Goal: Task Accomplishment & Management: Use online tool/utility

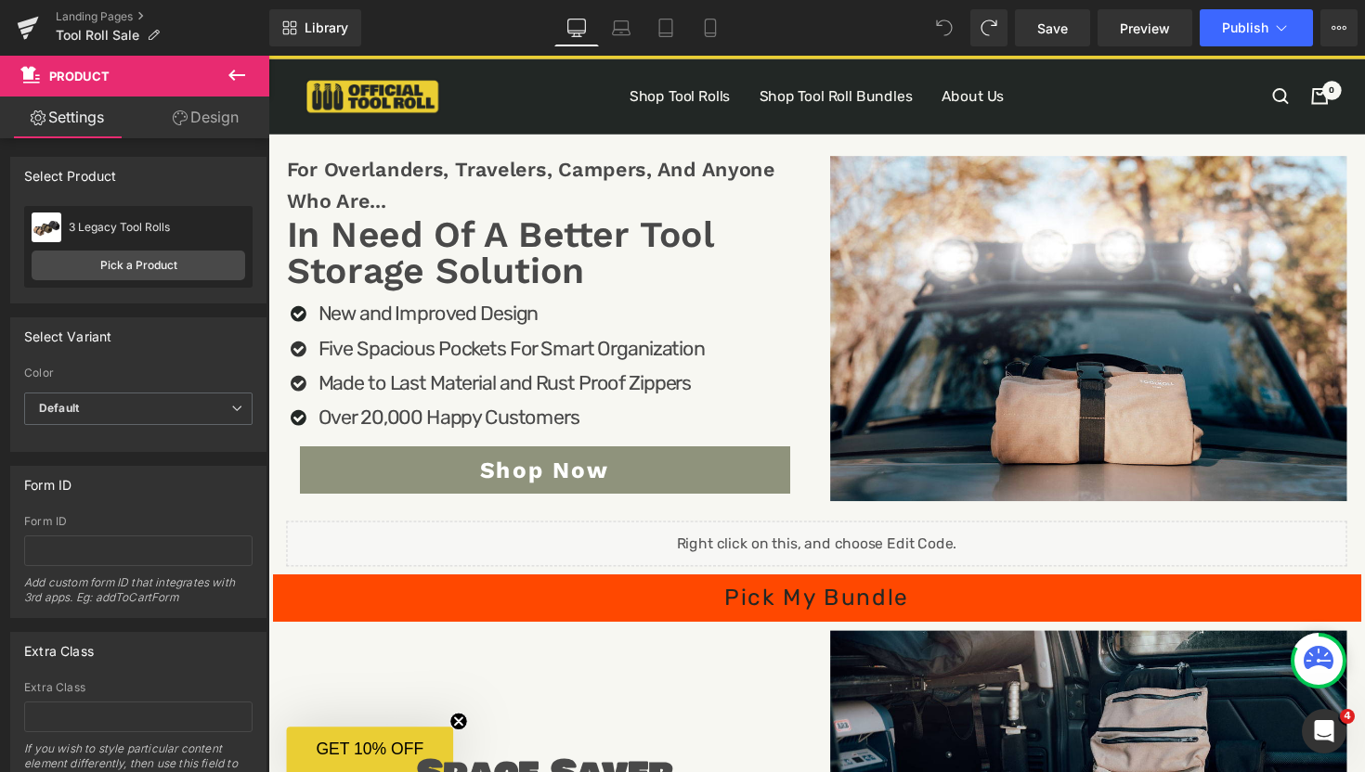
scroll to position [50, 0]
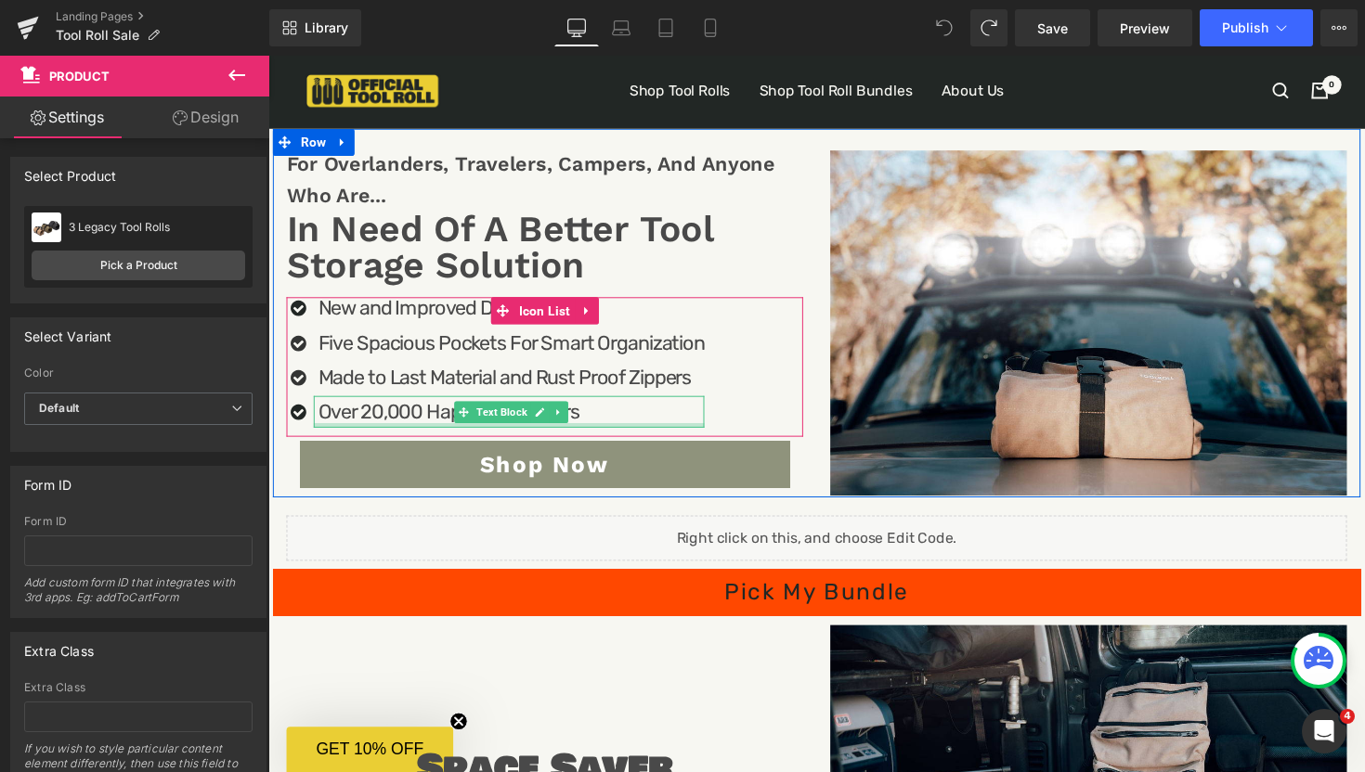
click at [418, 434] on div at bounding box center [515, 435] width 400 height 5
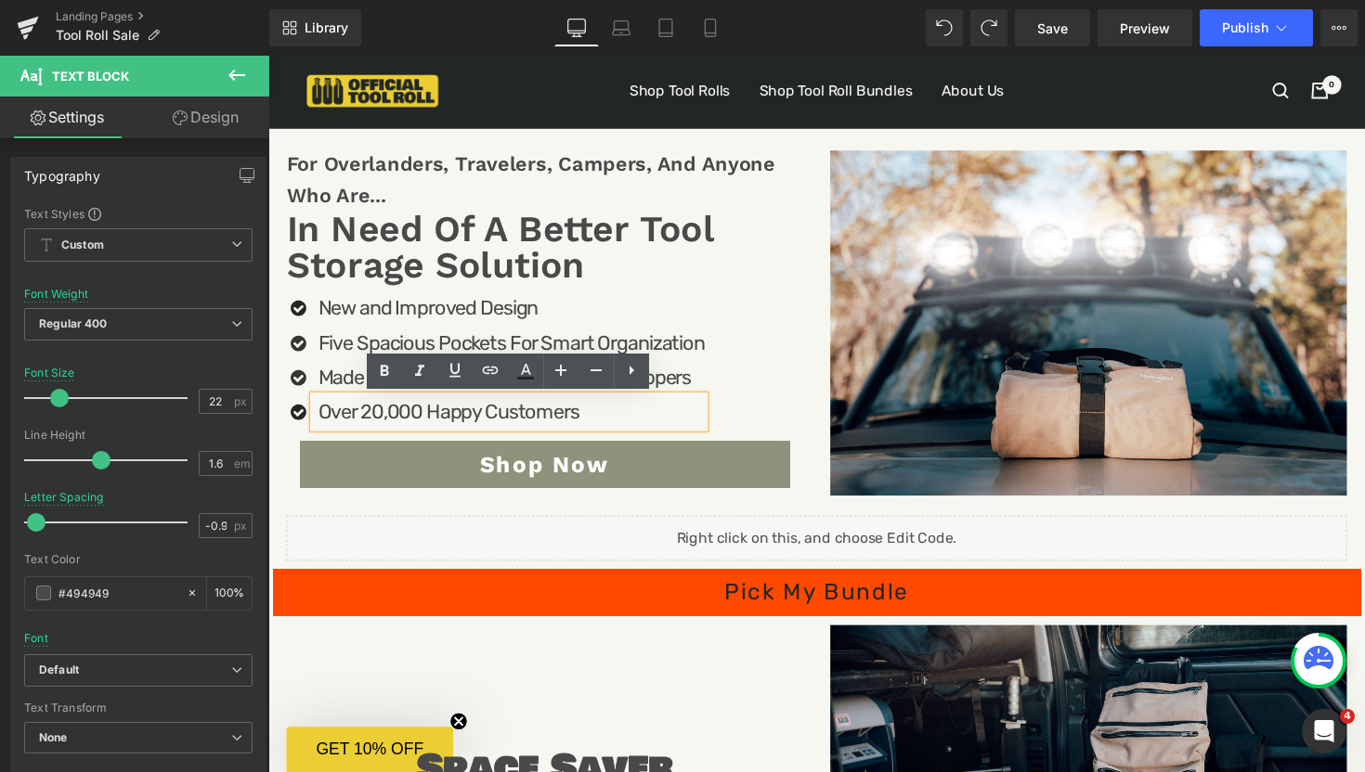
click at [415, 426] on p "Over 20,000 Happy Customers" at bounding box center [516, 421] width 395 height 32
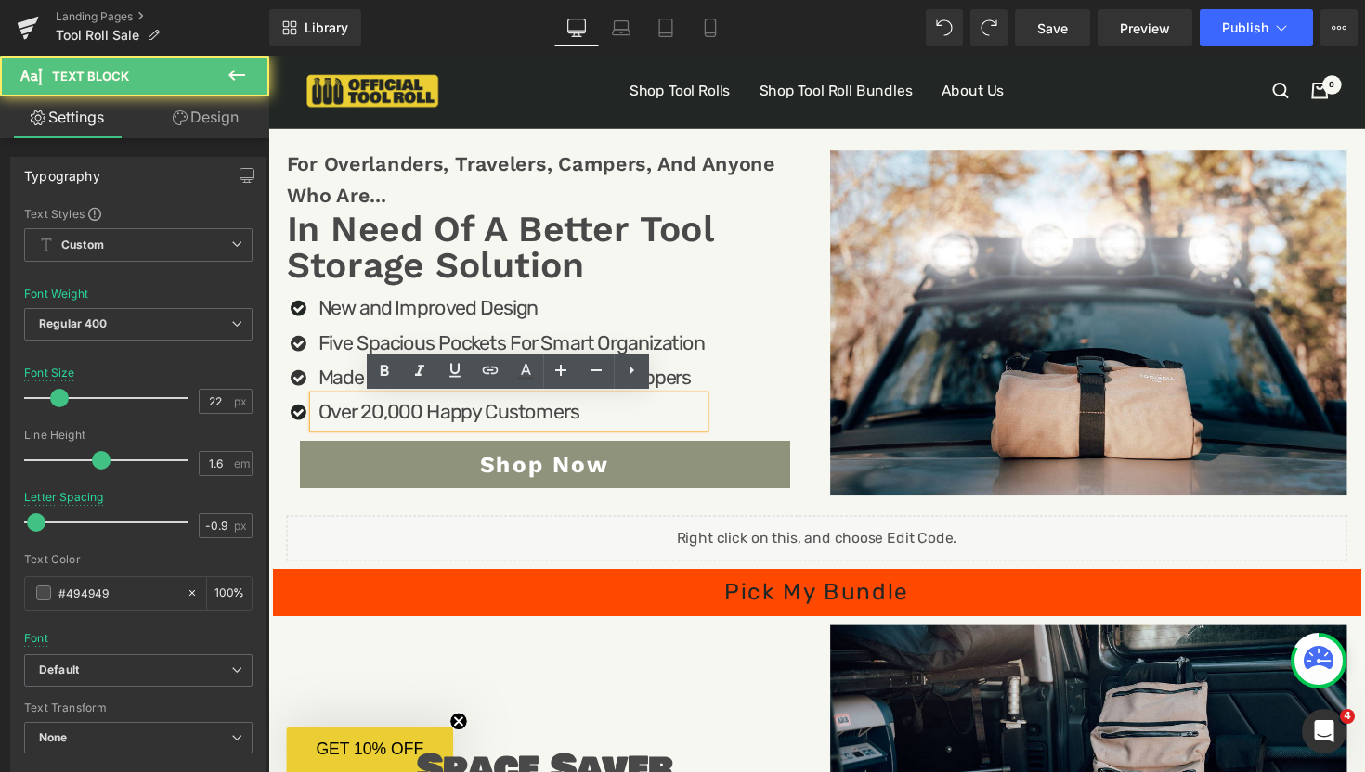
click at [369, 420] on p "Over 20,000 Happy Customers" at bounding box center [516, 421] width 395 height 32
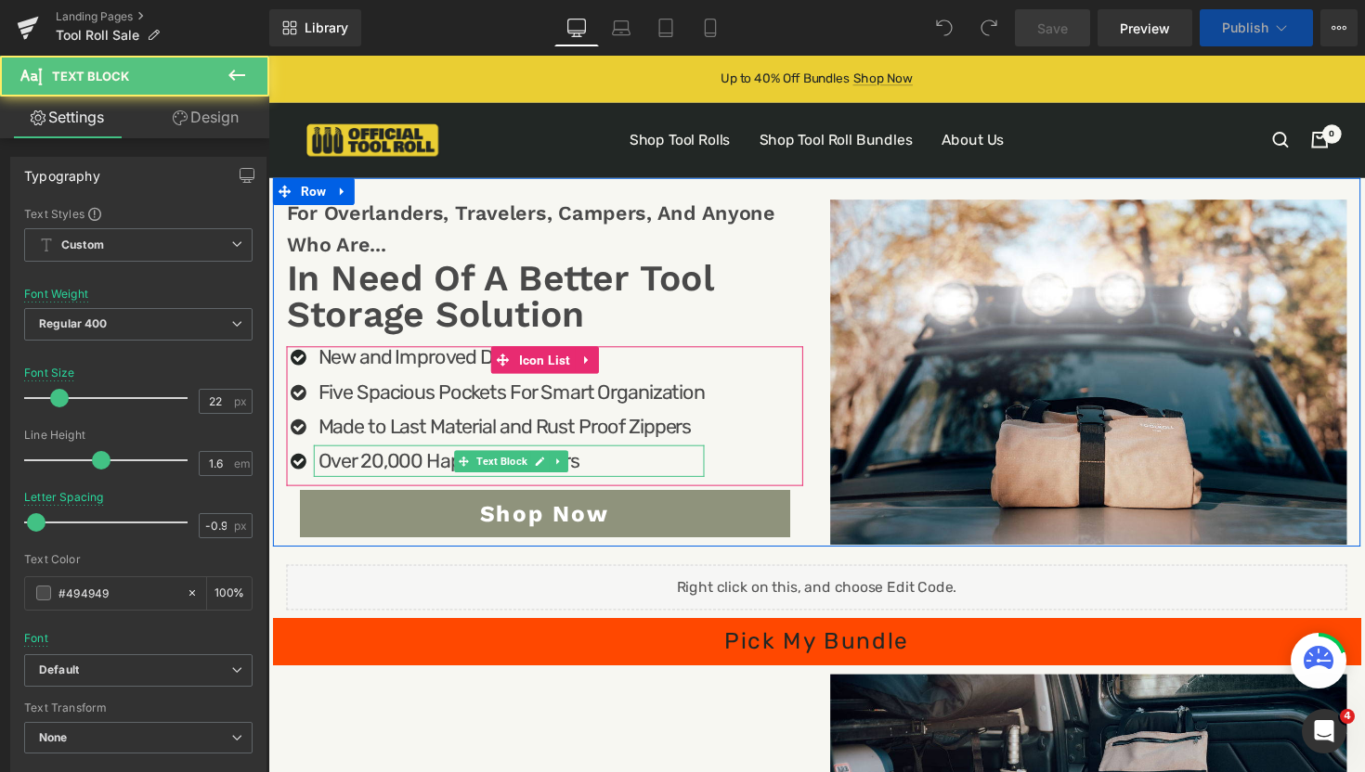
click at [368, 472] on p "Over 20,000 Happy Customers" at bounding box center [516, 471] width 395 height 32
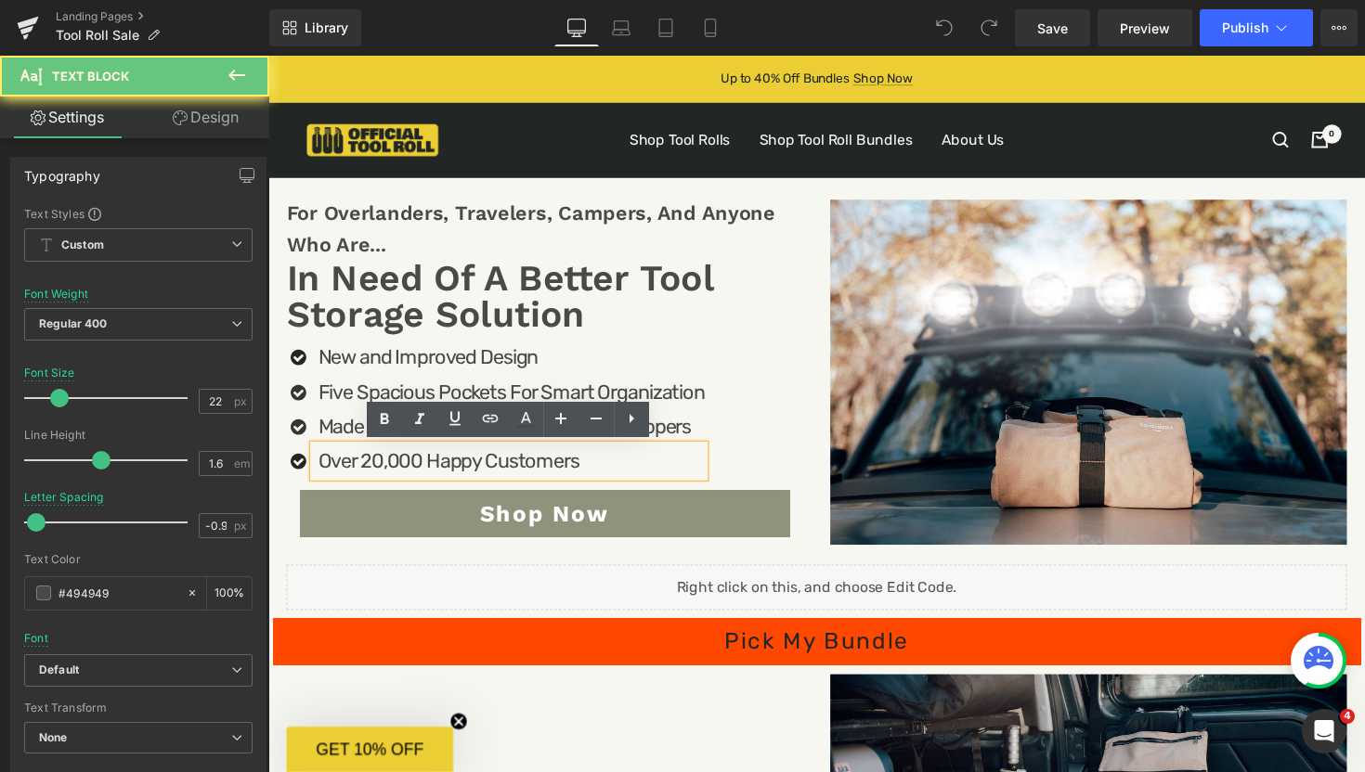
click at [377, 472] on p "Over 20,000 Happy Customers" at bounding box center [516, 471] width 395 height 32
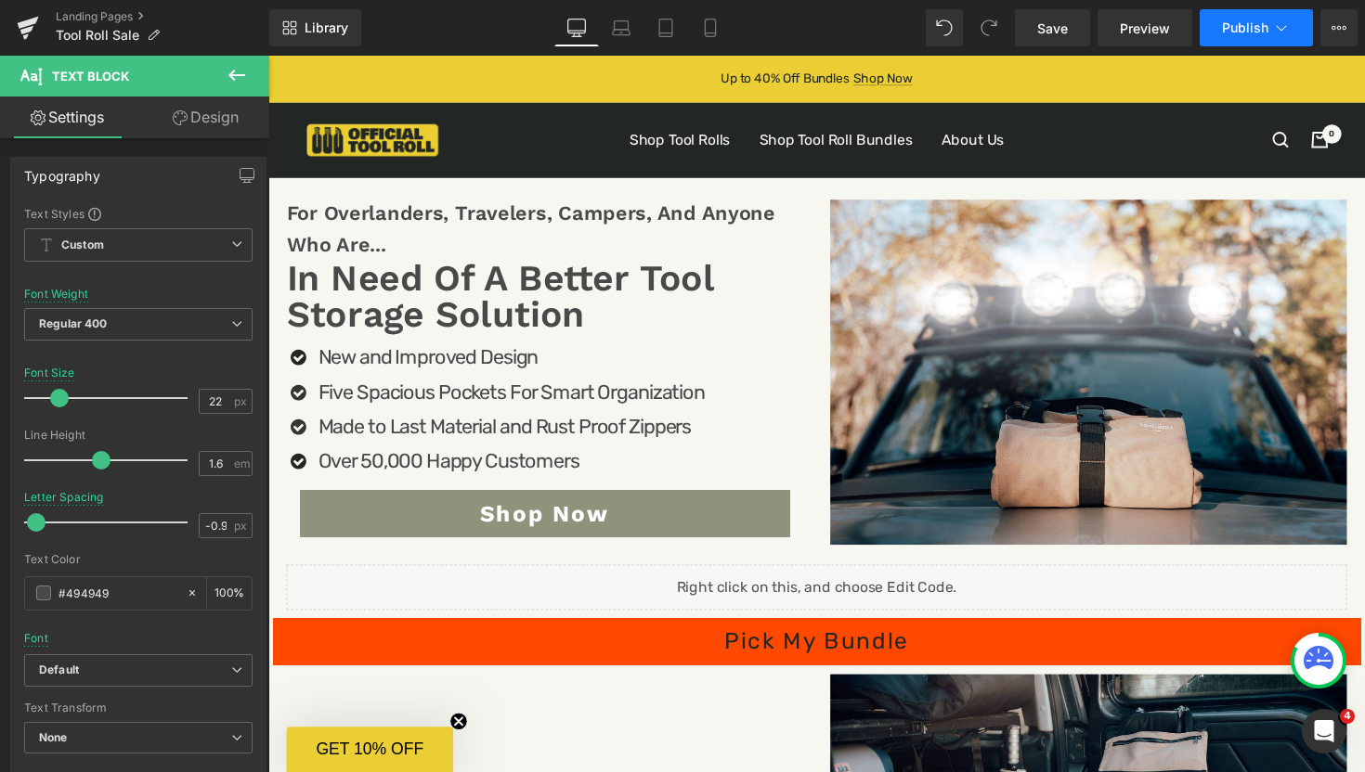
click at [1262, 32] on span "Publish" at bounding box center [1245, 27] width 46 height 15
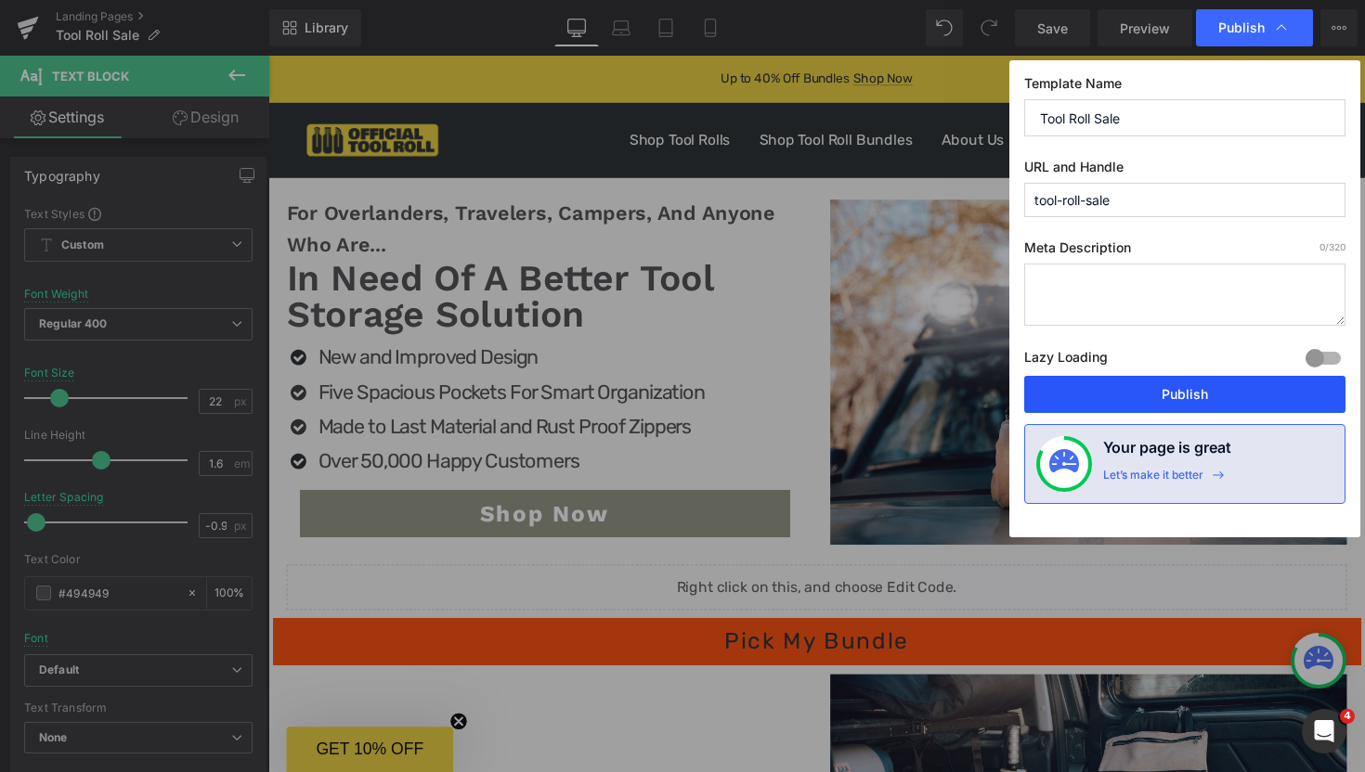
click at [1163, 396] on button "Publish" at bounding box center [1184, 394] width 321 height 37
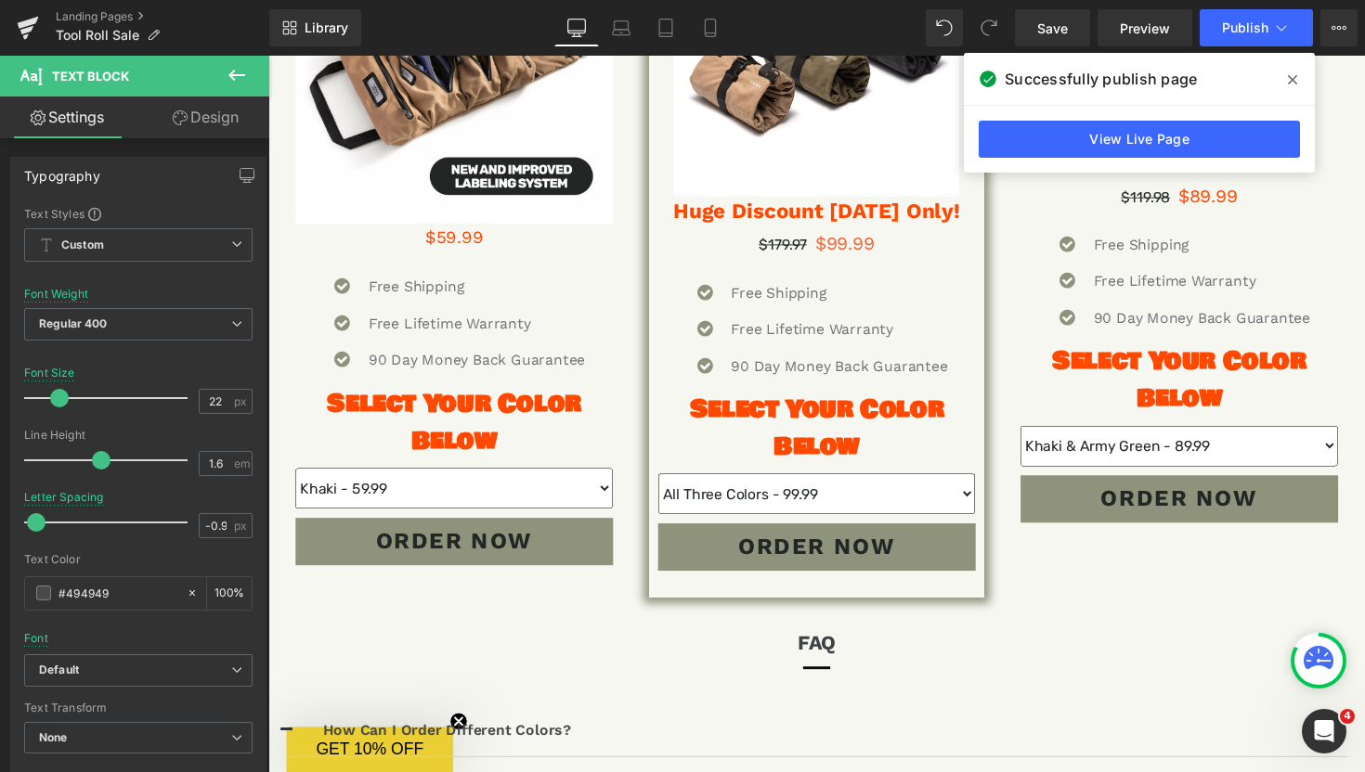
scroll to position [3419, 0]
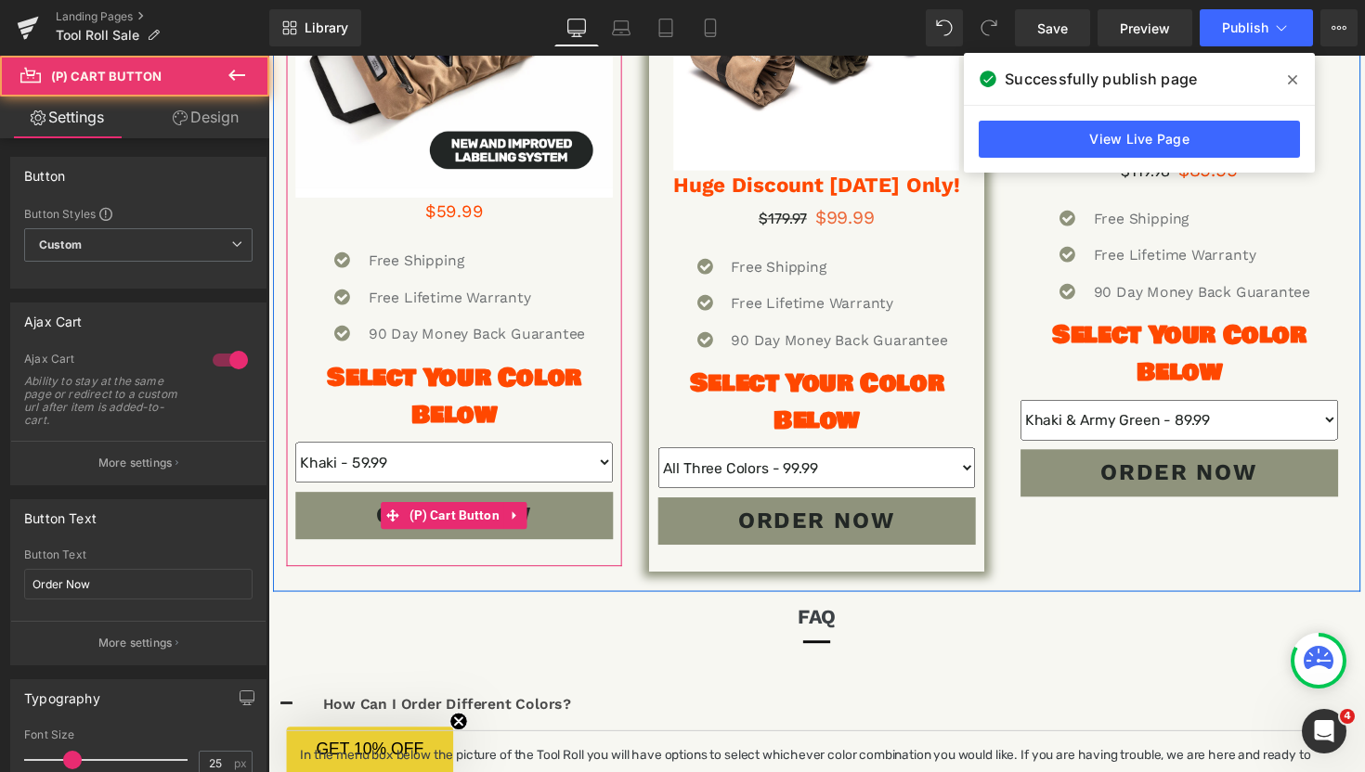
click at [569, 533] on button "Order Now" at bounding box center [458, 527] width 325 height 48
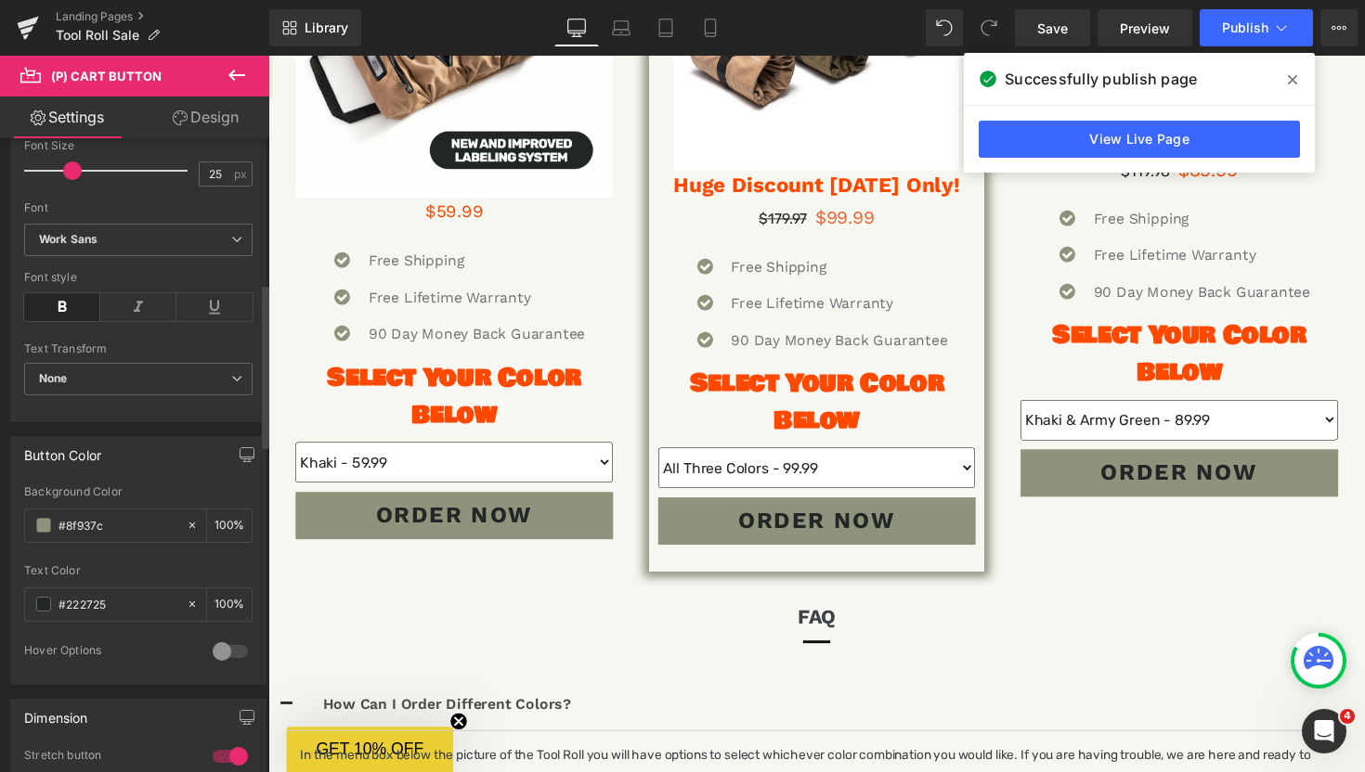
scroll to position [642, 0]
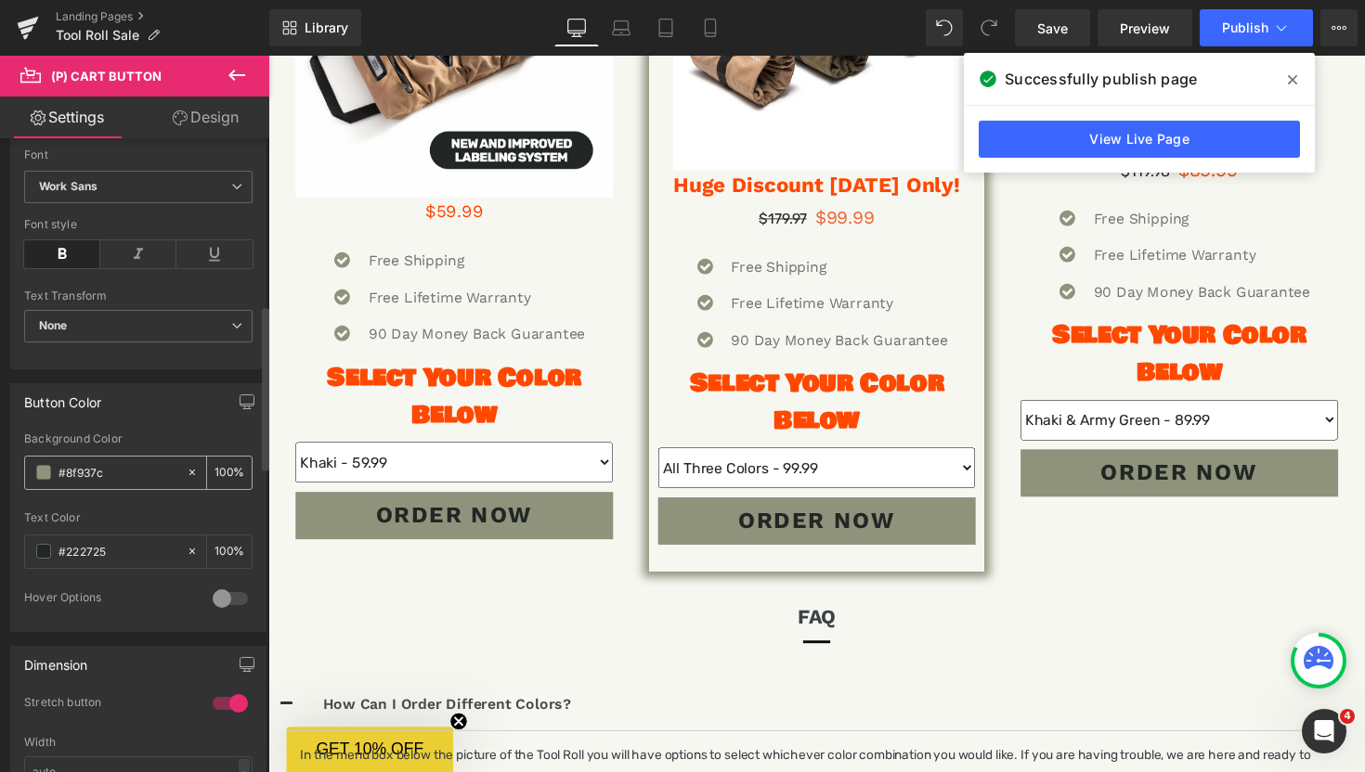
click at [41, 475] on span at bounding box center [43, 472] width 15 height 15
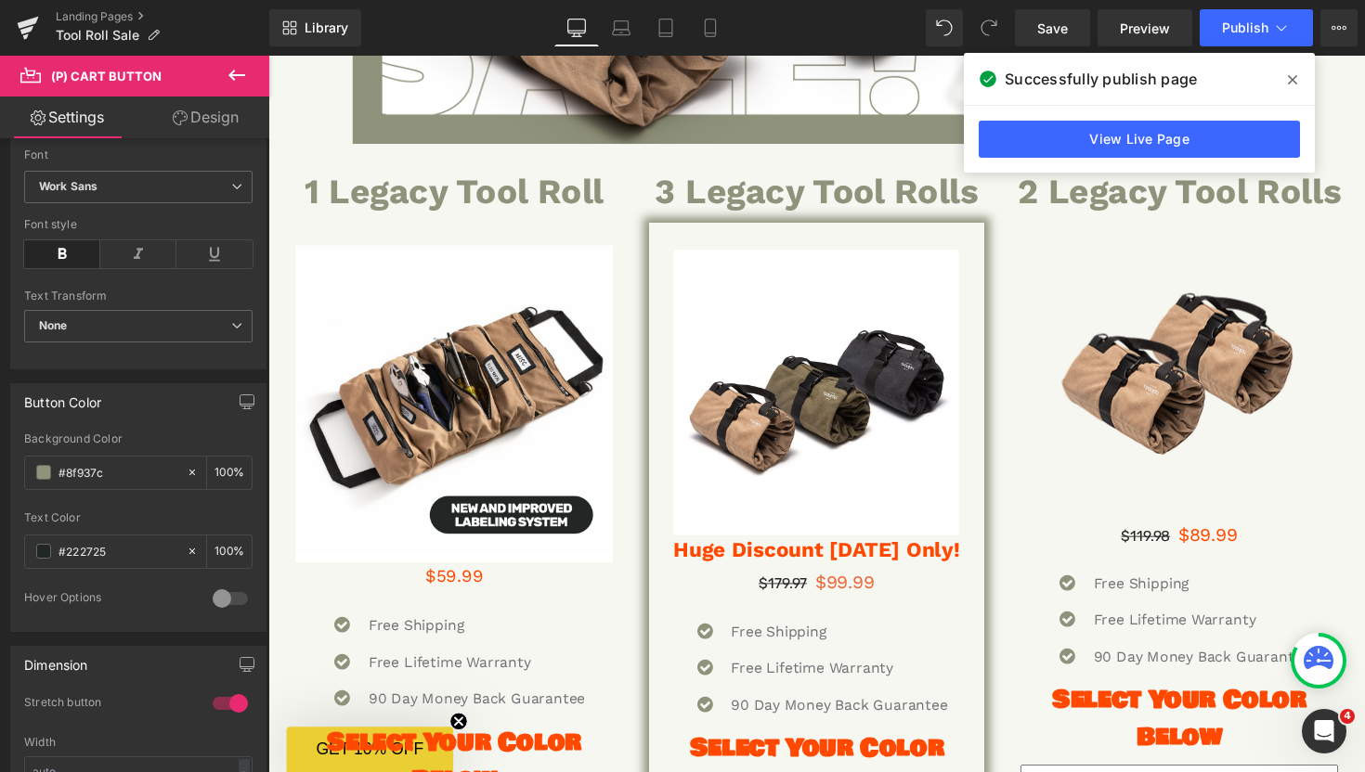
scroll to position [3043, 0]
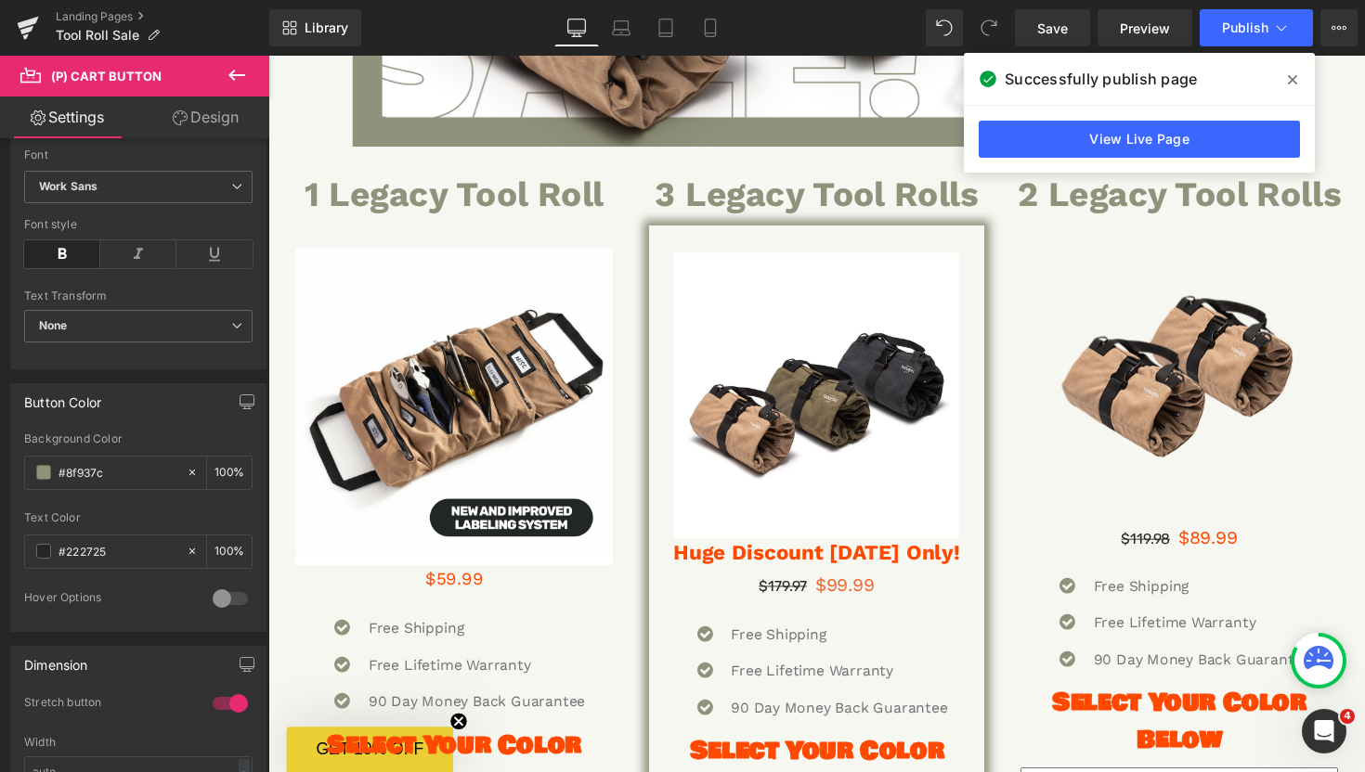
click at [717, 257] on body "Skip to content Up to 40% Off Bundles Shop Now Close Shop Tool Rolls Tool Rolls…" at bounding box center [829, 528] width 1123 height 7030
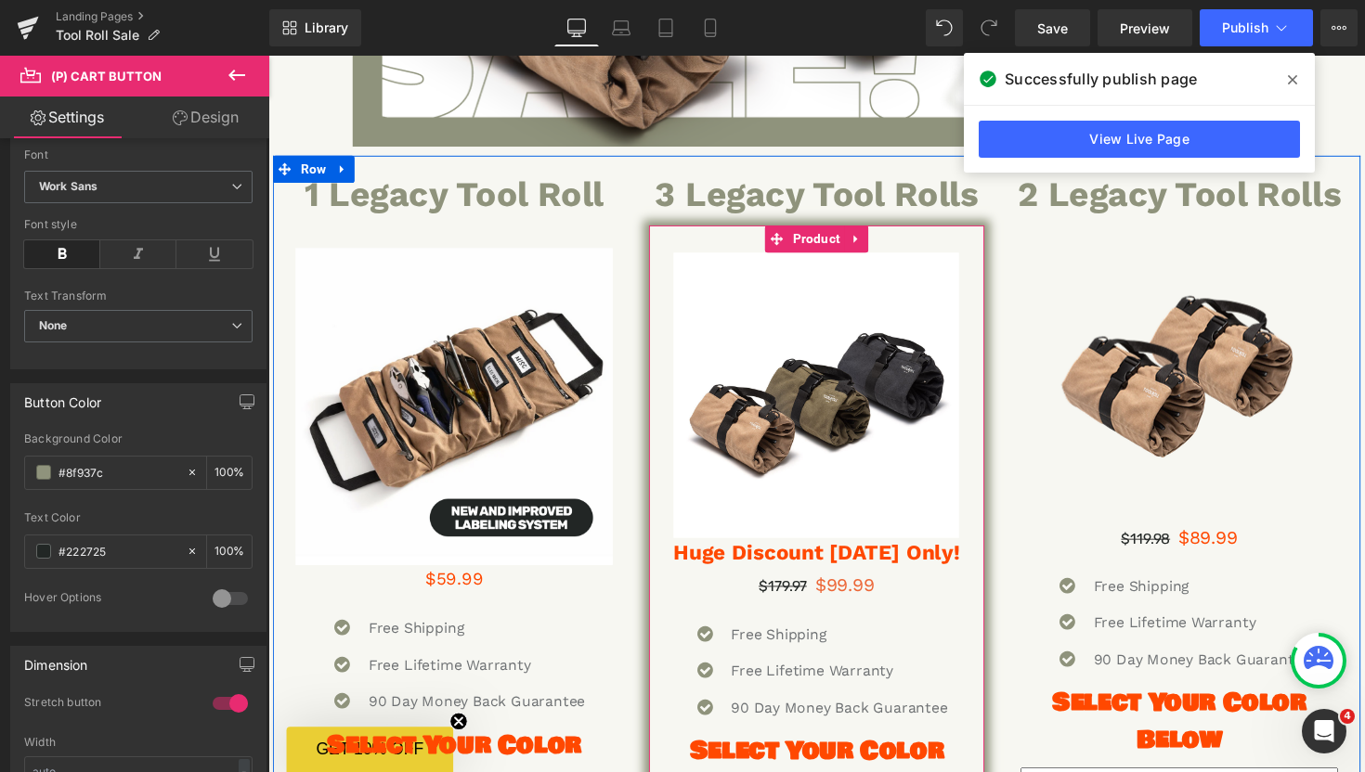
click at [699, 245] on div "(P) Image Huge Discount Today Only! Heading $179.97 $99.99 (P) Price Icon Free …" at bounding box center [829, 594] width 343 height 731
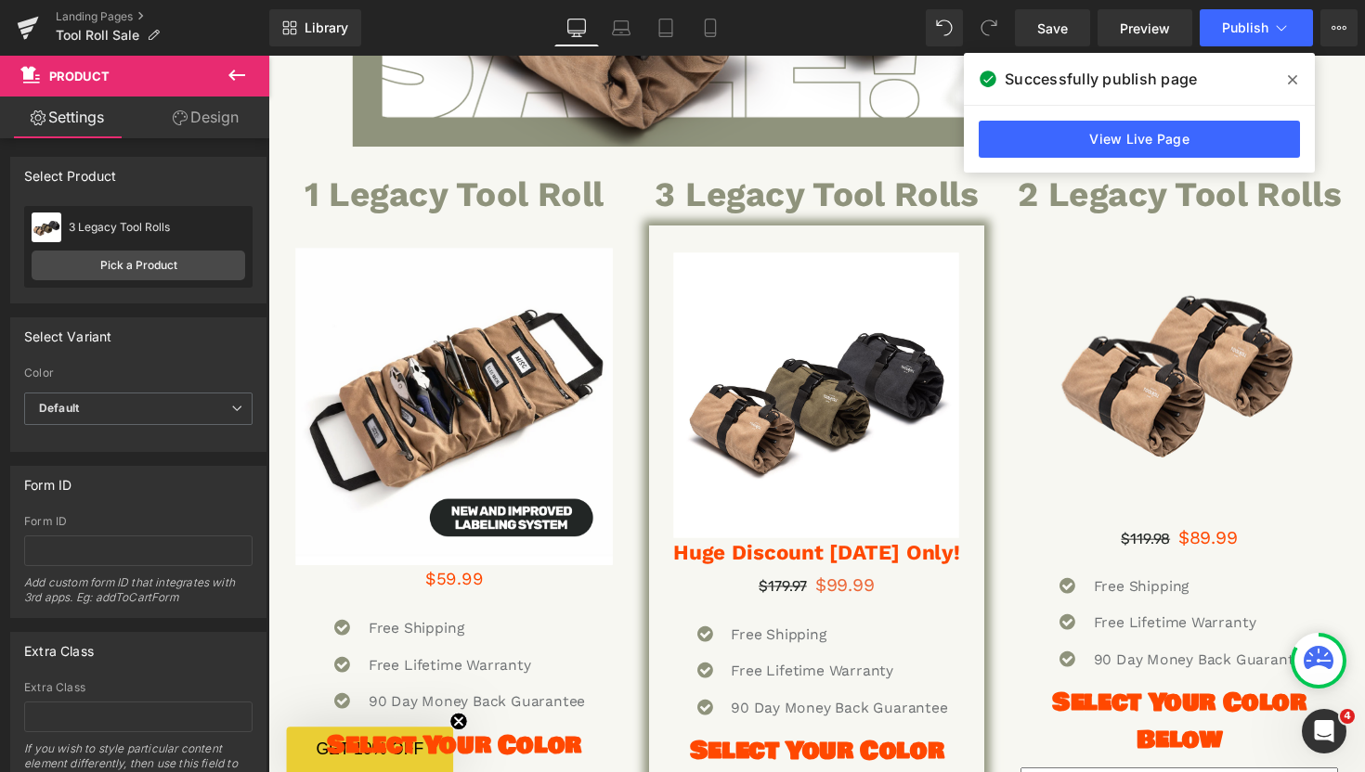
click at [221, 75] on button at bounding box center [236, 76] width 65 height 41
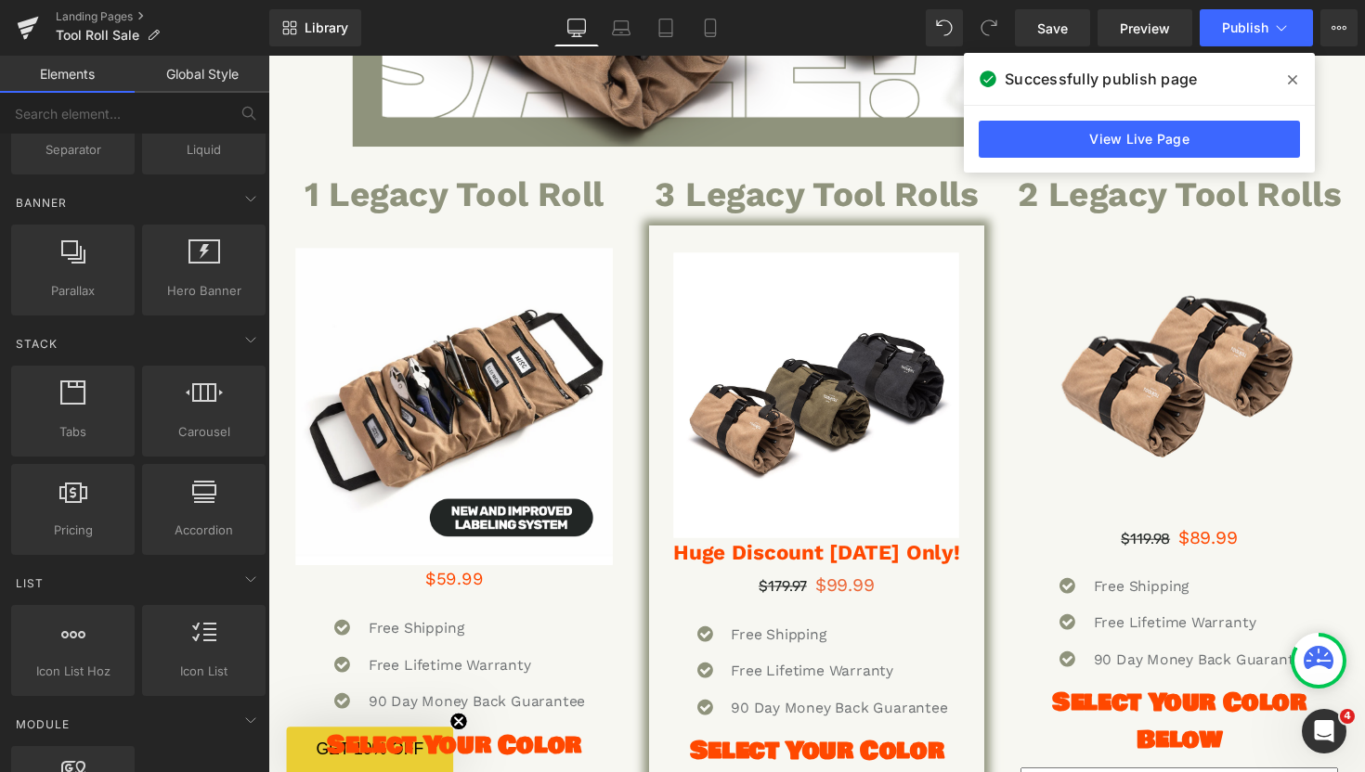
scroll to position [399, 0]
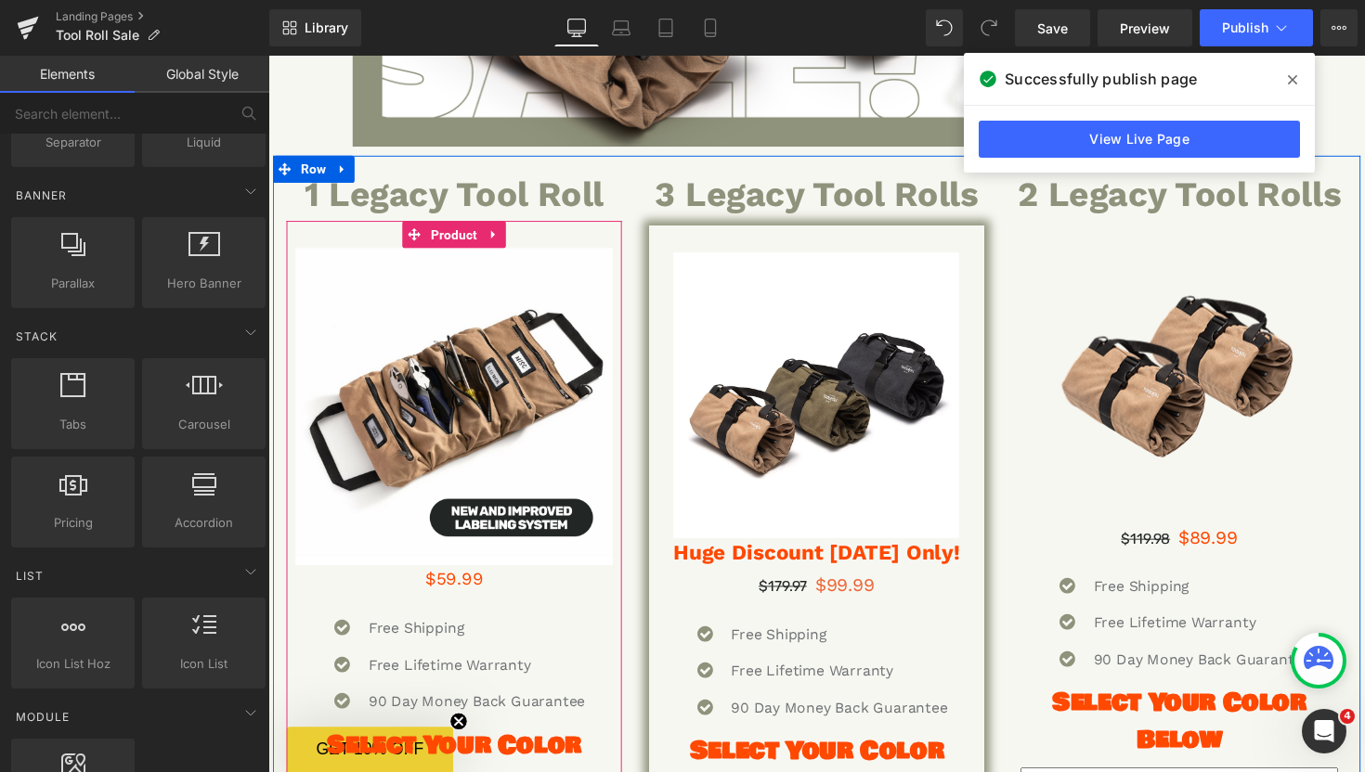
click at [536, 247] on div "(P) Image $0 $59.99 (P) Price Icon Free Shipping Text Block Icon" at bounding box center [458, 590] width 343 height 731
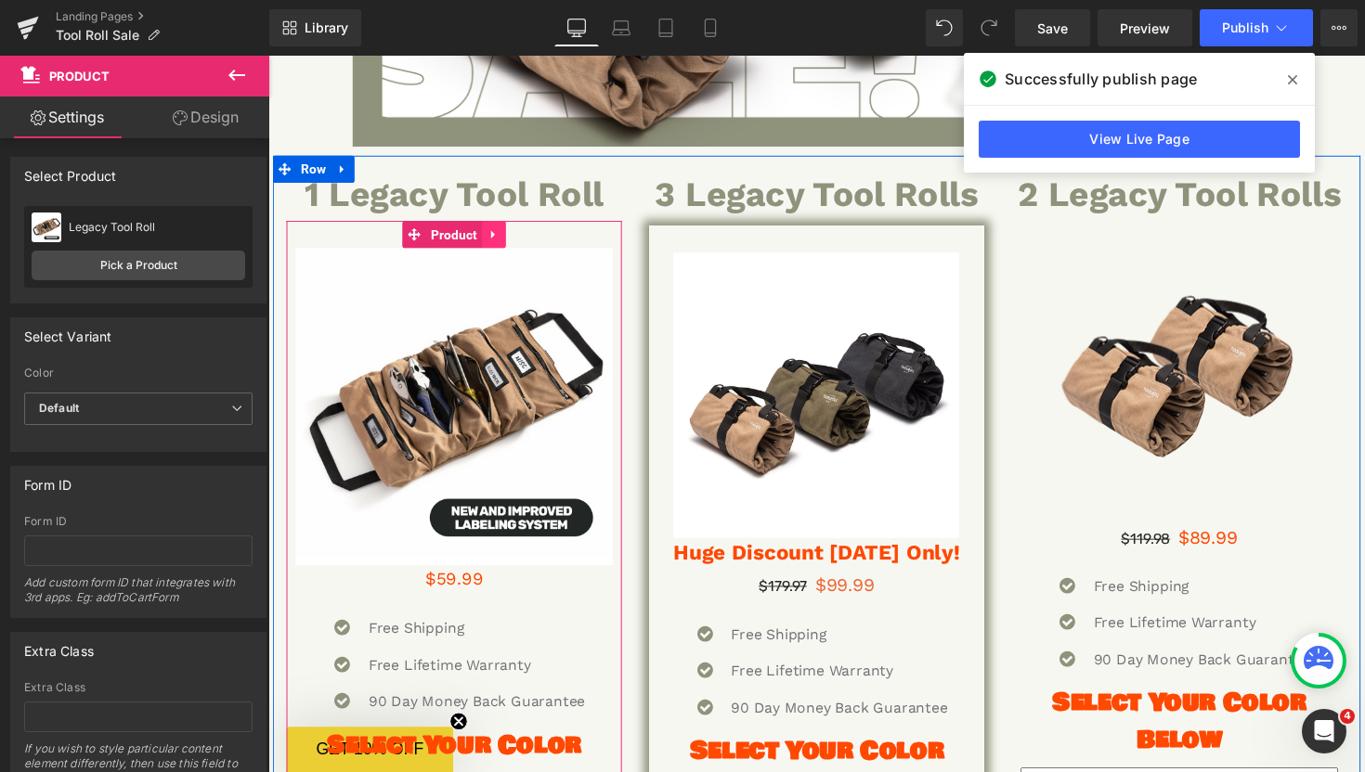
click at [498, 242] on icon at bounding box center [499, 239] width 13 height 14
click at [540, 242] on icon at bounding box center [535, 239] width 13 height 14
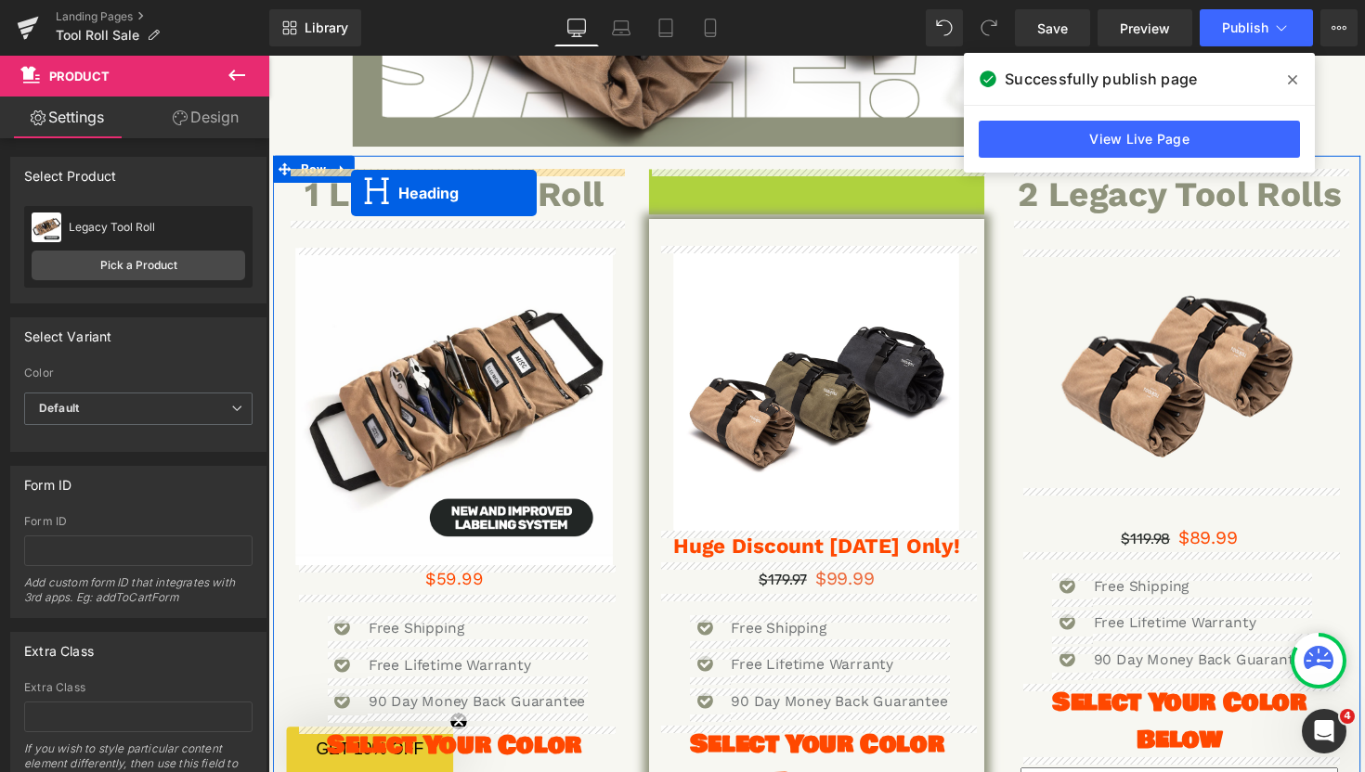
drag, startPoint x: 790, startPoint y: 202, endPoint x: 353, endPoint y: 197, distance: 437.2
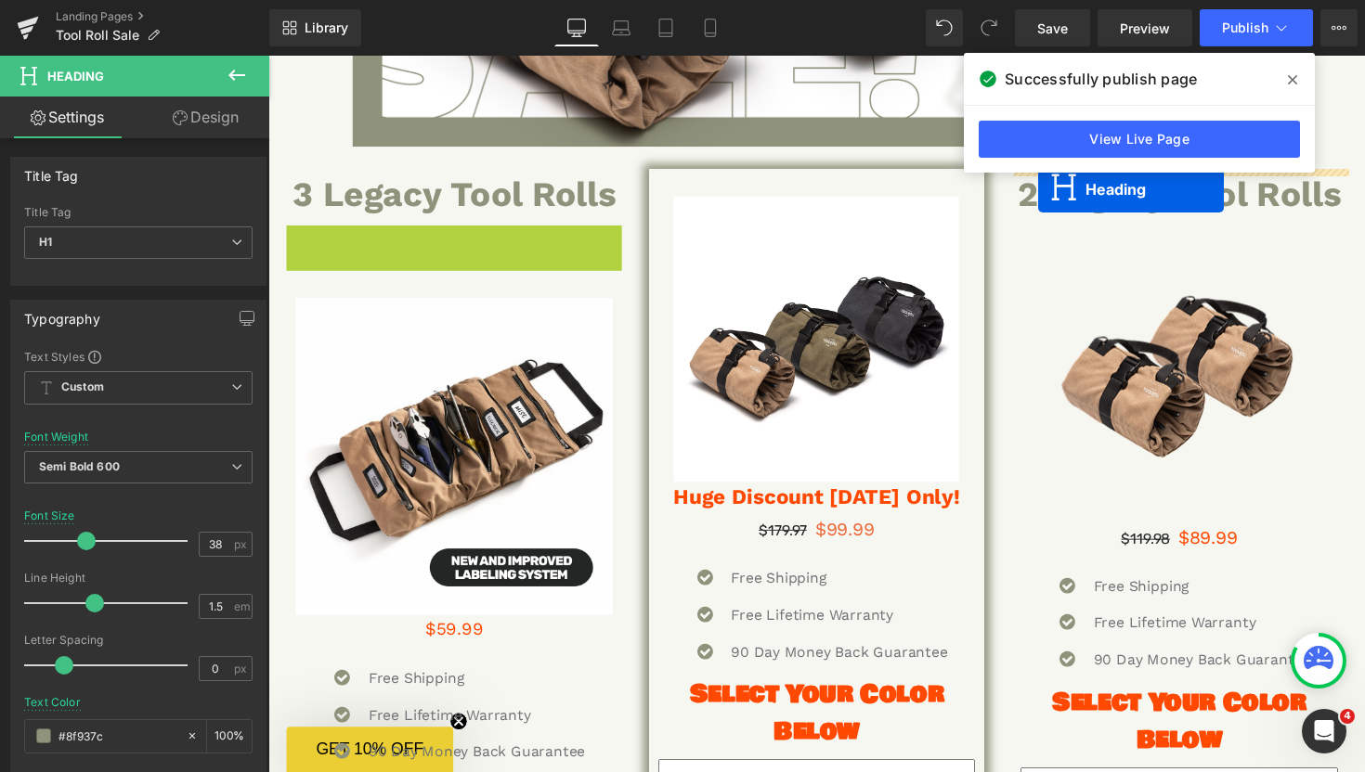
drag, startPoint x: 413, startPoint y: 262, endPoint x: 1056, endPoint y: 193, distance: 646.9
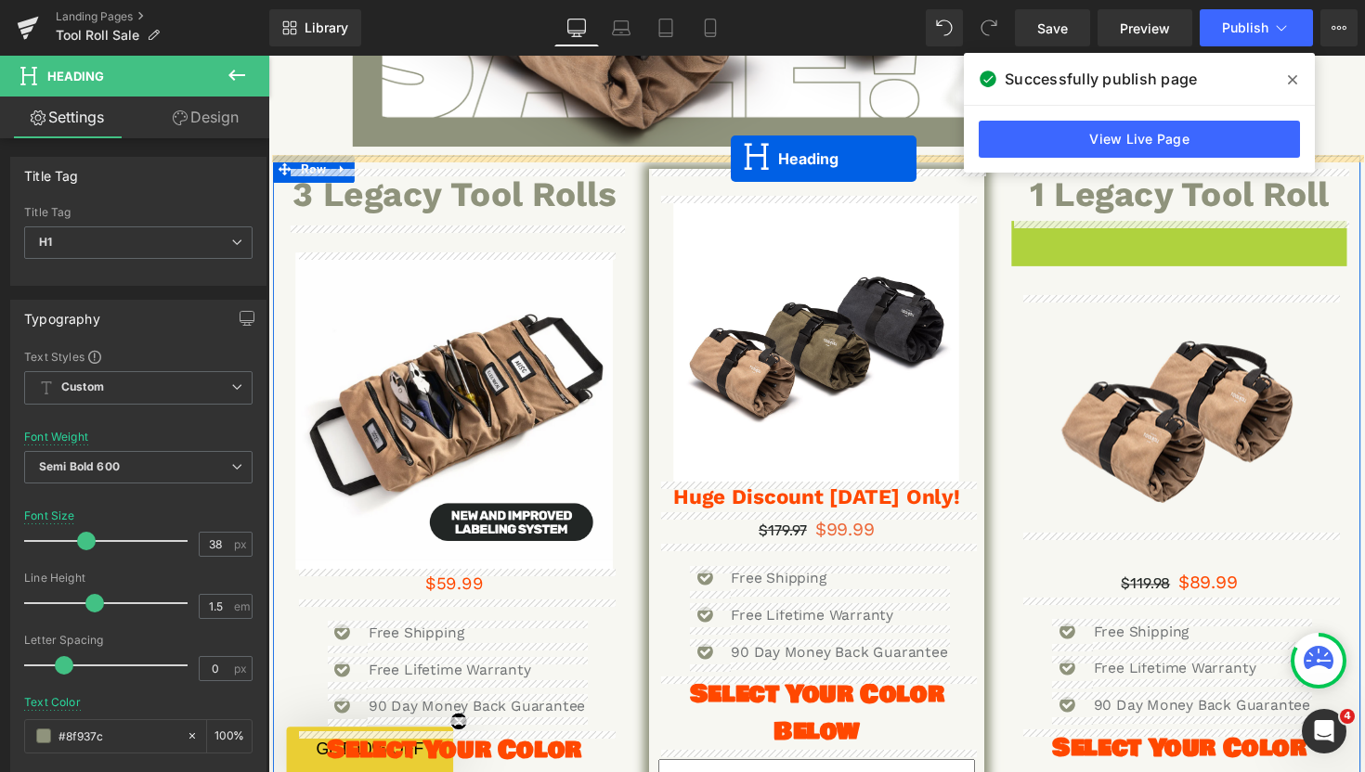
drag, startPoint x: 1156, startPoint y: 250, endPoint x: 742, endPoint y: 162, distance: 423.3
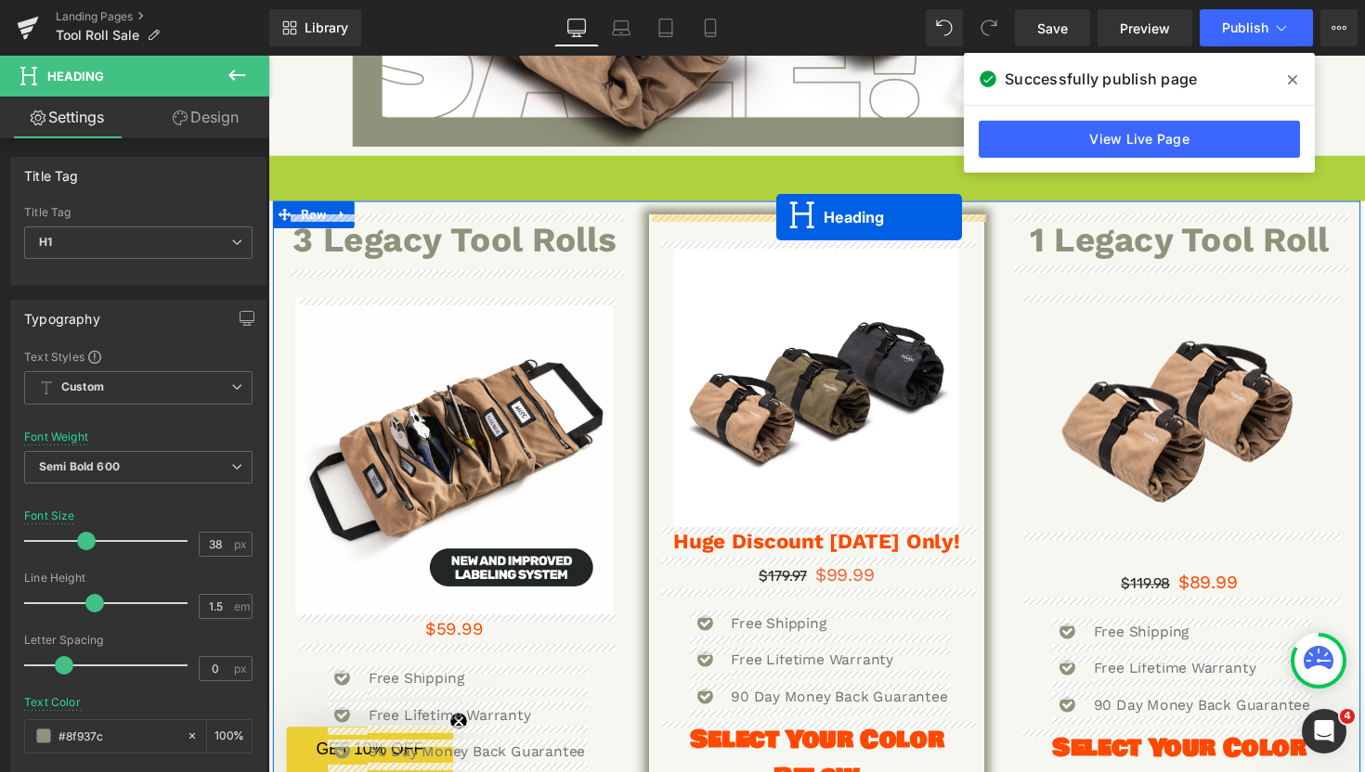
drag, startPoint x: 783, startPoint y: 188, endPoint x: 788, endPoint y: 221, distance: 33.7
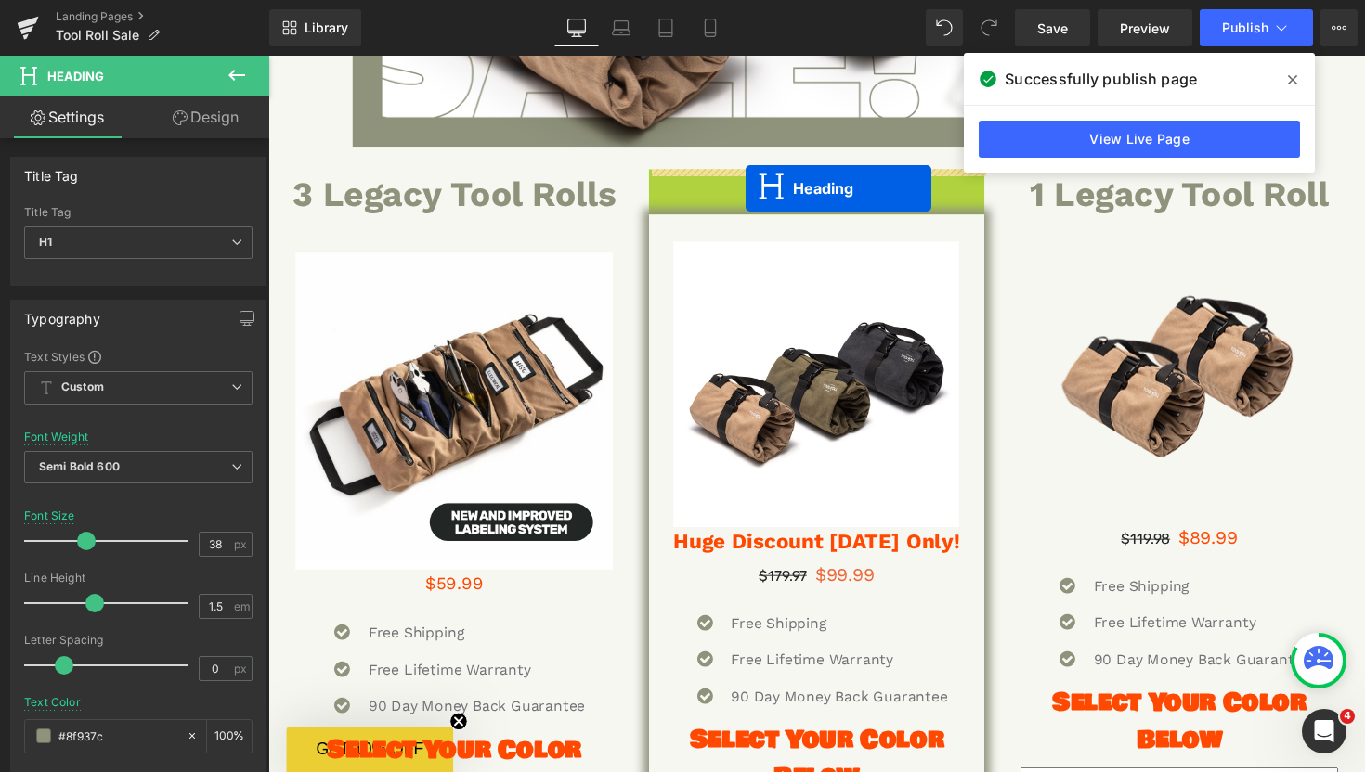
drag, startPoint x: 783, startPoint y: 198, endPoint x: 757, endPoint y: 191, distance: 26.8
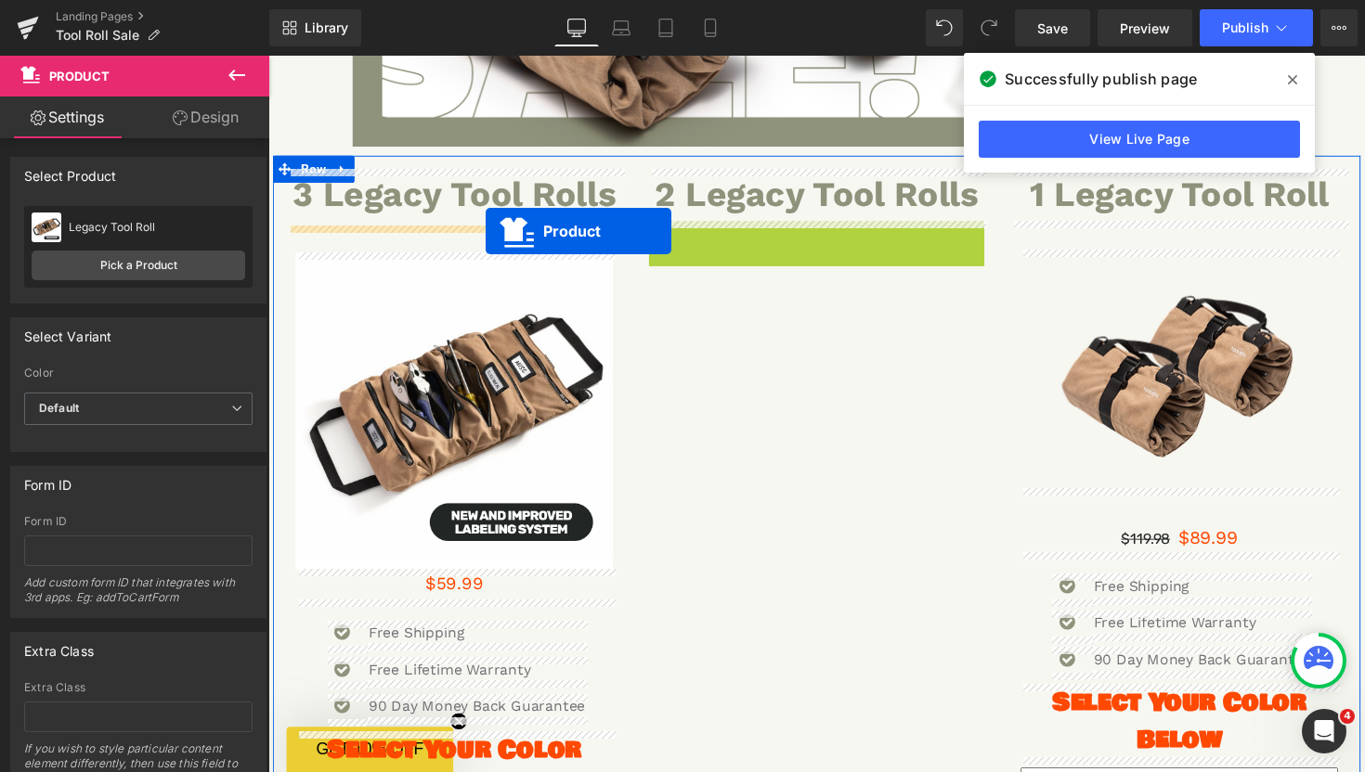
drag, startPoint x: 788, startPoint y: 239, endPoint x: 491, endPoint y: 236, distance: 297.1
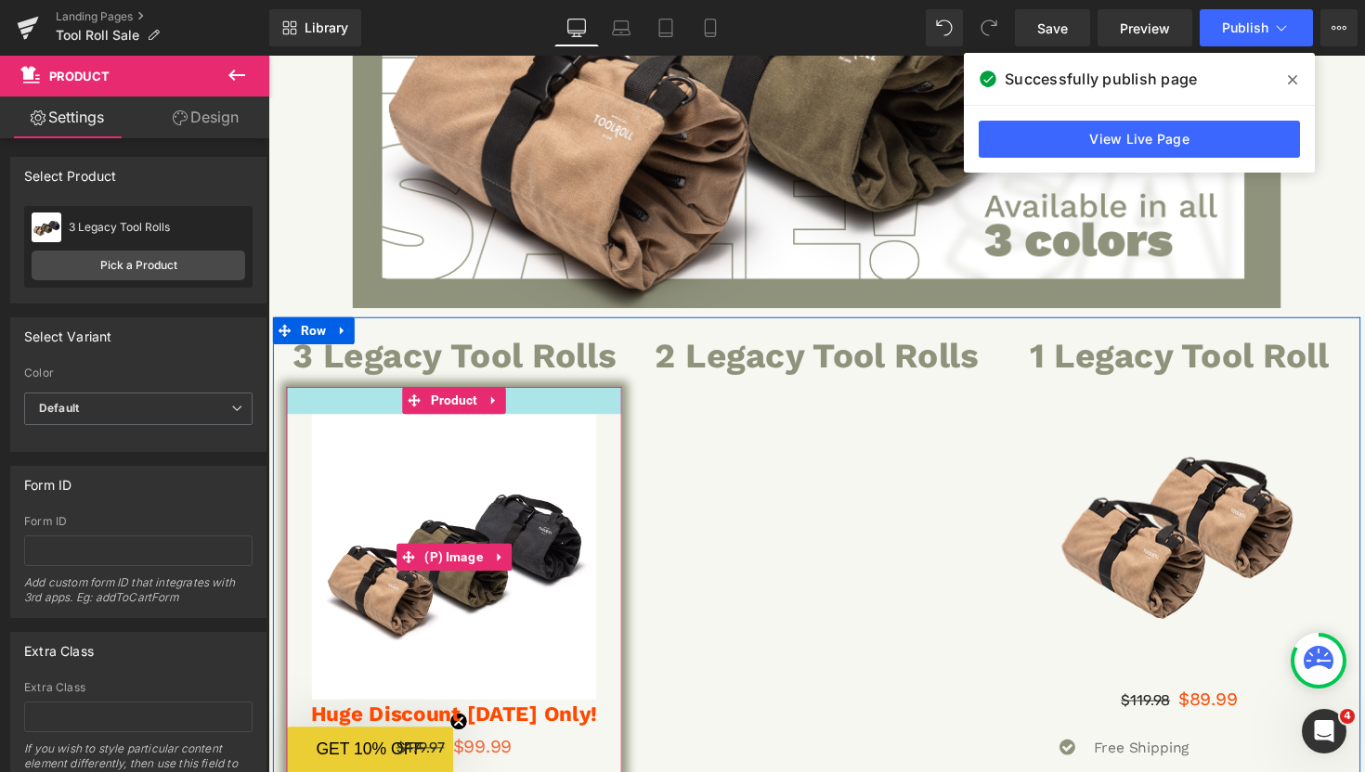
scroll to position [2875, 0]
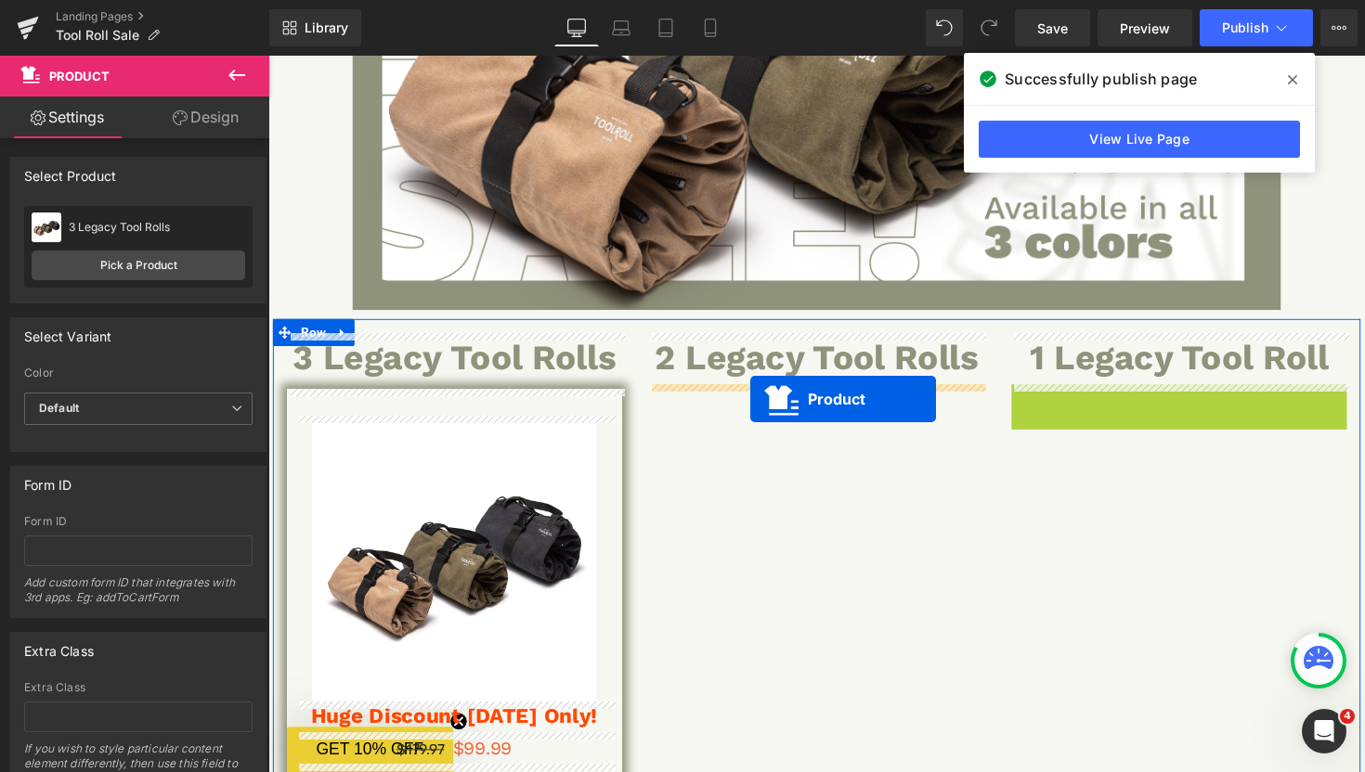
drag, startPoint x: 1162, startPoint y: 404, endPoint x: 762, endPoint y: 407, distance: 400.1
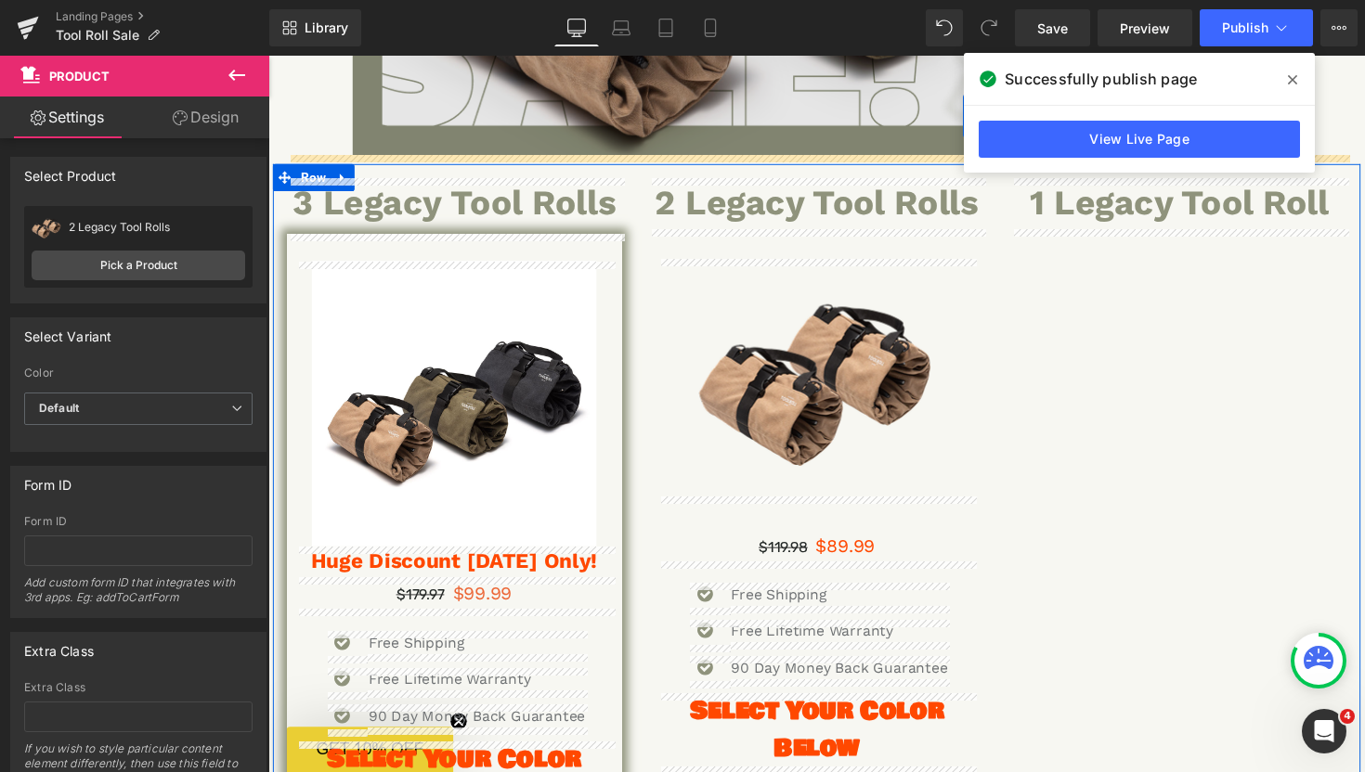
scroll to position [2959, 0]
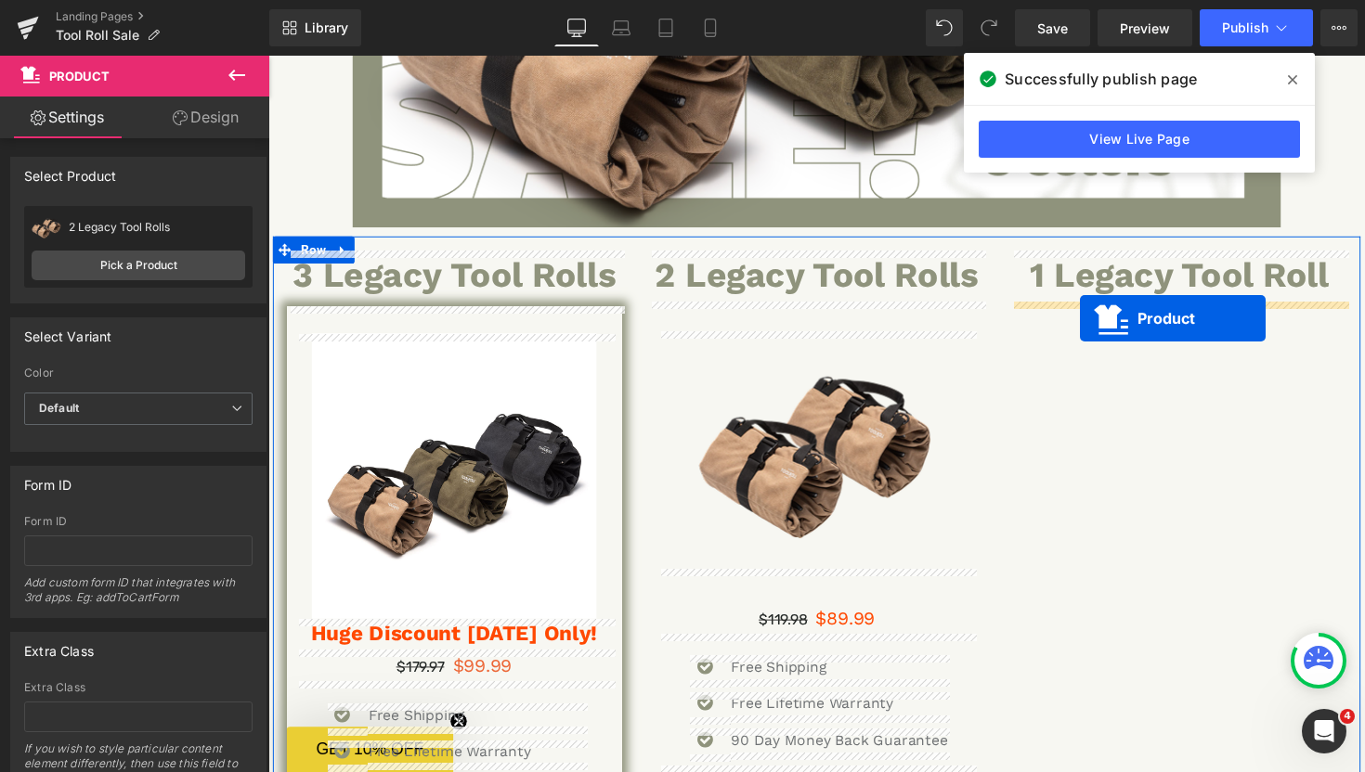
drag, startPoint x: 414, startPoint y: 467, endPoint x: 1099, endPoint y: 325, distance: 699.6
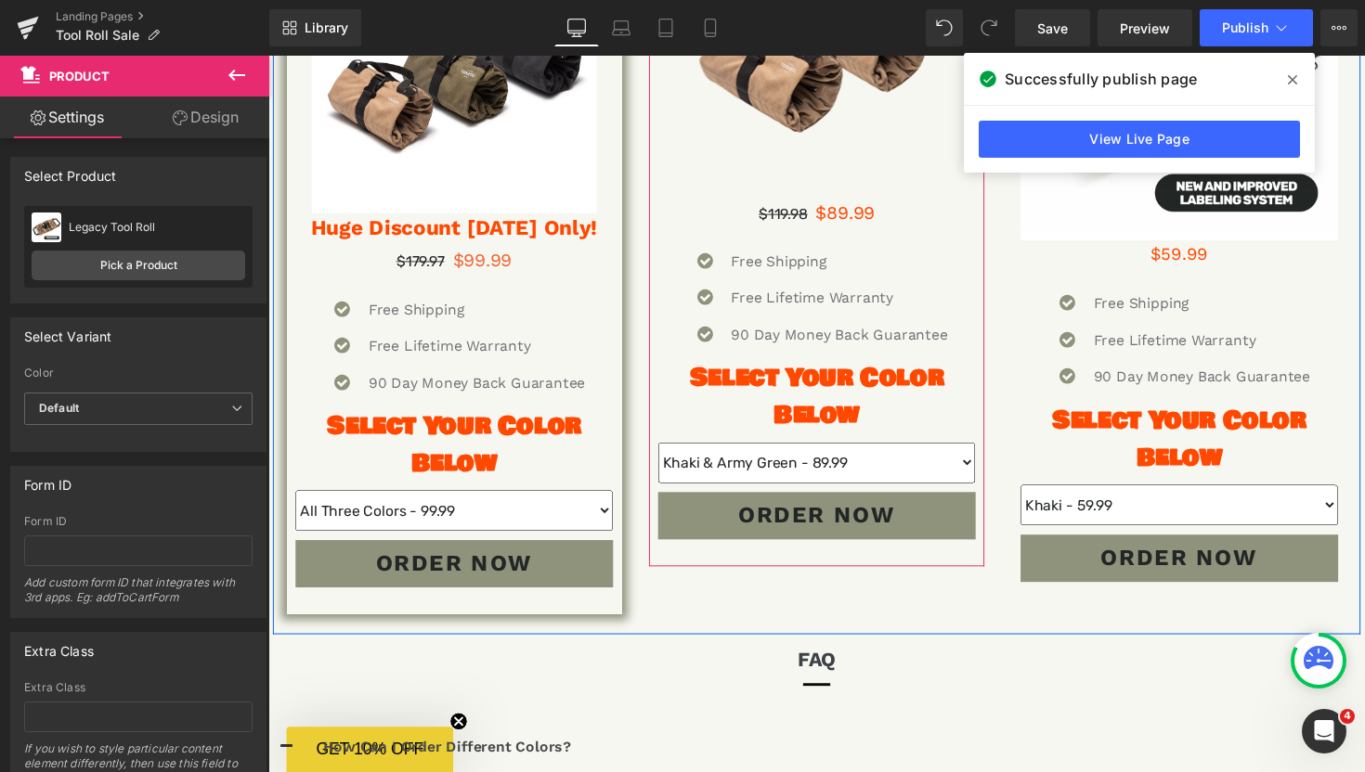
scroll to position [3376, 0]
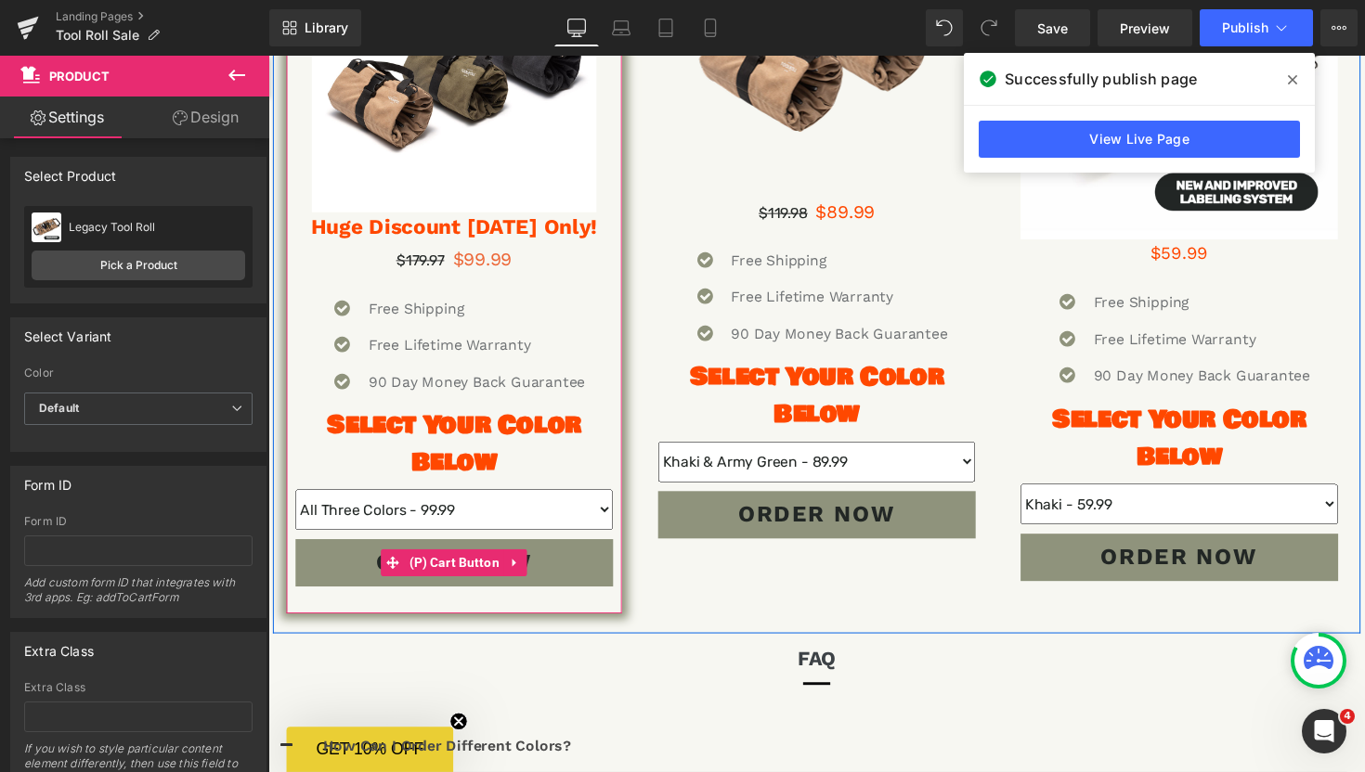
click at [595, 569] on button "Order Now" at bounding box center [458, 575] width 325 height 48
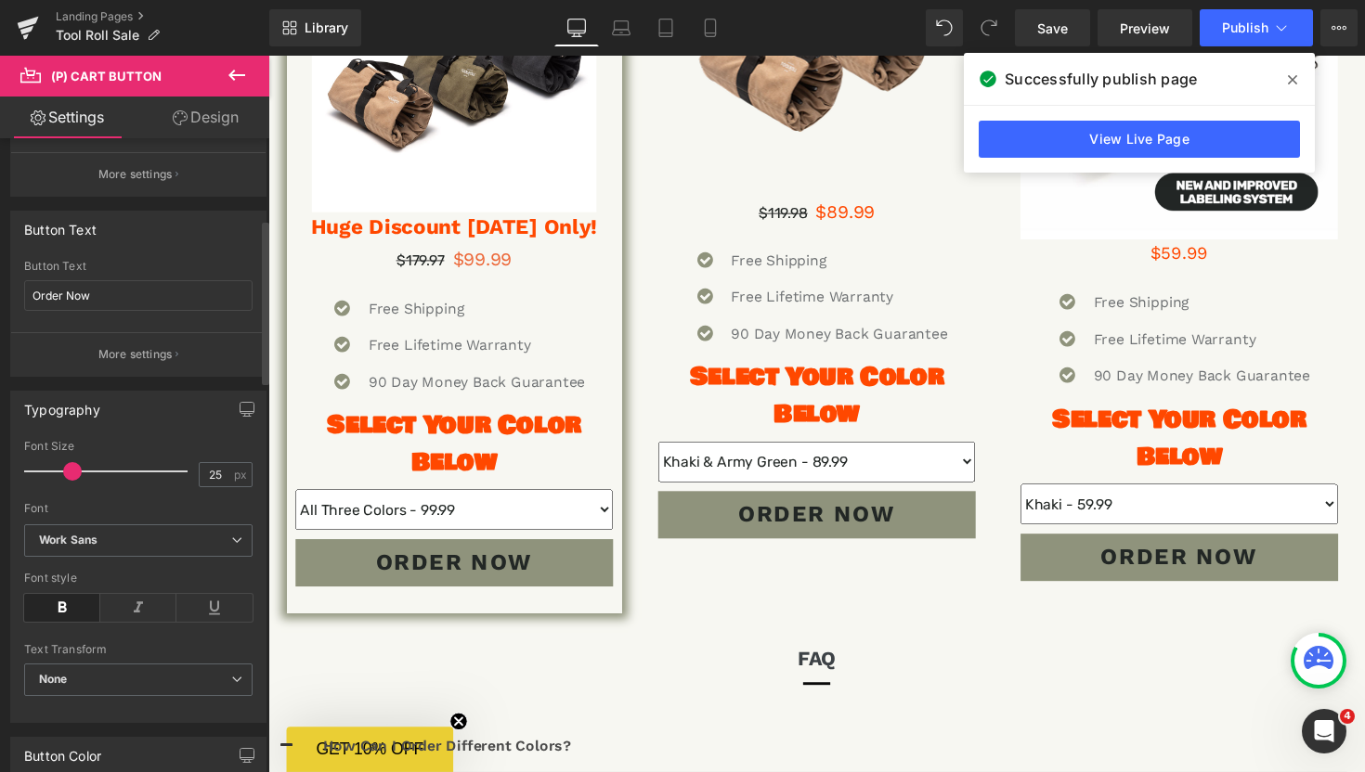
scroll to position [312, 0]
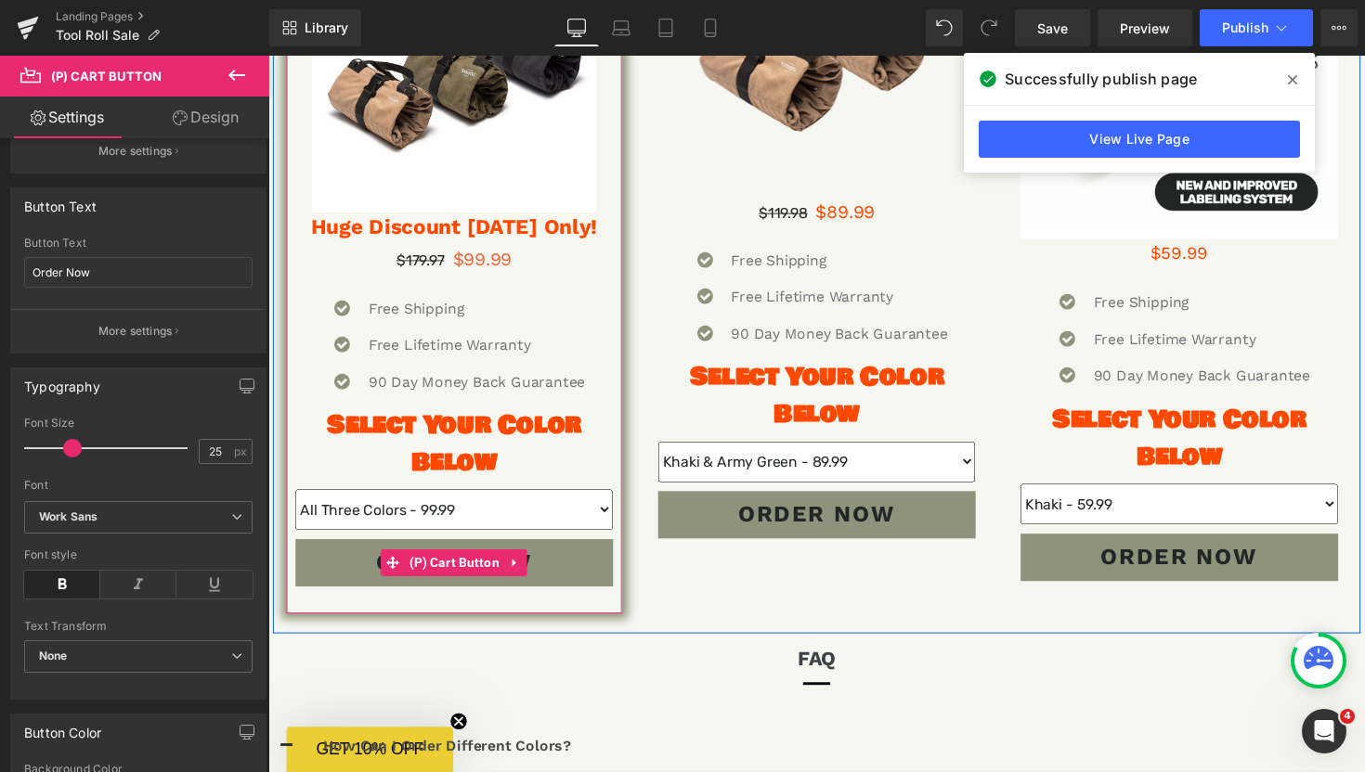
click at [365, 582] on button "Order Now" at bounding box center [458, 575] width 325 height 48
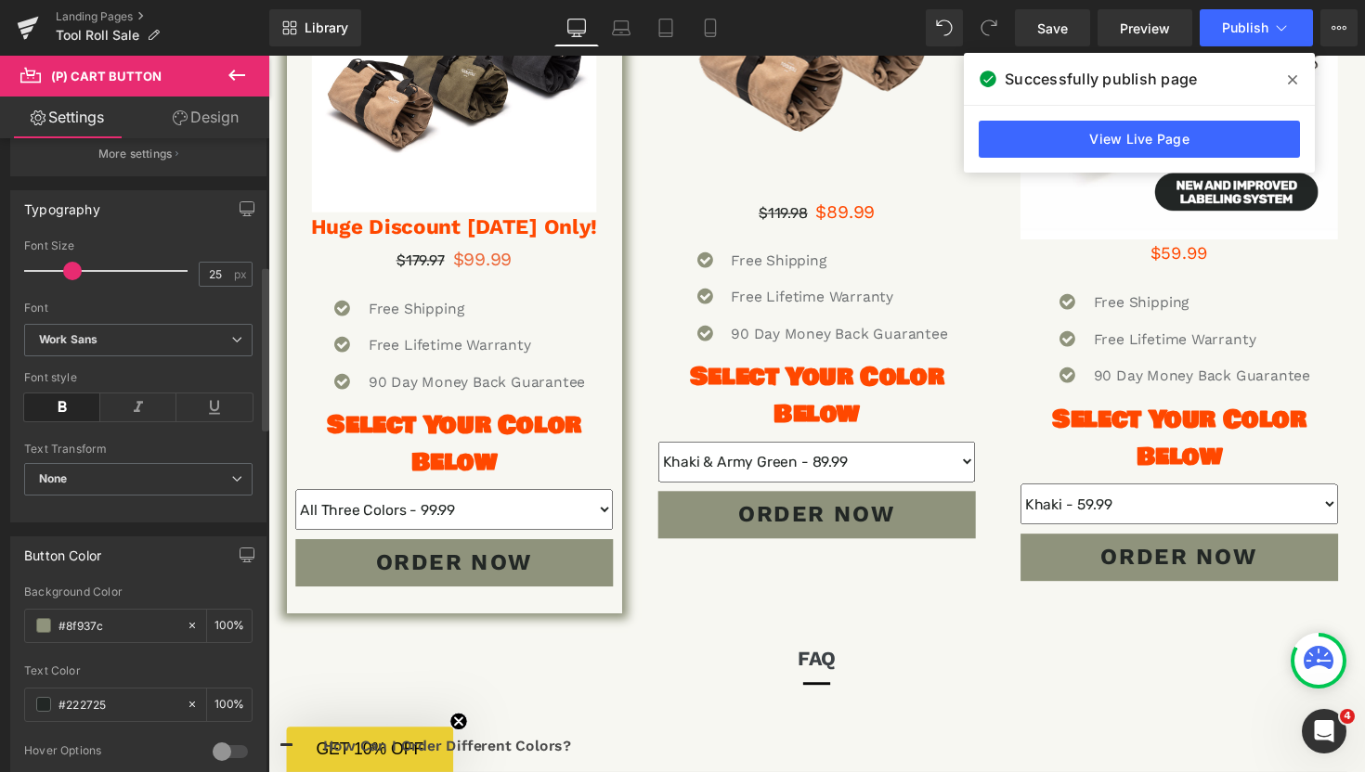
scroll to position [556, 0]
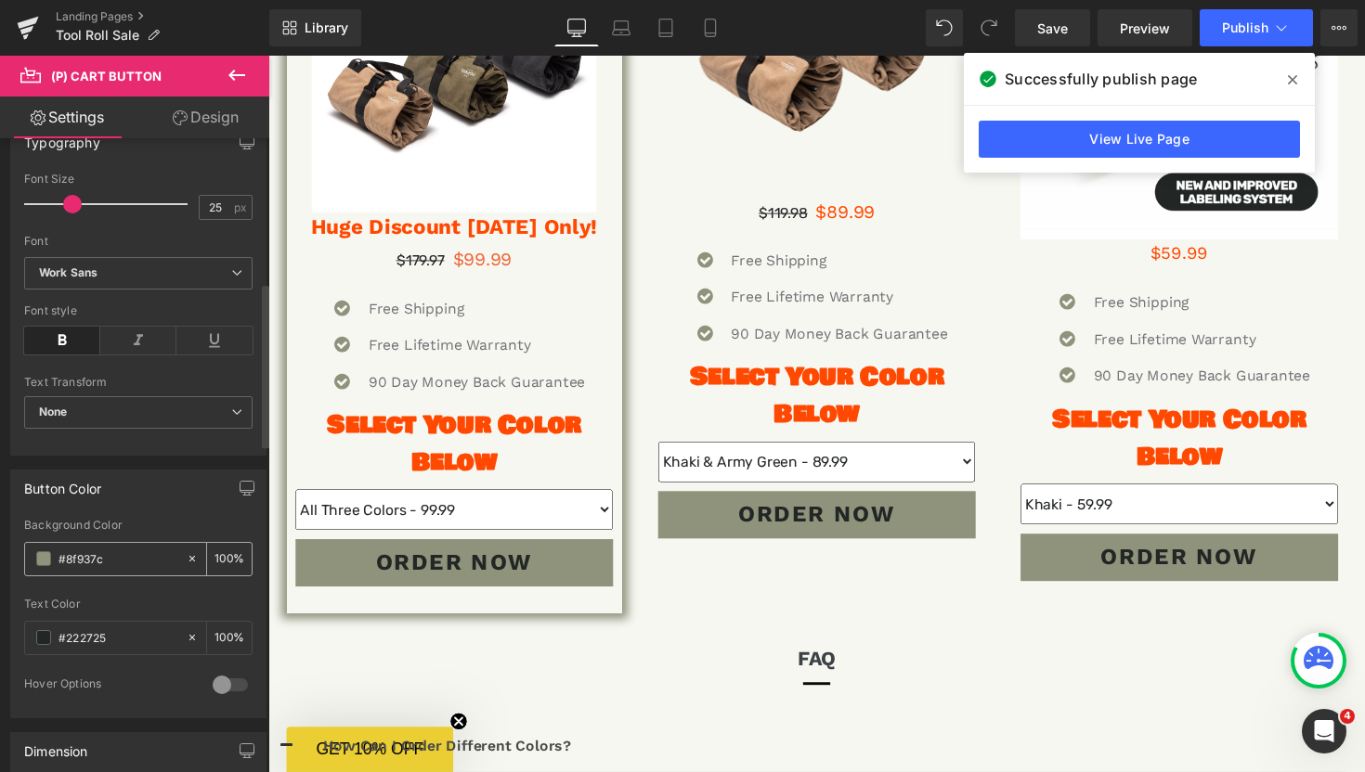
click at [44, 557] on span at bounding box center [43, 558] width 15 height 15
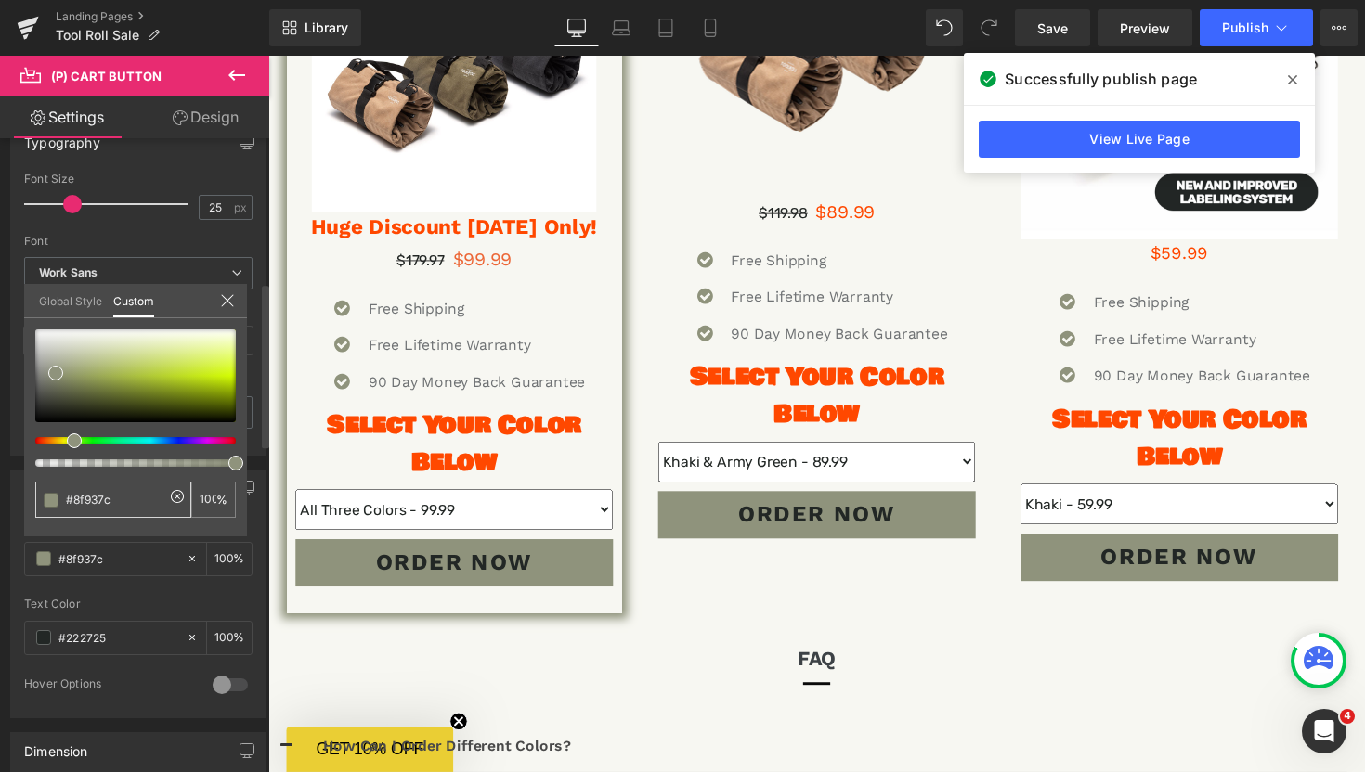
click at [110, 494] on input "#8f937c" at bounding box center [115, 499] width 98 height 19
paste input "008000"
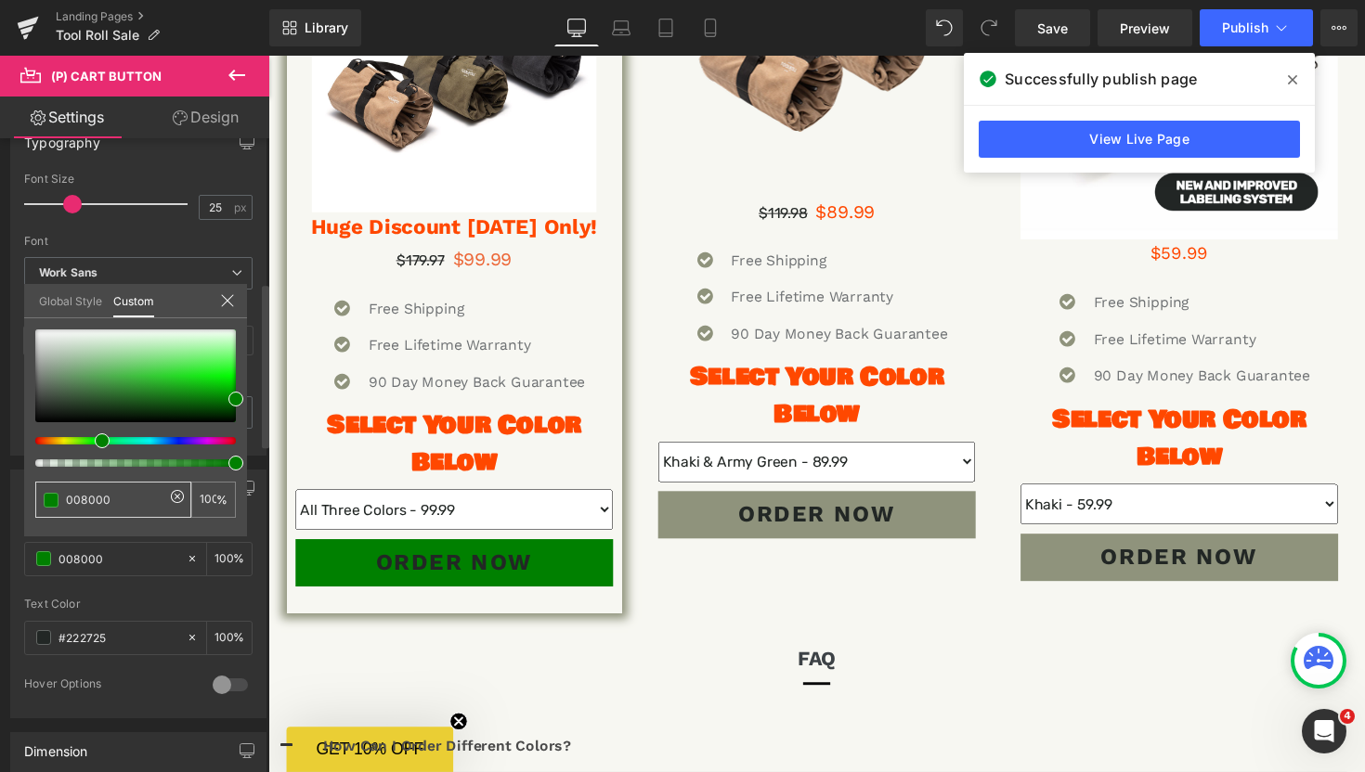
click at [70, 499] on input "008000" at bounding box center [115, 499] width 98 height 19
type input "#008000"
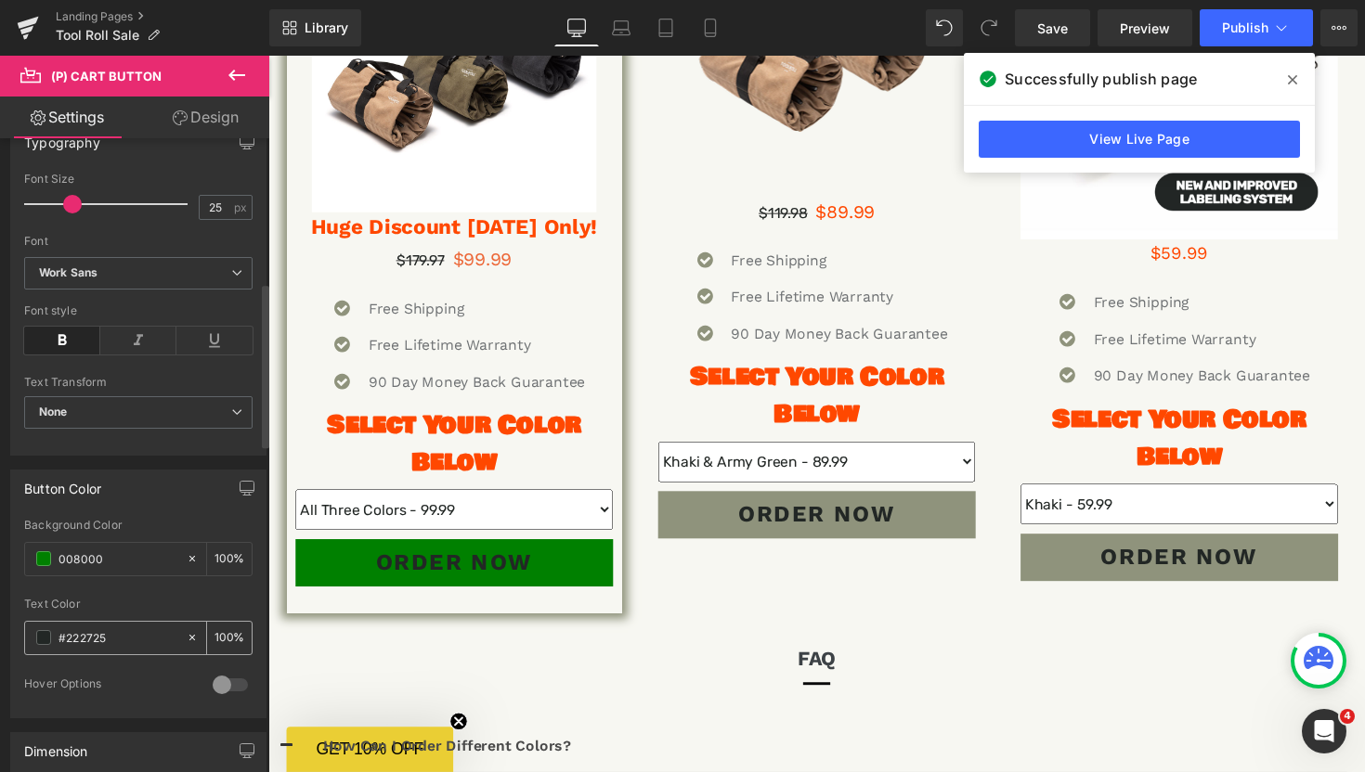
click at [40, 643] on span at bounding box center [43, 637] width 15 height 15
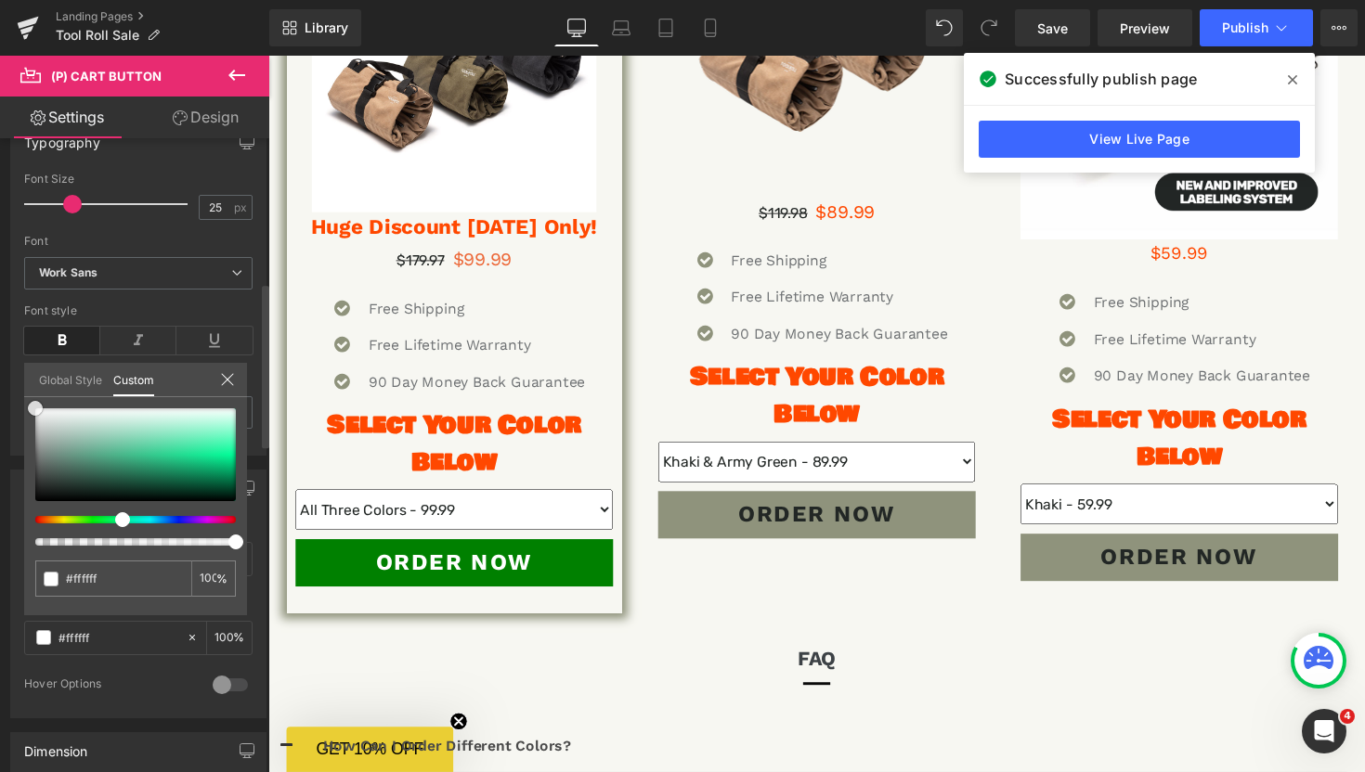
drag, startPoint x: 52, startPoint y: 442, endPoint x: 1, endPoint y: 363, distance: 94.0
click at [1, 456] on div "Button Color rgb(143, 147, 124) Background Color #8f937c 100 % #222725 Text Col…" at bounding box center [139, 587] width 278 height 263
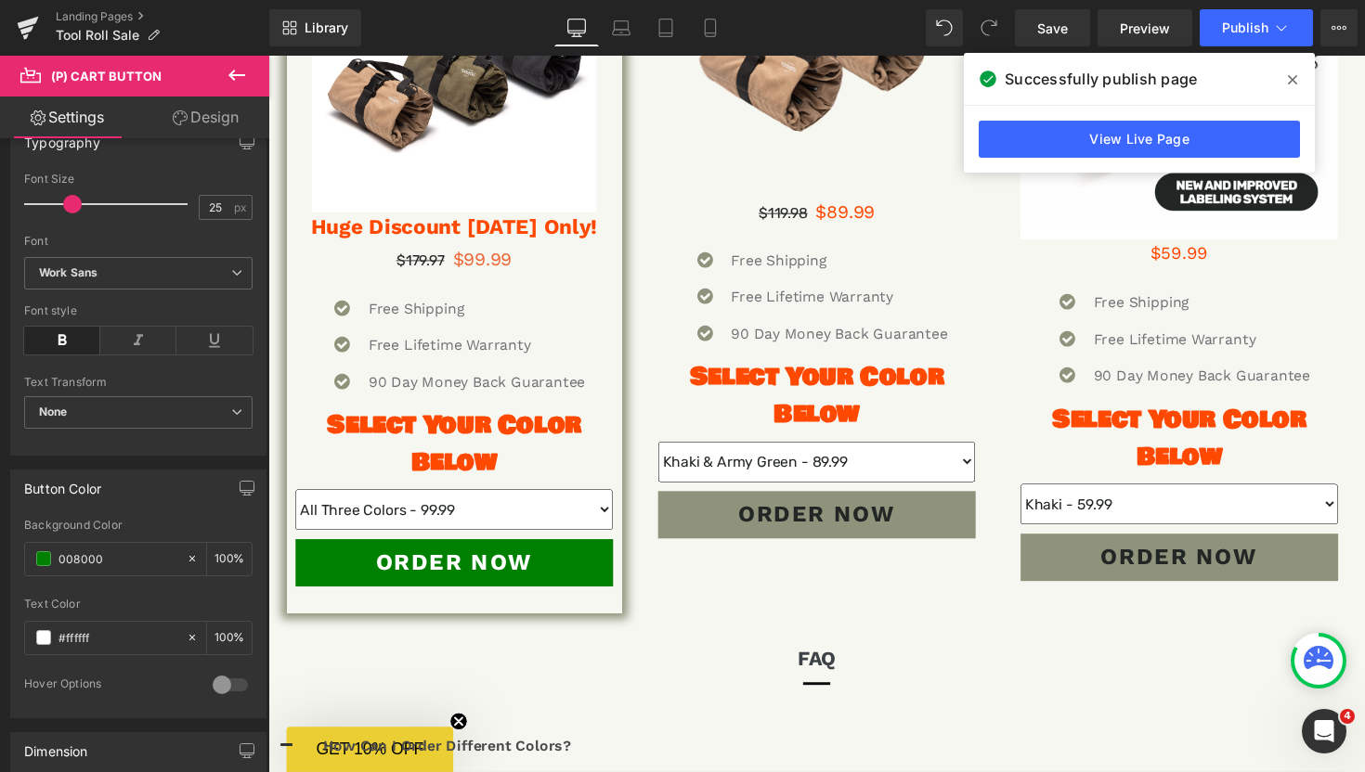
click at [721, 541] on body "Skip to content Up to 40% Off Bundles Shop Now Close Shop Tool Rolls Tool Rolls…" at bounding box center [829, 195] width 1123 height 7030
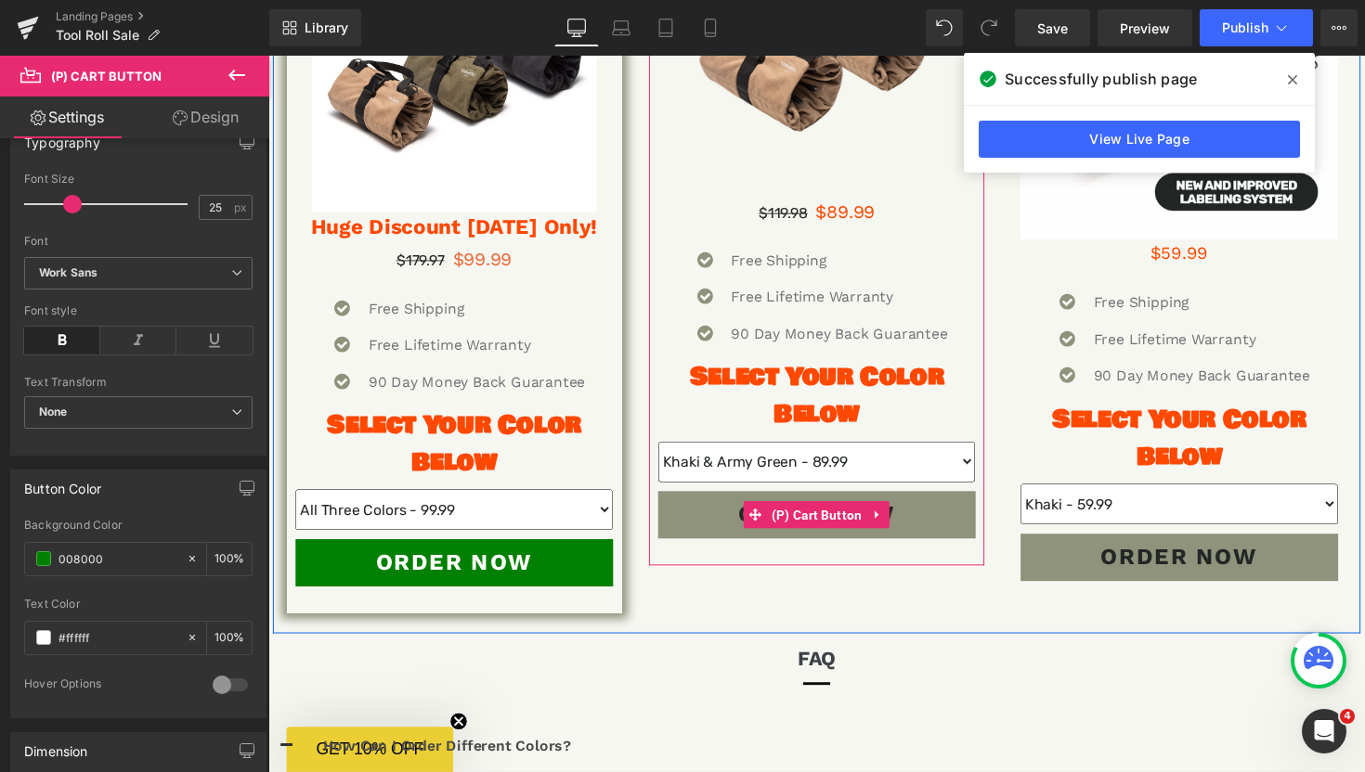
click at [721, 528] on button "Order Now" at bounding box center [829, 526] width 325 height 48
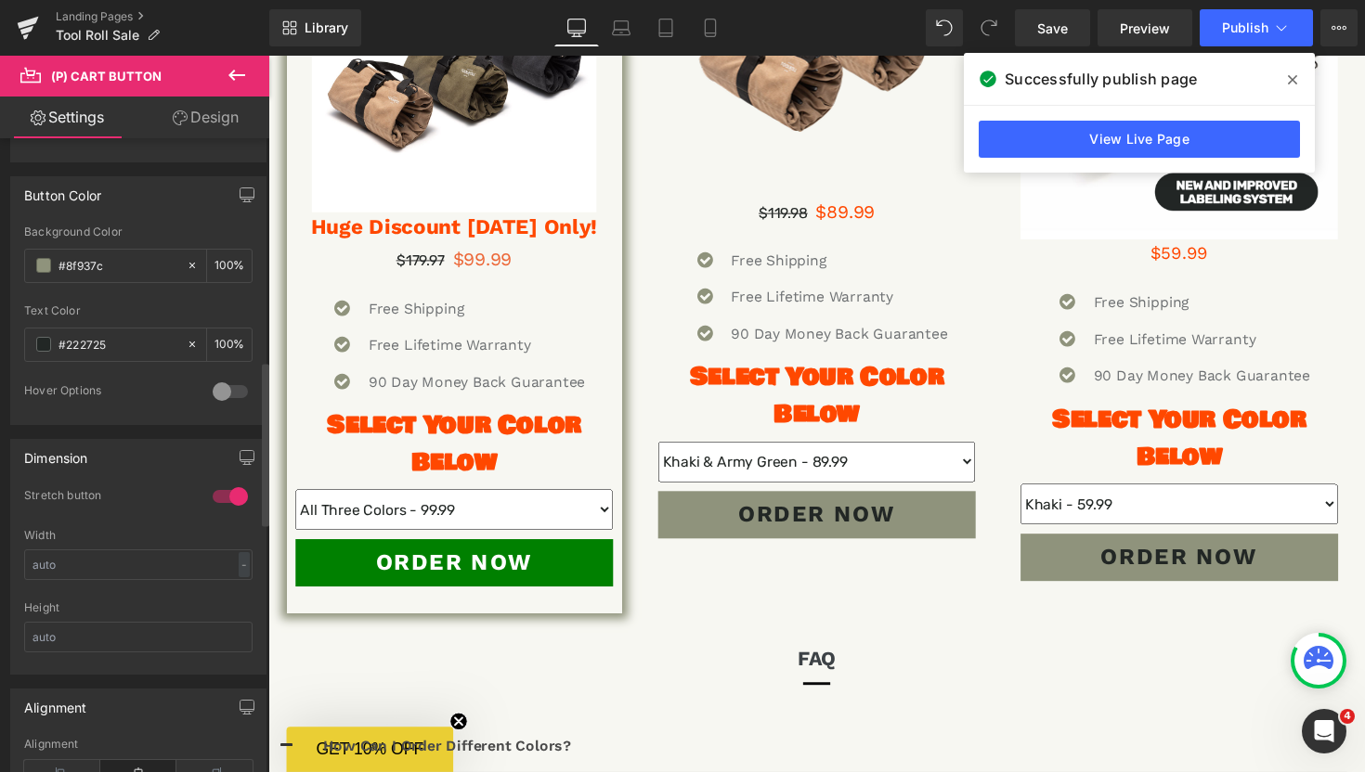
scroll to position [848, 0]
click at [39, 263] on span at bounding box center [43, 266] width 15 height 15
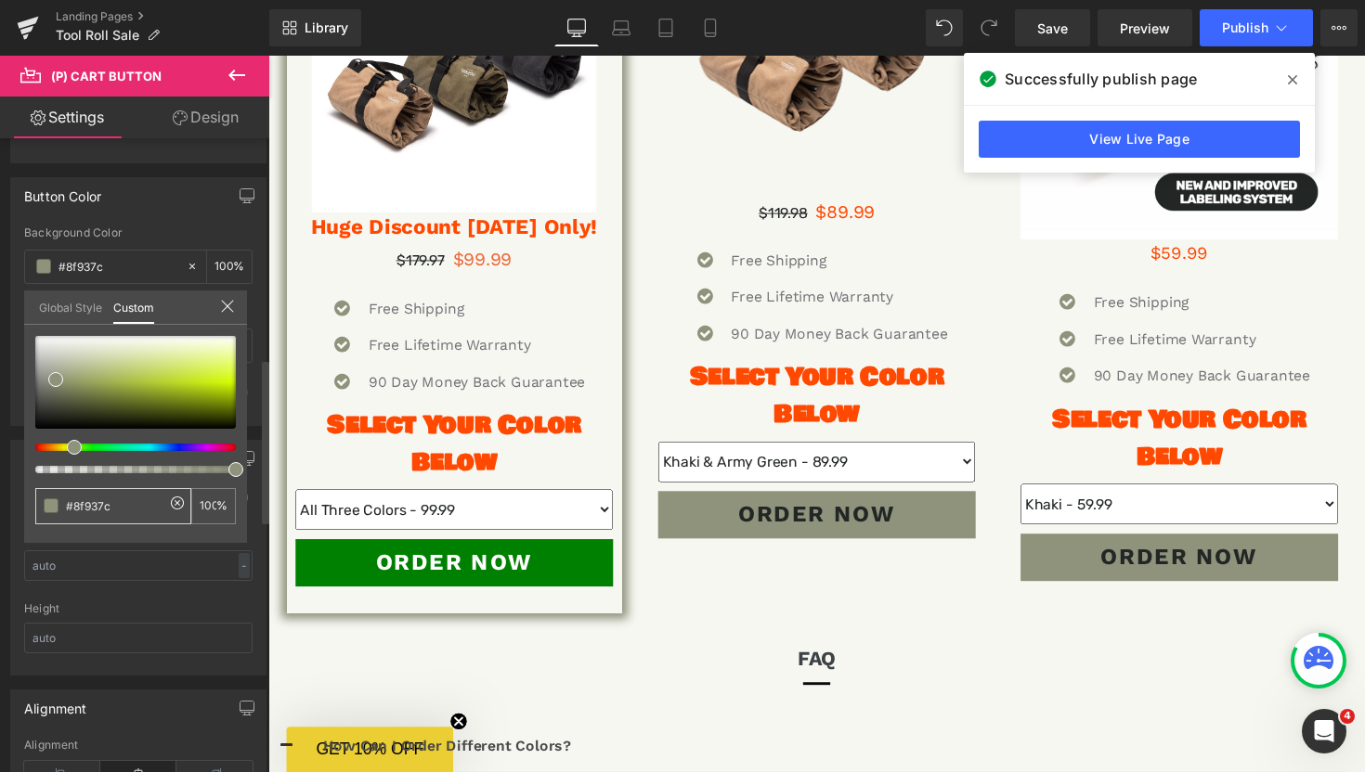
click at [86, 509] on input "#8f937c" at bounding box center [115, 506] width 98 height 19
paste input "008000"
type input "#008000"
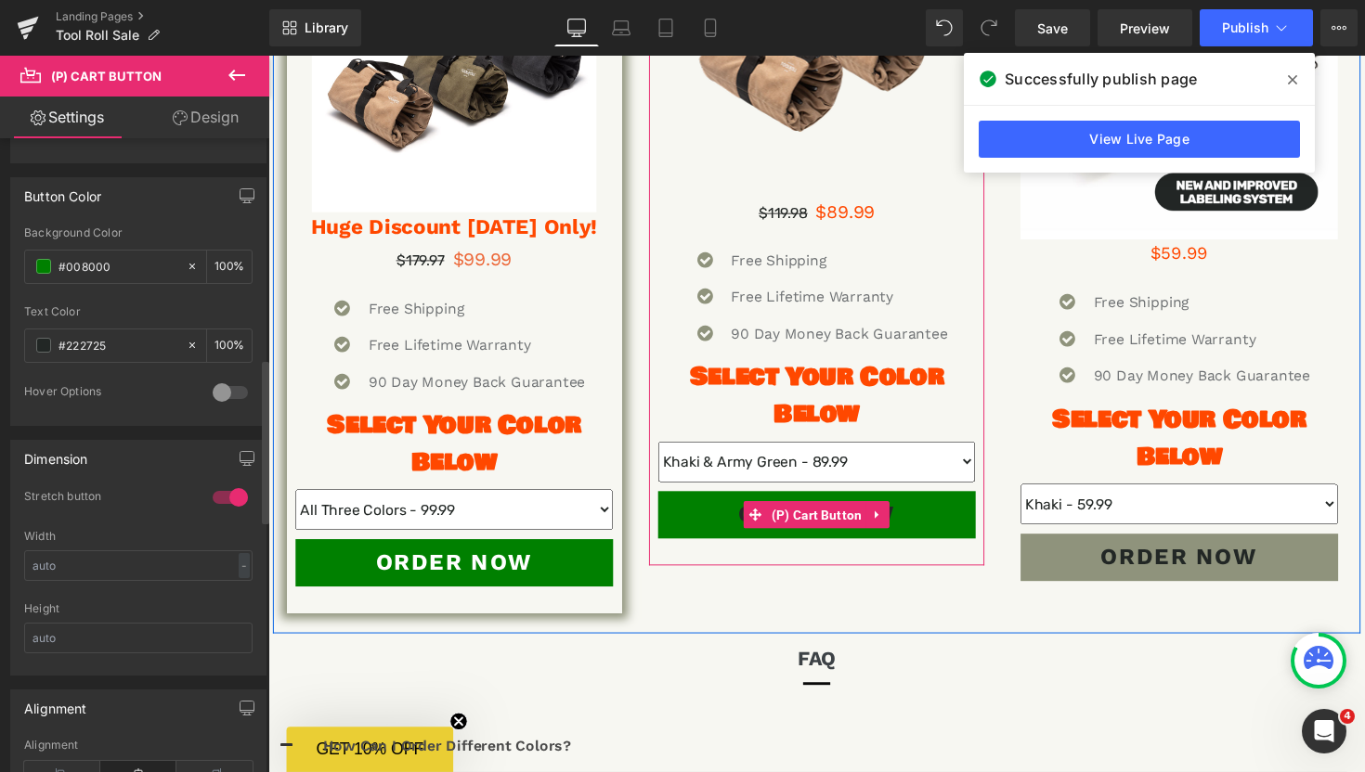
click at [892, 539] on body "Skip to content Up to 40% Off Bundles Shop Now Close Shop Tool Rolls Tool Rolls…" at bounding box center [829, 195] width 1123 height 7030
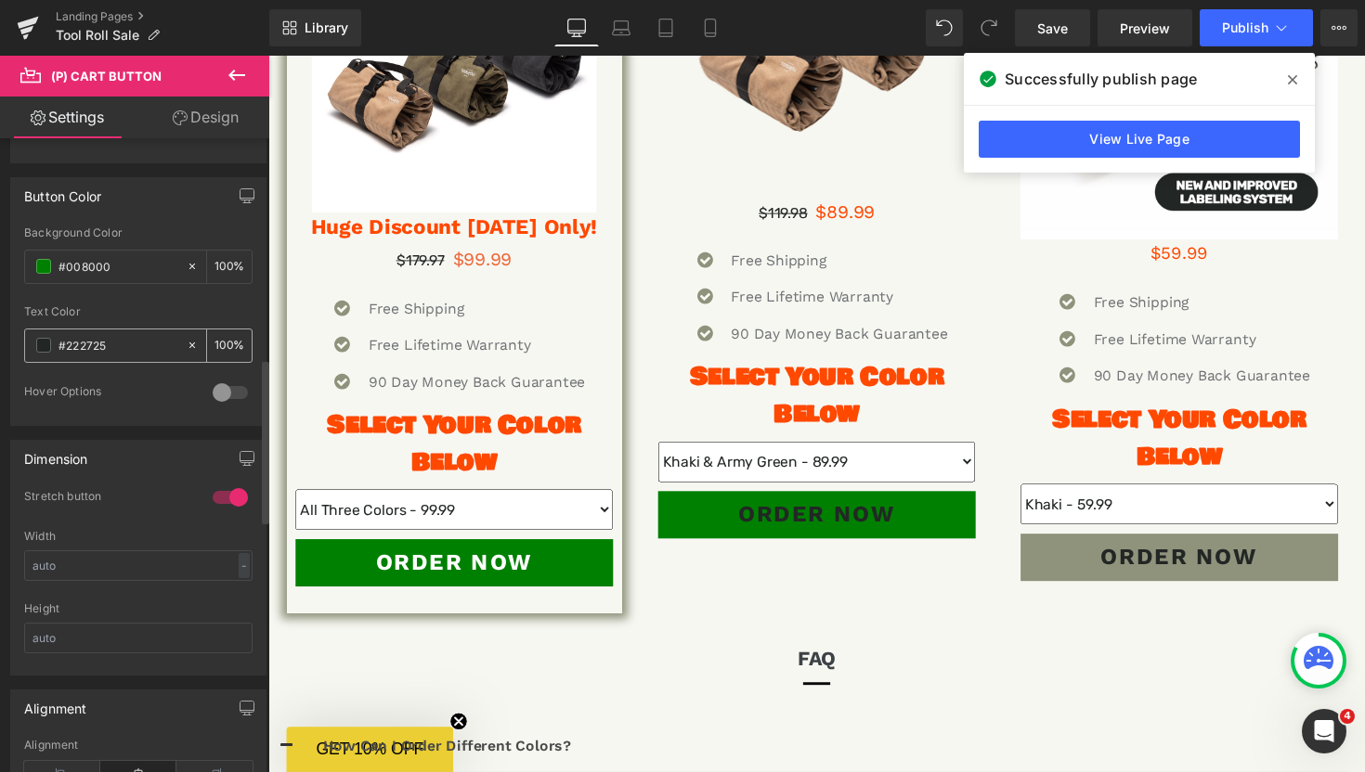
click at [112, 344] on input "#222725" at bounding box center [117, 345] width 119 height 20
drag, startPoint x: 112, startPoint y: 344, endPoint x: 0, endPoint y: 344, distance: 112.3
click at [0, 344] on div "Button Color rgb(143, 147, 124) Background Color #8f937c 100 % #222725 Text Col…" at bounding box center [139, 294] width 278 height 263
type input "#FFF"
click at [0, 373] on div "Button Color rgb(143, 147, 124) Background Color #8f937c 100 % #222725 Text Col…" at bounding box center [139, 294] width 278 height 263
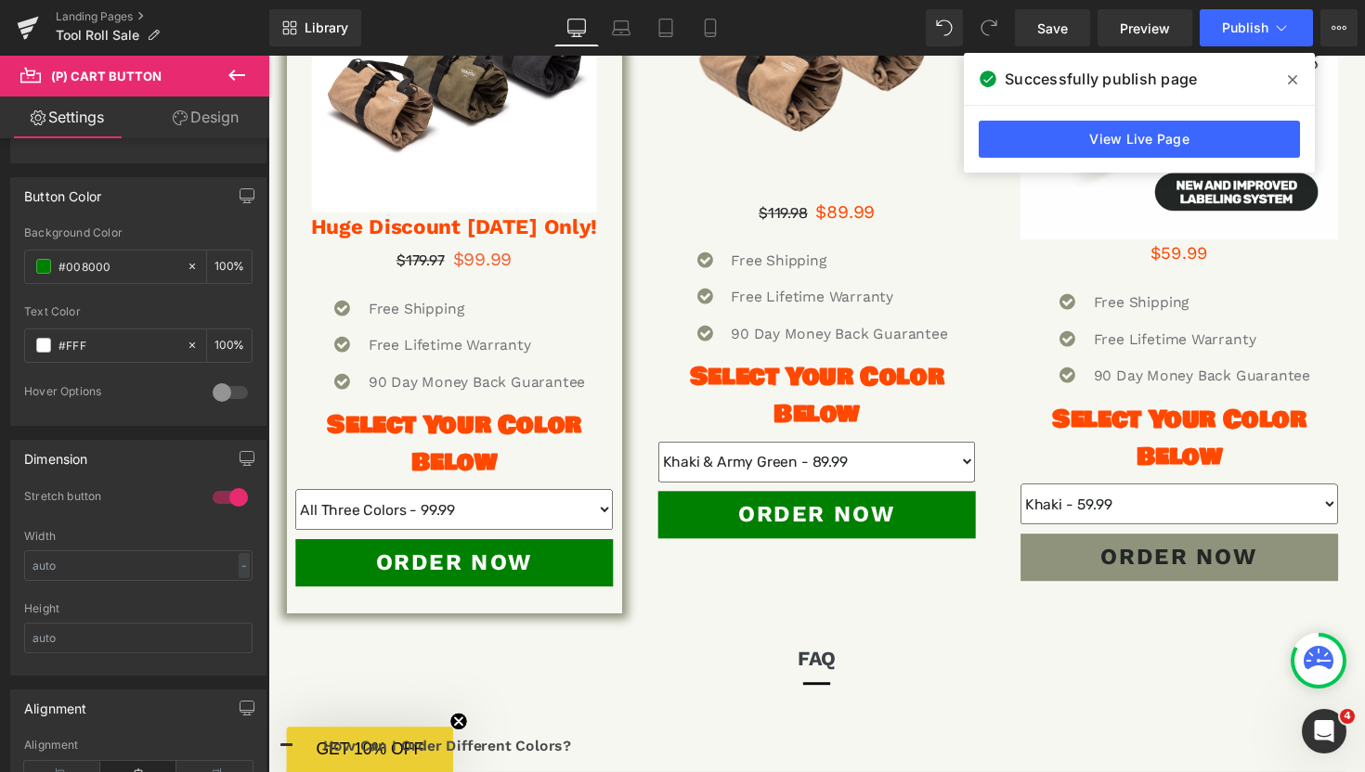
click at [1077, 575] on button "Order Now" at bounding box center [1201, 570] width 325 height 48
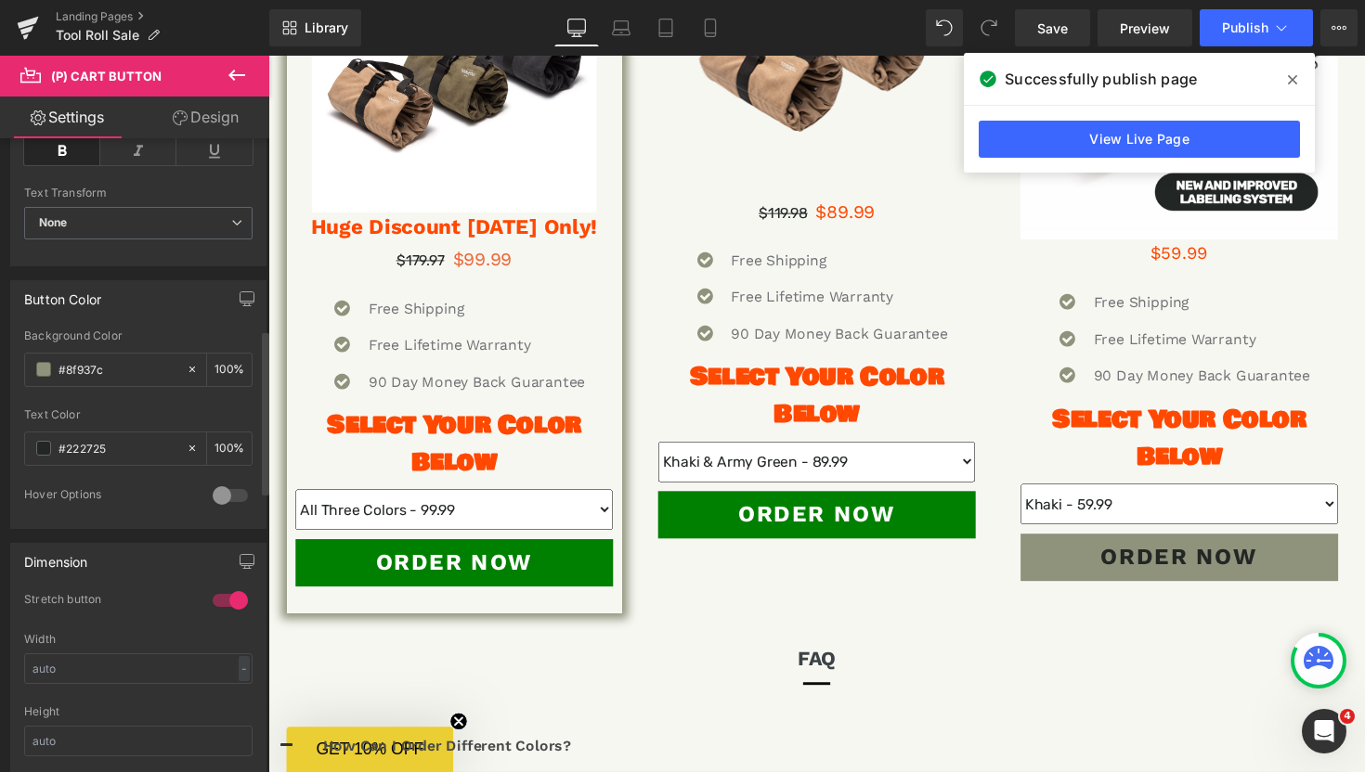
scroll to position [738, 0]
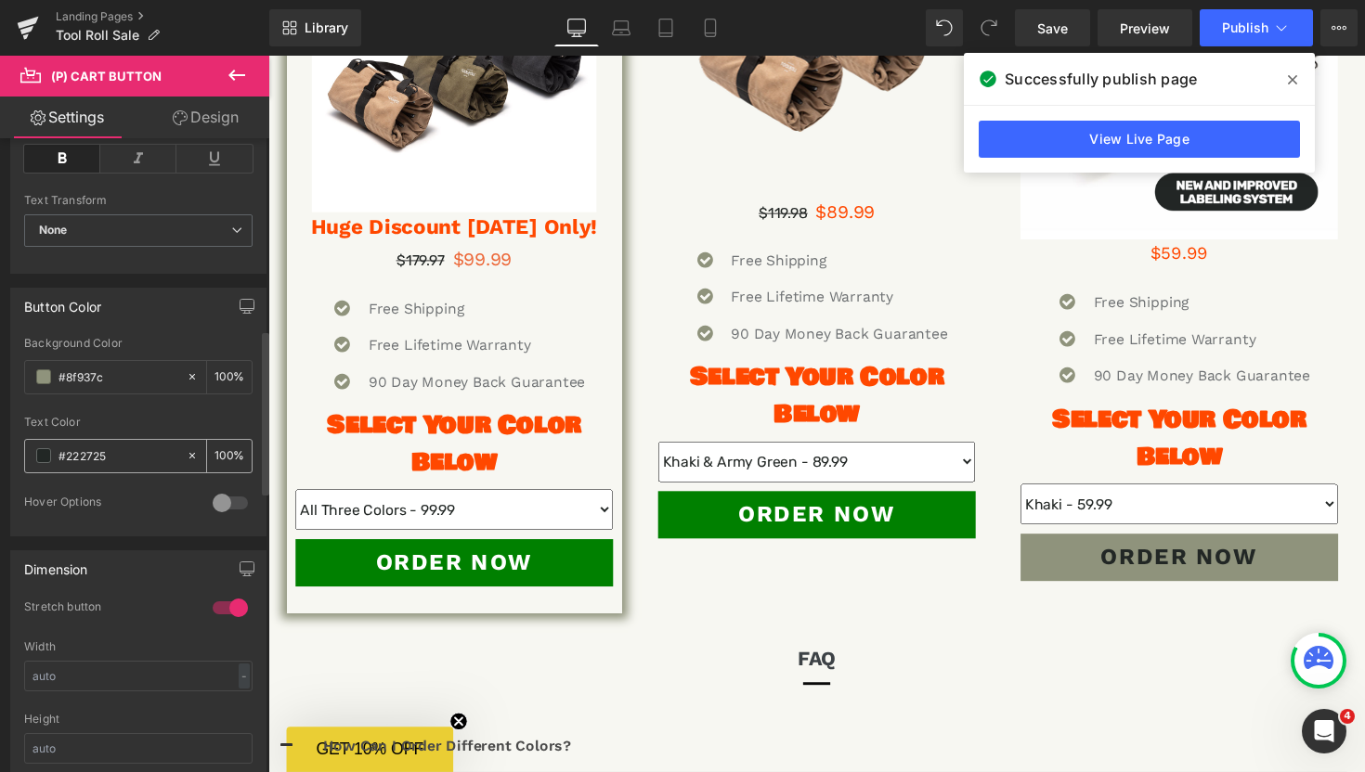
click at [133, 459] on input "#222725" at bounding box center [117, 456] width 119 height 20
type input "#FFF"
click at [43, 390] on div "#8f937c" at bounding box center [105, 377] width 161 height 32
click at [43, 386] on div "#8f937c" at bounding box center [105, 377] width 161 height 32
click at [45, 371] on span at bounding box center [43, 376] width 15 height 15
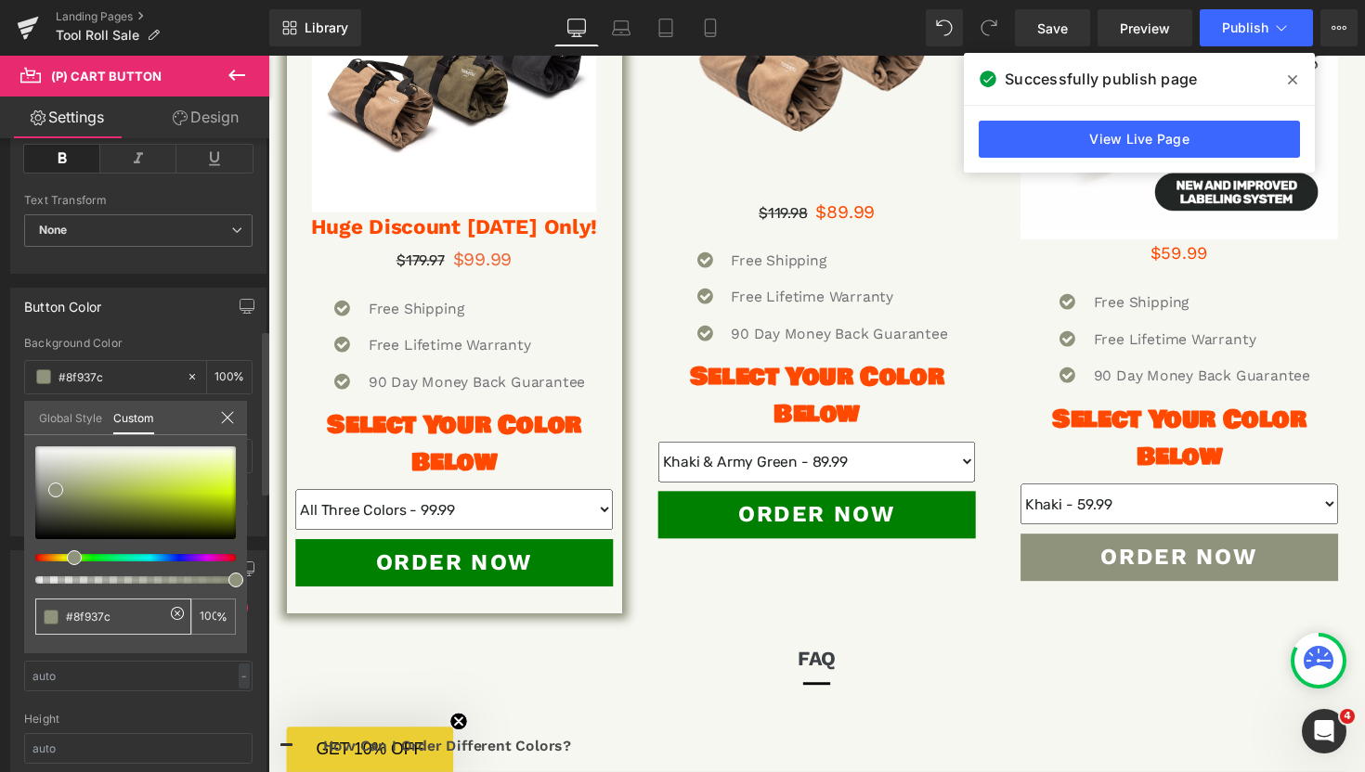
click at [92, 622] on input "#8f937c" at bounding box center [115, 616] width 98 height 19
paste input "008000"
type input "#008000"
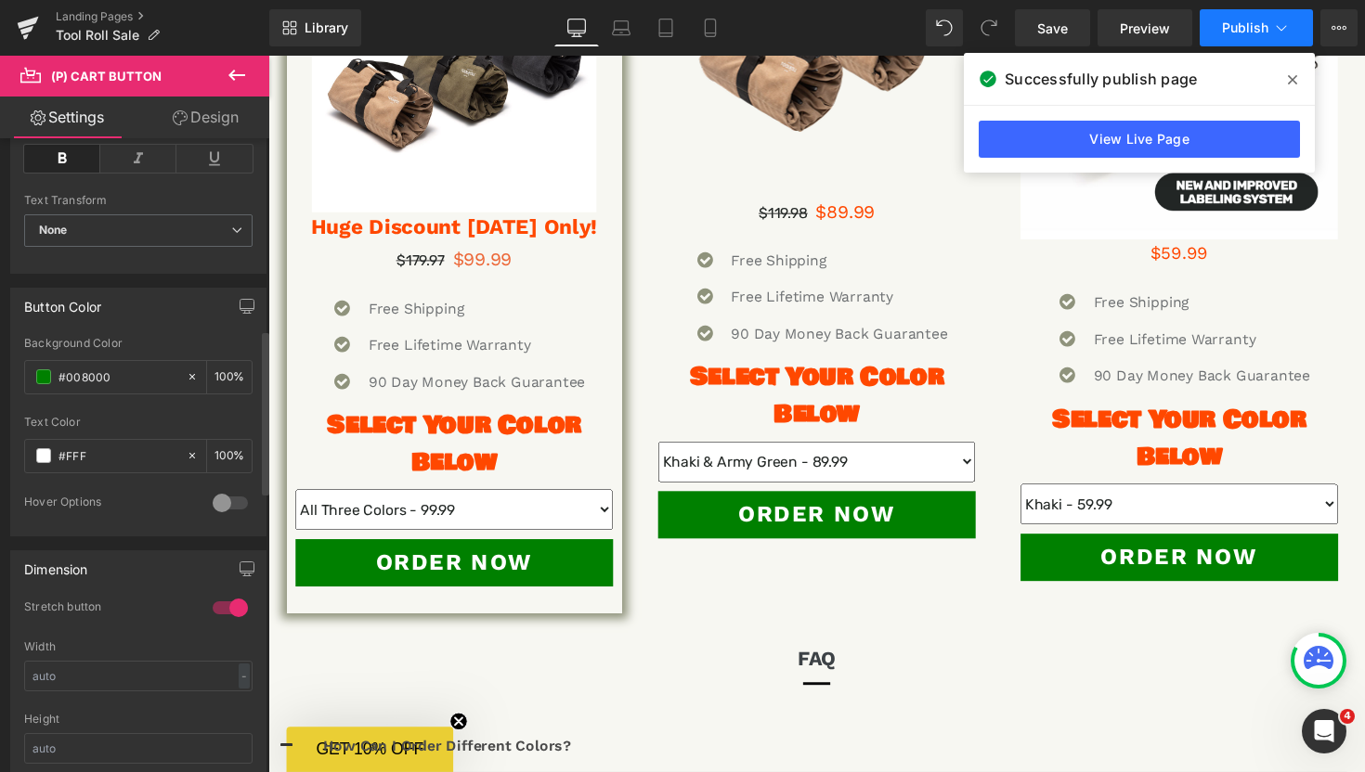
click at [1235, 25] on span "Publish" at bounding box center [1245, 27] width 46 height 15
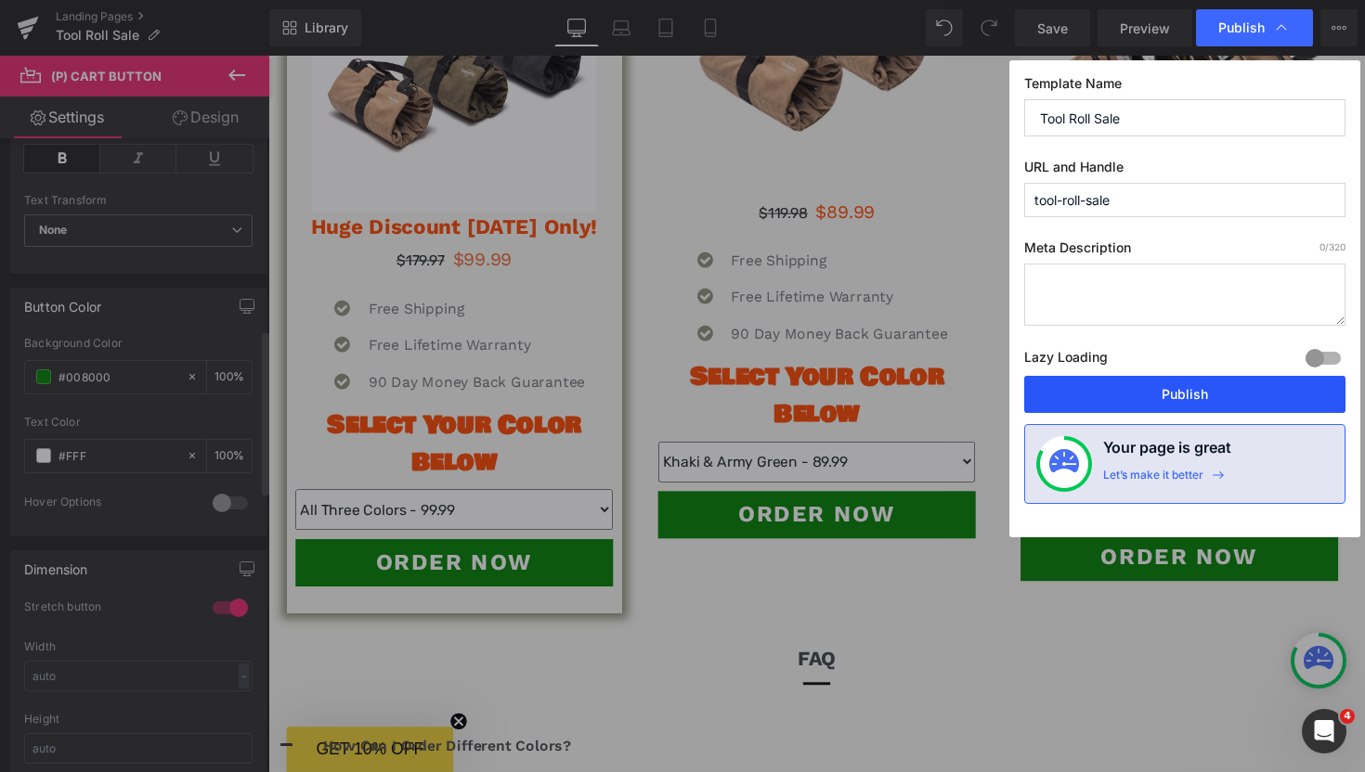
drag, startPoint x: 1207, startPoint y: 387, endPoint x: 892, endPoint y: 67, distance: 449.0
click at [1207, 387] on button "Publish" at bounding box center [1184, 394] width 321 height 37
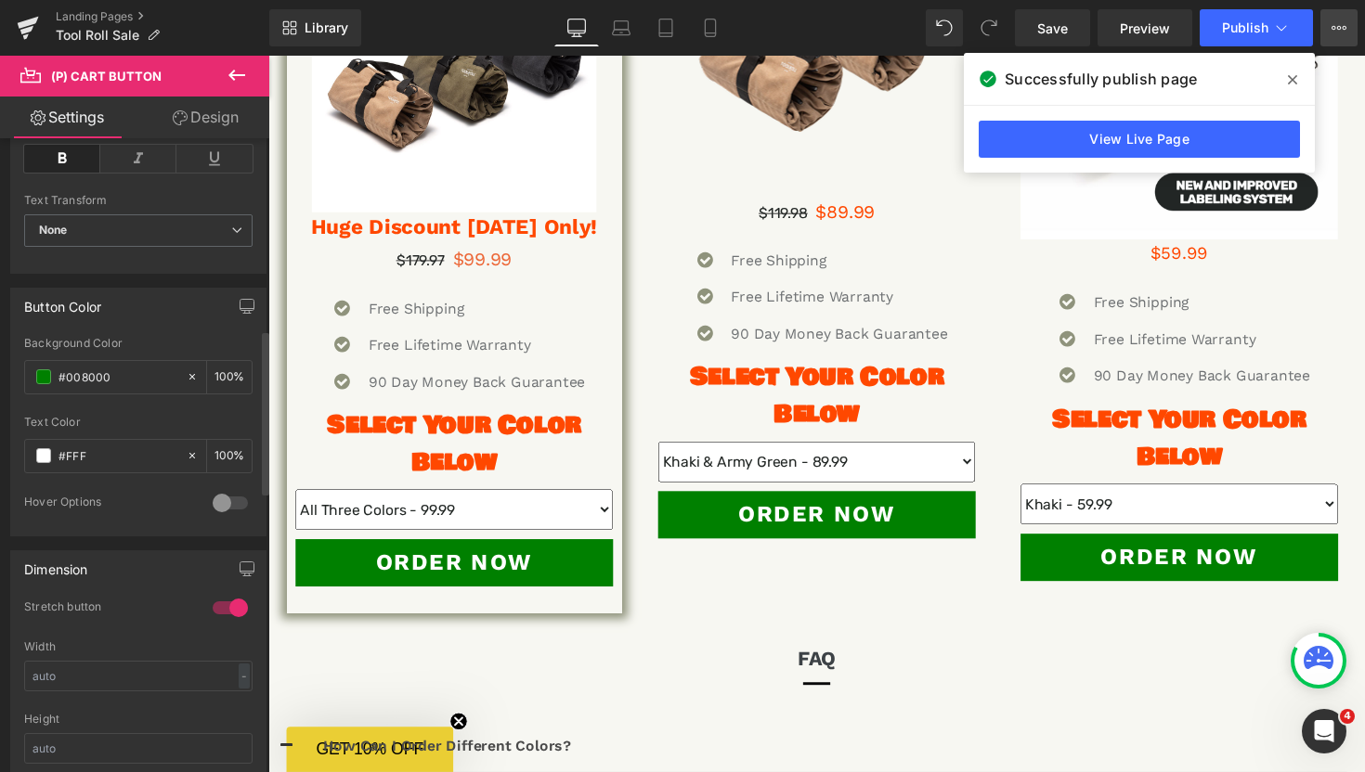
click at [1347, 33] on button "View Live Page View with current Template Save Template to Library Schedule Pub…" at bounding box center [1338, 27] width 37 height 37
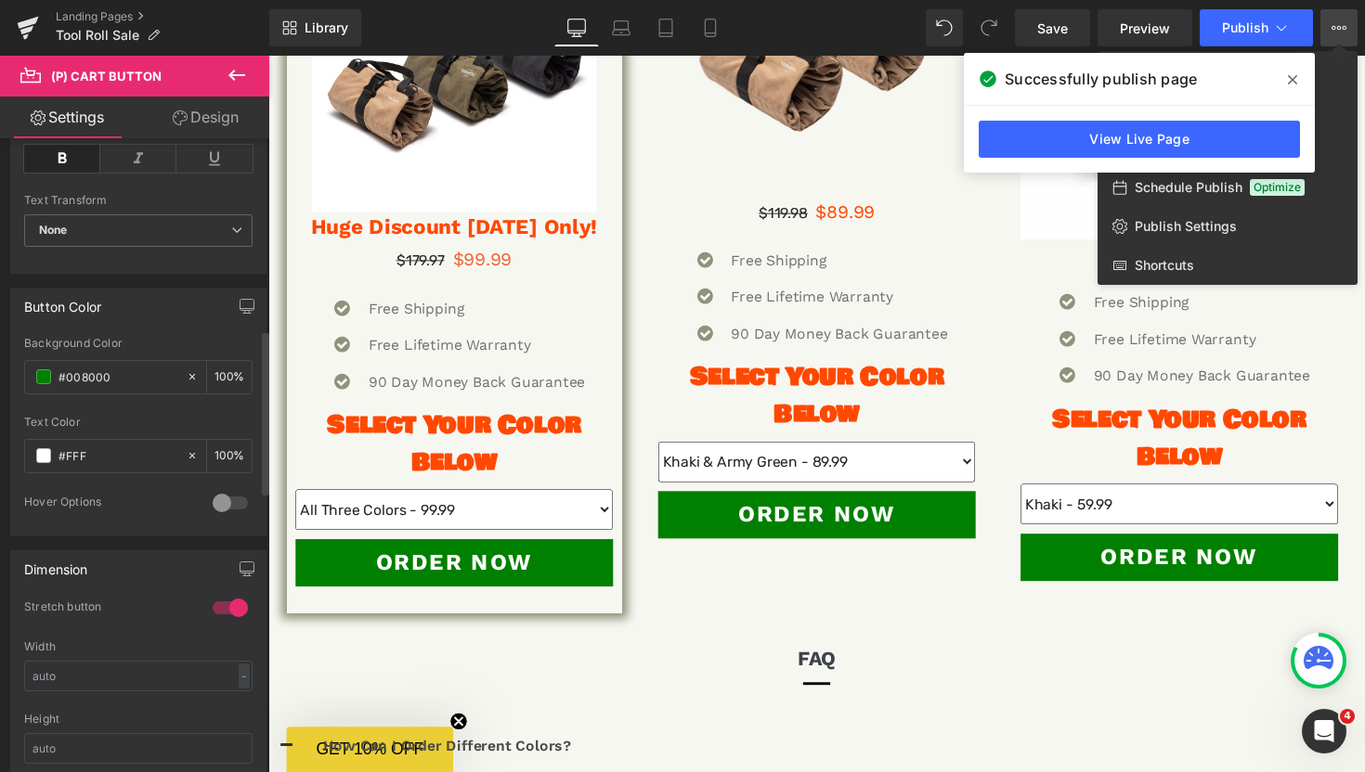
click at [1347, 33] on button "View Live Page View with current Template Save Template to Library Schedule Pub…" at bounding box center [1338, 27] width 37 height 37
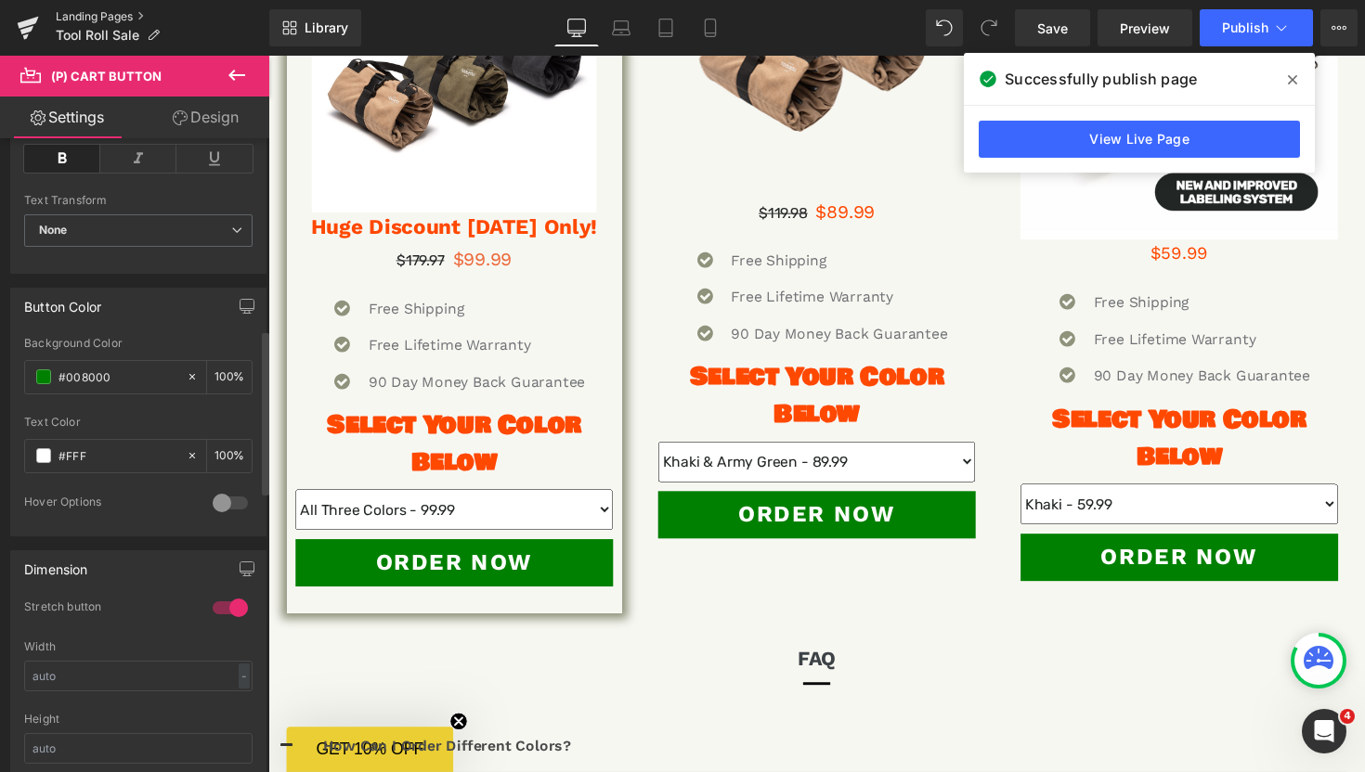
click at [76, 14] on link "Landing Pages" at bounding box center [162, 16] width 213 height 15
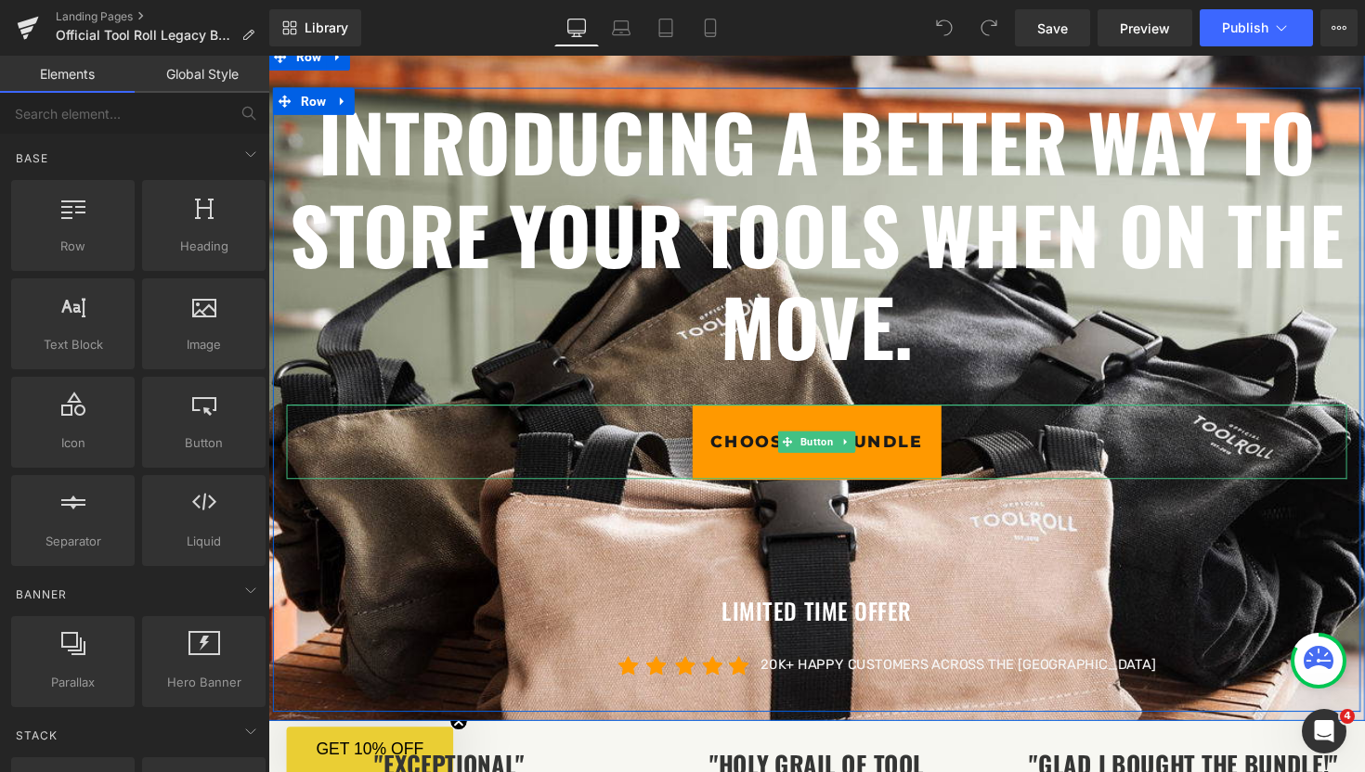
scroll to position [161, 0]
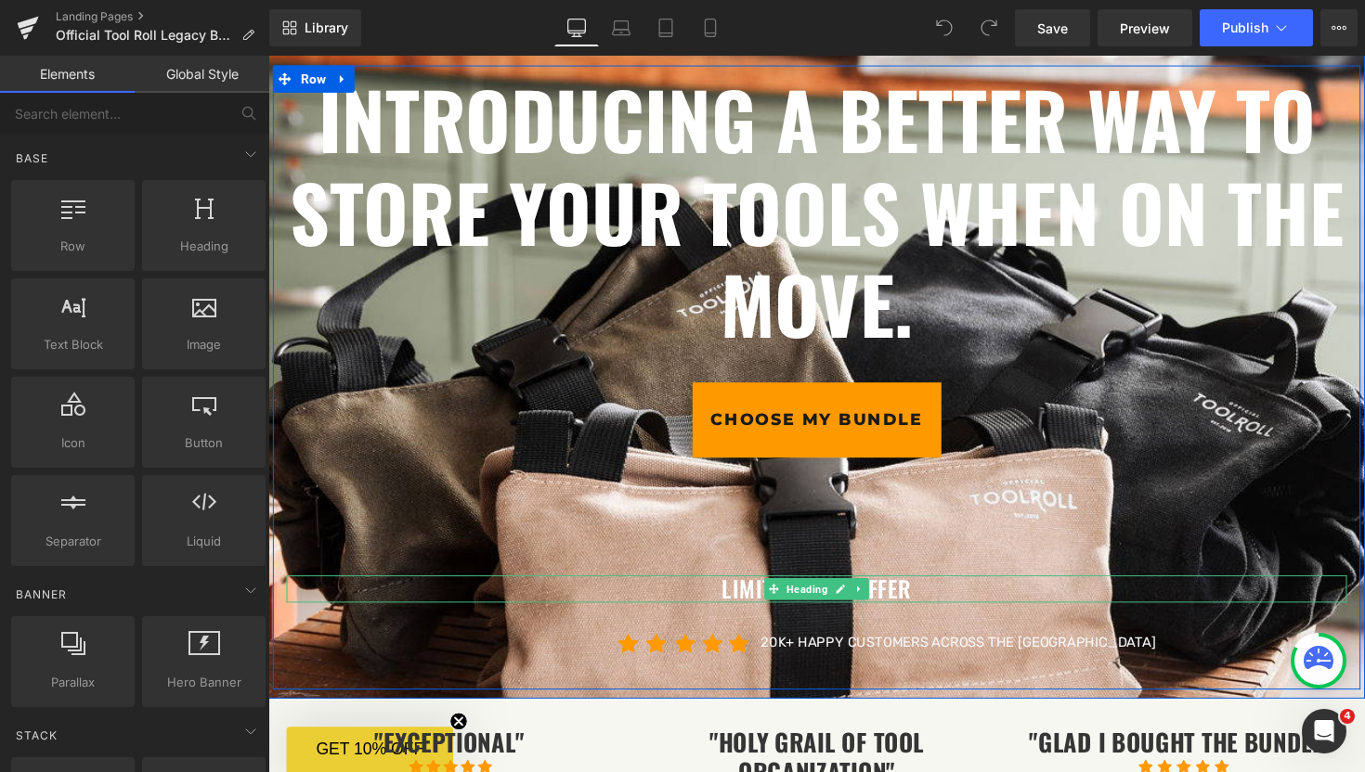
click at [753, 598] on span "LIMITED TIME OFFER" at bounding box center [829, 602] width 194 height 34
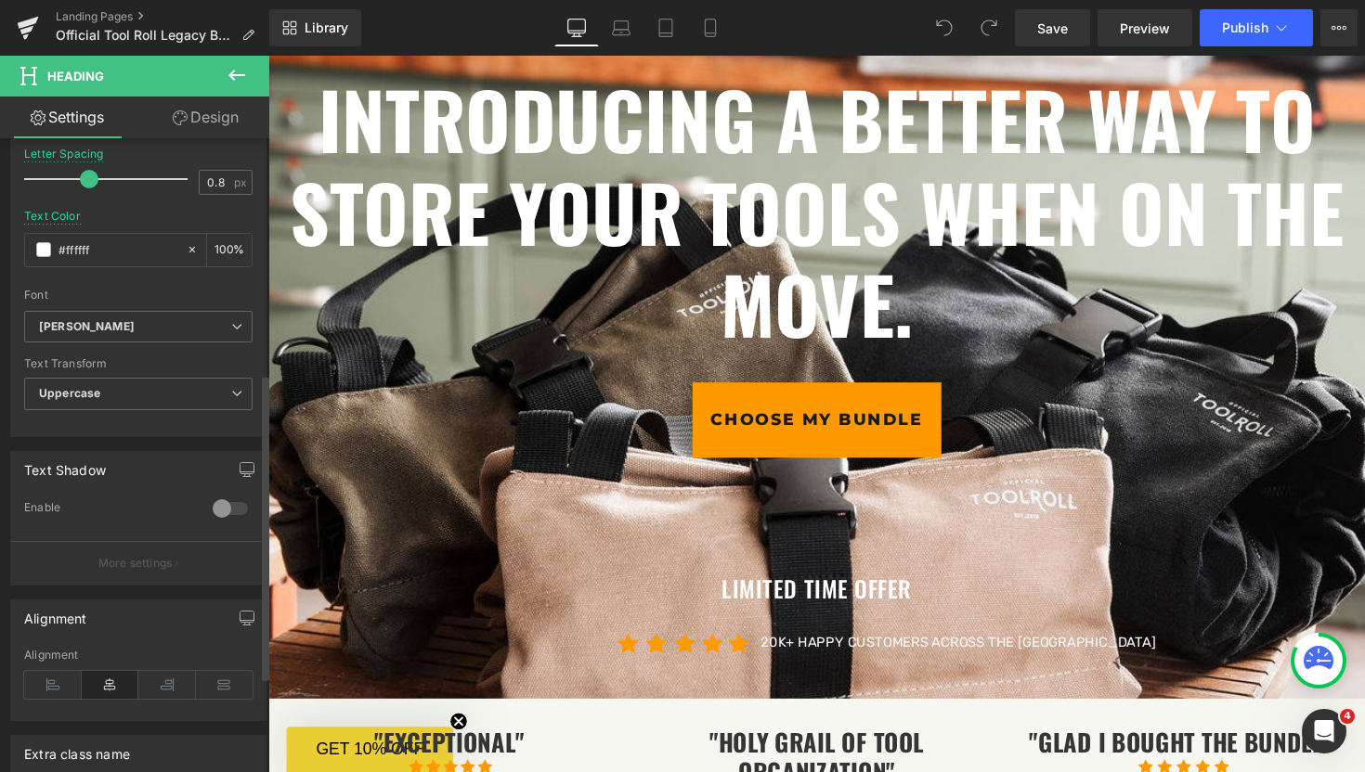
scroll to position [683, 0]
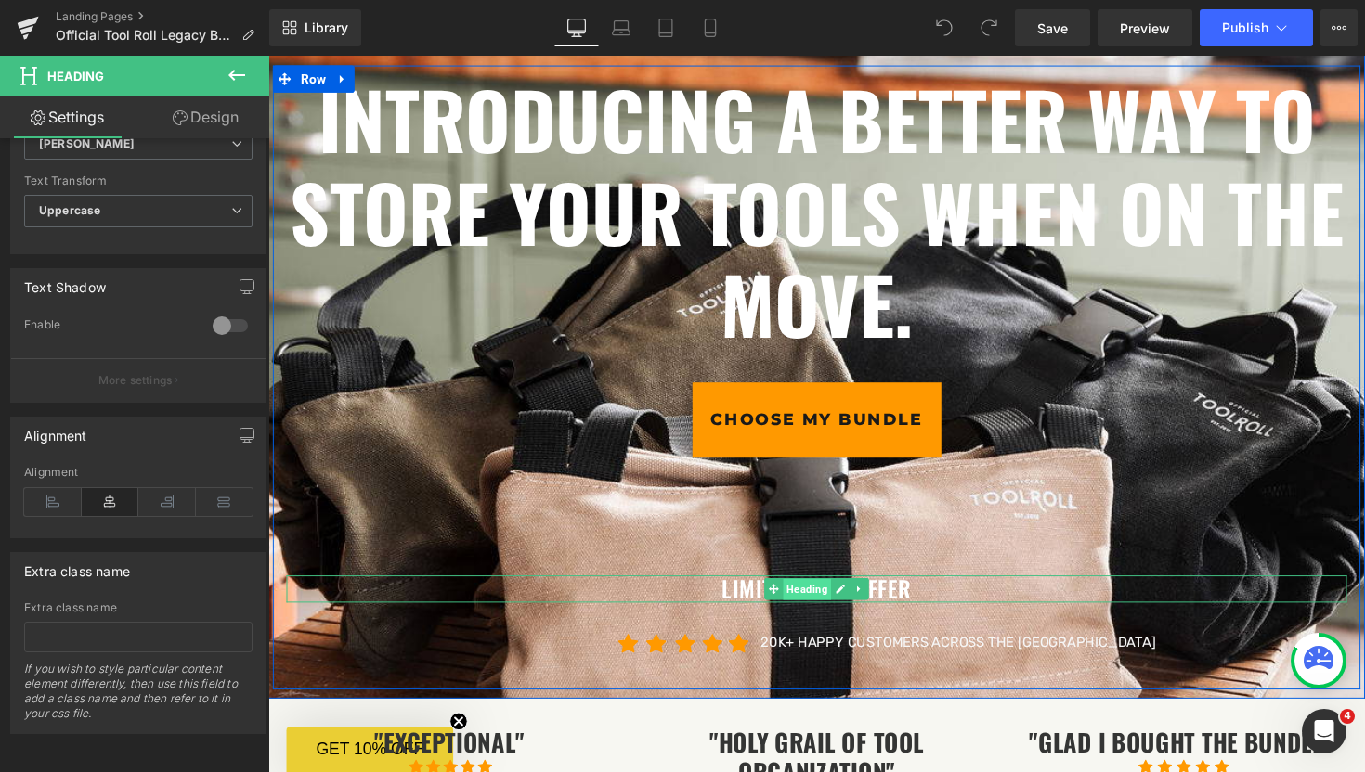
click at [821, 607] on span "Heading" at bounding box center [820, 603] width 49 height 22
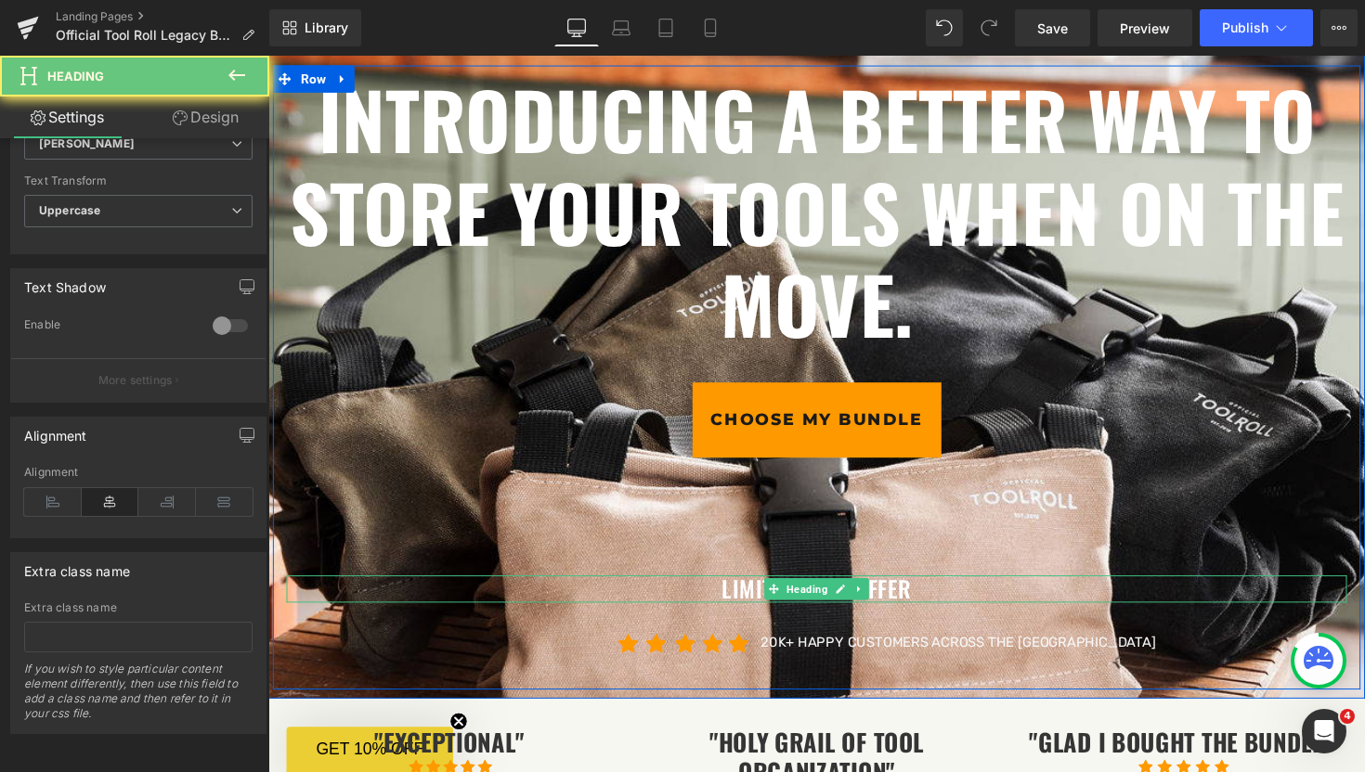
click at [746, 607] on span "LIMITED TIME OFFER" at bounding box center [829, 602] width 194 height 34
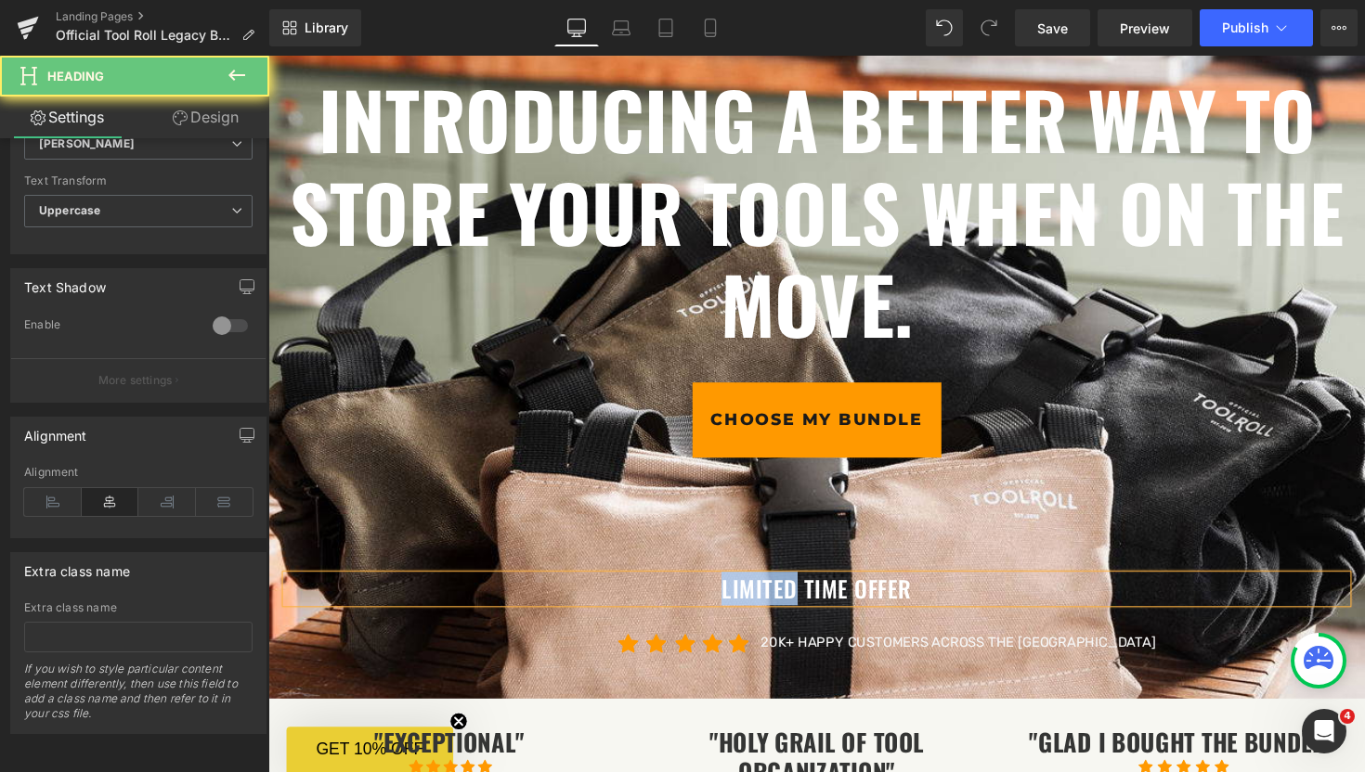
click at [746, 607] on span "LIMITED TIME OFFER" at bounding box center [829, 602] width 194 height 34
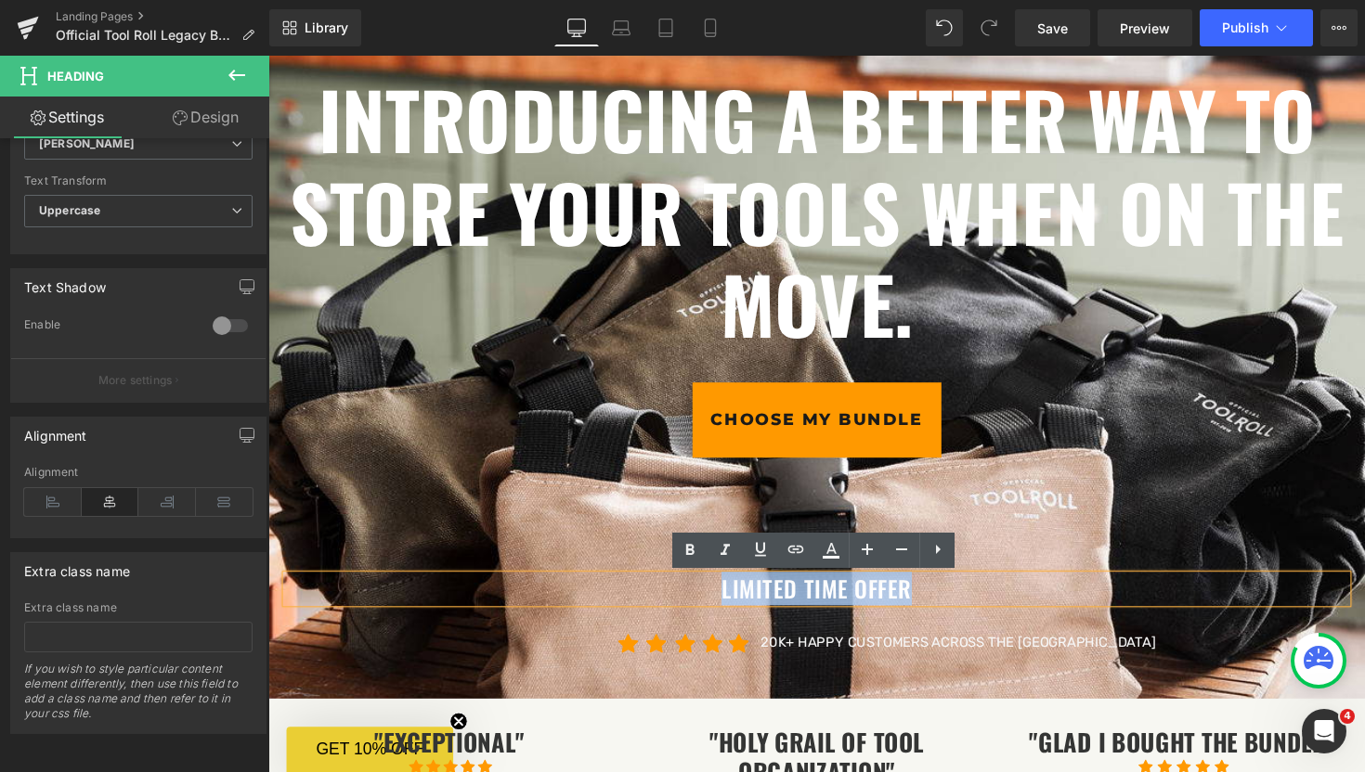
click at [746, 607] on span "LIMITED TIME OFFER" at bounding box center [829, 602] width 194 height 34
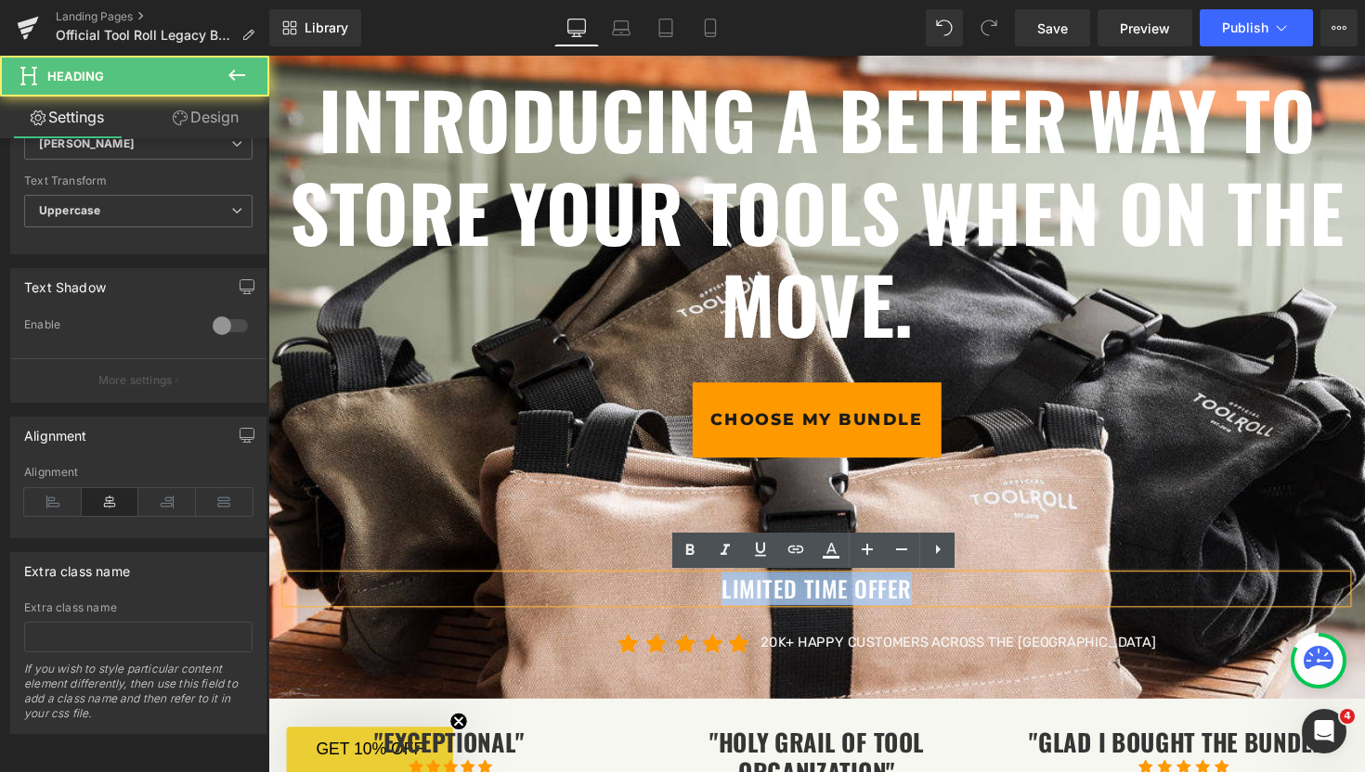
paste div
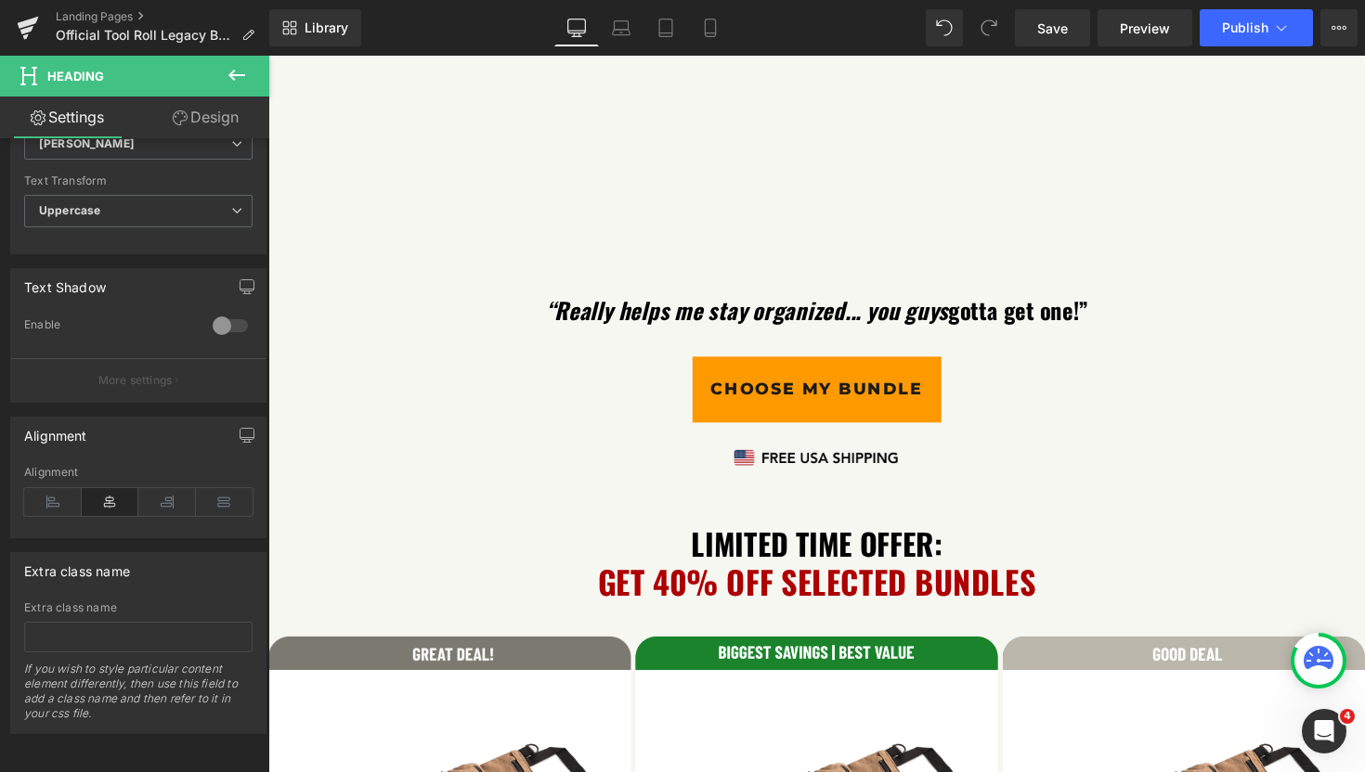
scroll to position [2510, 0]
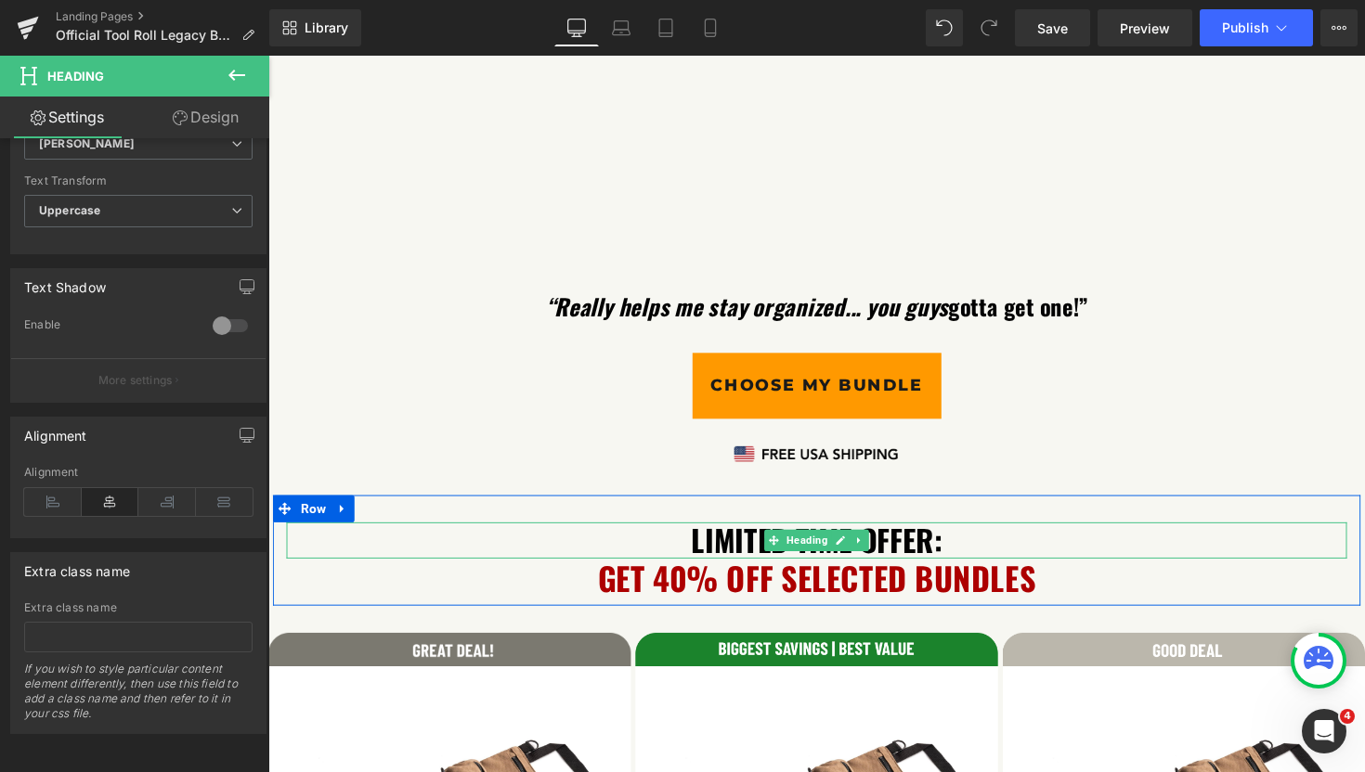
click at [914, 545] on b "LIMITED TIME OFFER:" at bounding box center [830, 551] width 257 height 45
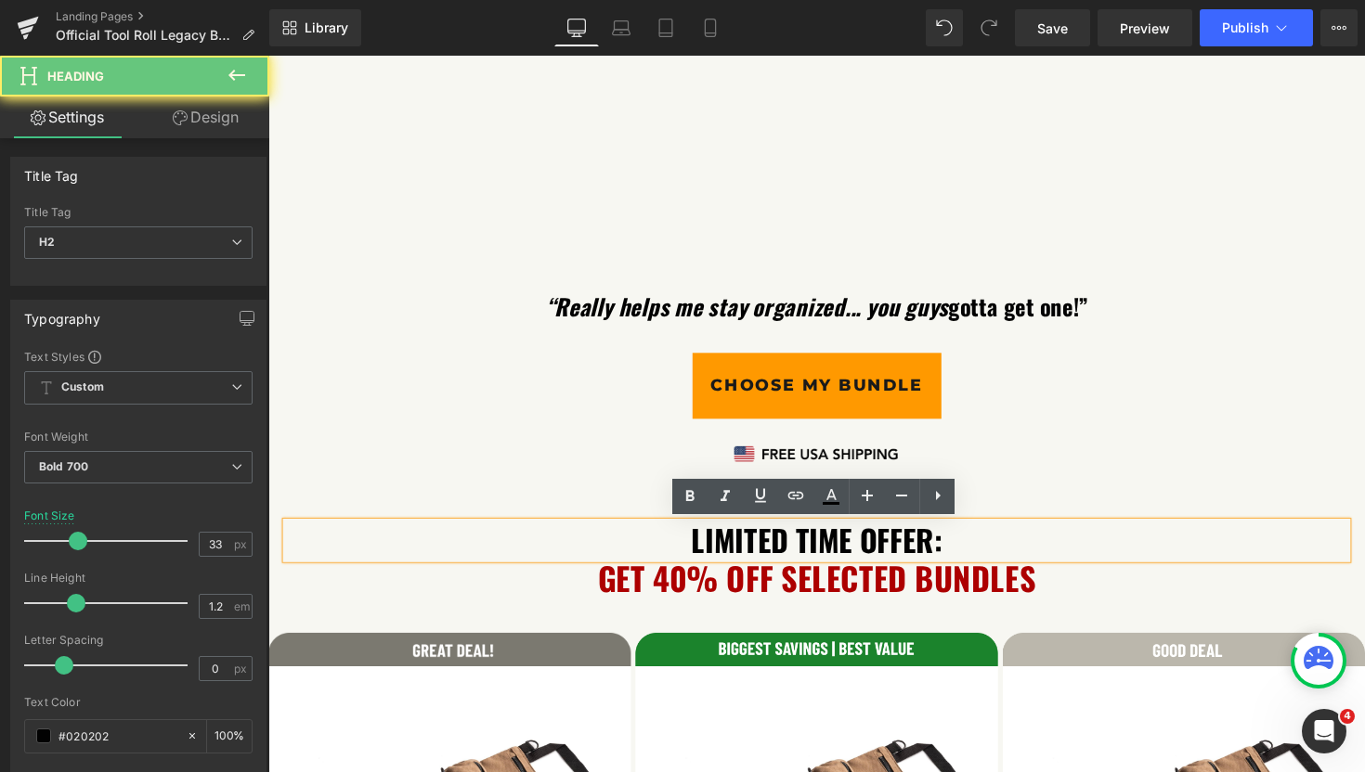
click at [914, 545] on b "LIMITED TIME OFFER:" at bounding box center [830, 551] width 257 height 45
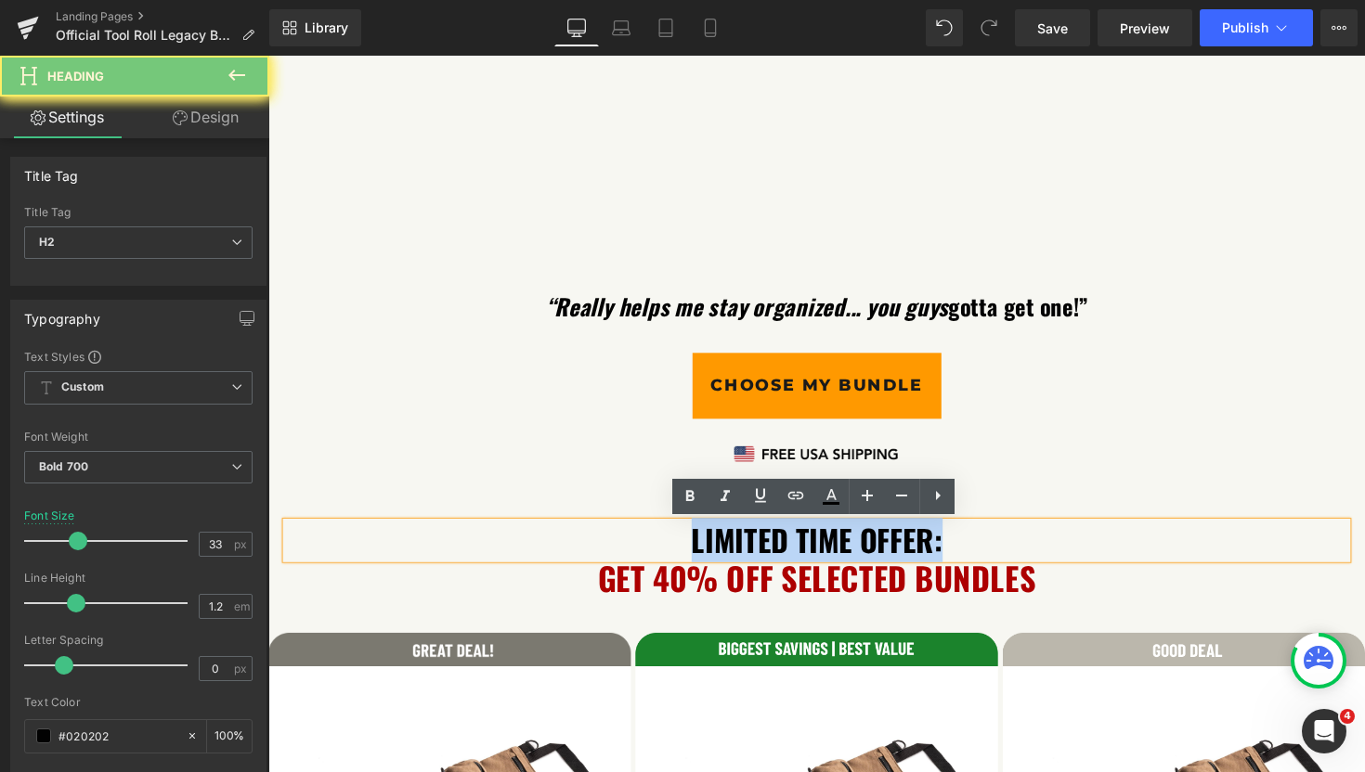
click at [914, 545] on b "LIMITED TIME OFFER:" at bounding box center [830, 551] width 257 height 45
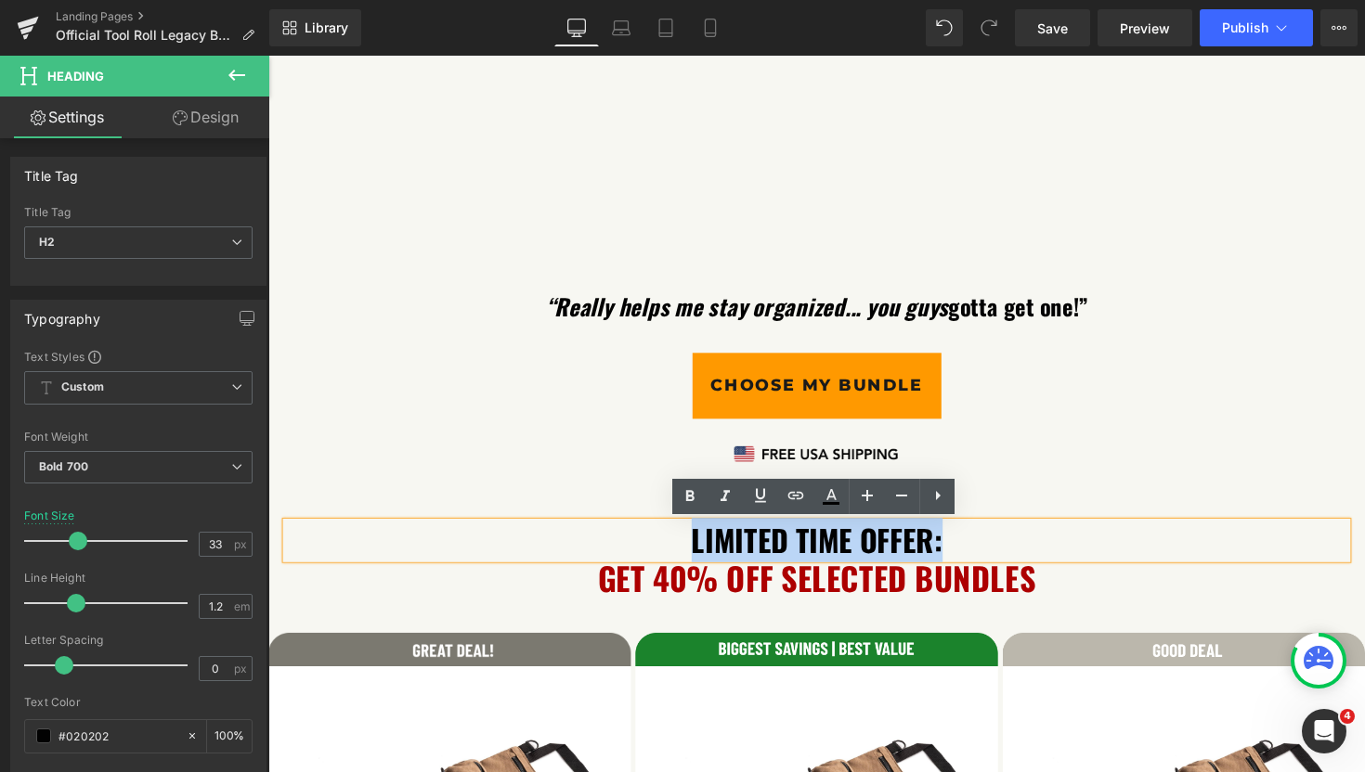
paste div
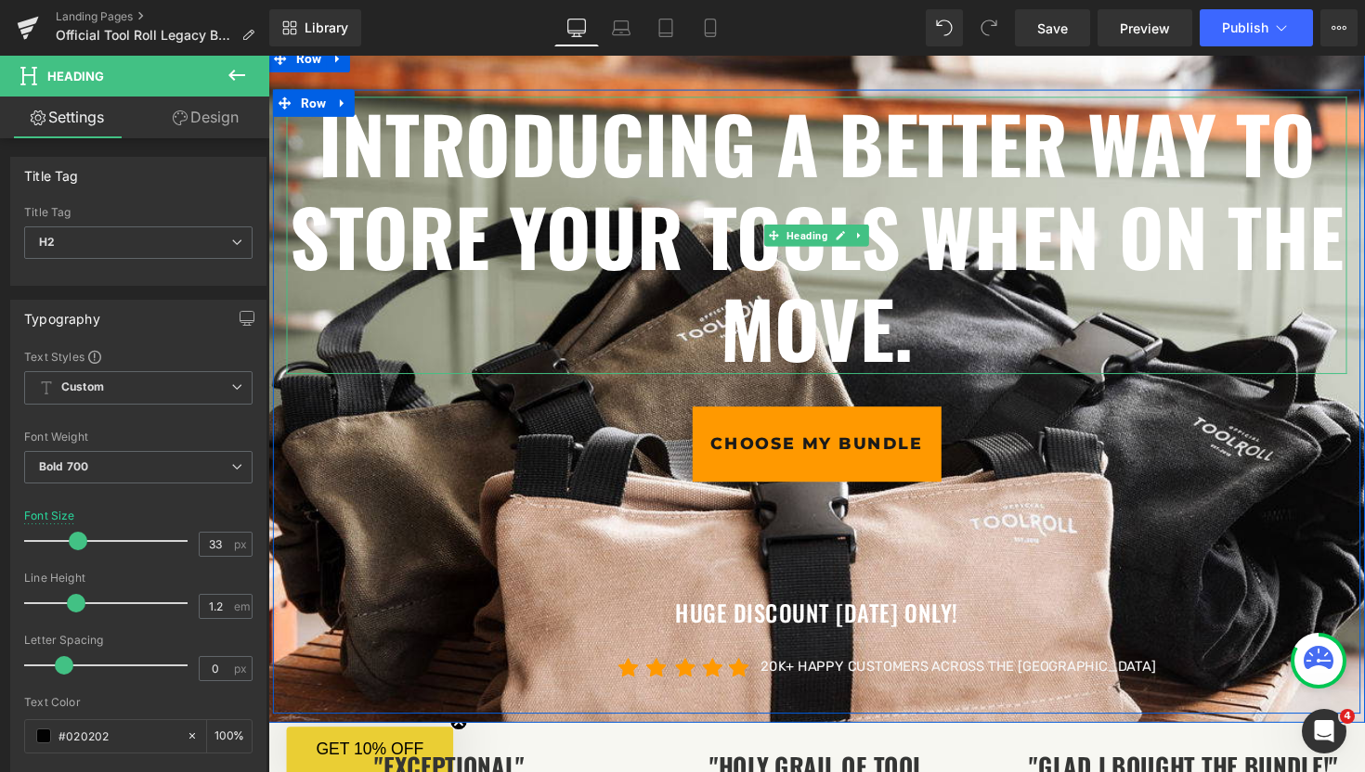
scroll to position [202, 0]
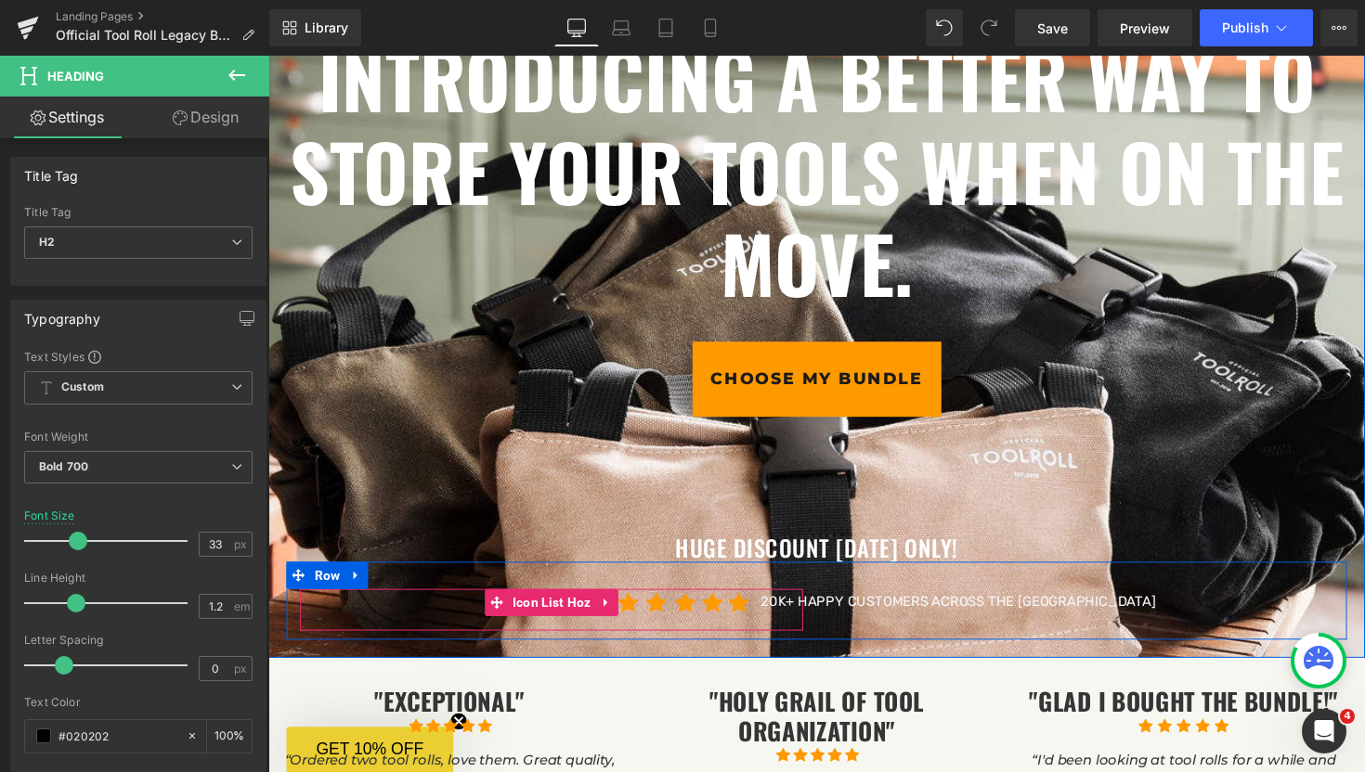
click at [792, 612] on p "20K+ HAPPY CUSTOMERS ACROSS THE USA" at bounding box center [1065, 615] width 587 height 21
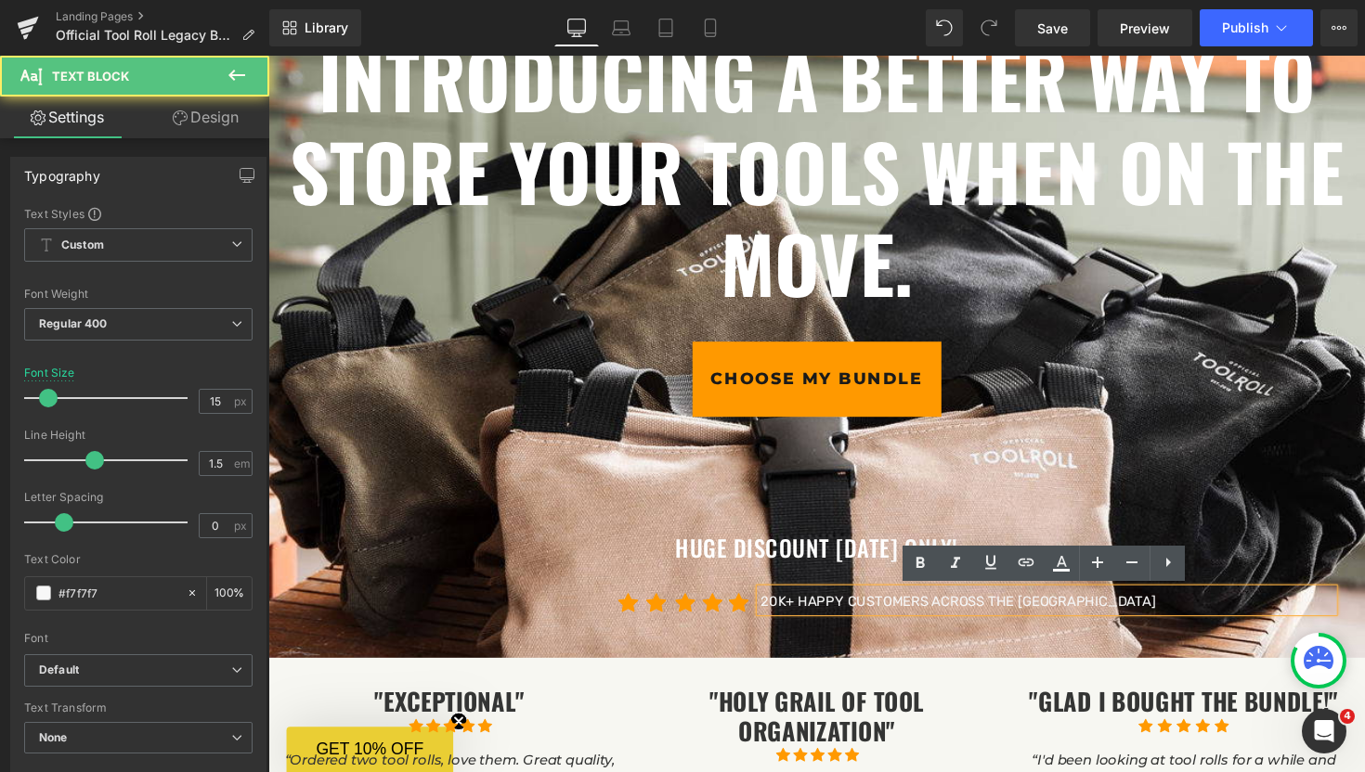
click at [781, 612] on p "20K+ HAPPY CUSTOMERS ACROSS THE USA" at bounding box center [1065, 615] width 587 height 21
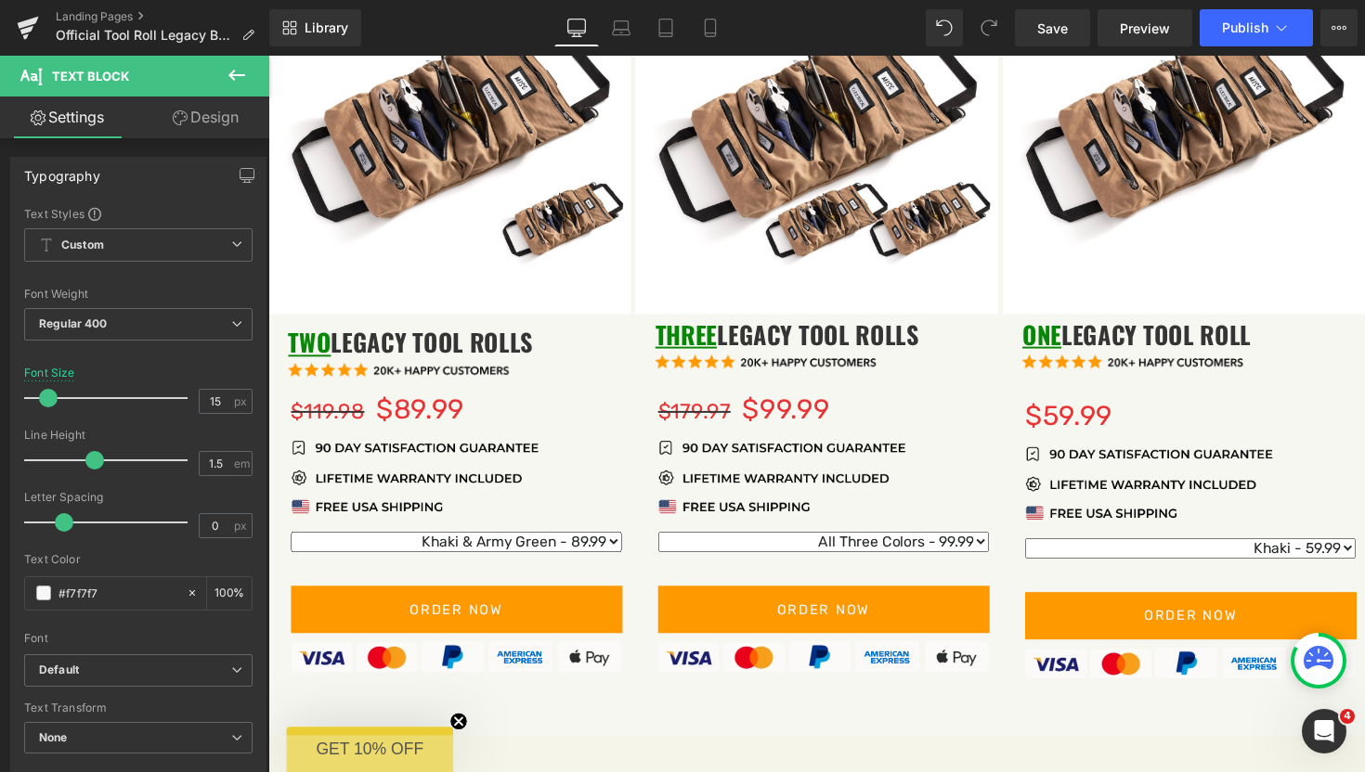
scroll to position [3240, 0]
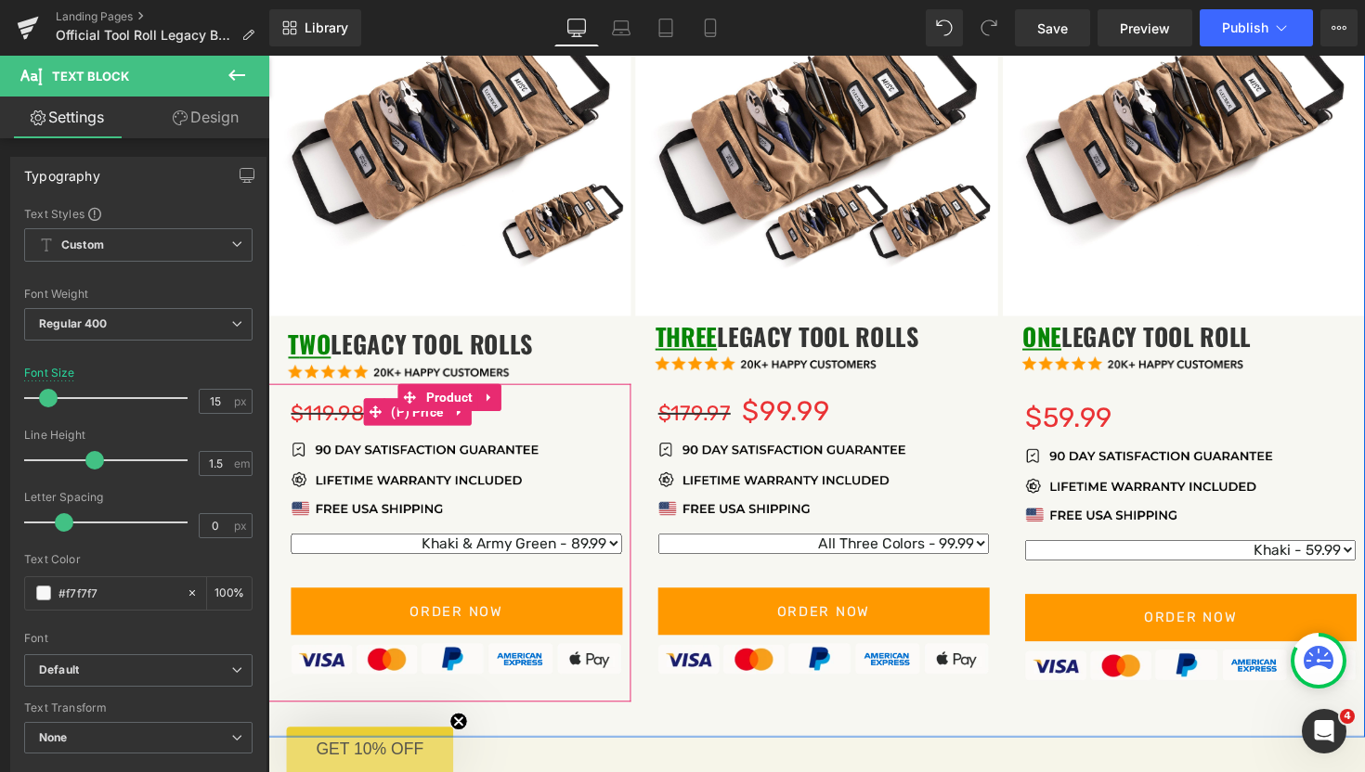
click at [527, 422] on div "$119.98 $89.99" at bounding box center [460, 420] width 339 height 48
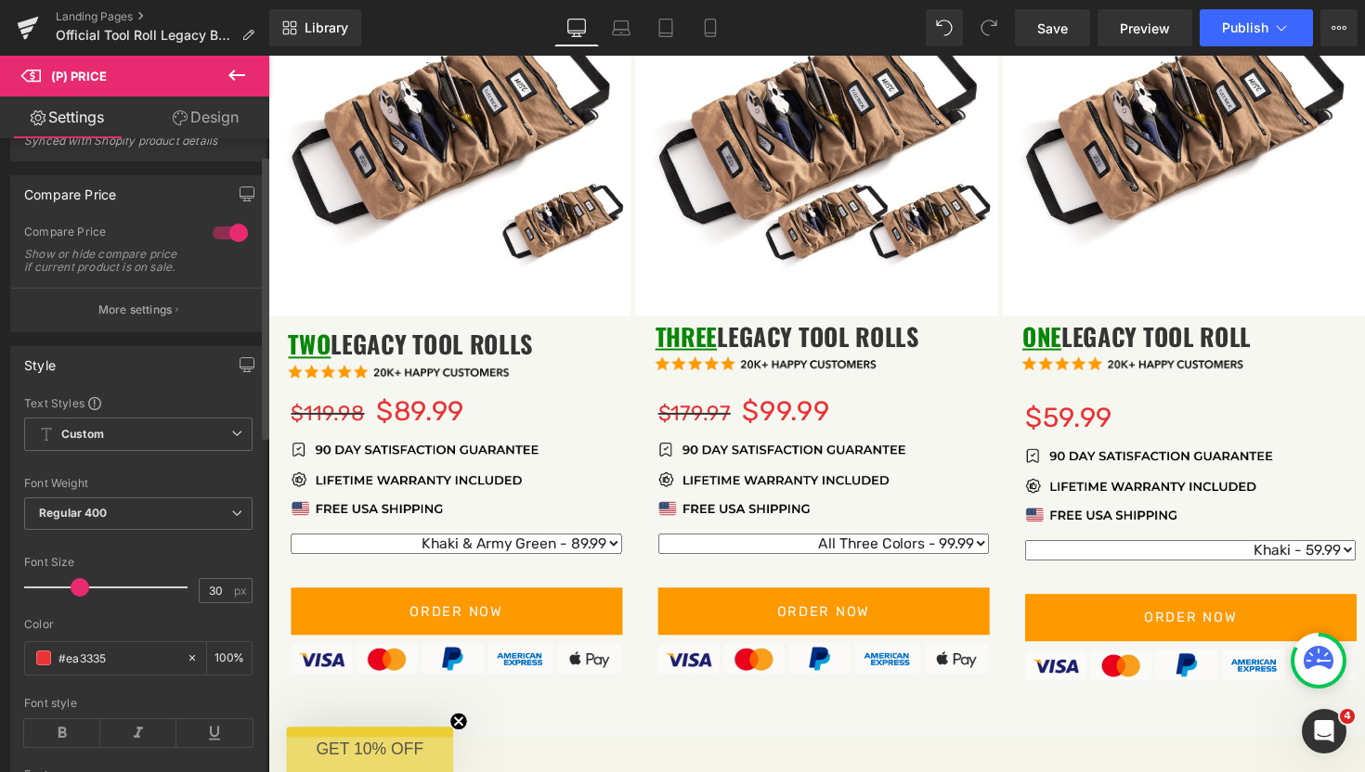
scroll to position [0, 0]
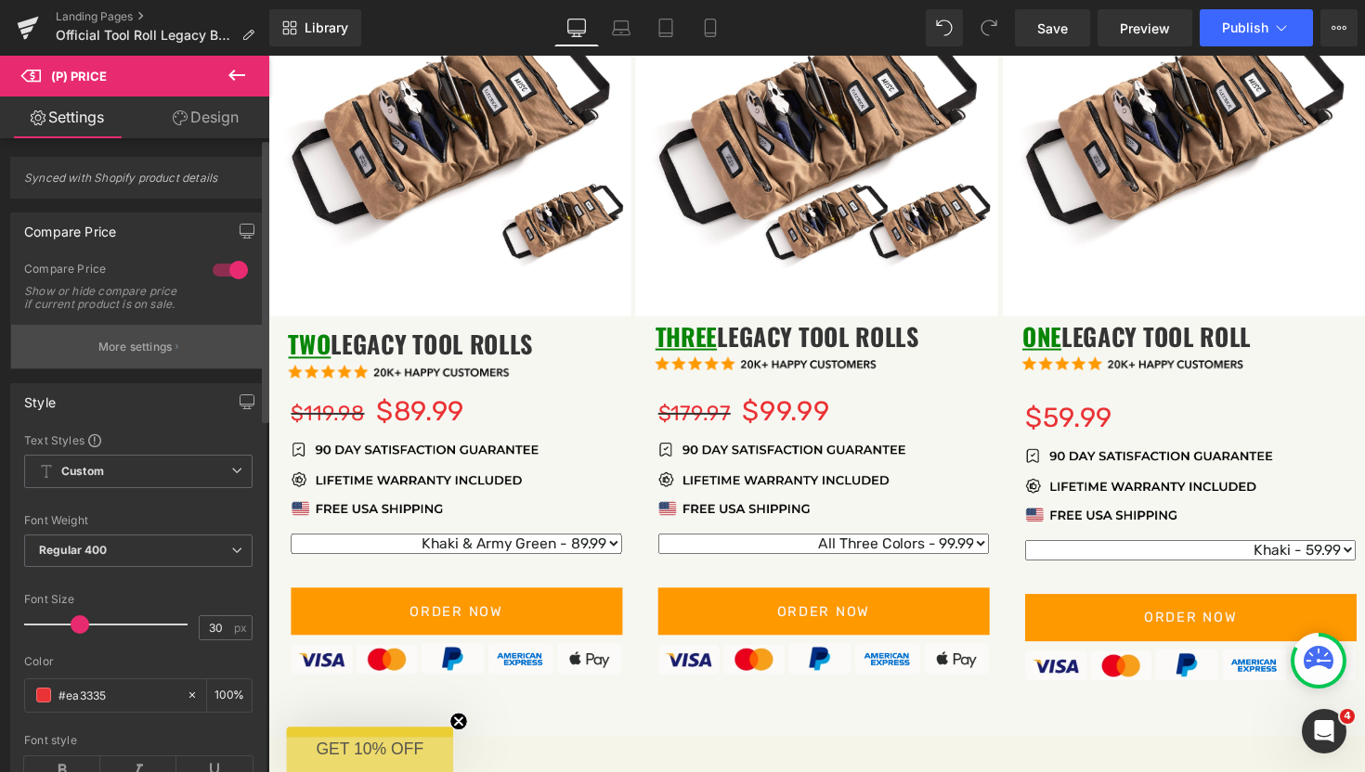
click at [162, 356] on p "More settings" at bounding box center [135, 347] width 74 height 17
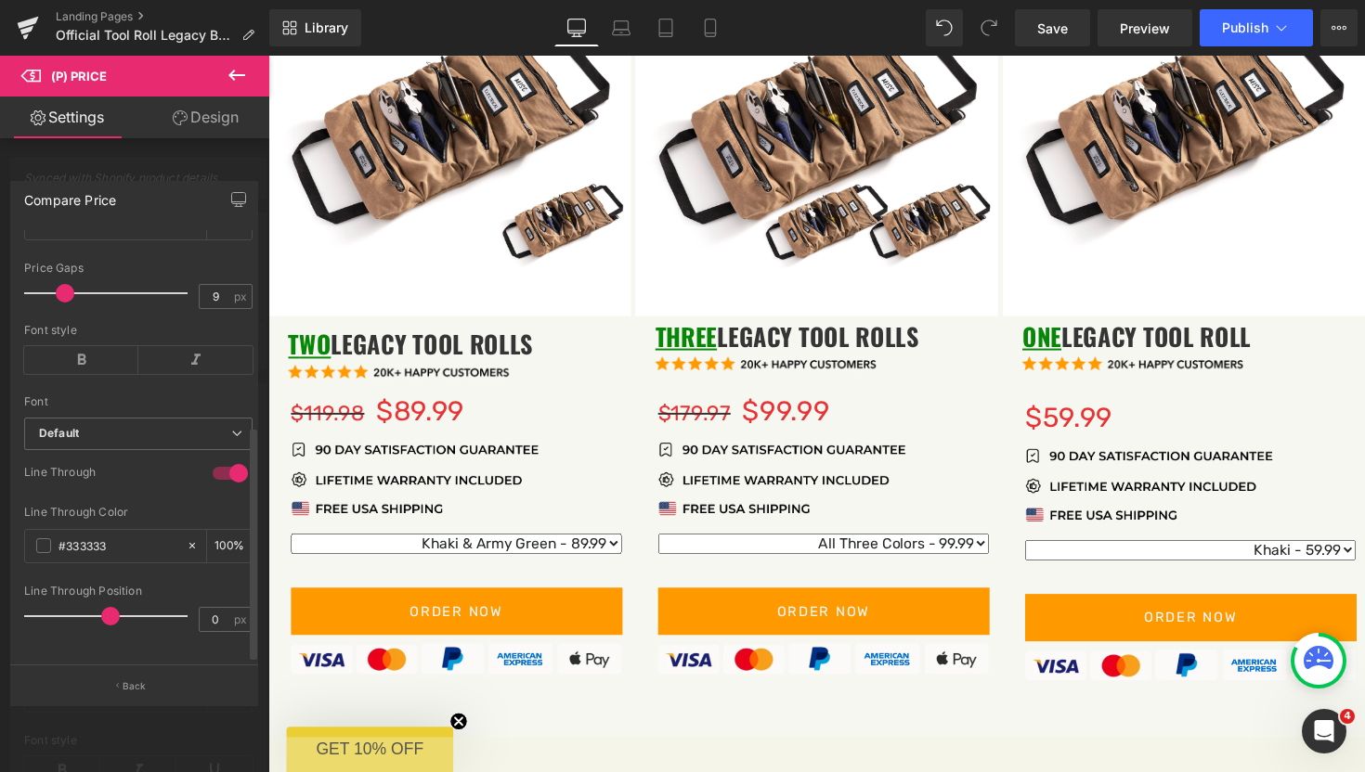
scroll to position [360, 0]
click at [393, 379] on body "Skip to content Up to 40% Off Bundles Shop Now Close Shop Tool Rolls Tool Rolls…" at bounding box center [829, 131] width 1123 height 6631
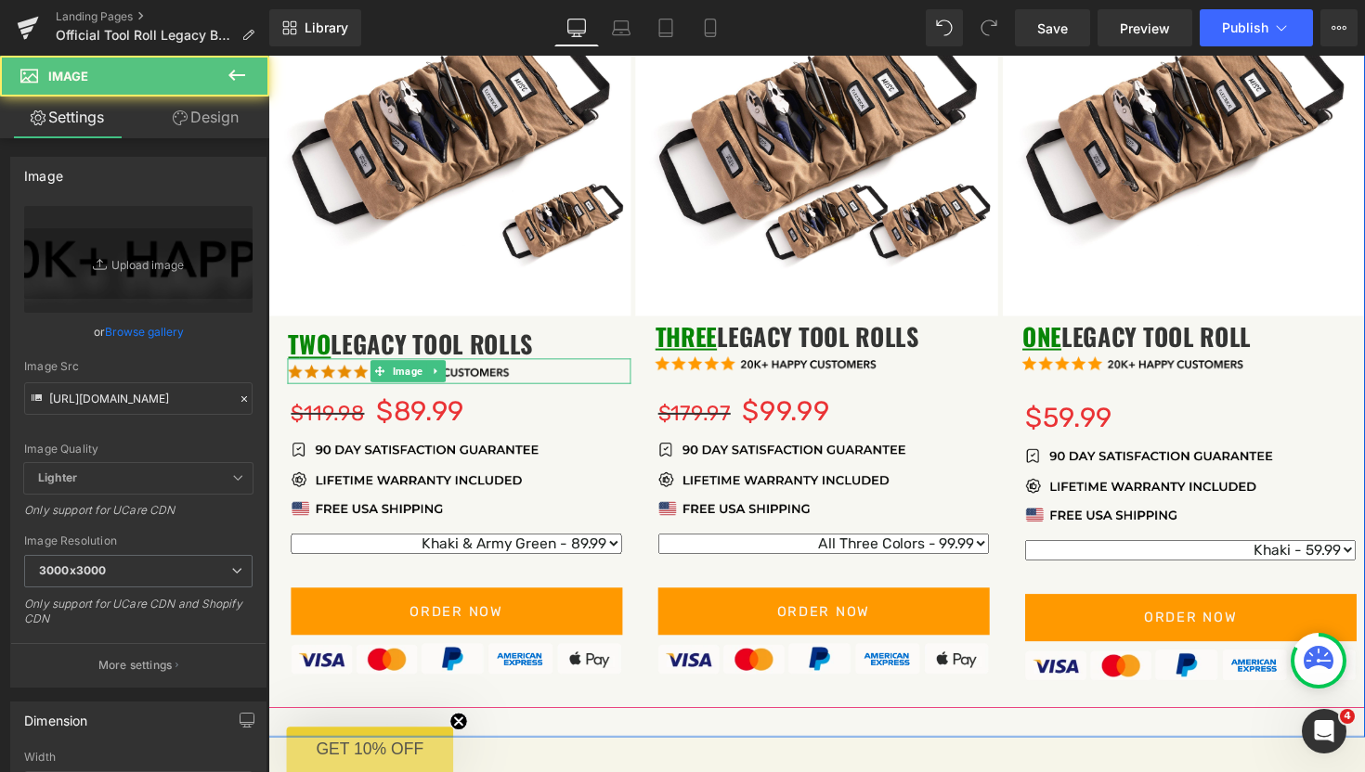
click at [480, 373] on img at bounding box center [411, 380] width 246 height 23
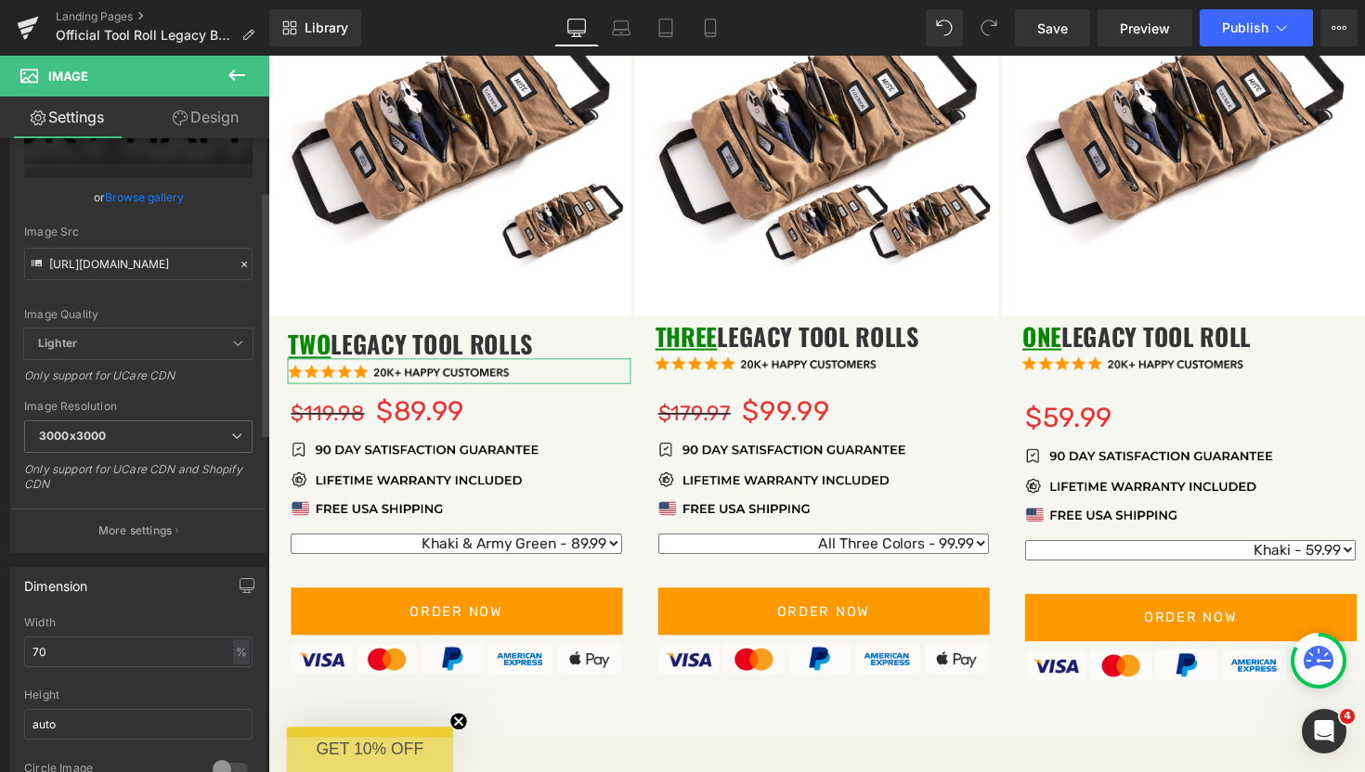
scroll to position [181, 0]
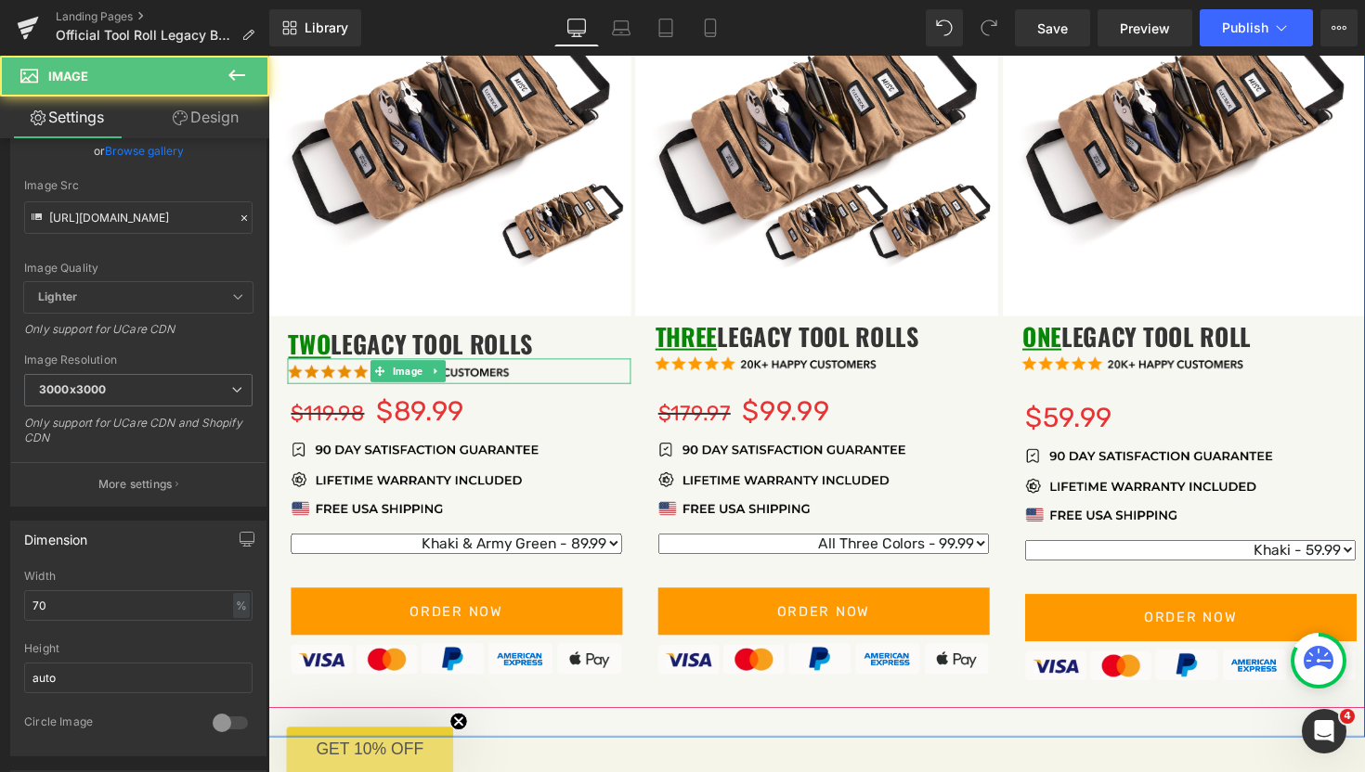
click at [498, 378] on img at bounding box center [411, 380] width 246 height 23
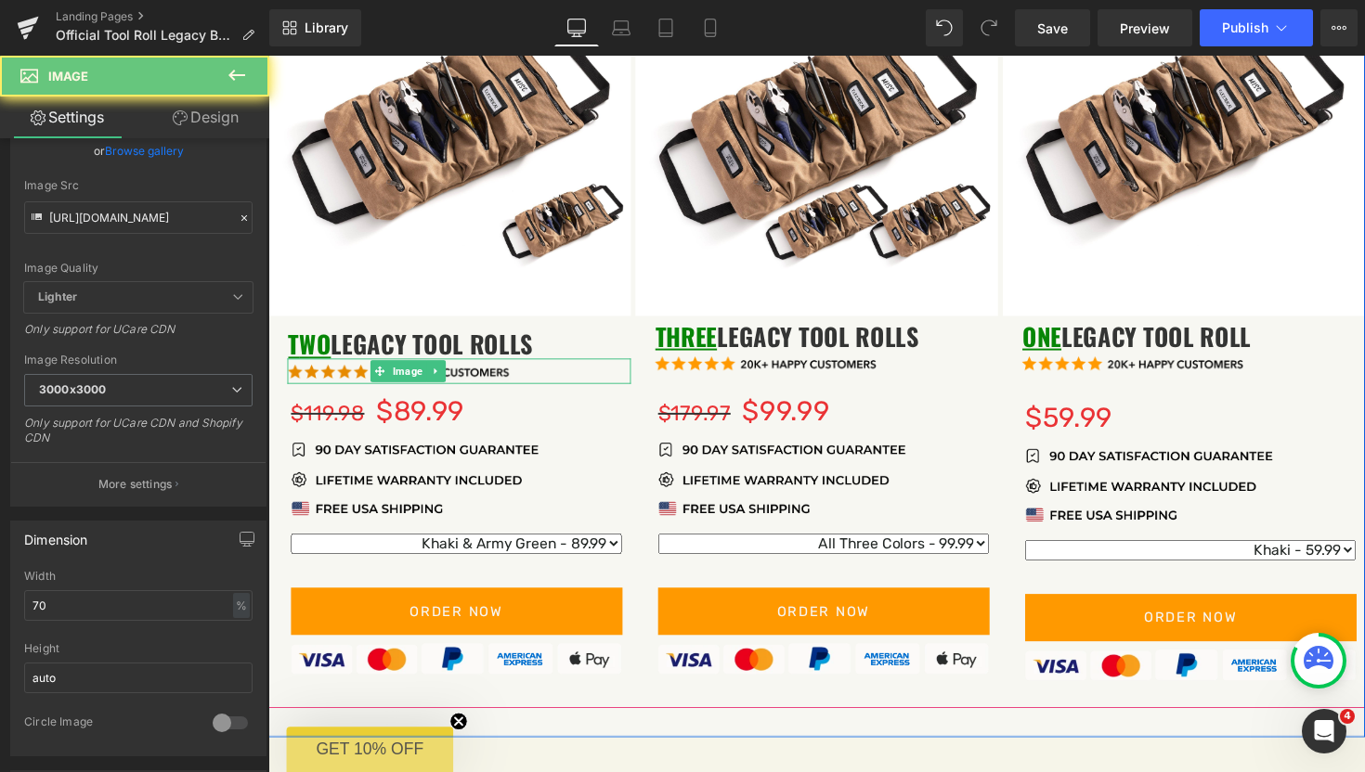
click at [498, 378] on img at bounding box center [411, 380] width 246 height 23
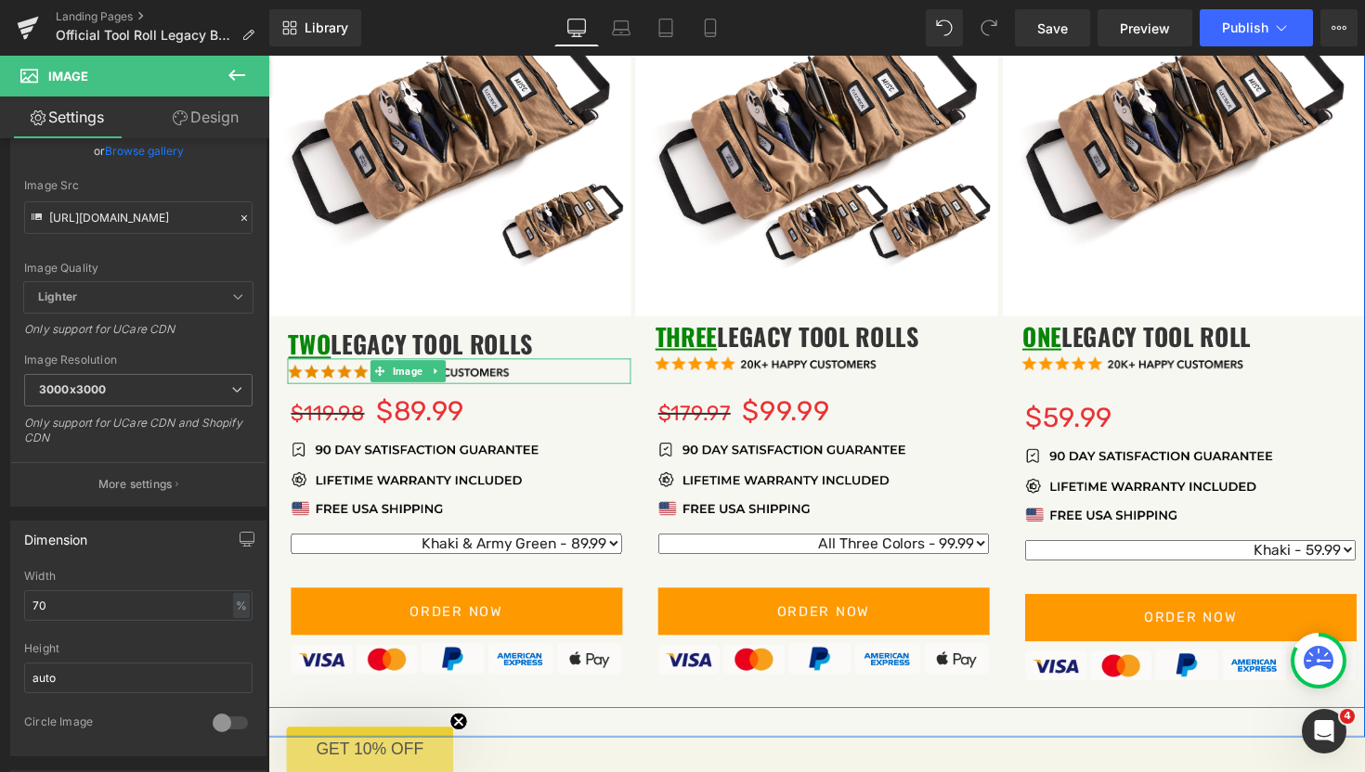
click at [498, 378] on img at bounding box center [411, 380] width 246 height 23
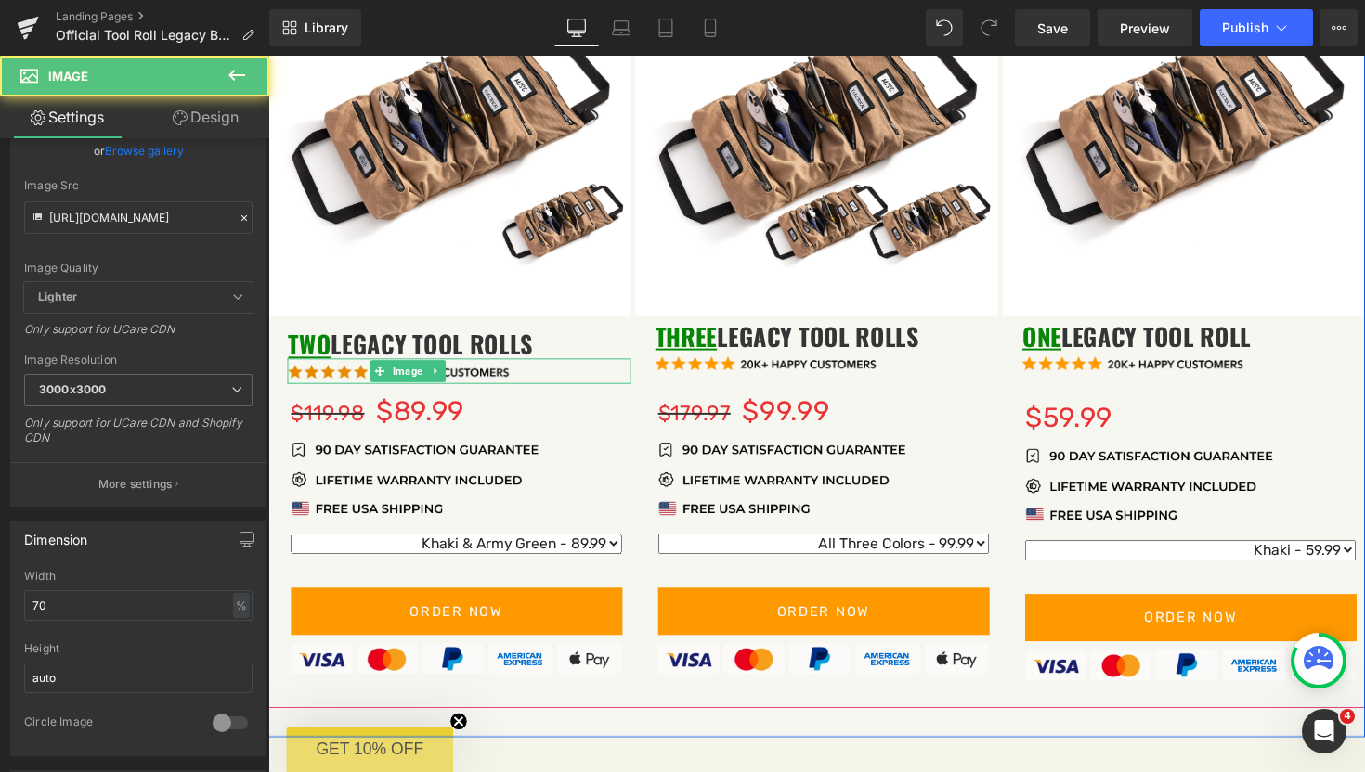
click at [498, 378] on img at bounding box center [411, 380] width 246 height 23
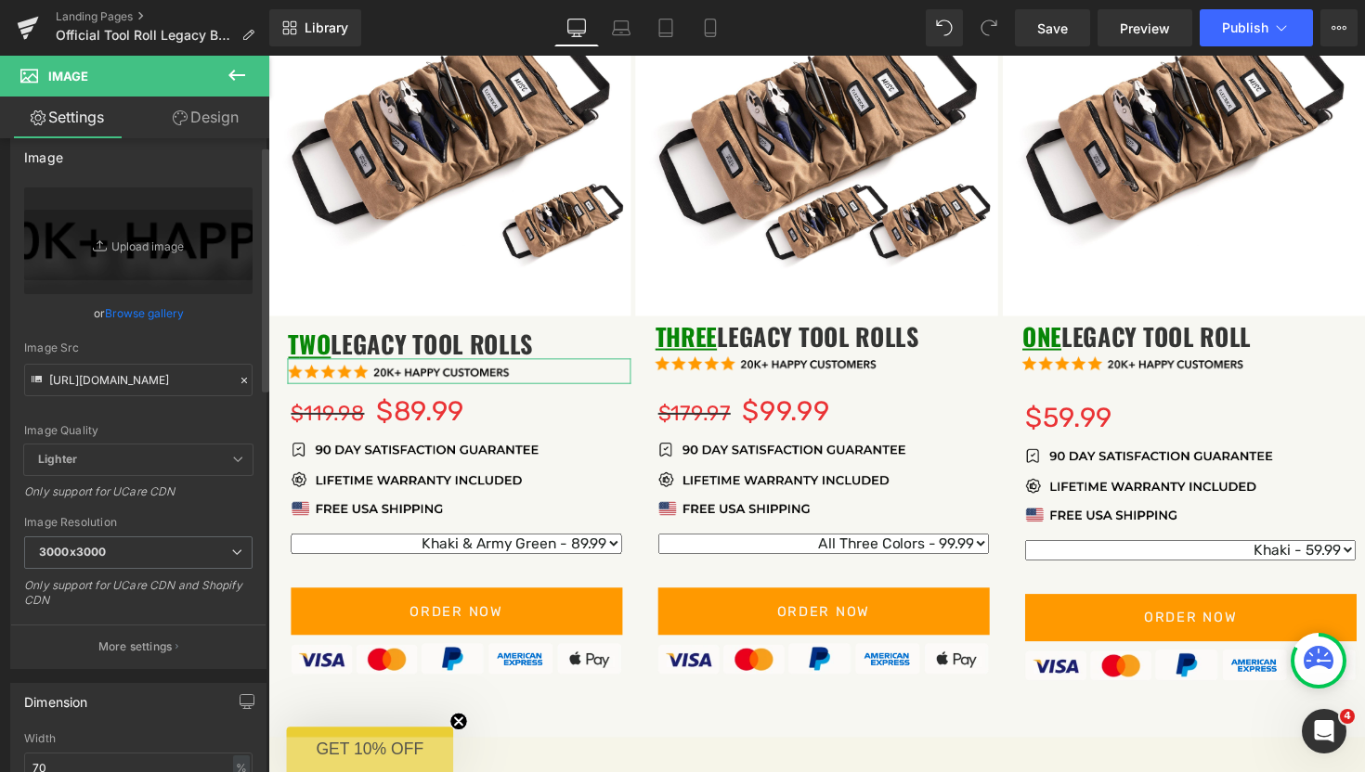
scroll to position [0, 0]
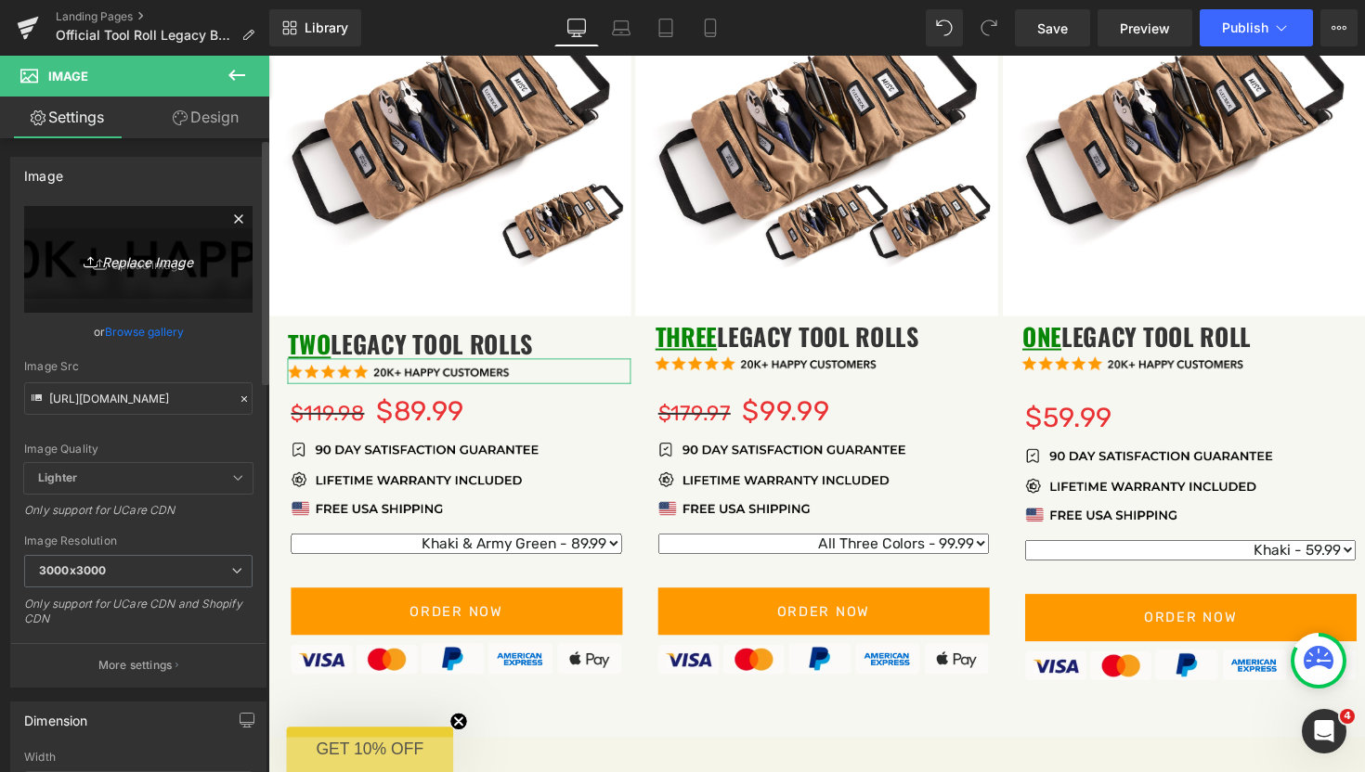
click at [143, 278] on link "Replace Image" at bounding box center [138, 259] width 228 height 107
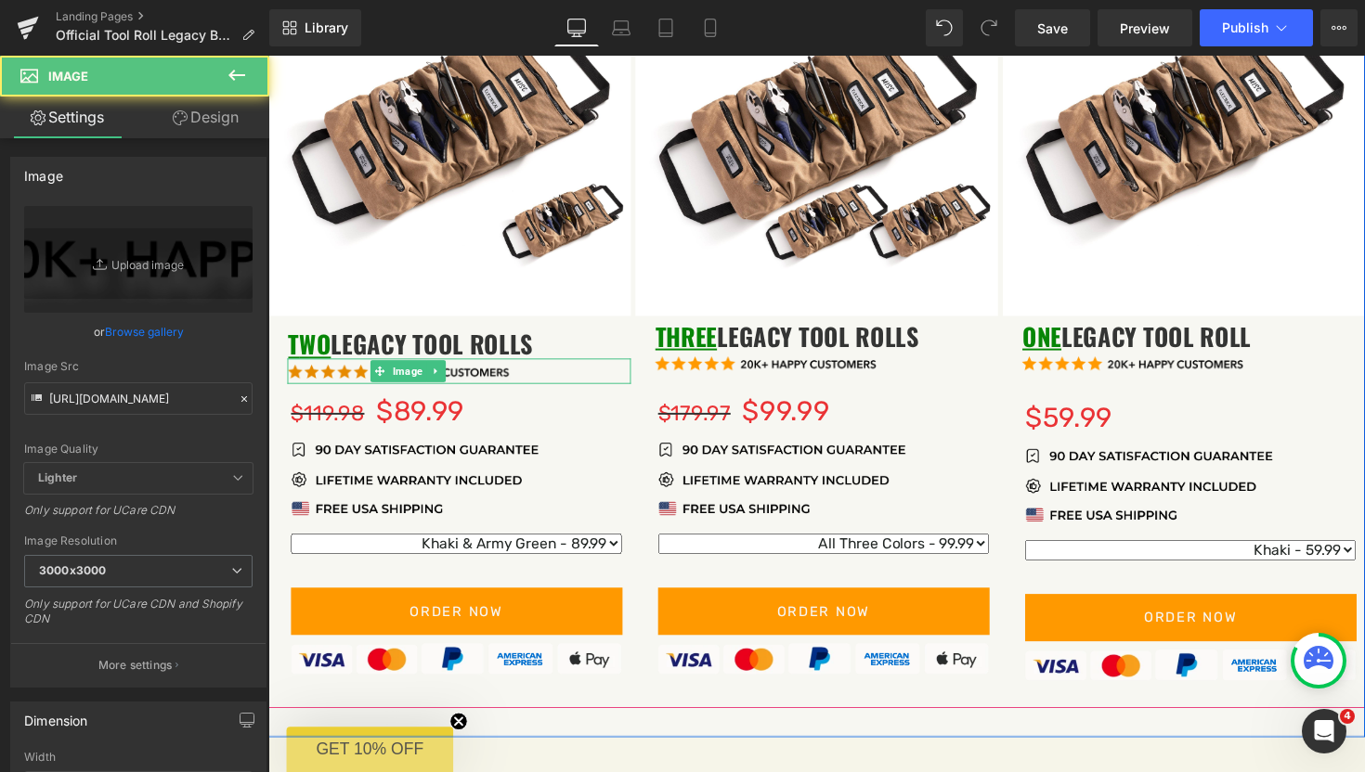
click at [506, 371] on img at bounding box center [411, 380] width 246 height 23
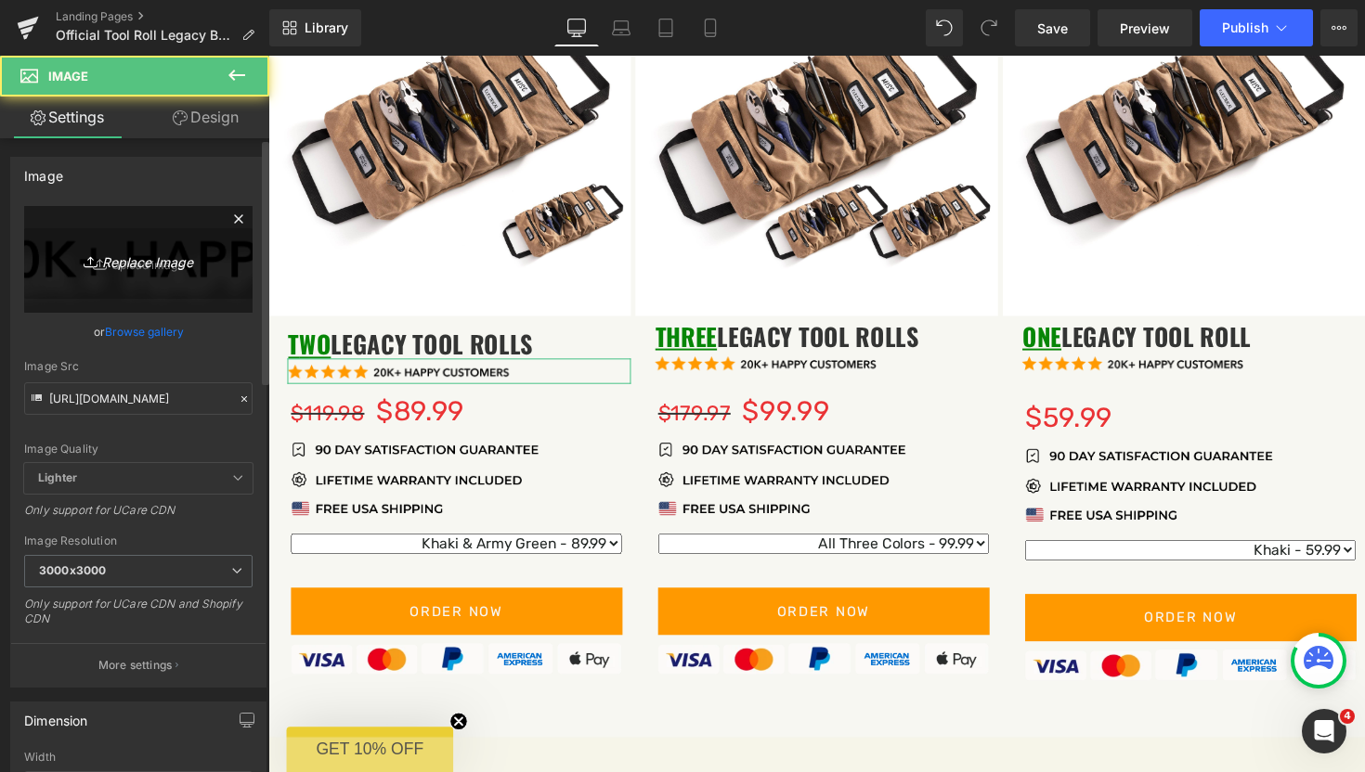
click at [126, 263] on icon "Replace Image" at bounding box center [138, 259] width 149 height 23
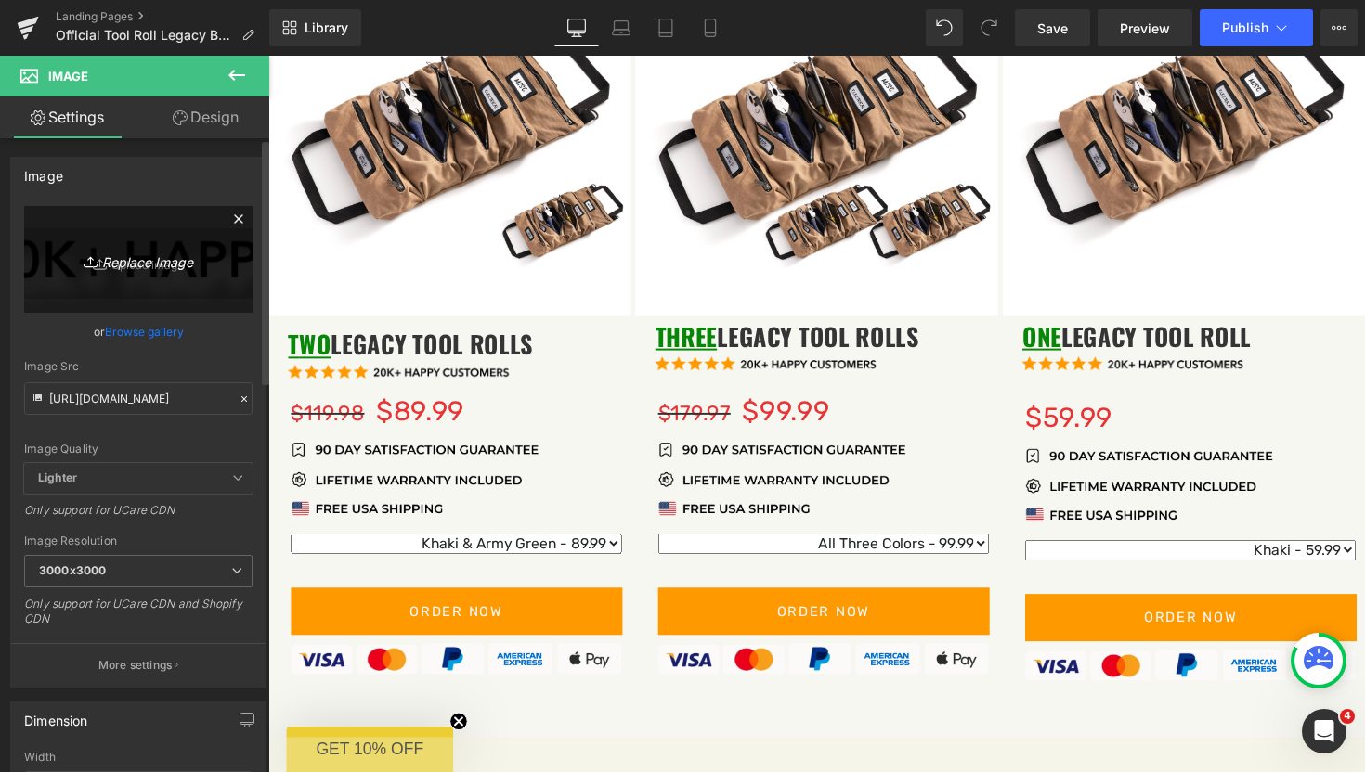
type input "C:\fakepath\Group 1618870233.png"
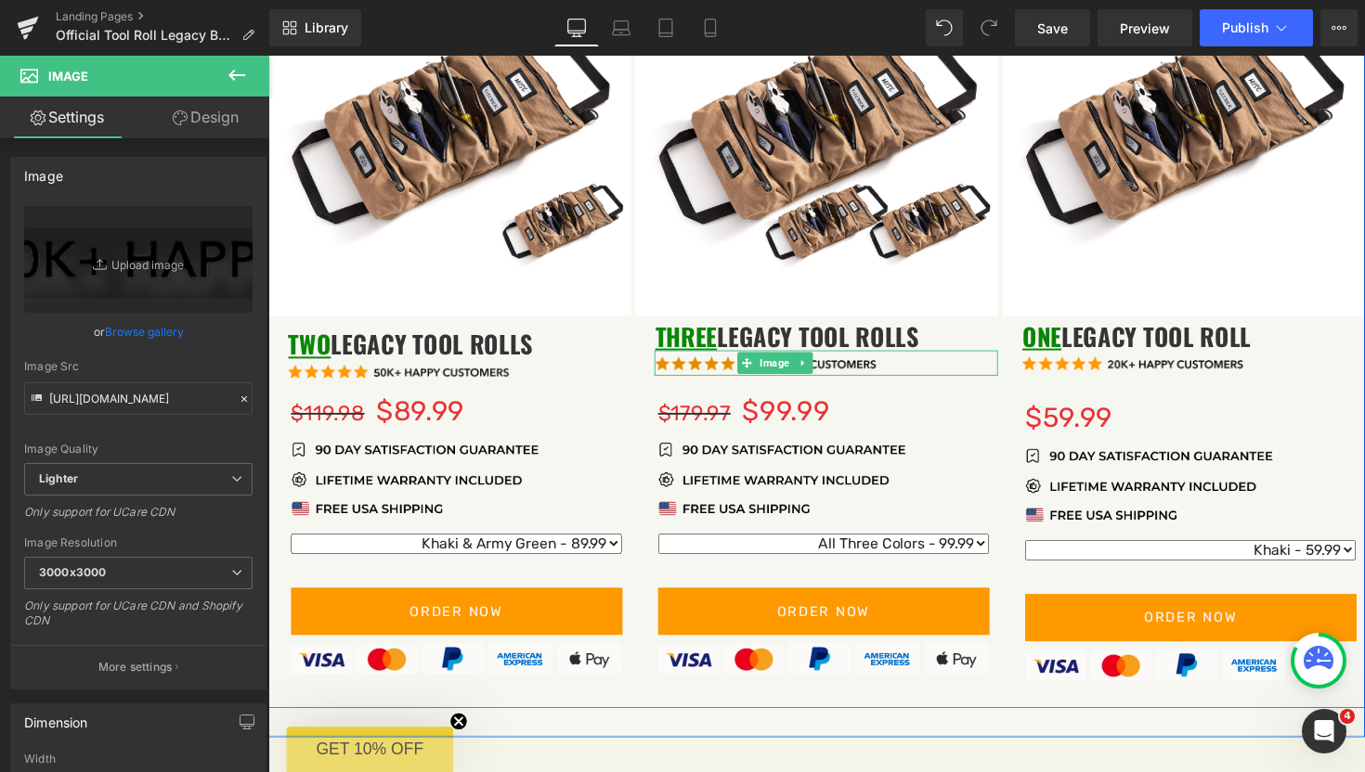
click at [855, 372] on img at bounding box center [787, 371] width 246 height 23
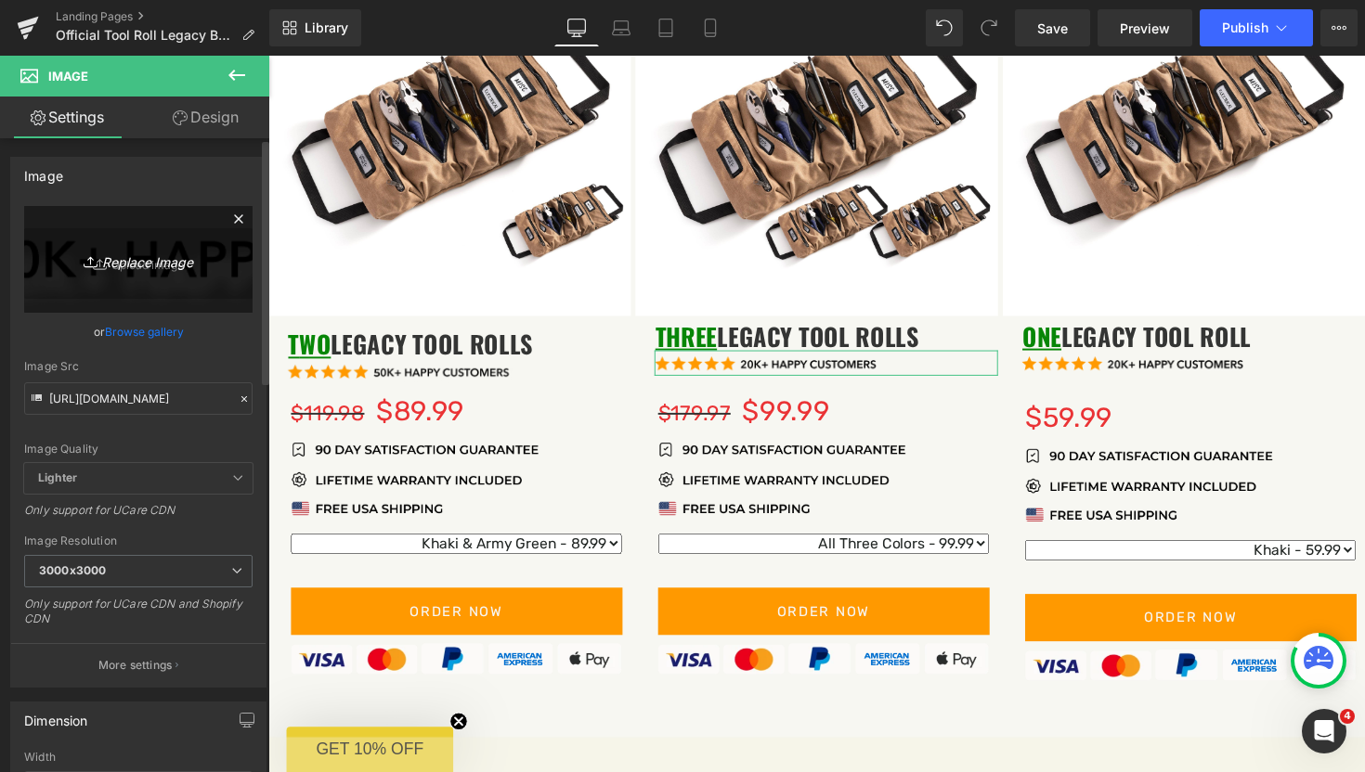
click at [171, 260] on icon "Replace Image" at bounding box center [138, 259] width 149 height 23
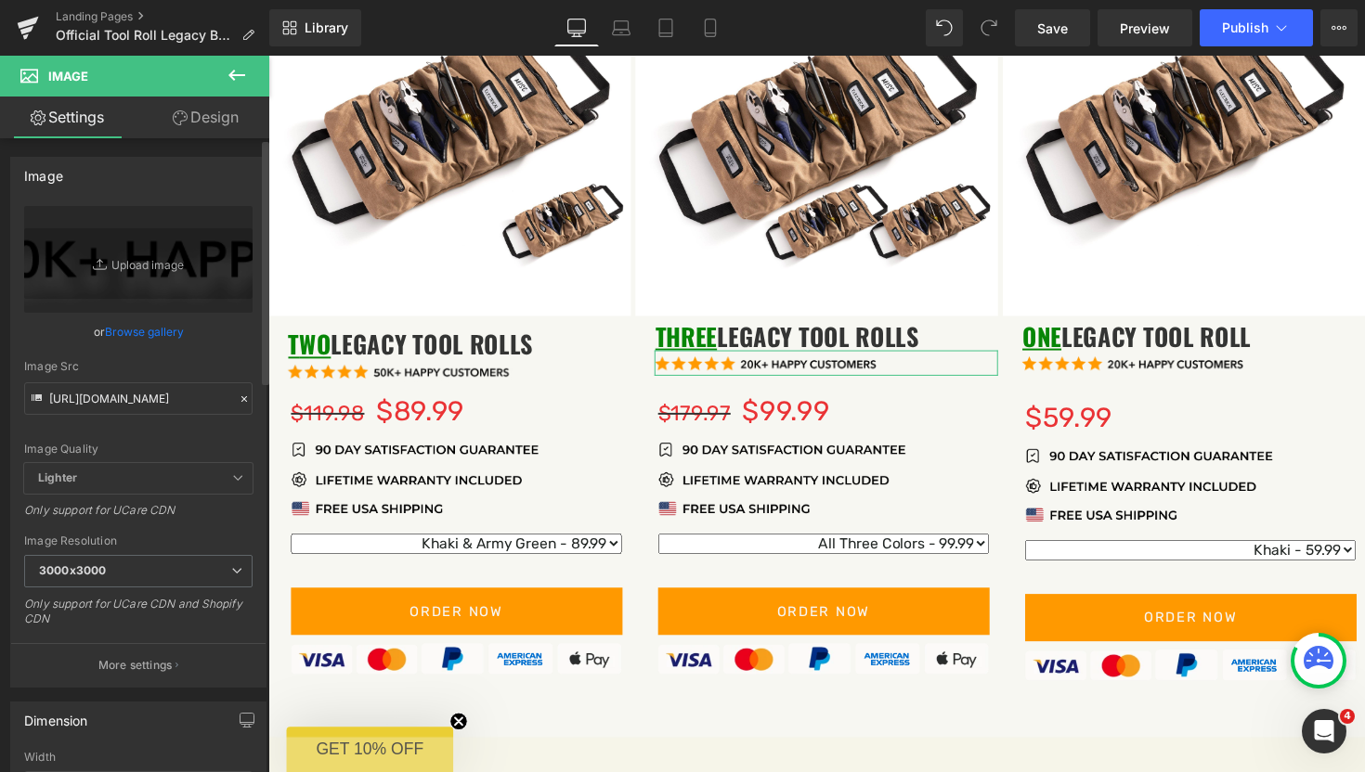
click at [162, 326] on link "Browse gallery" at bounding box center [144, 332] width 79 height 32
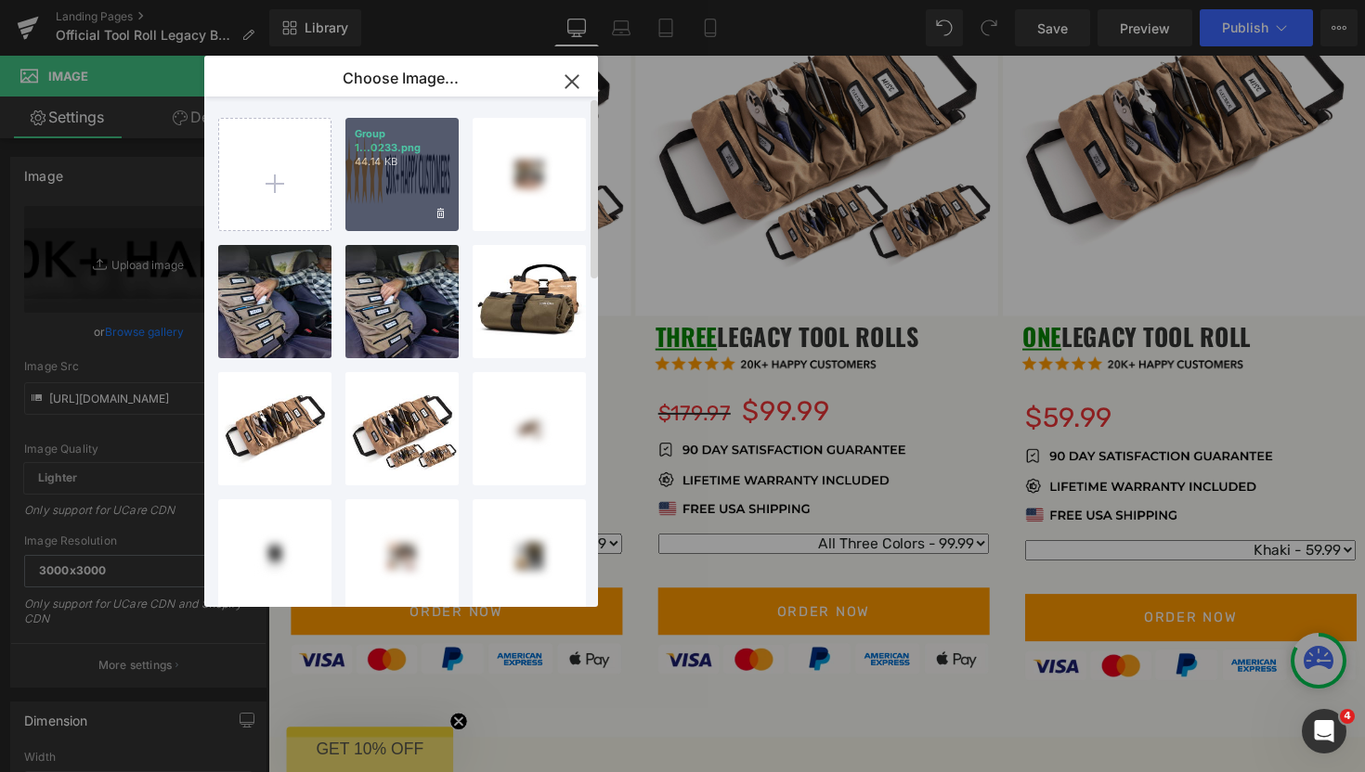
click at [416, 189] on div "Group 1...0233.png 44.14 KB" at bounding box center [401, 174] width 113 height 113
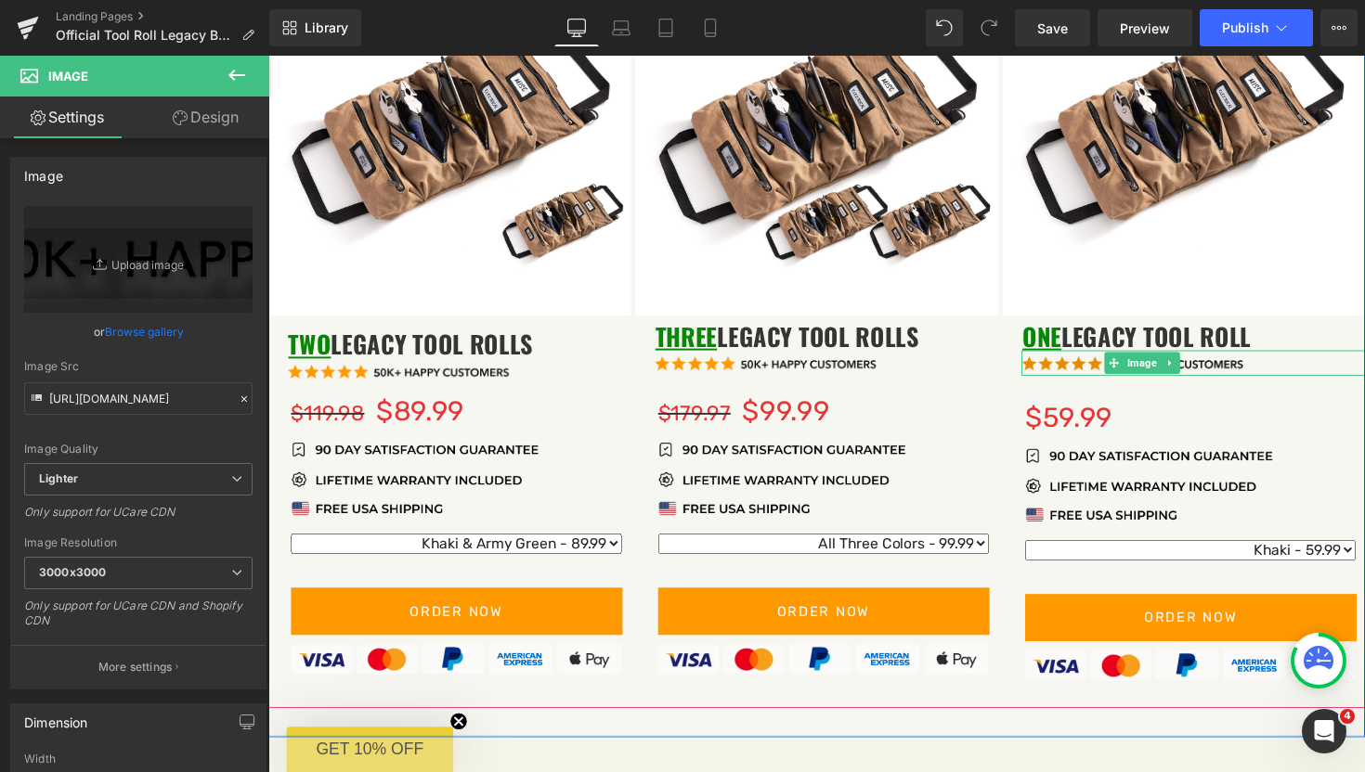
click at [1244, 375] on img at bounding box center [1163, 371] width 246 height 23
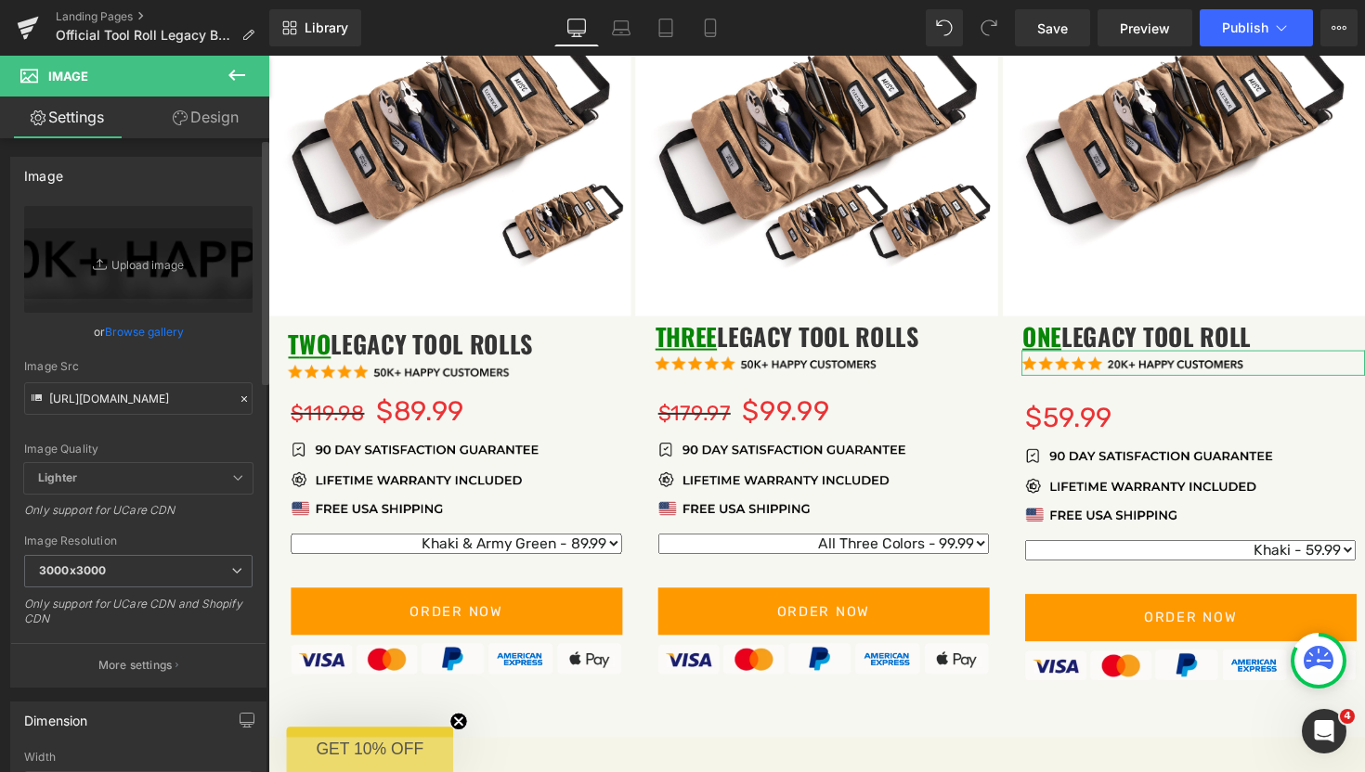
click at [156, 333] on link "Browse gallery" at bounding box center [144, 332] width 79 height 32
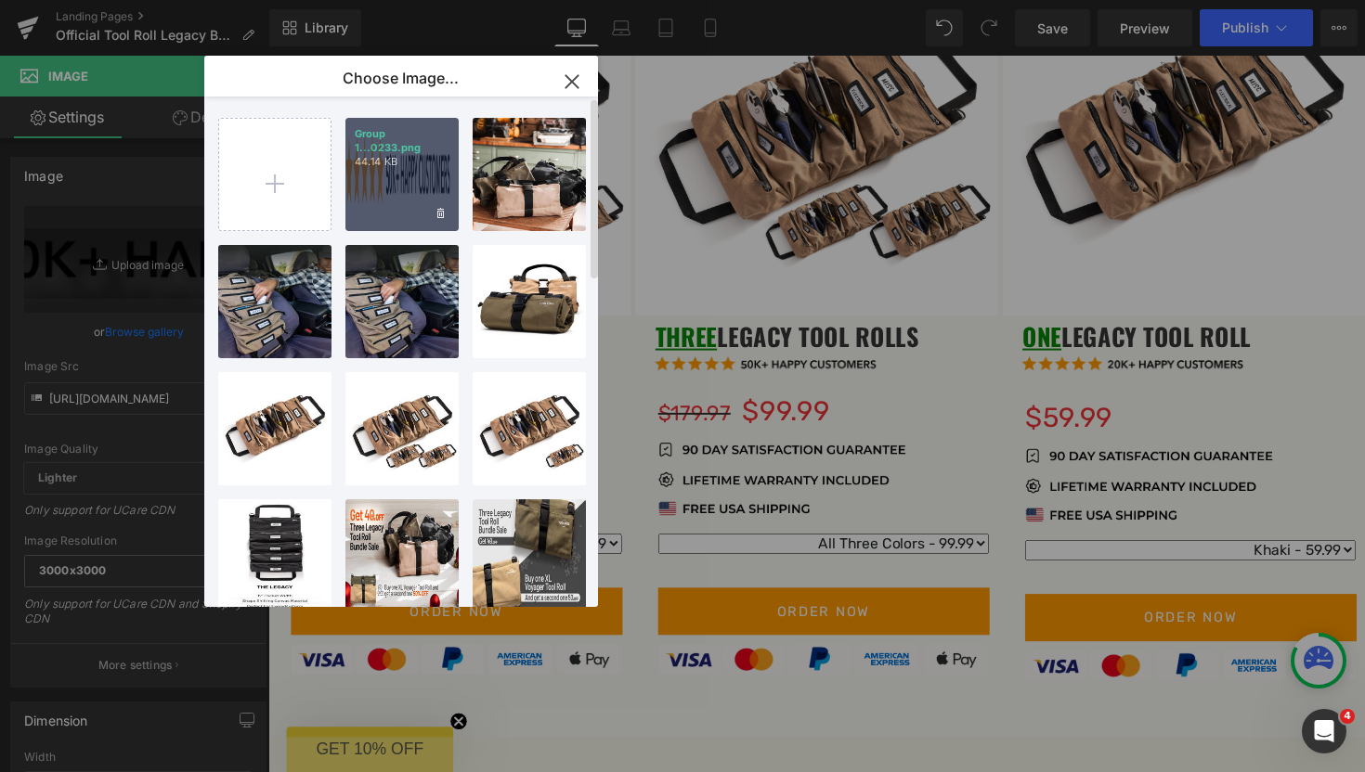
click at [414, 197] on div "Group 1...0233.png 44.14 KB" at bounding box center [401, 174] width 113 height 113
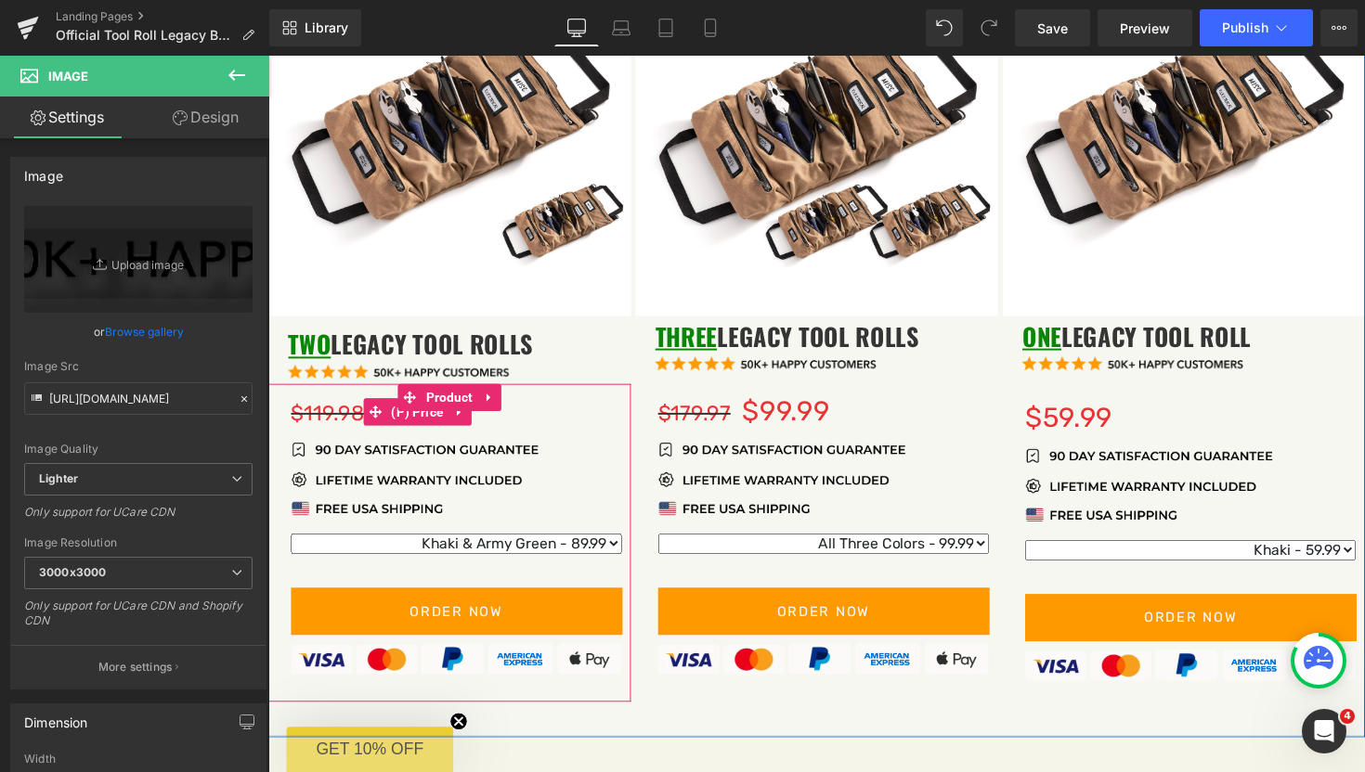
click at [533, 424] on div "$119.98 $89.99" at bounding box center [460, 420] width 339 height 48
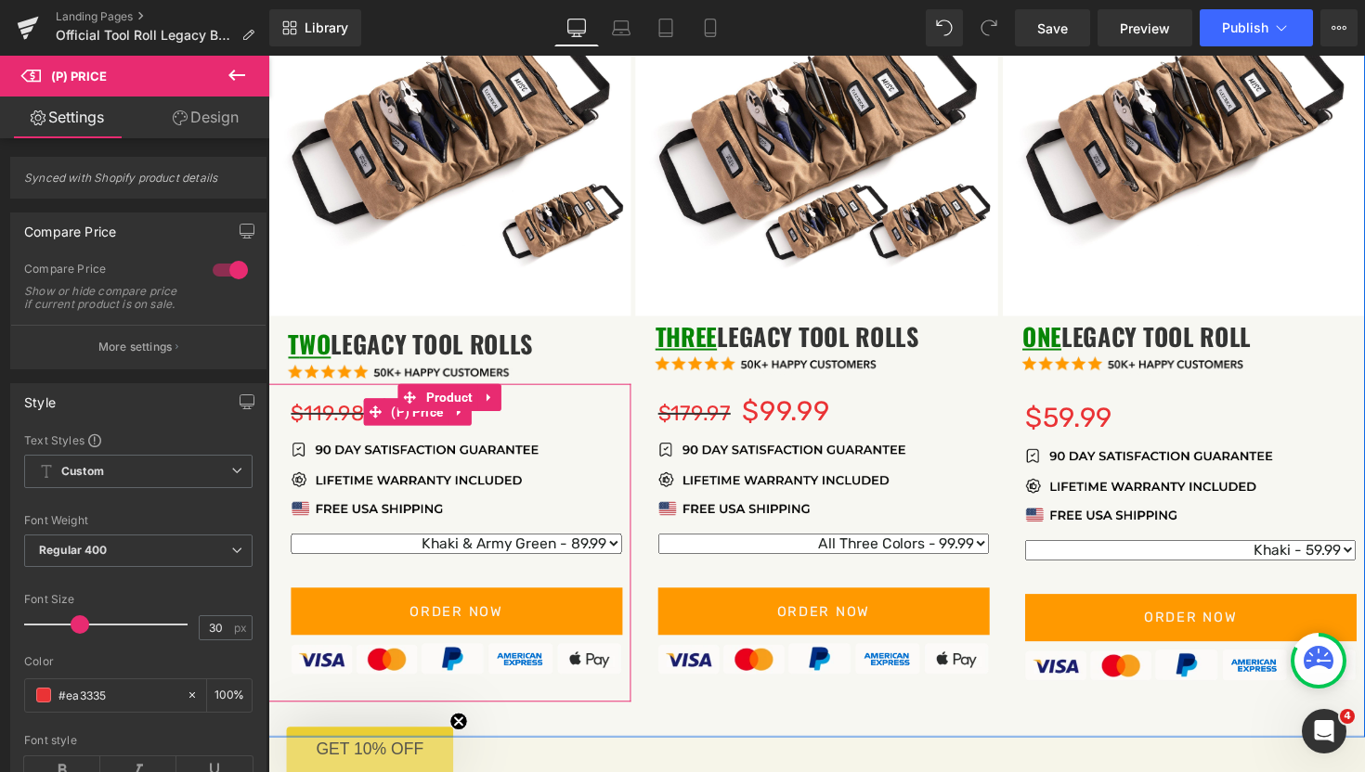
click at [335, 423] on span "$119.98" at bounding box center [328, 421] width 75 height 26
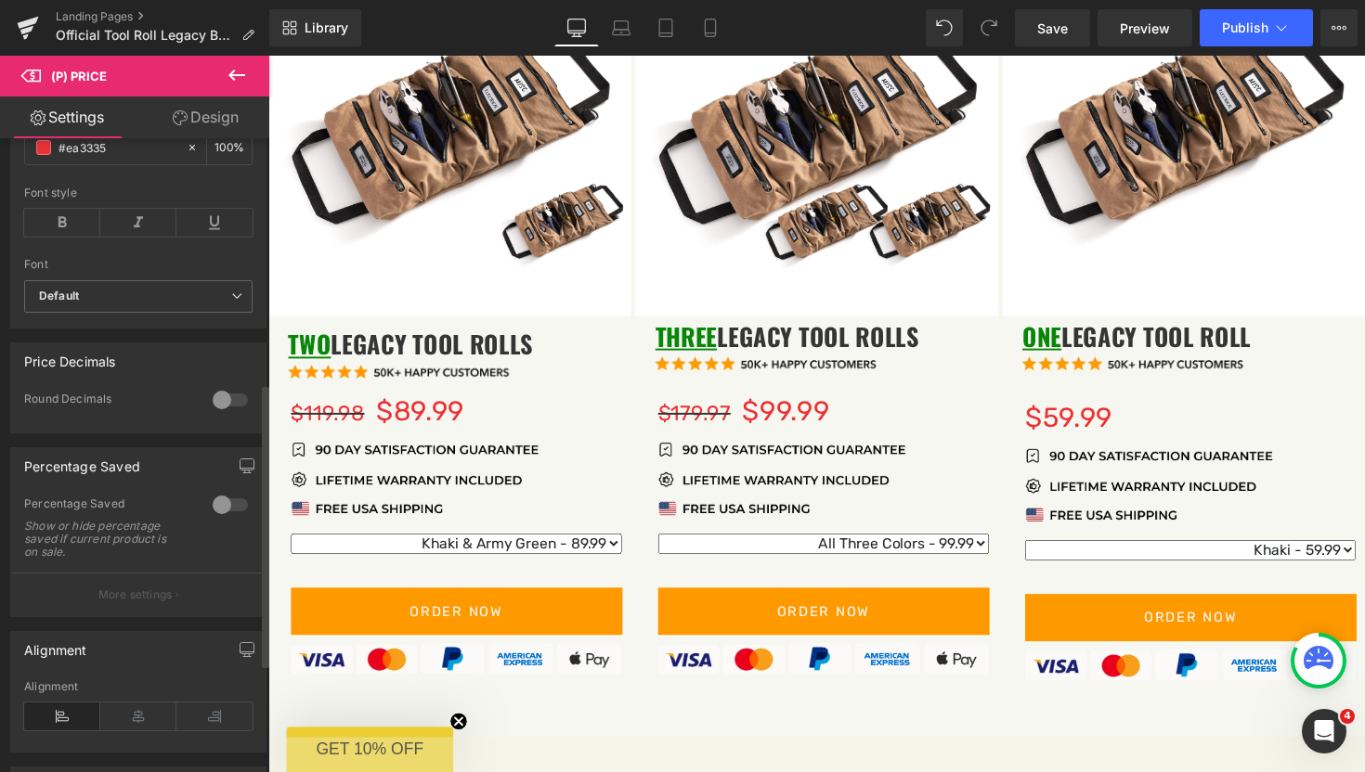
scroll to position [549, 0]
click at [227, 515] on div at bounding box center [230, 504] width 45 height 30
click at [157, 602] on p "More settings" at bounding box center [135, 594] width 74 height 17
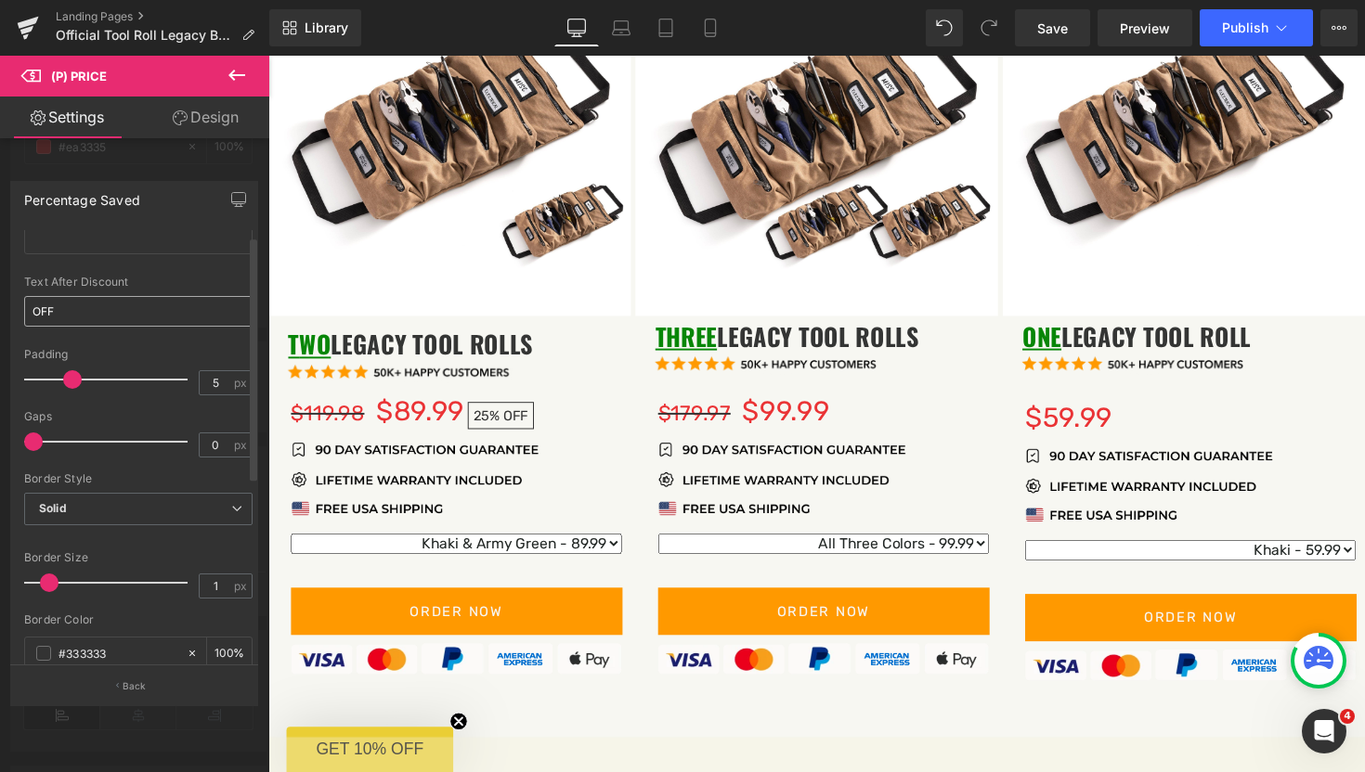
scroll to position [0, 0]
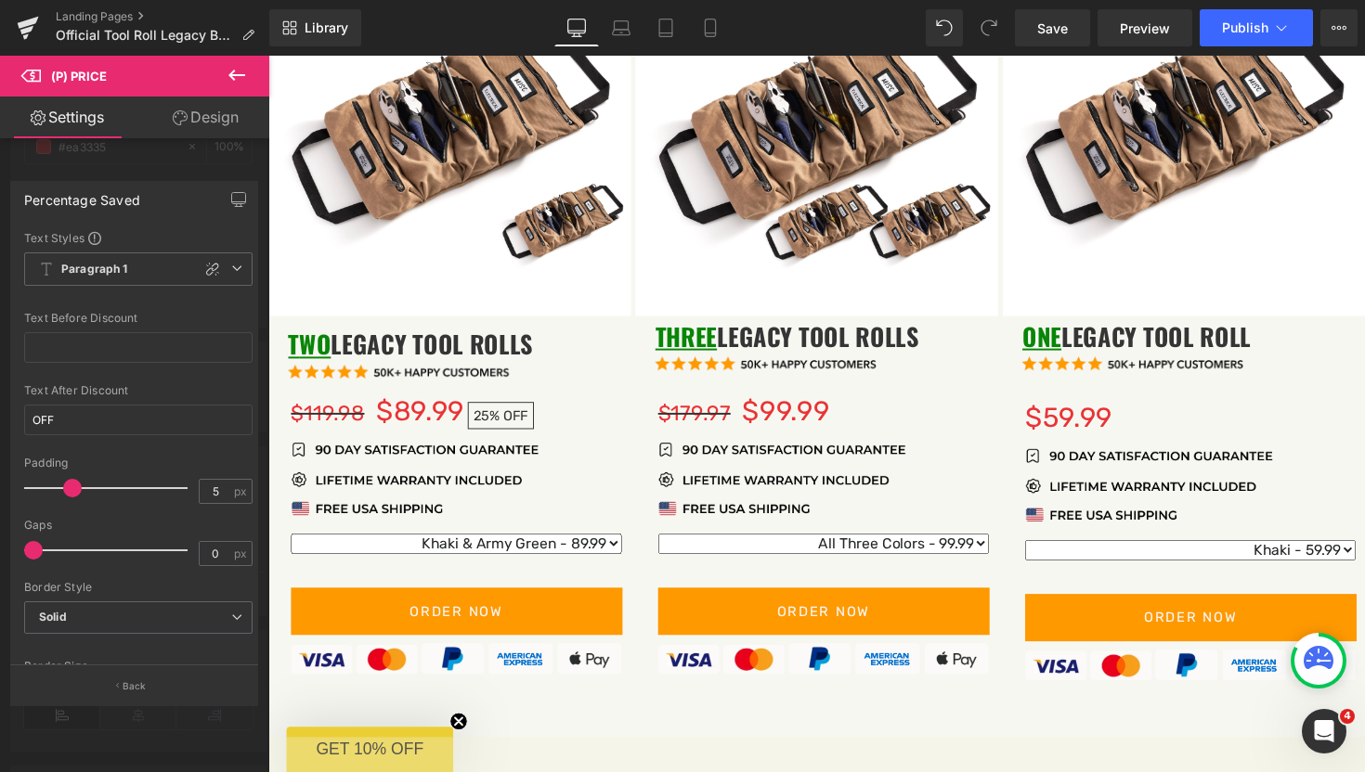
click at [117, 204] on div "Percentage Saved" at bounding box center [82, 195] width 116 height 26
drag, startPoint x: 72, startPoint y: 486, endPoint x: 7, endPoint y: 486, distance: 65.0
click at [7, 486] on div "Percentage Saved Text Styles Custom HEADING Heading 1 Heading 2 Heading 3 Headi…" at bounding box center [134, 435] width 269 height 537
drag, startPoint x: 36, startPoint y: 494, endPoint x: 74, endPoint y: 494, distance: 38.1
click at [74, 494] on span at bounding box center [72, 488] width 19 height 19
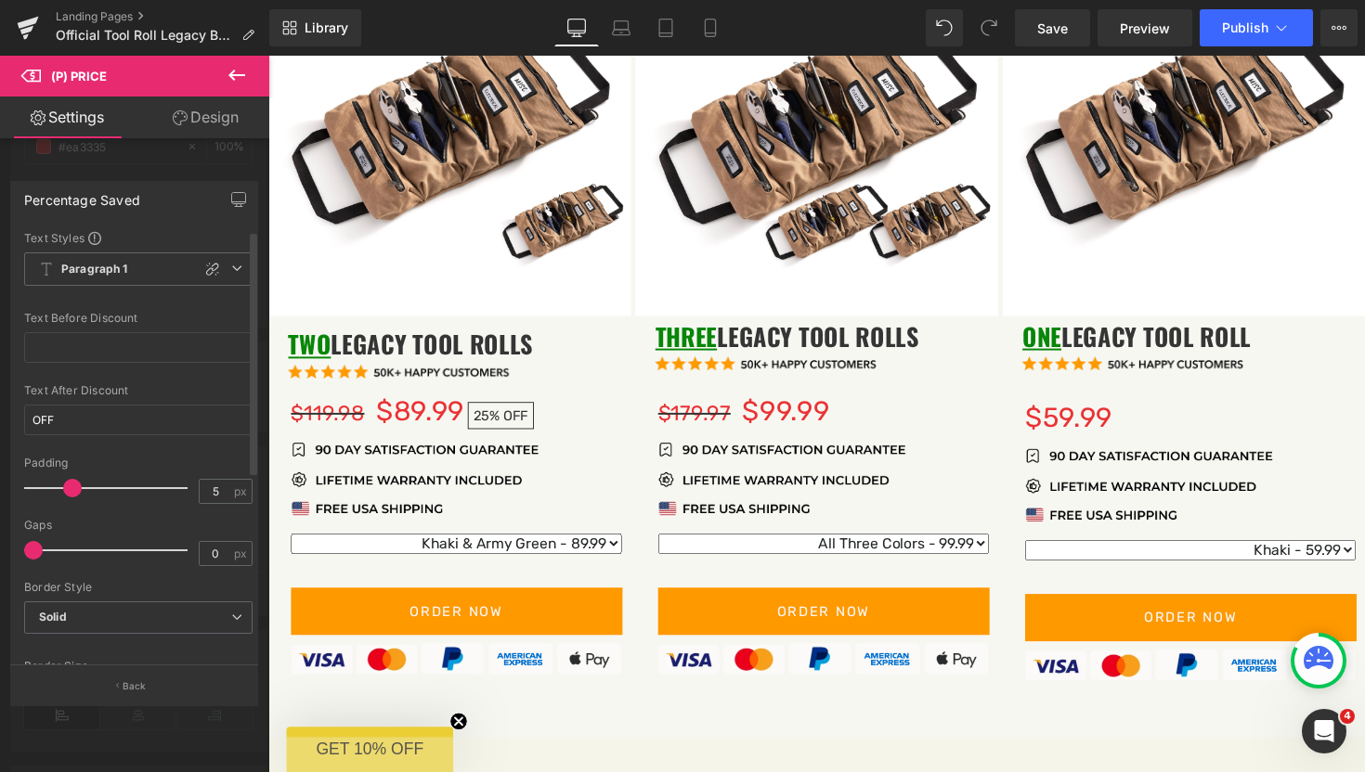
scroll to position [36, 0]
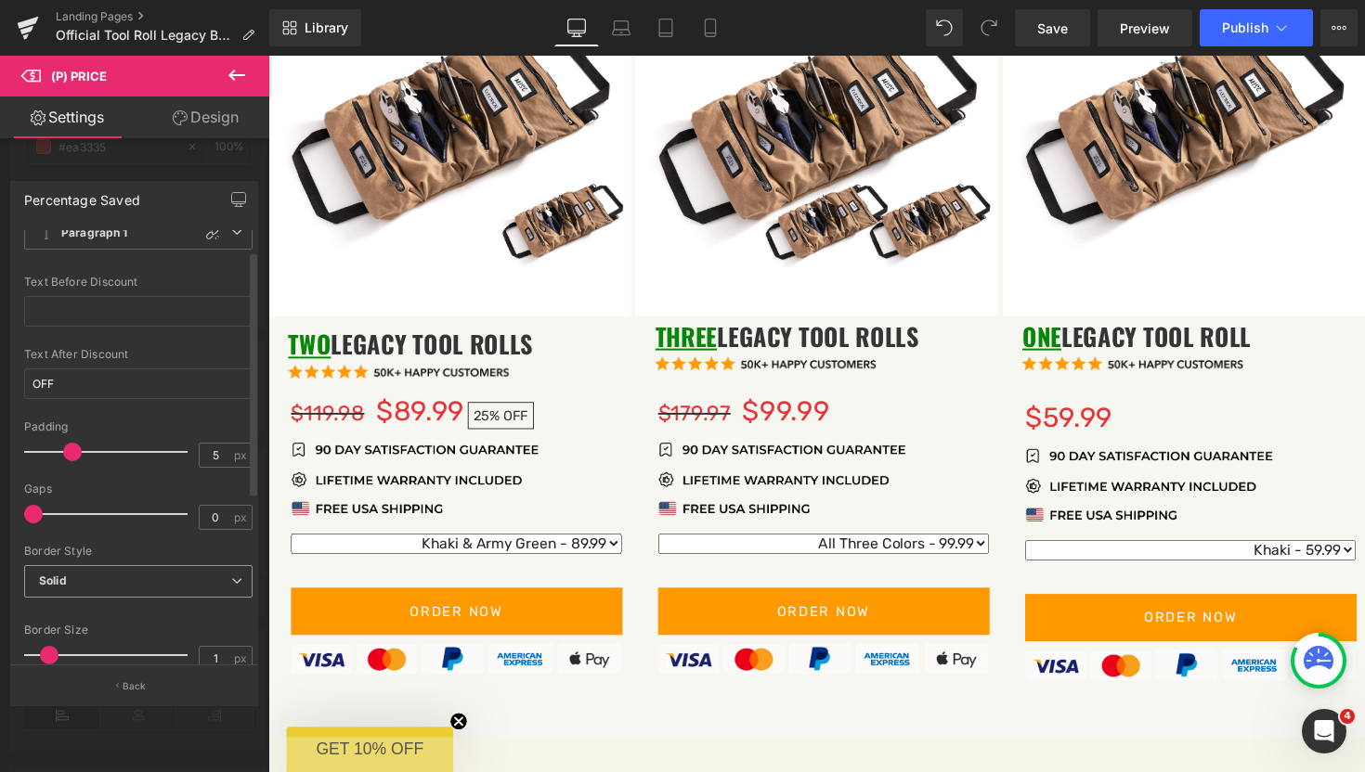
click at [123, 569] on span "Solid" at bounding box center [138, 581] width 228 height 32
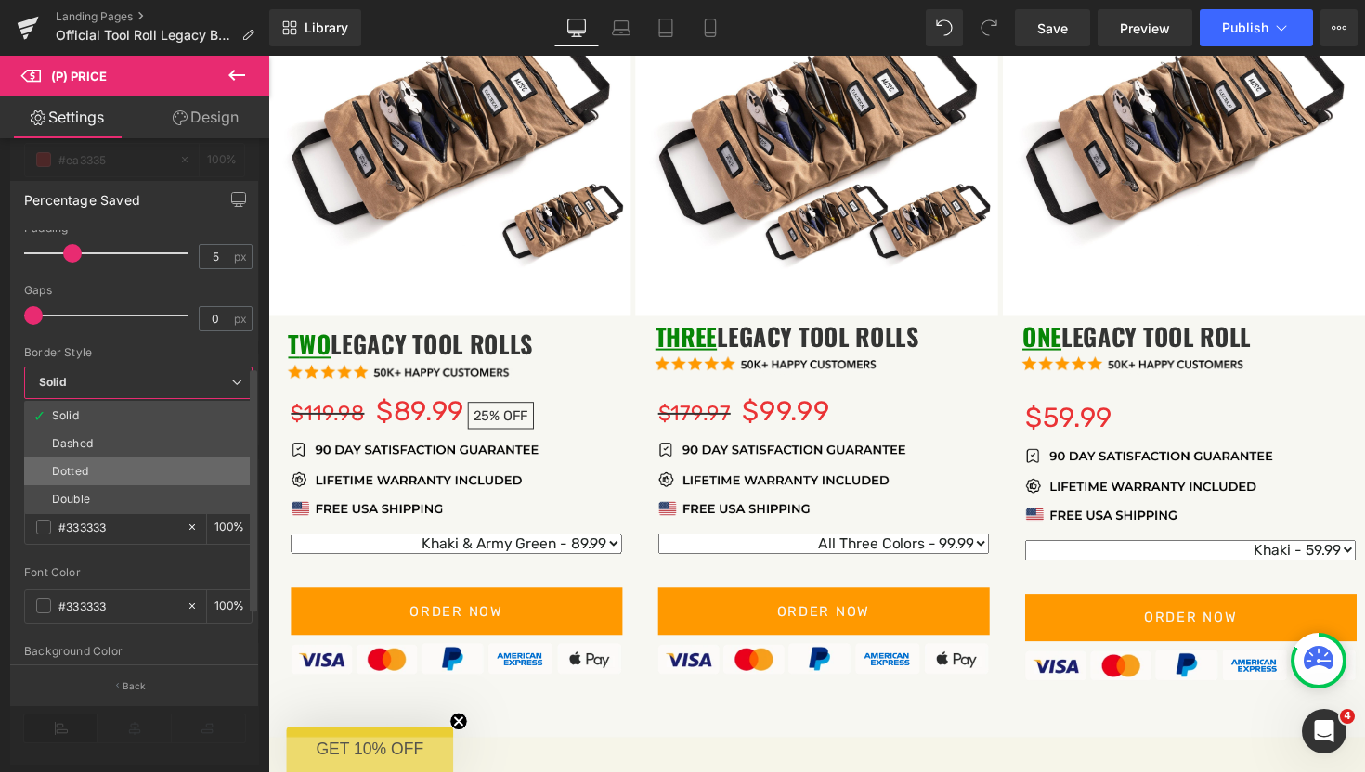
scroll to position [234, 0]
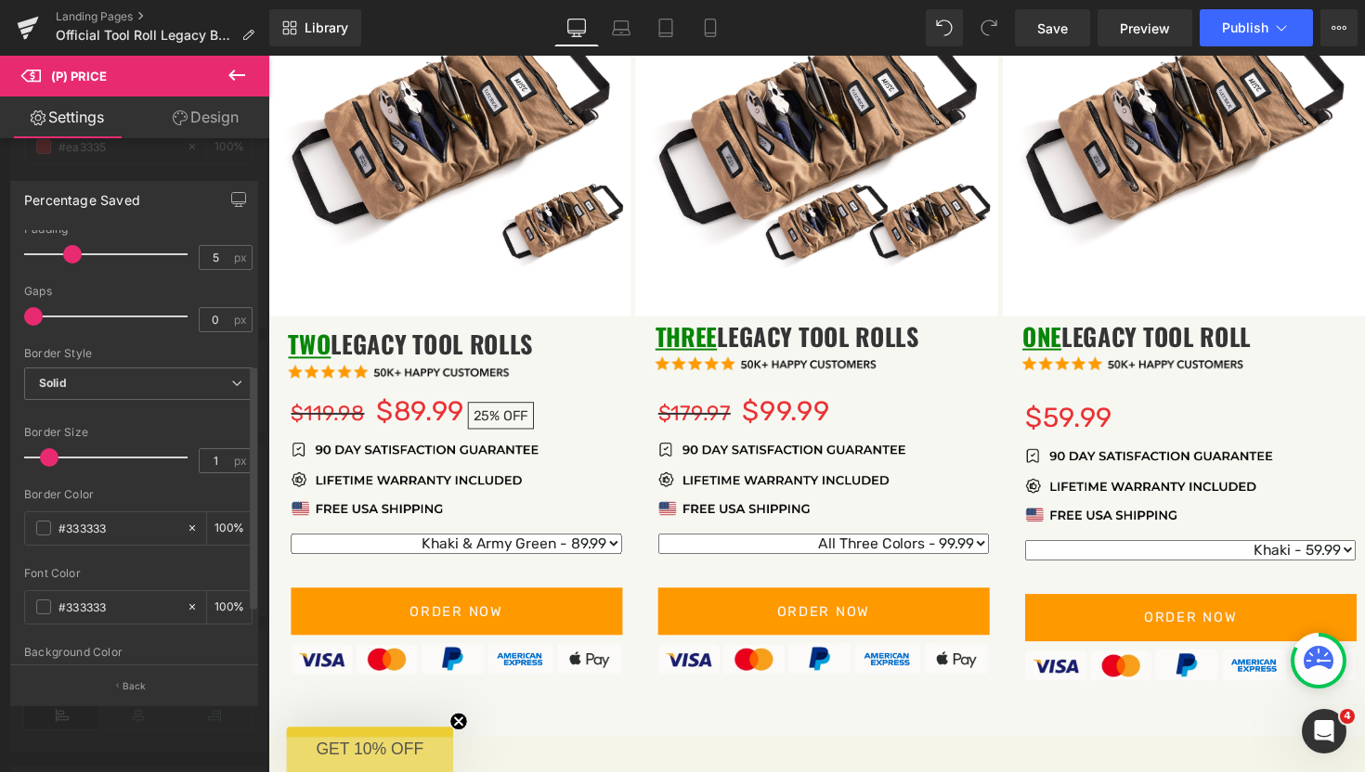
click at [168, 347] on div "Border Style" at bounding box center [138, 353] width 228 height 13
drag, startPoint x: 53, startPoint y: 462, endPoint x: 11, endPoint y: 462, distance: 41.8
click at [11, 462] on div "Text Styles Custom HEADING Heading 1 Heading 2 Heading 3 Heading 4 Heading 5 He…" at bounding box center [138, 447] width 254 height 435
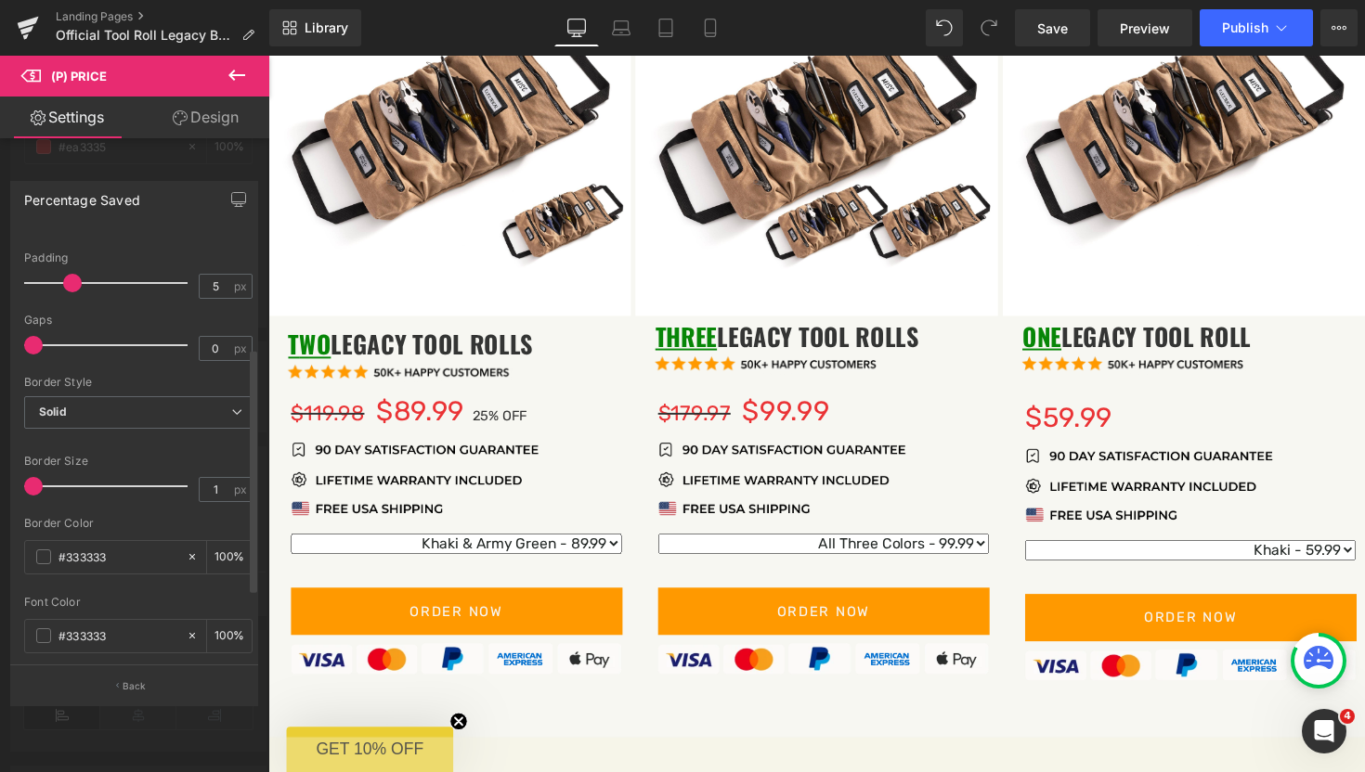
scroll to position [204, 0]
drag, startPoint x: 68, startPoint y: 284, endPoint x: 17, endPoint y: 287, distance: 51.1
click at [17, 287] on div "Text Styles Custom HEADING Heading 1 Heading 2 Heading 3 Heading 4 Heading 5 He…" at bounding box center [138, 447] width 254 height 435
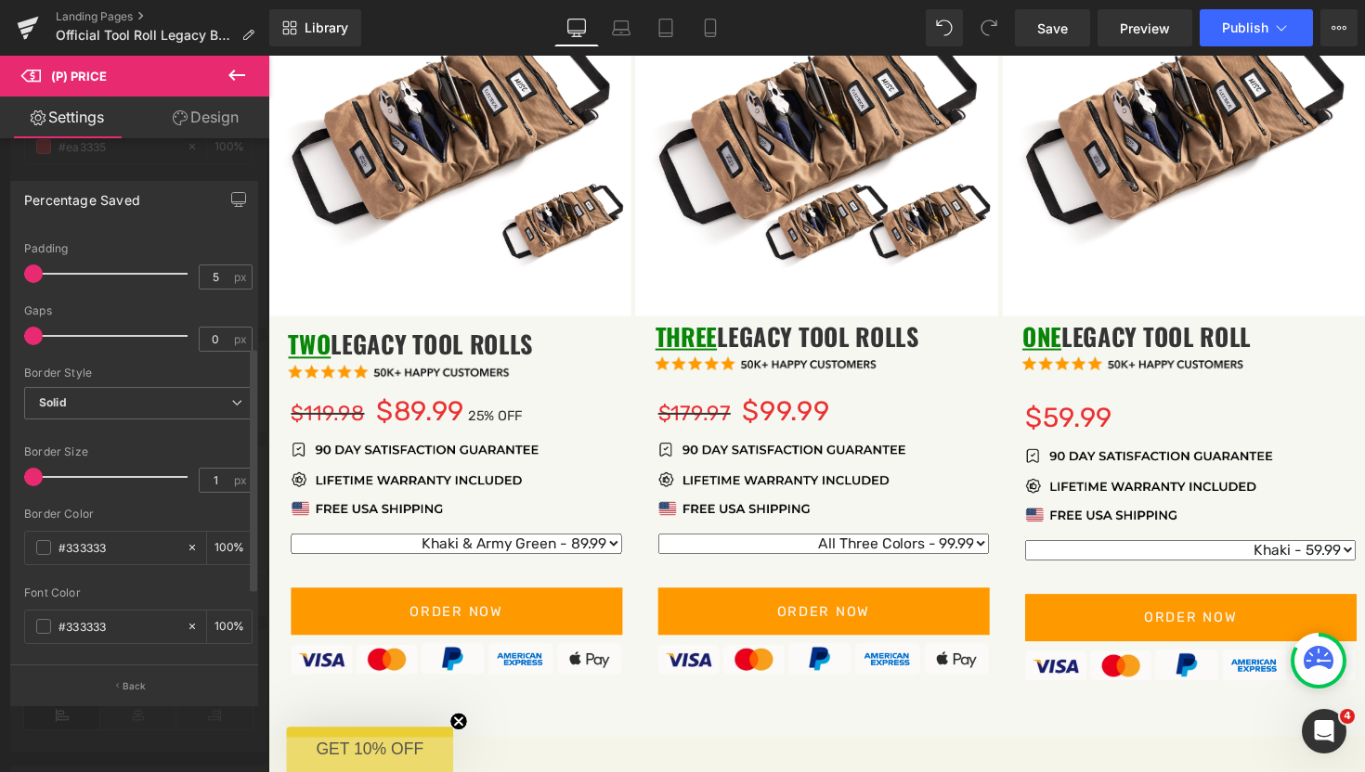
scroll to position [199, 0]
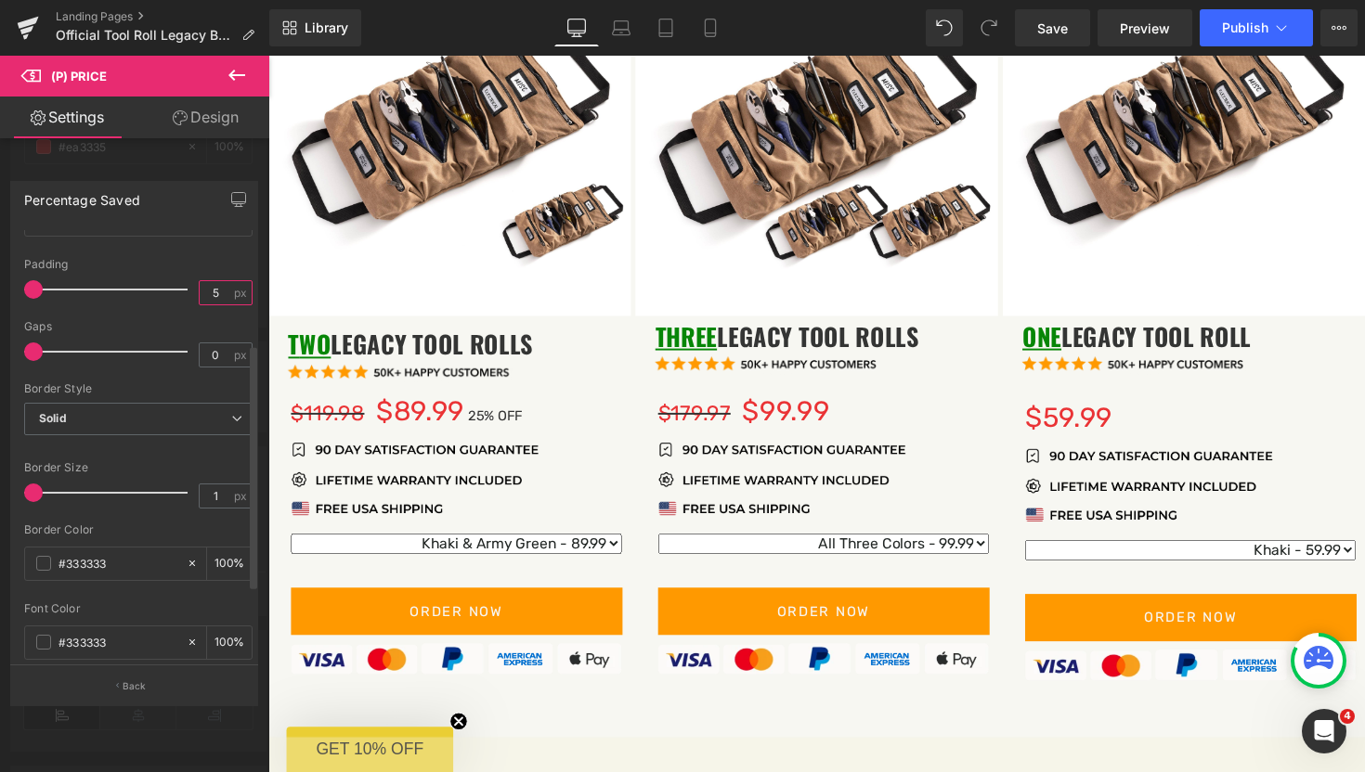
click at [205, 282] on input "5" at bounding box center [216, 292] width 32 height 23
click at [201, 258] on div "Padding" at bounding box center [138, 264] width 228 height 13
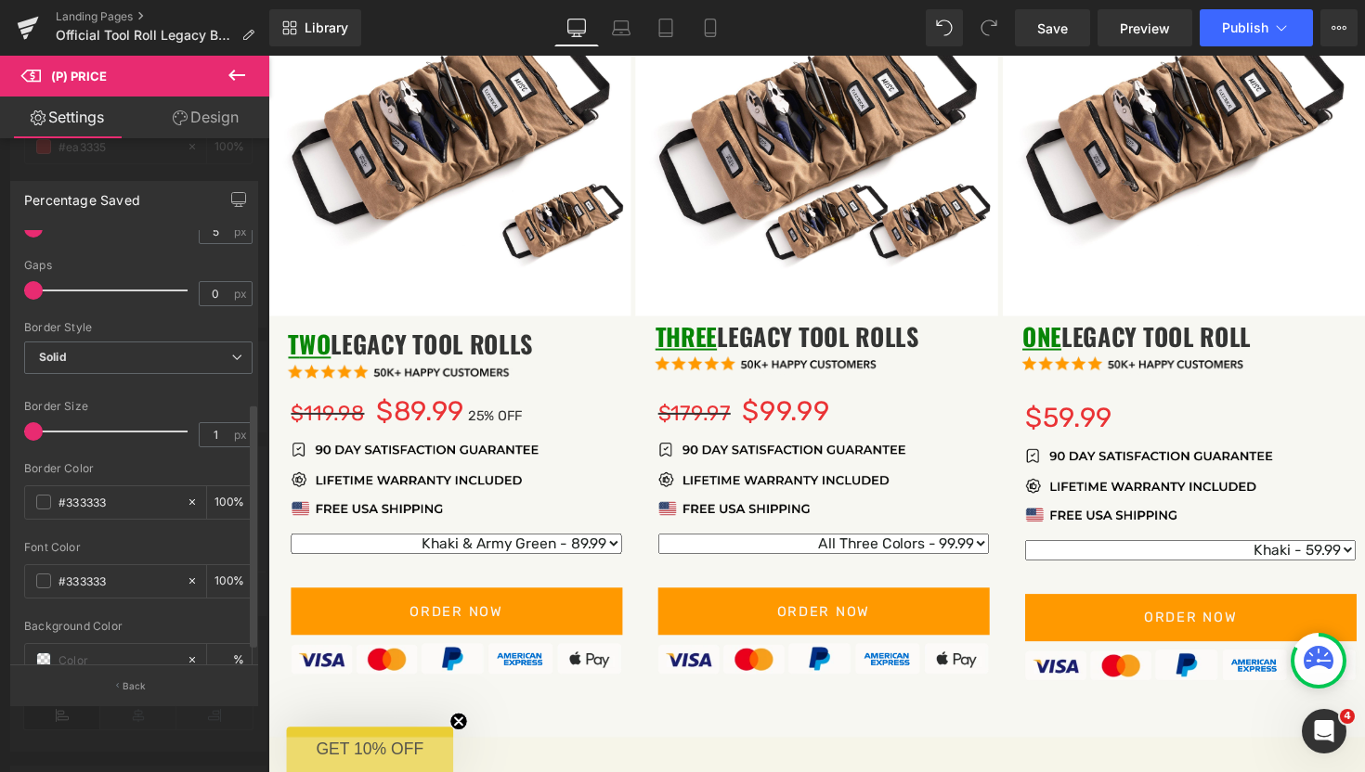
scroll to position [326, 0]
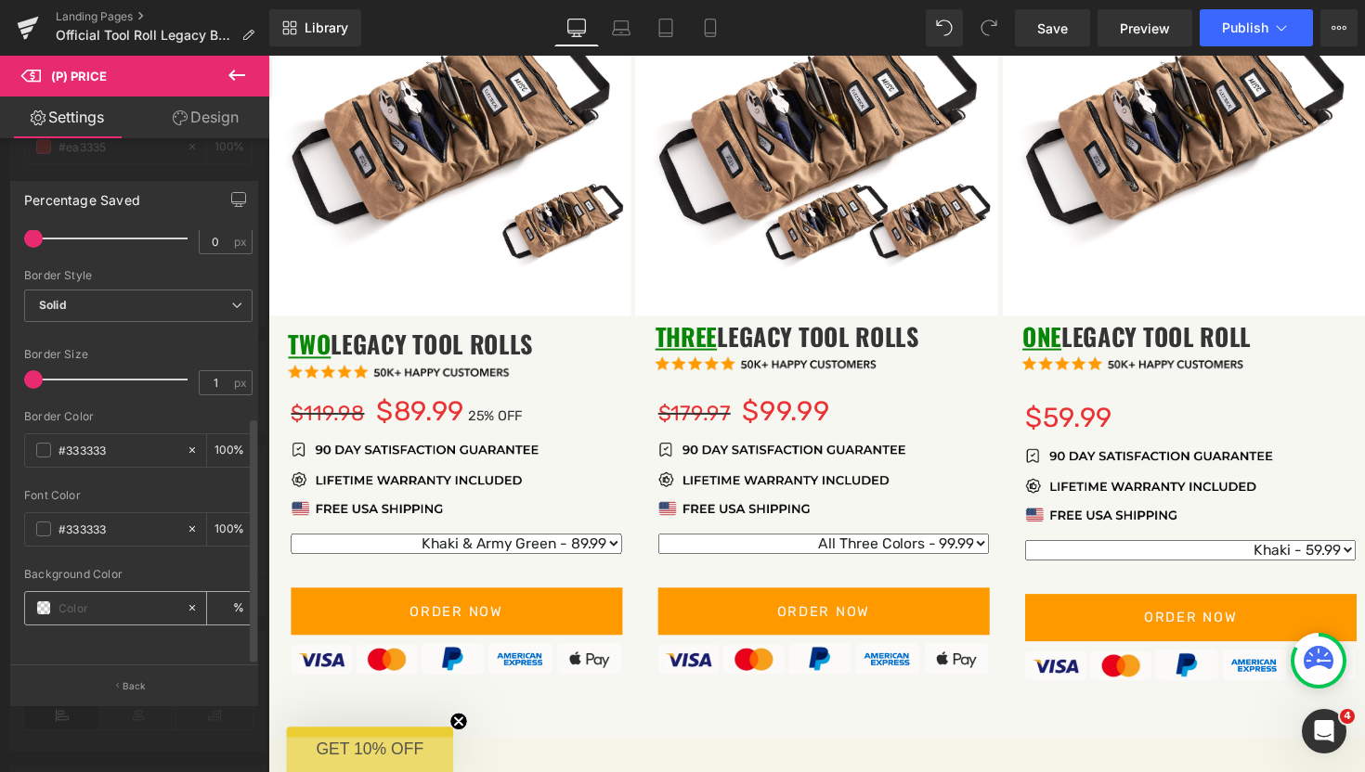
click at [37, 602] on div at bounding box center [105, 608] width 161 height 32
click at [40, 601] on span at bounding box center [43, 608] width 15 height 15
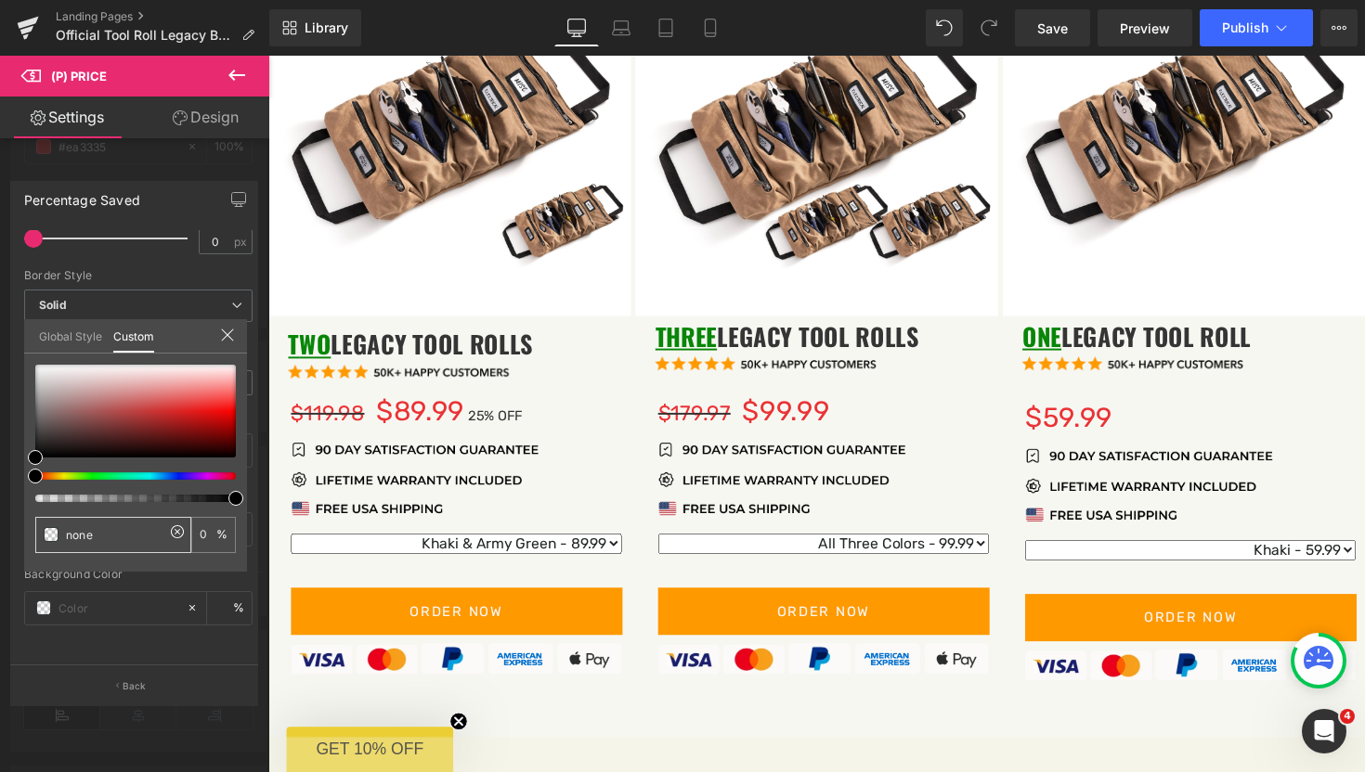
click at [97, 540] on input "none" at bounding box center [115, 534] width 98 height 19
paste input "008000"
type input "008000"
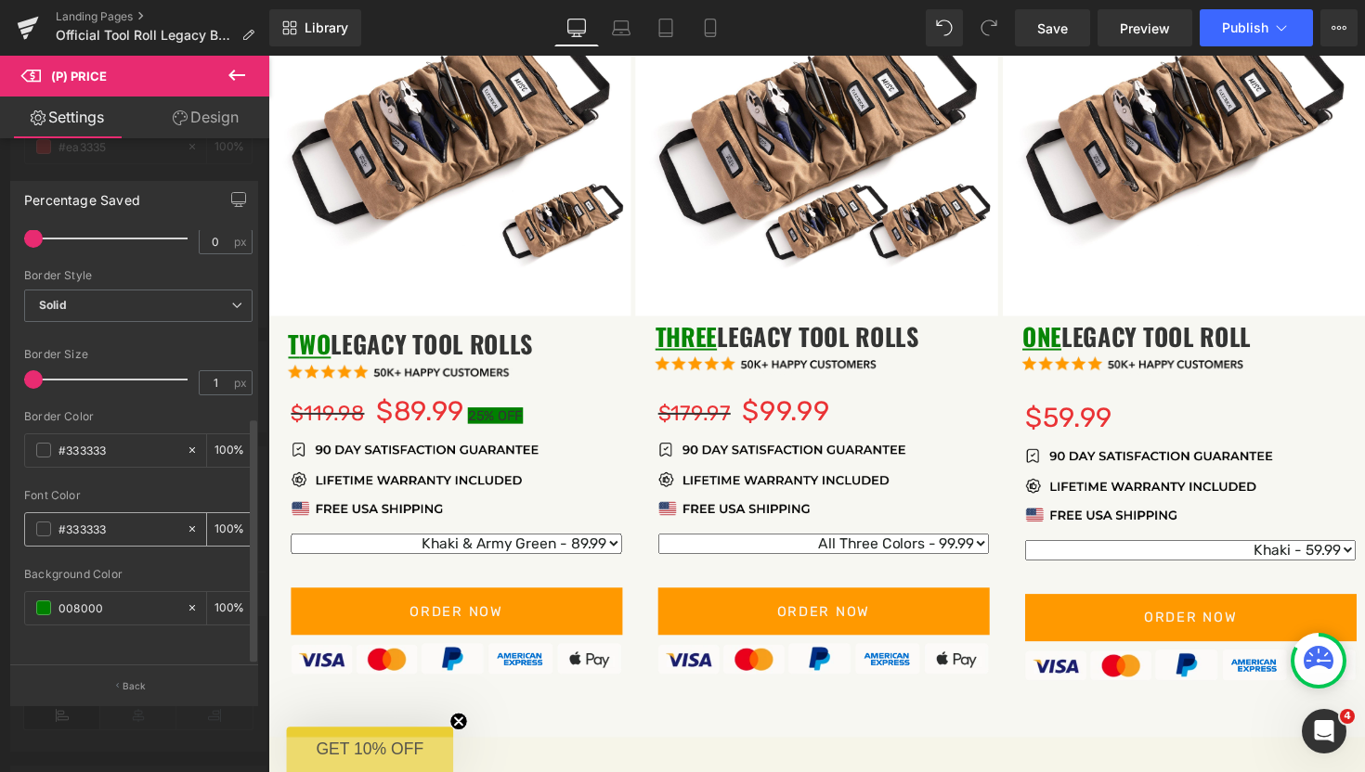
click at [46, 522] on span at bounding box center [43, 529] width 15 height 15
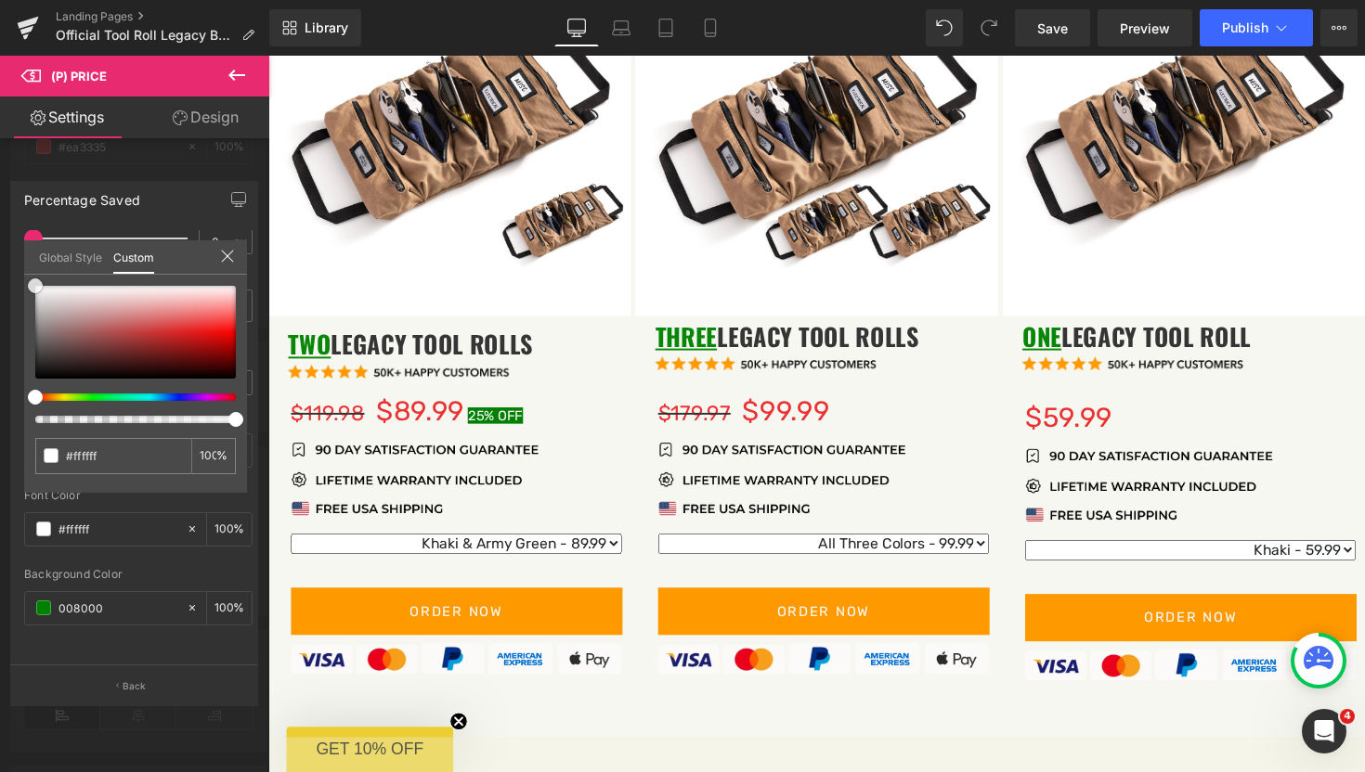
drag, startPoint x: 61, startPoint y: 349, endPoint x: 24, endPoint y: 278, distance: 80.5
click at [24, 278] on div "#333333 100 %" at bounding box center [135, 286] width 223 height 22
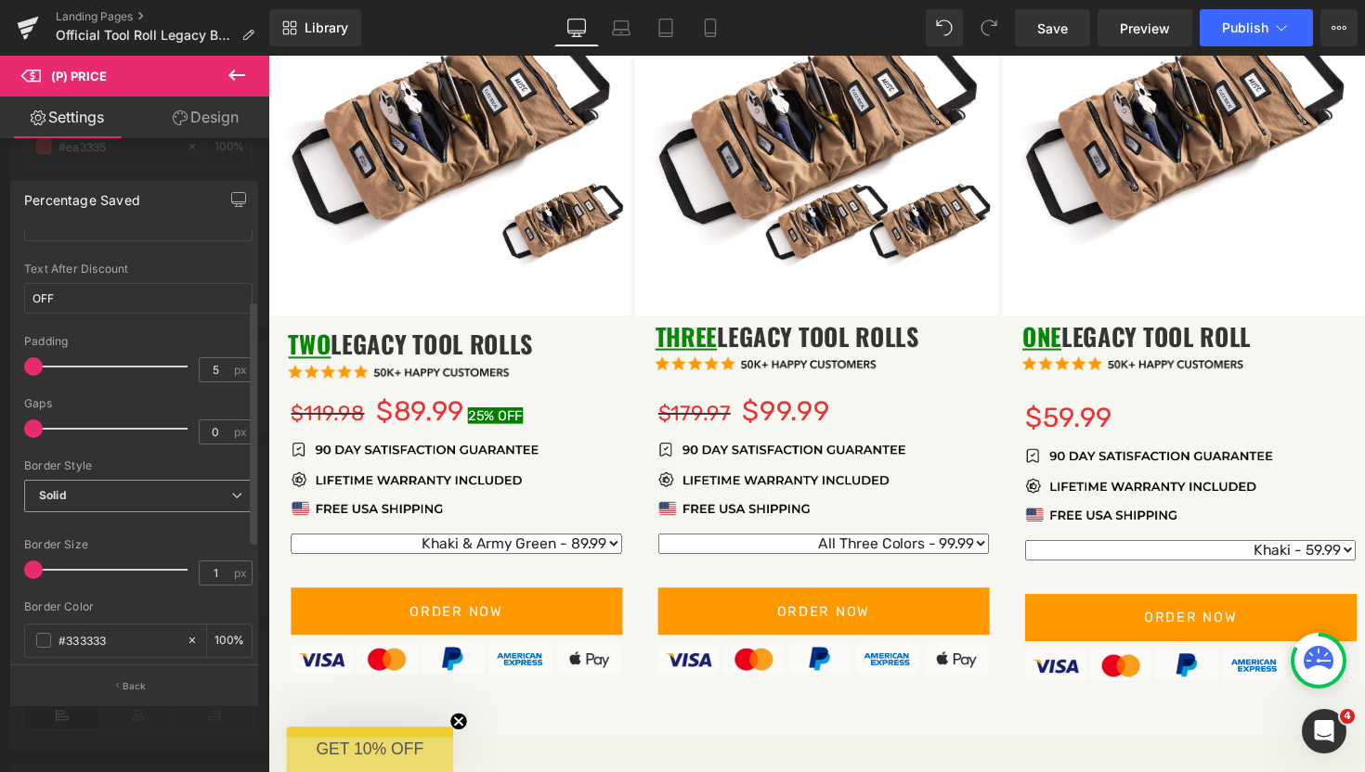
scroll to position [119, 0]
drag, startPoint x: 37, startPoint y: 367, endPoint x: 58, endPoint y: 367, distance: 21.3
click at [58, 367] on span at bounding box center [56, 369] width 19 height 19
drag, startPoint x: 58, startPoint y: 367, endPoint x: 71, endPoint y: 367, distance: 13.0
click at [71, 367] on span at bounding box center [72, 369] width 19 height 19
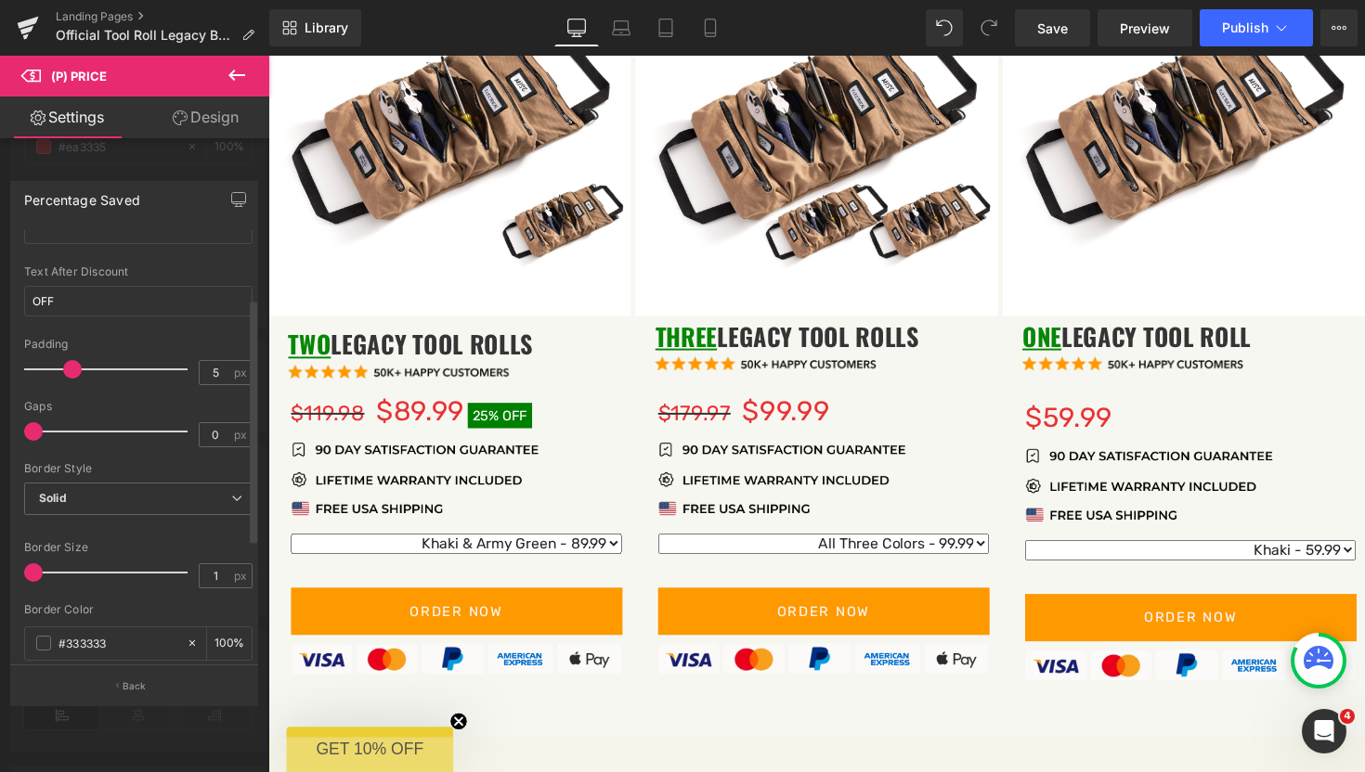
drag, startPoint x: 71, startPoint y: 367, endPoint x: 85, endPoint y: 367, distance: 13.9
click at [82, 367] on span at bounding box center [72, 369] width 19 height 19
drag, startPoint x: 85, startPoint y: 367, endPoint x: 75, endPoint y: 367, distance: 10.2
click at [75, 367] on span at bounding box center [80, 369] width 19 height 19
drag, startPoint x: 34, startPoint y: 427, endPoint x: 63, endPoint y: 427, distance: 28.8
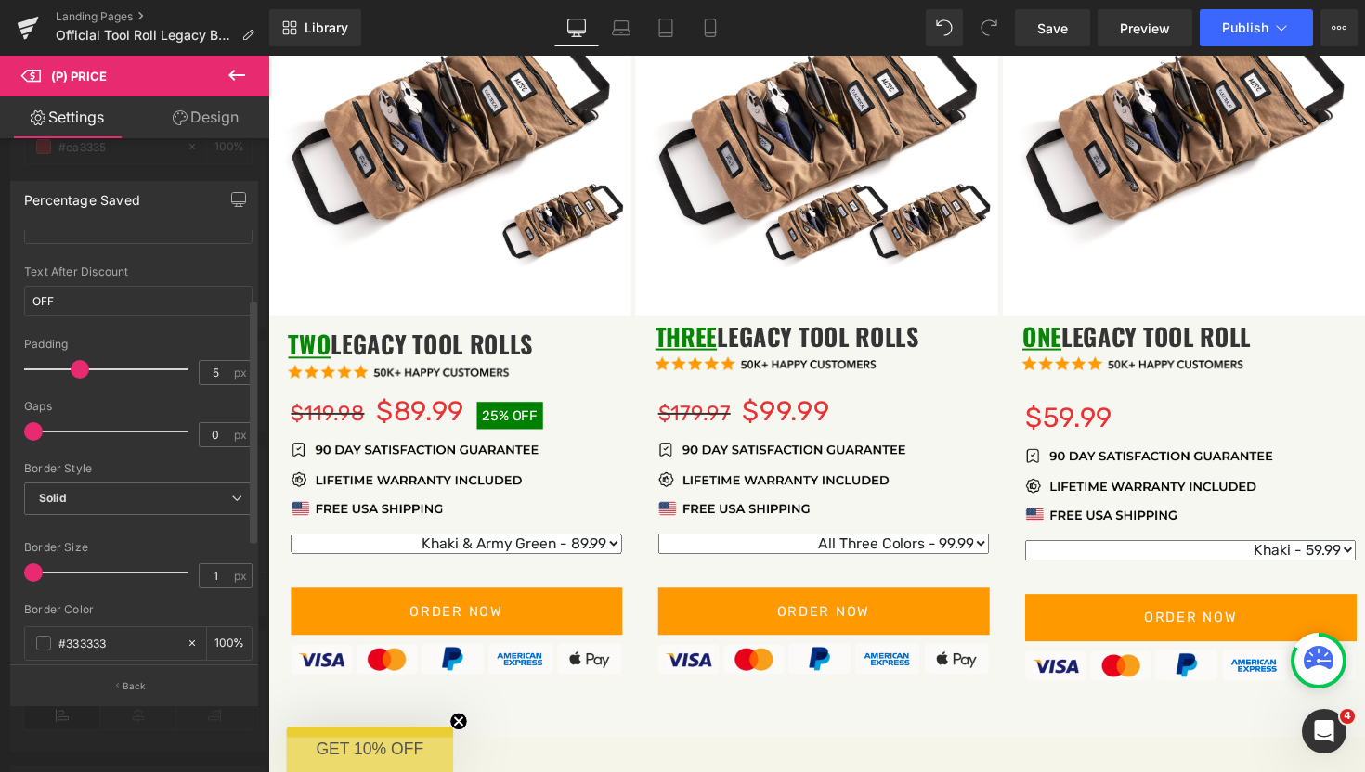
click at [43, 427] on span at bounding box center [33, 431] width 19 height 19
drag, startPoint x: 63, startPoint y: 427, endPoint x: 45, endPoint y: 429, distance: 17.7
click at [45, 429] on span at bounding box center [45, 431] width 19 height 19
click at [830, 423] on body "Skip to content Up to 40% Off Bundles Shop Now Close Shop Tool Rolls Tool Rolls…" at bounding box center [829, 131] width 1123 height 6631
click at [869, 423] on div at bounding box center [829, 423] width 1123 height 734
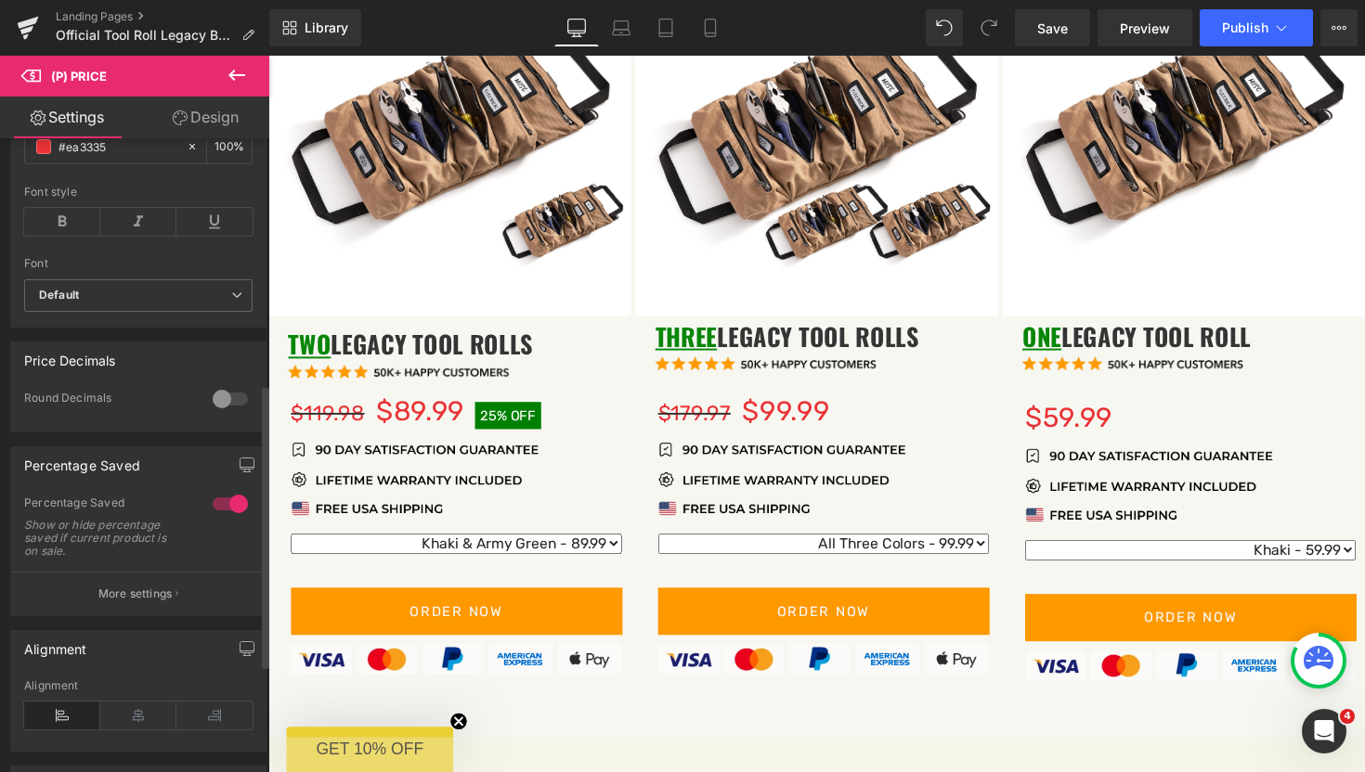
click at [224, 511] on div at bounding box center [230, 504] width 45 height 30
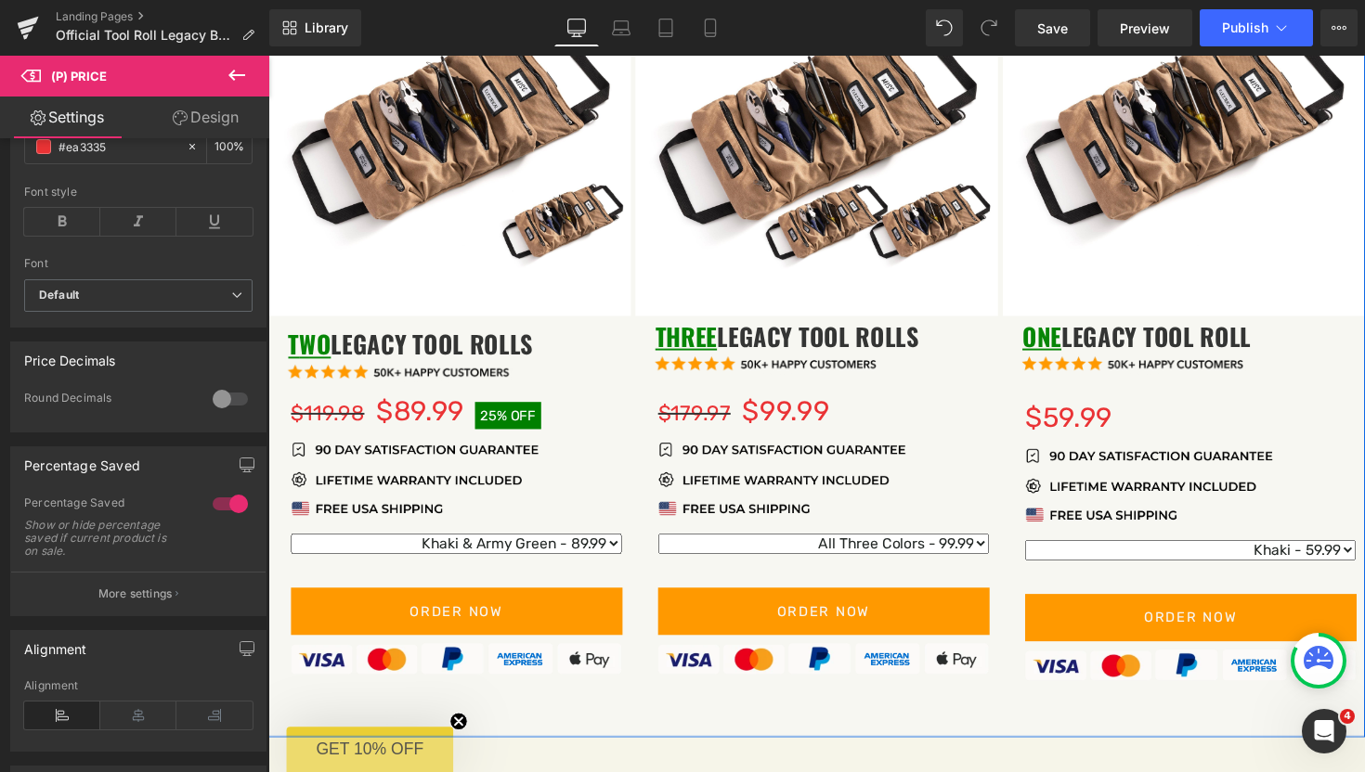
click at [757, 432] on div "$179.97 $99.99 (P) Price" at bounding box center [836, 420] width 339 height 48
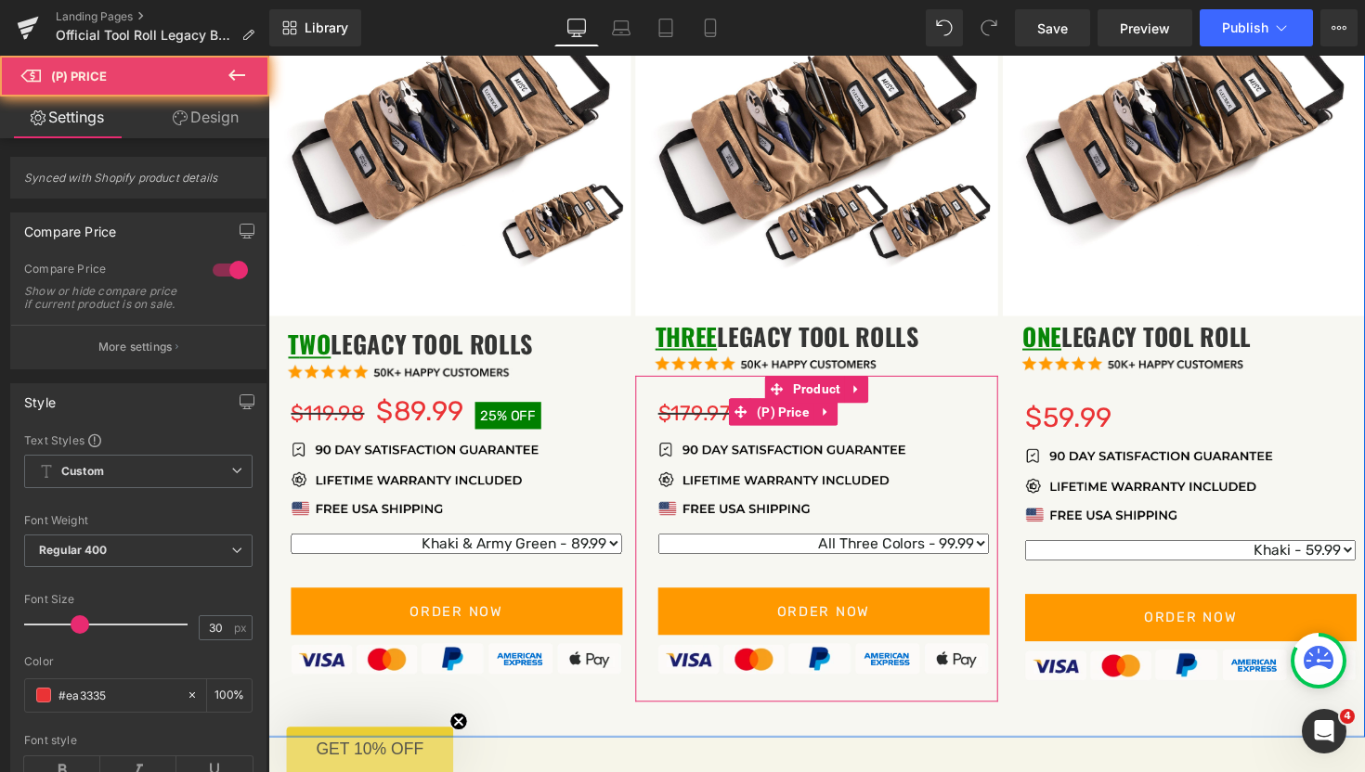
click at [900, 422] on div "$179.97 $99.99" at bounding box center [836, 420] width 339 height 48
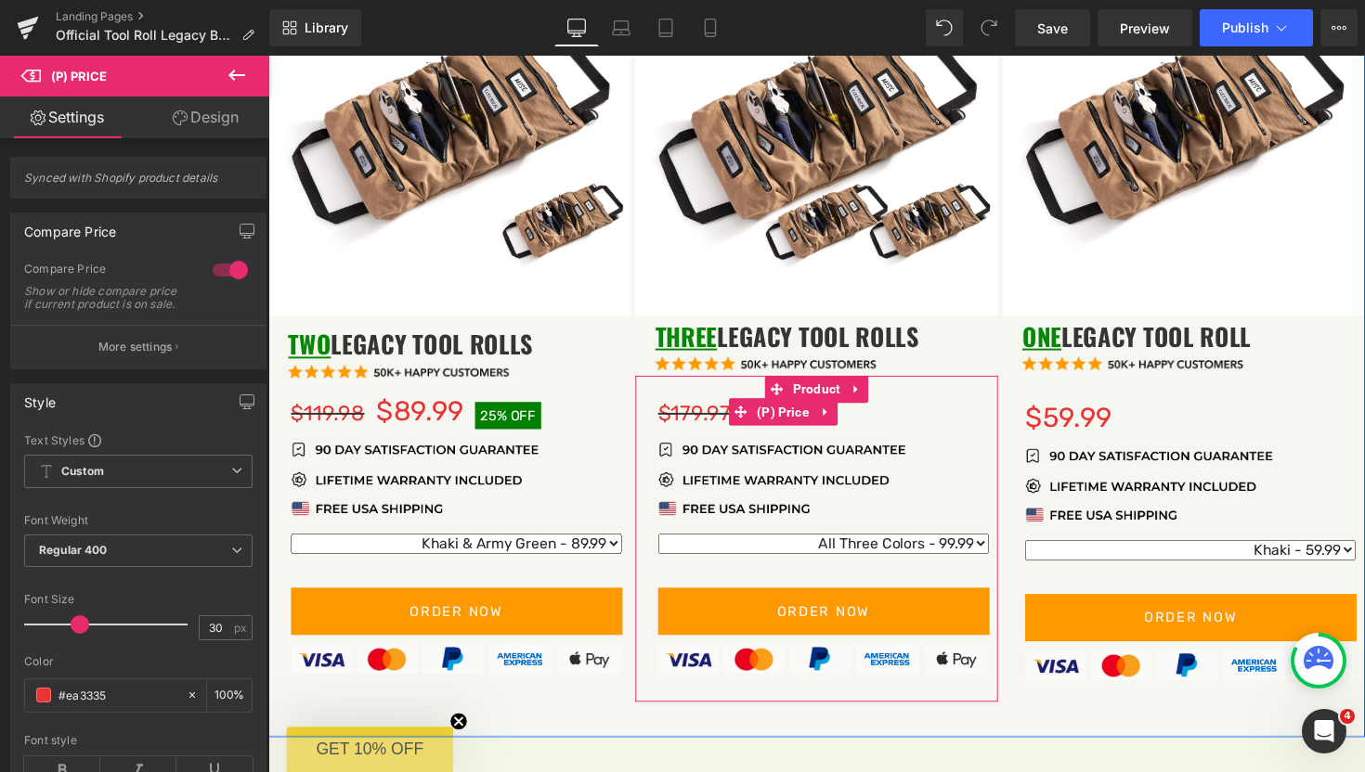
click at [900, 422] on div "$179.97 $99.99" at bounding box center [836, 420] width 339 height 48
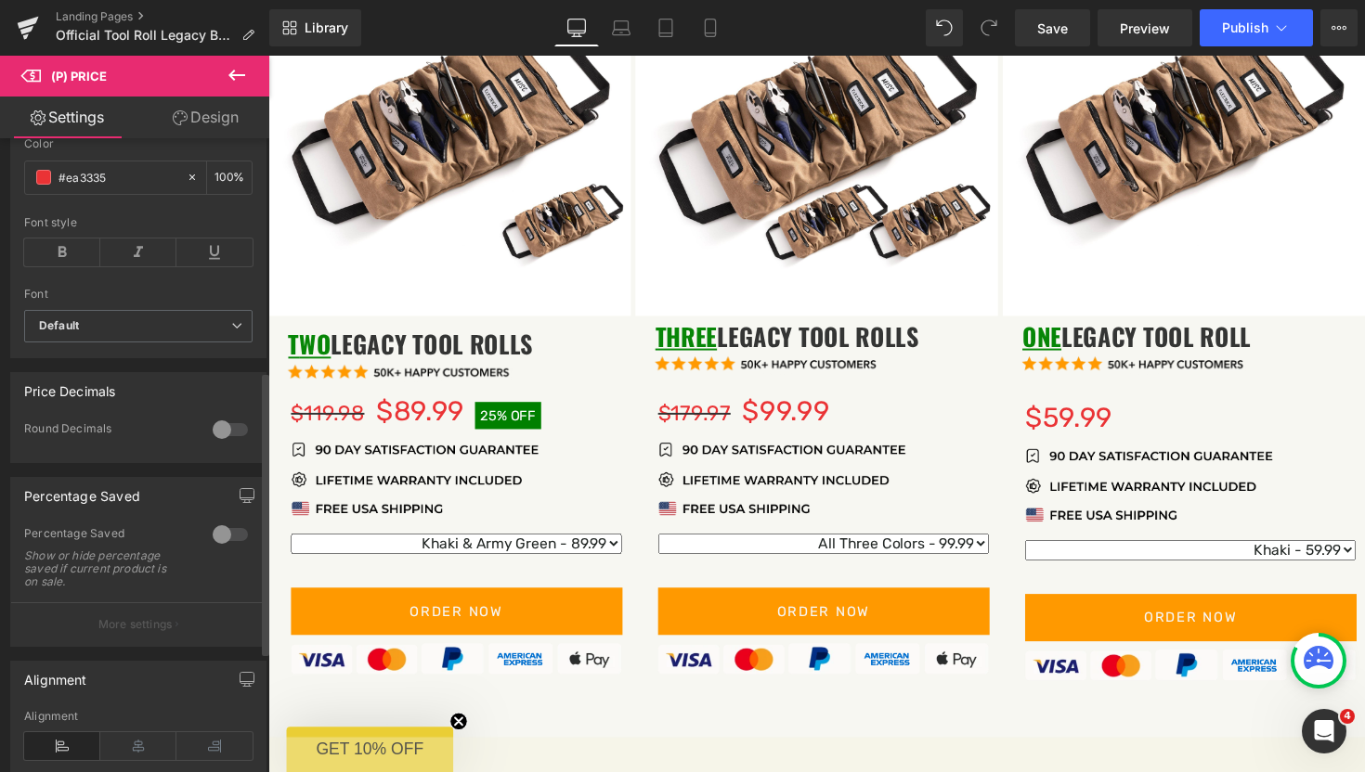
scroll to position [521, 0]
click at [235, 544] on div at bounding box center [230, 532] width 45 height 30
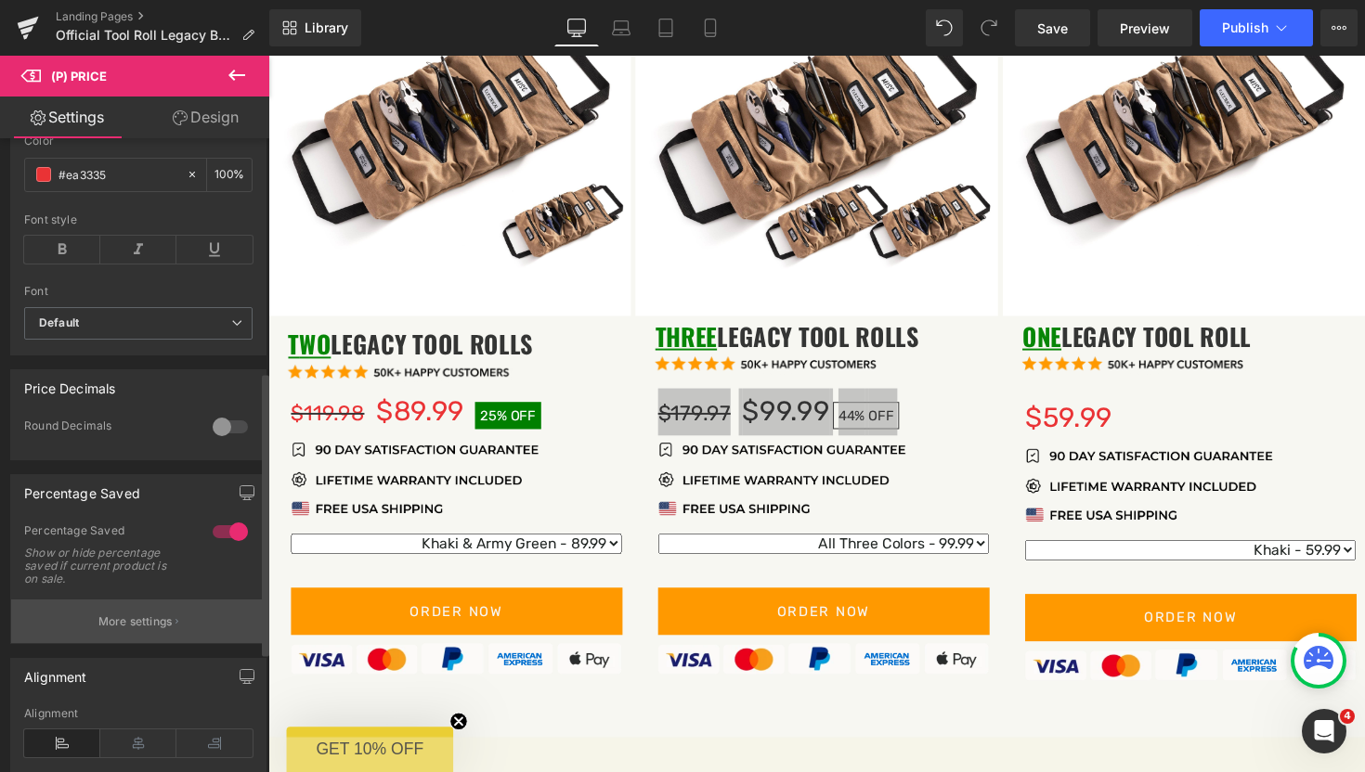
click at [152, 630] on p "More settings" at bounding box center [135, 622] width 74 height 17
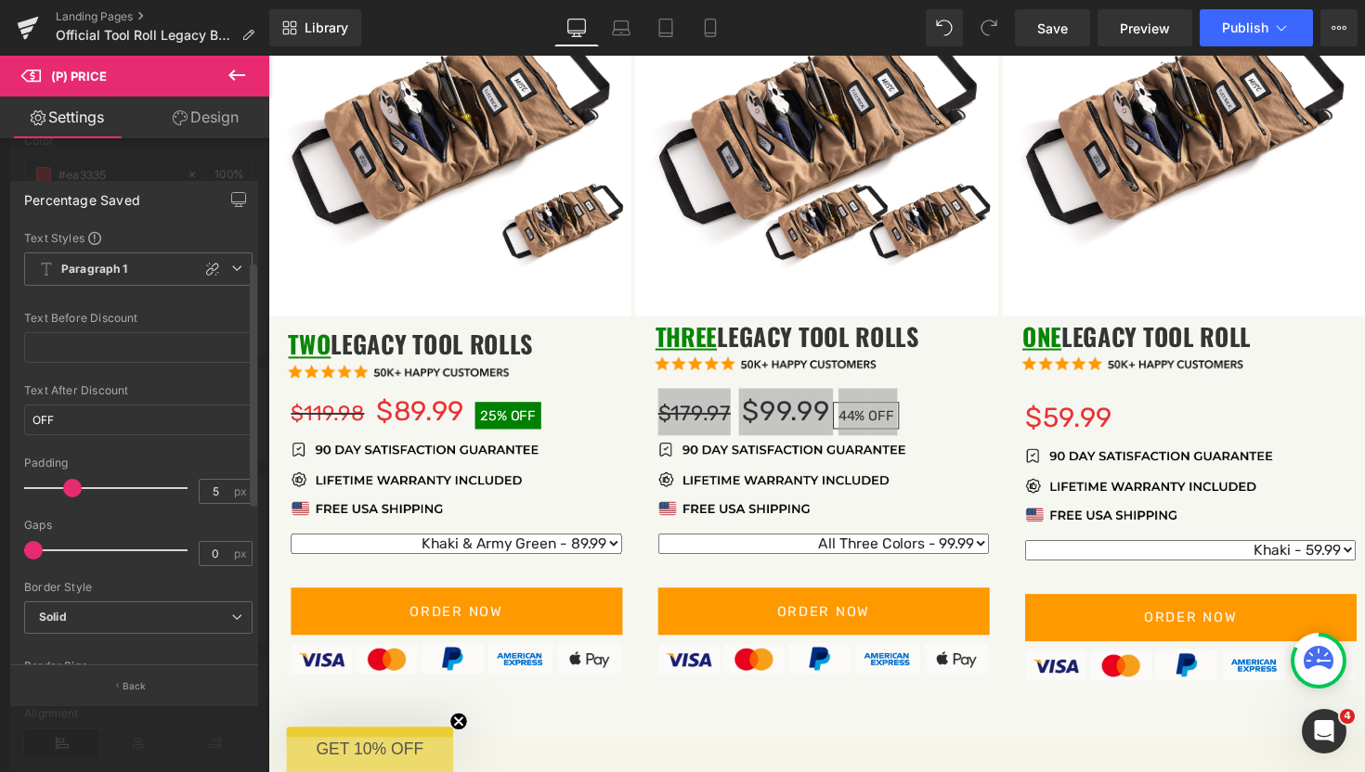
scroll to position [326, 0]
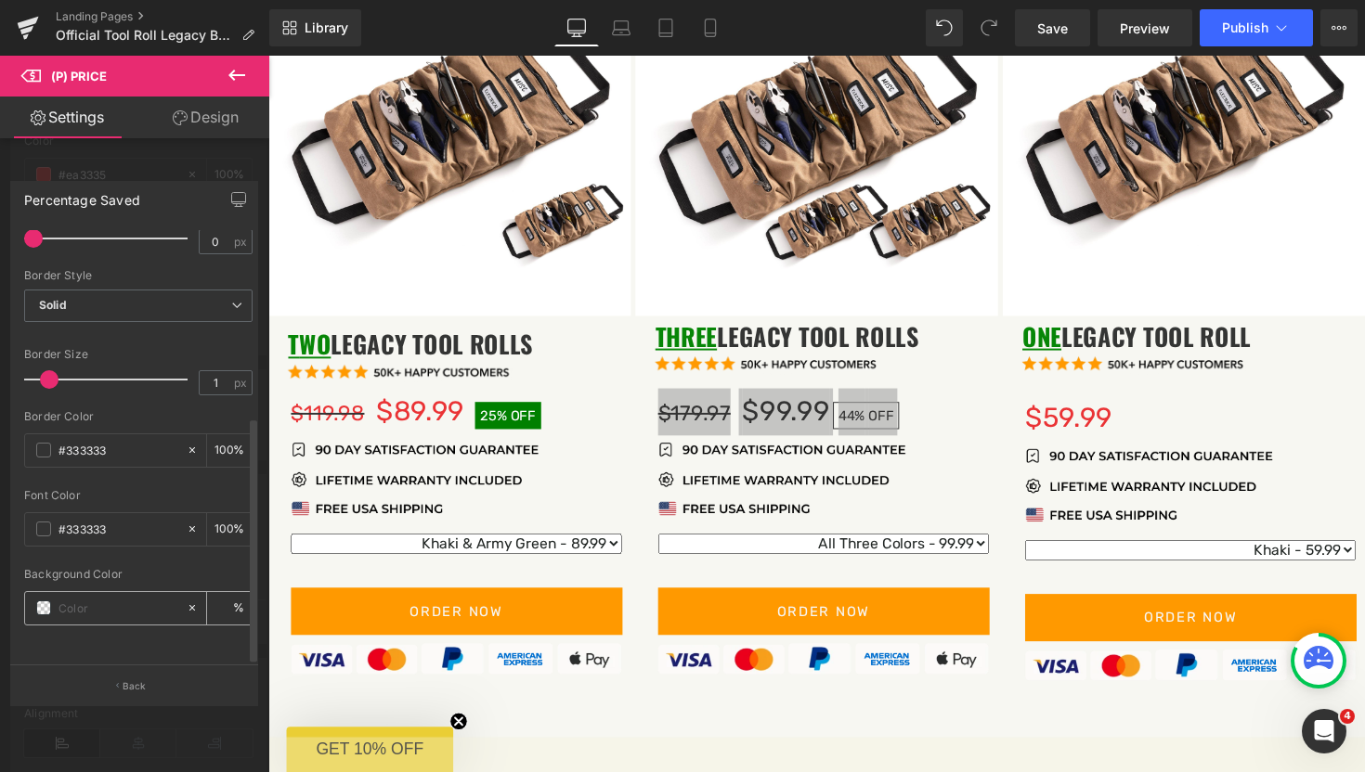
click at [43, 601] on span at bounding box center [43, 608] width 15 height 15
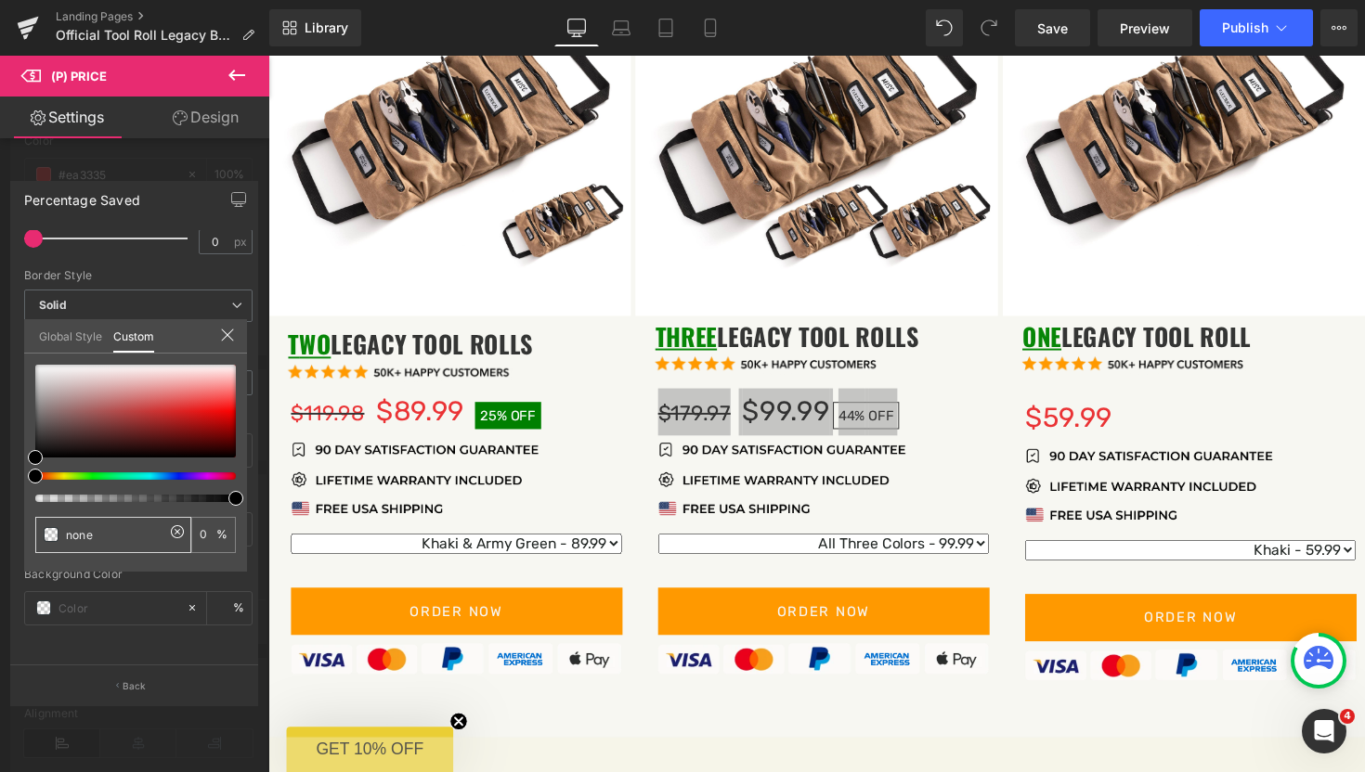
click at [109, 537] on input "none" at bounding box center [115, 534] width 98 height 19
paste input "008000"
type input "008000"
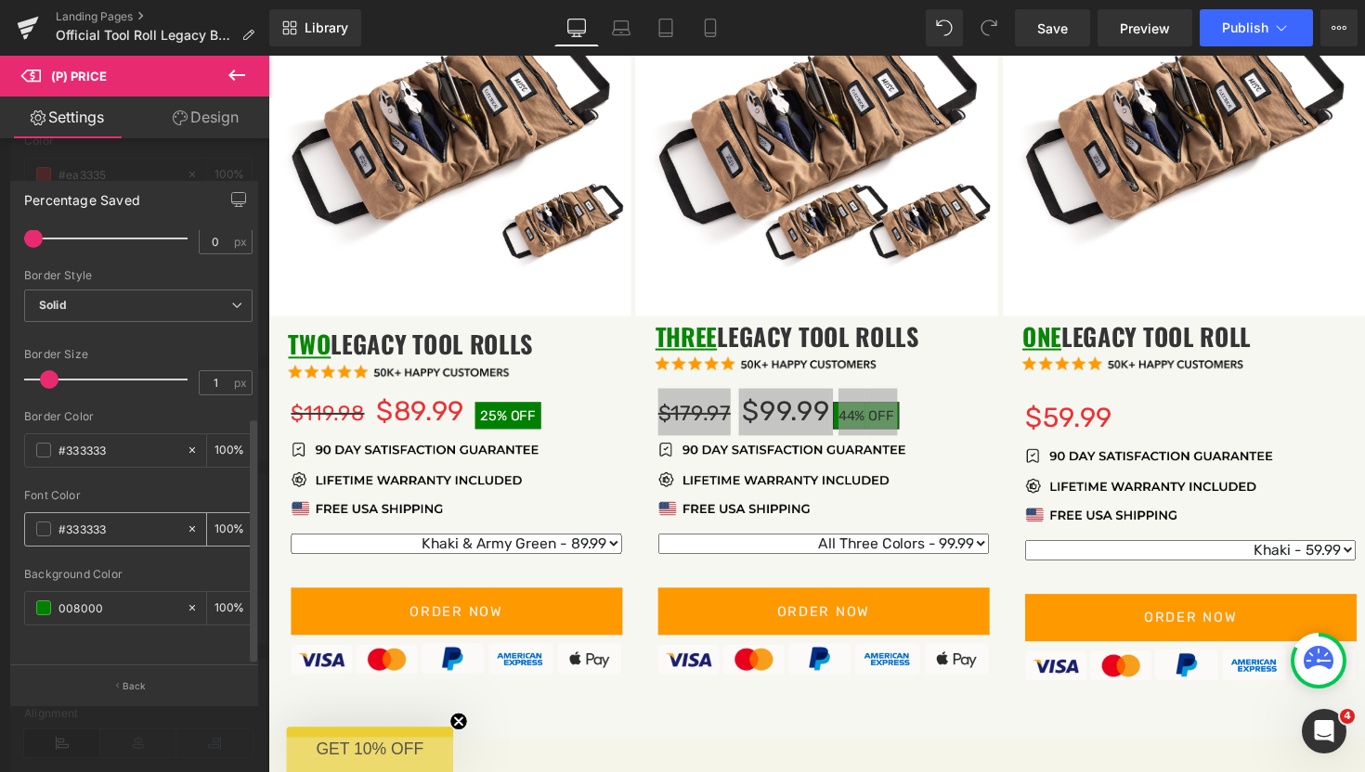
click at [45, 522] on span at bounding box center [43, 529] width 15 height 15
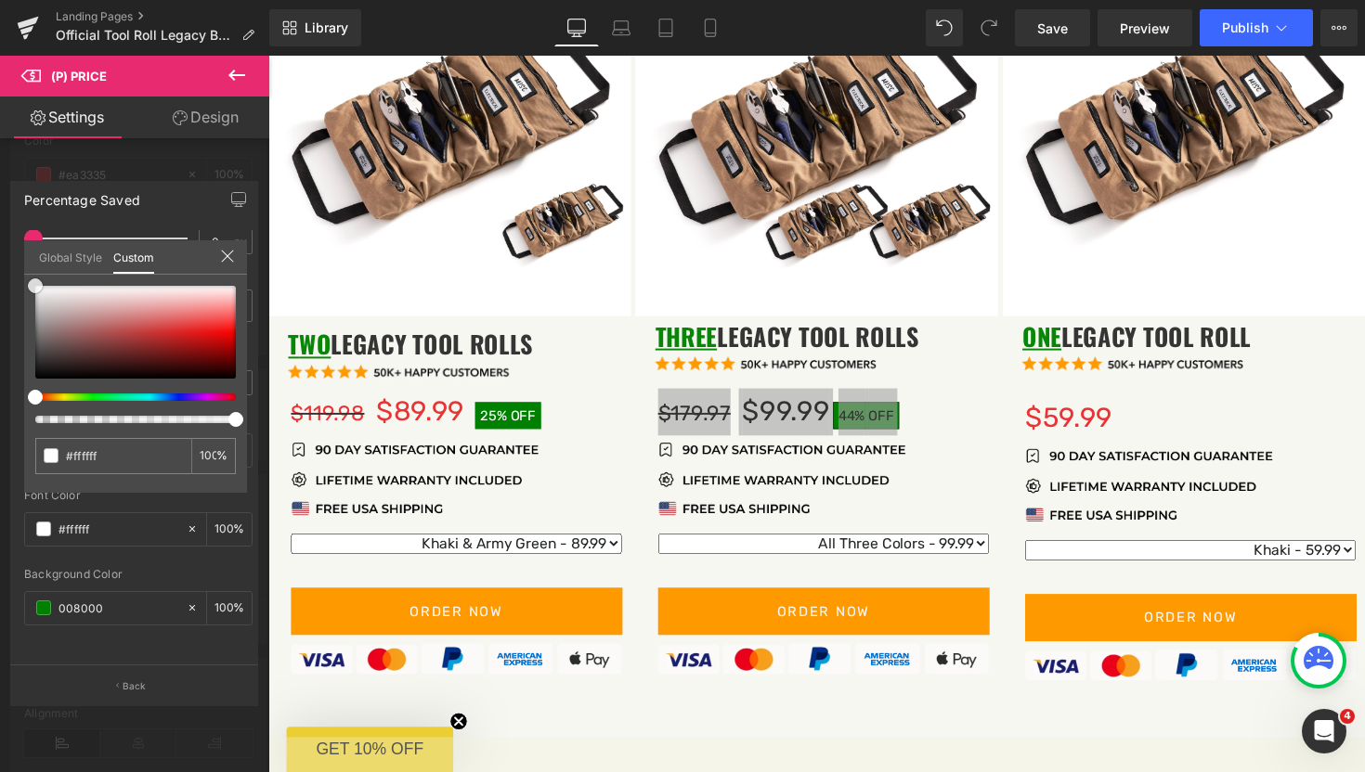
drag, startPoint x: 71, startPoint y: 310, endPoint x: 0, endPoint y: 231, distance: 106.5
click at [0, 231] on div "Percentage Saved Text Styles Custom HEADING Heading 1 Heading 2 Heading 3 Headi…" at bounding box center [134, 435] width 269 height 537
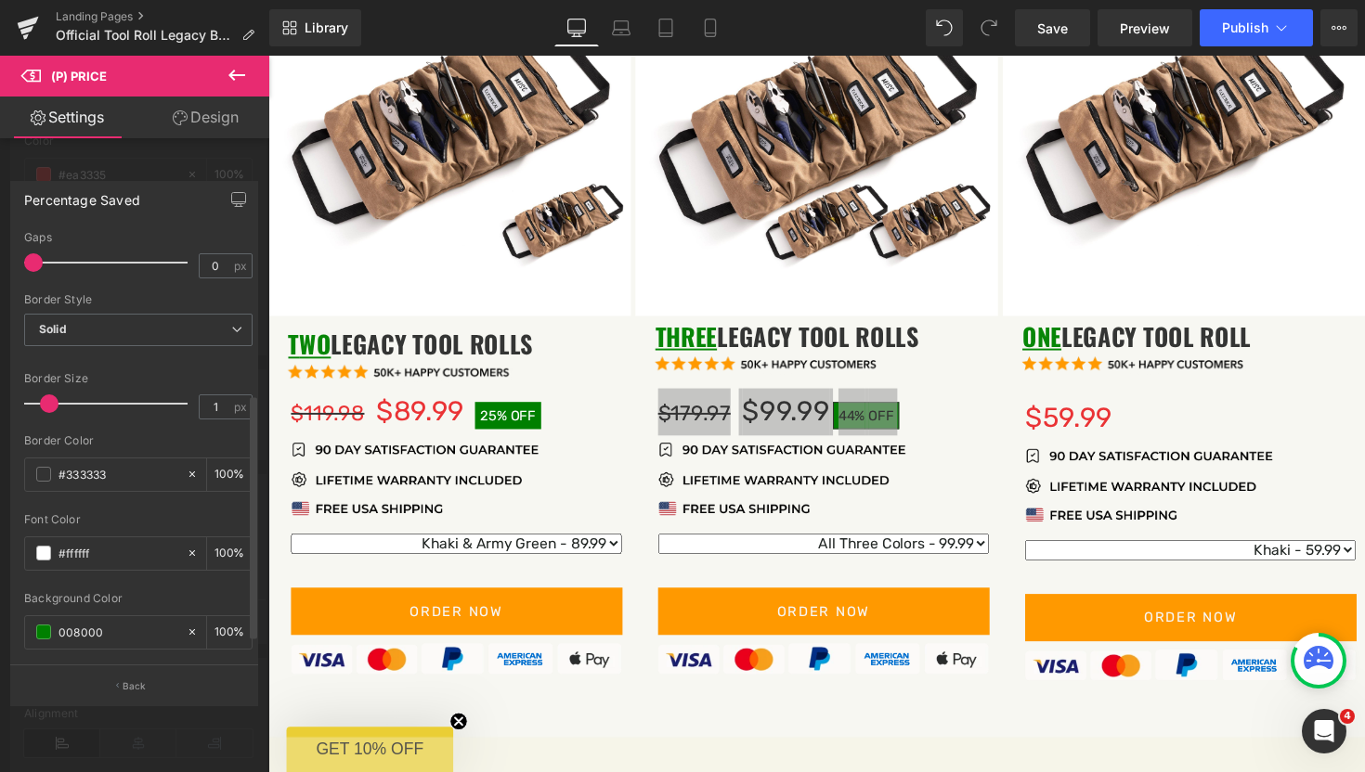
scroll to position [286, 0]
drag, startPoint x: 52, startPoint y: 399, endPoint x: 0, endPoint y: 399, distance: 52.0
click at [0, 399] on div "Percentage Saved Text Styles Custom HEADING Heading 1 Heading 2 Heading 3 Headi…" at bounding box center [134, 435] width 269 height 537
click at [149, 589] on div at bounding box center [138, 588] width 228 height 12
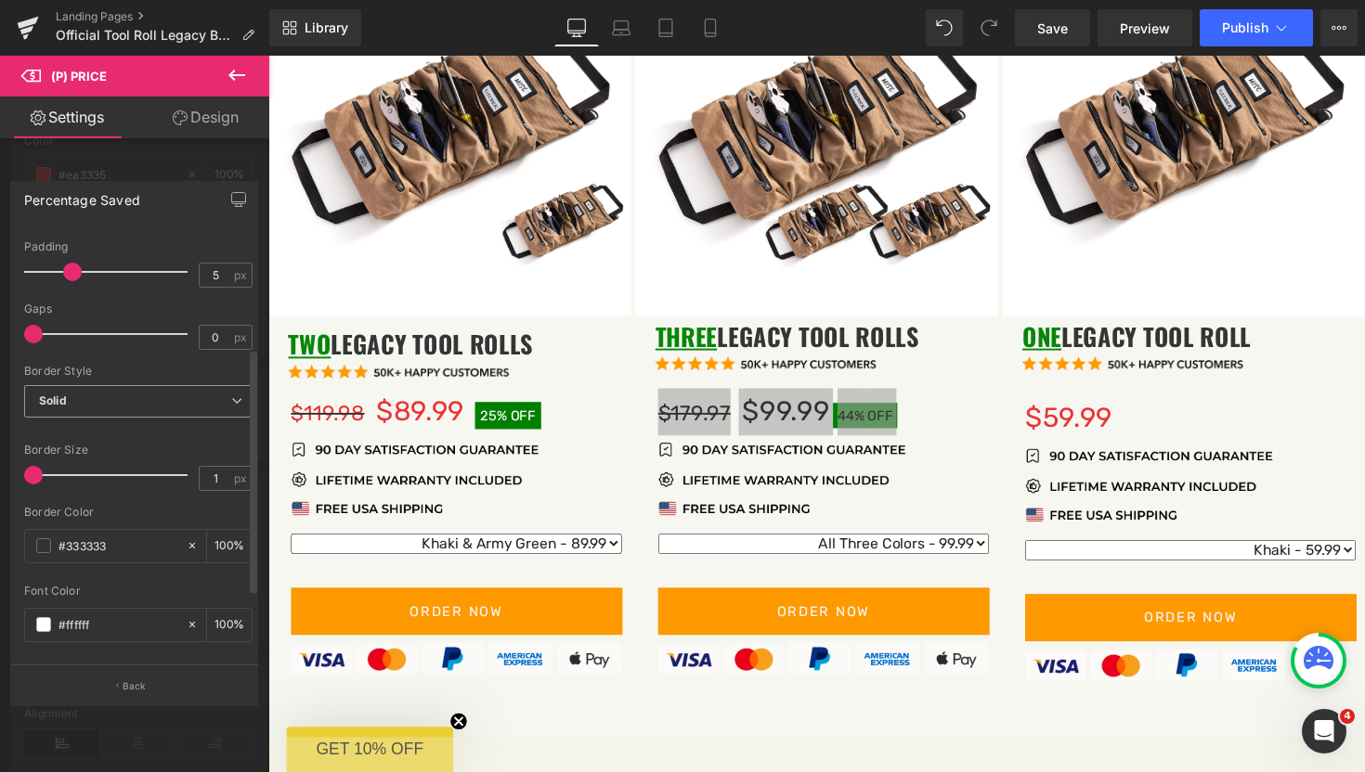
scroll to position [202, 0]
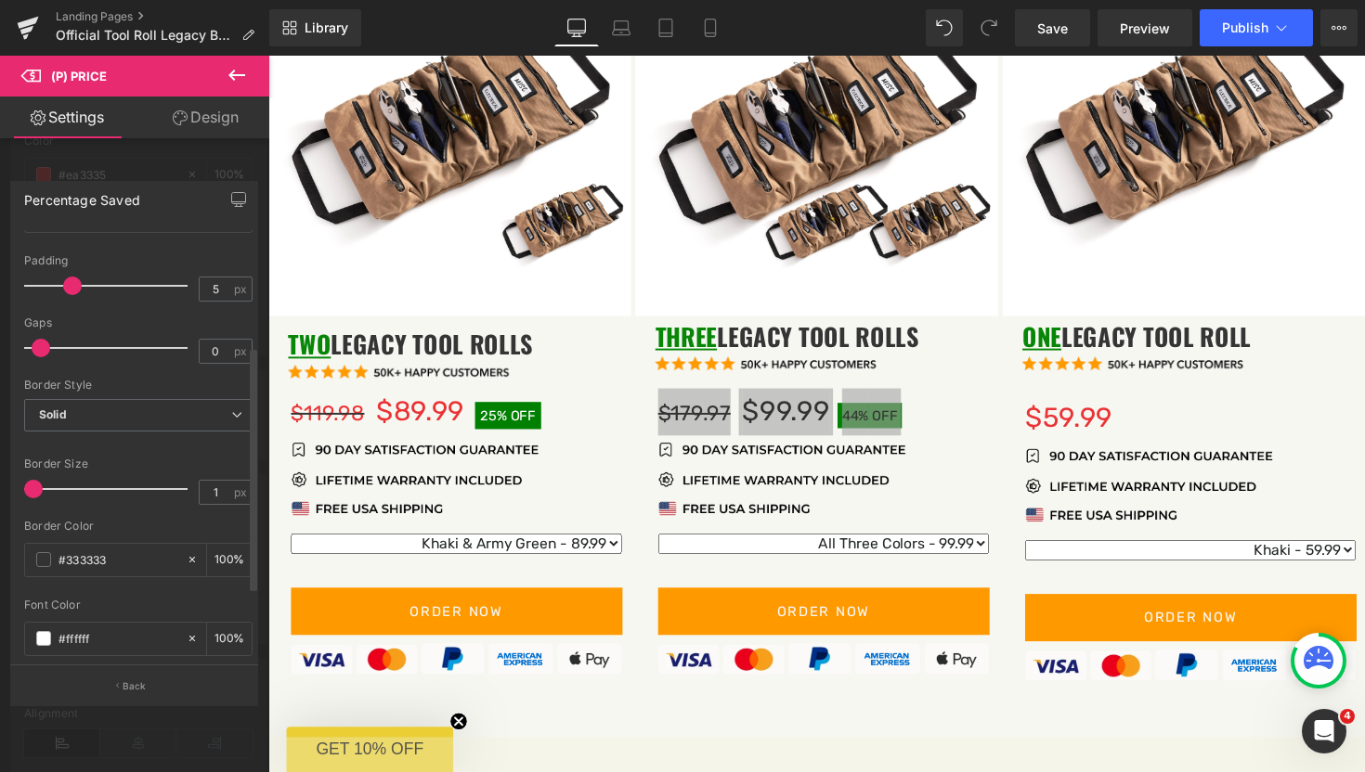
click at [44, 346] on span at bounding box center [41, 348] width 19 height 19
click at [1146, 432] on body "Skip to content Up to 40% Off Bundles Shop Now Close Shop Tool Rolls Tool Rolls…" at bounding box center [829, 131] width 1123 height 6631
click at [1118, 428] on body "Skip to content Up to 40% Off Bundles Shop Now Close Shop Tool Rolls Tool Rolls…" at bounding box center [829, 131] width 1123 height 6631
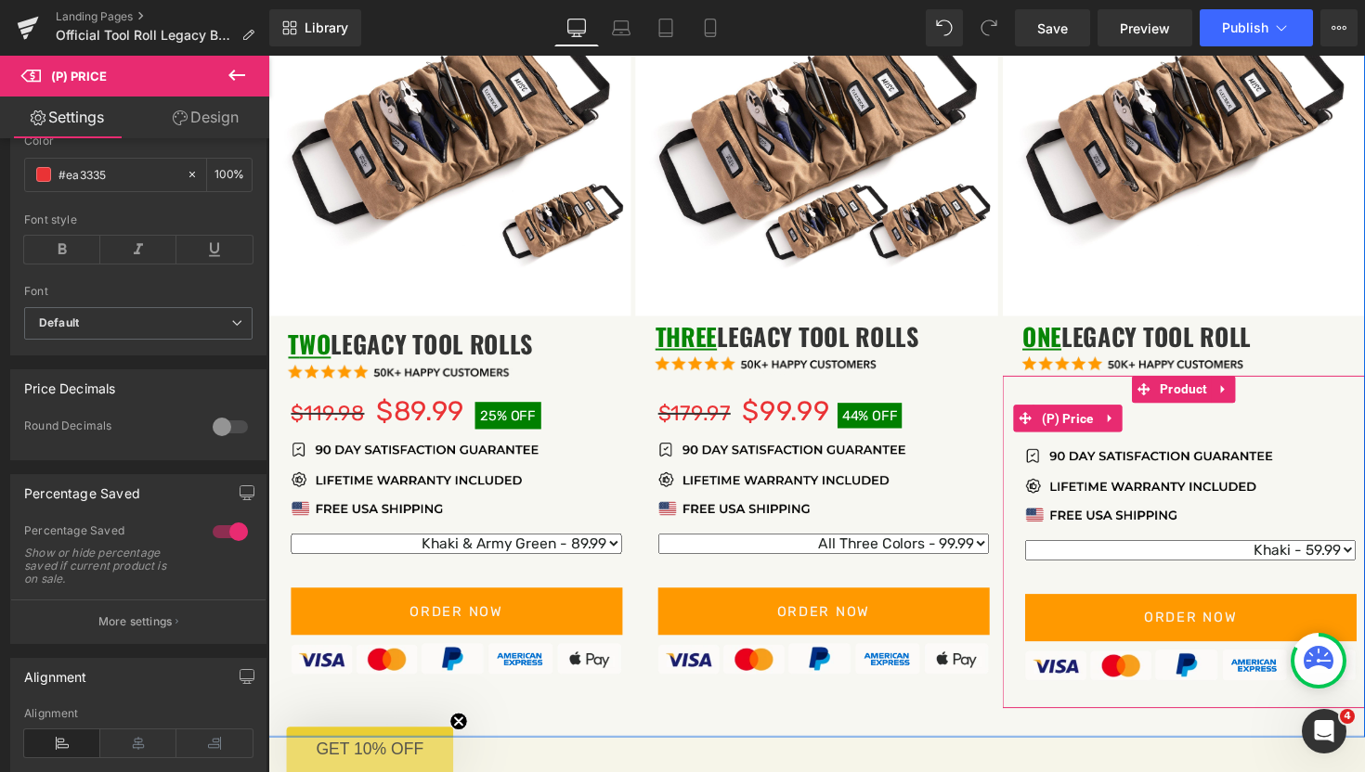
click at [1233, 421] on div "$0 $59.99" at bounding box center [1212, 427] width 339 height 48
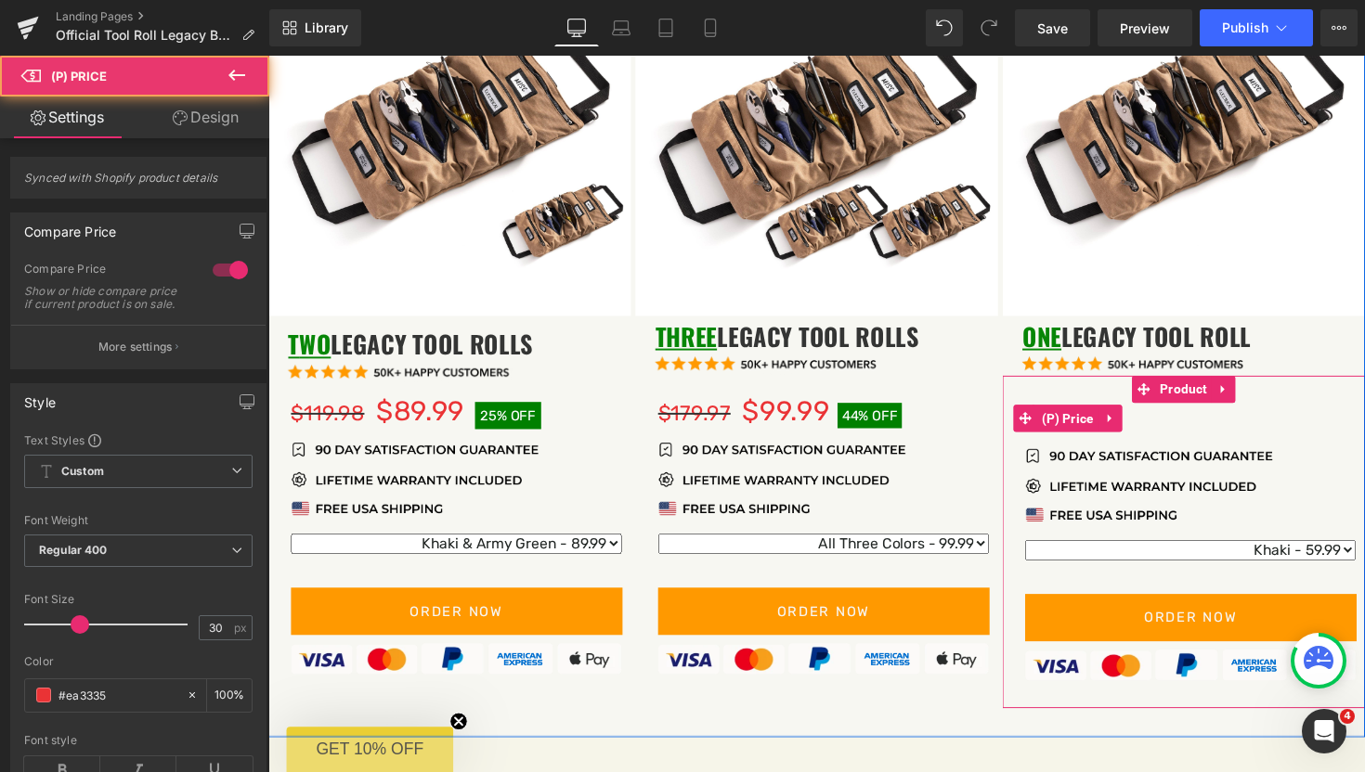
click at [1233, 421] on div "$0 $59.99" at bounding box center [1212, 427] width 339 height 48
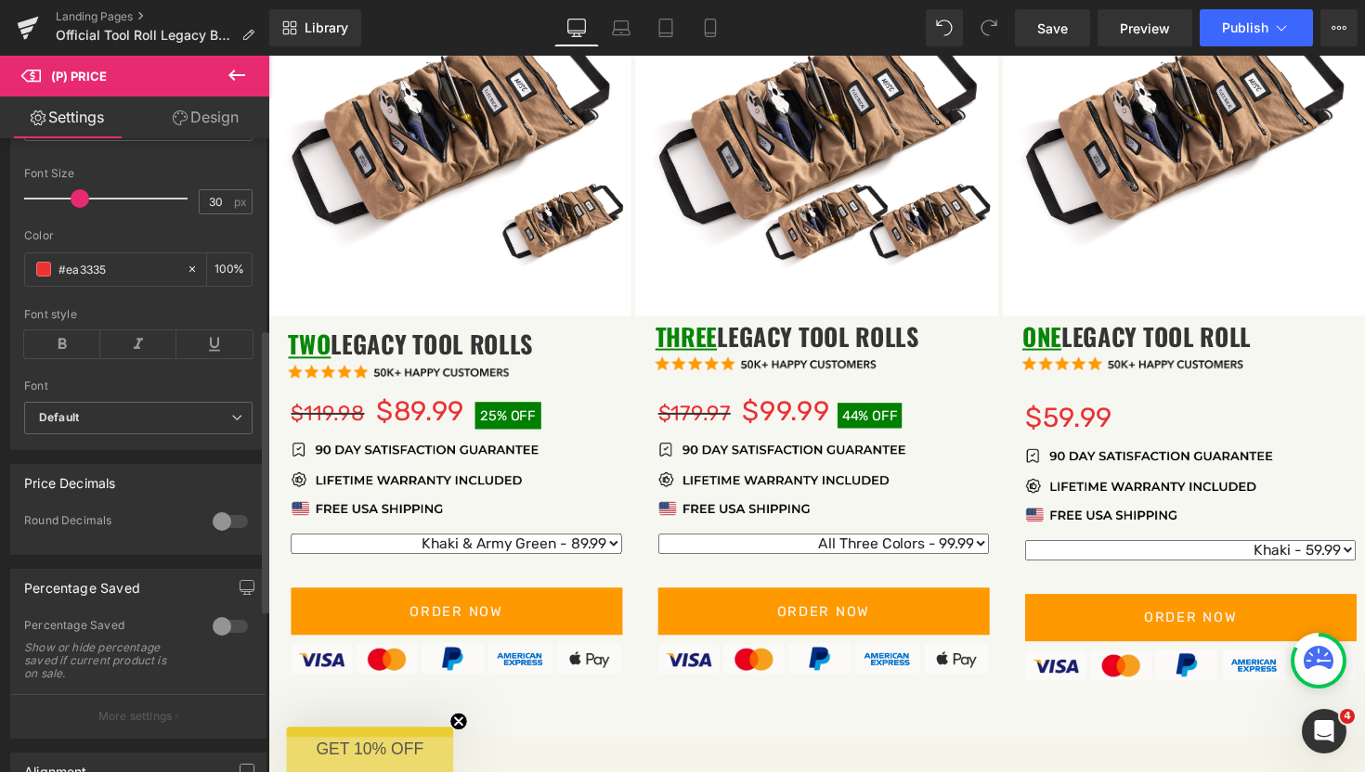
scroll to position [425, 0]
click at [223, 642] on div at bounding box center [230, 628] width 45 height 30
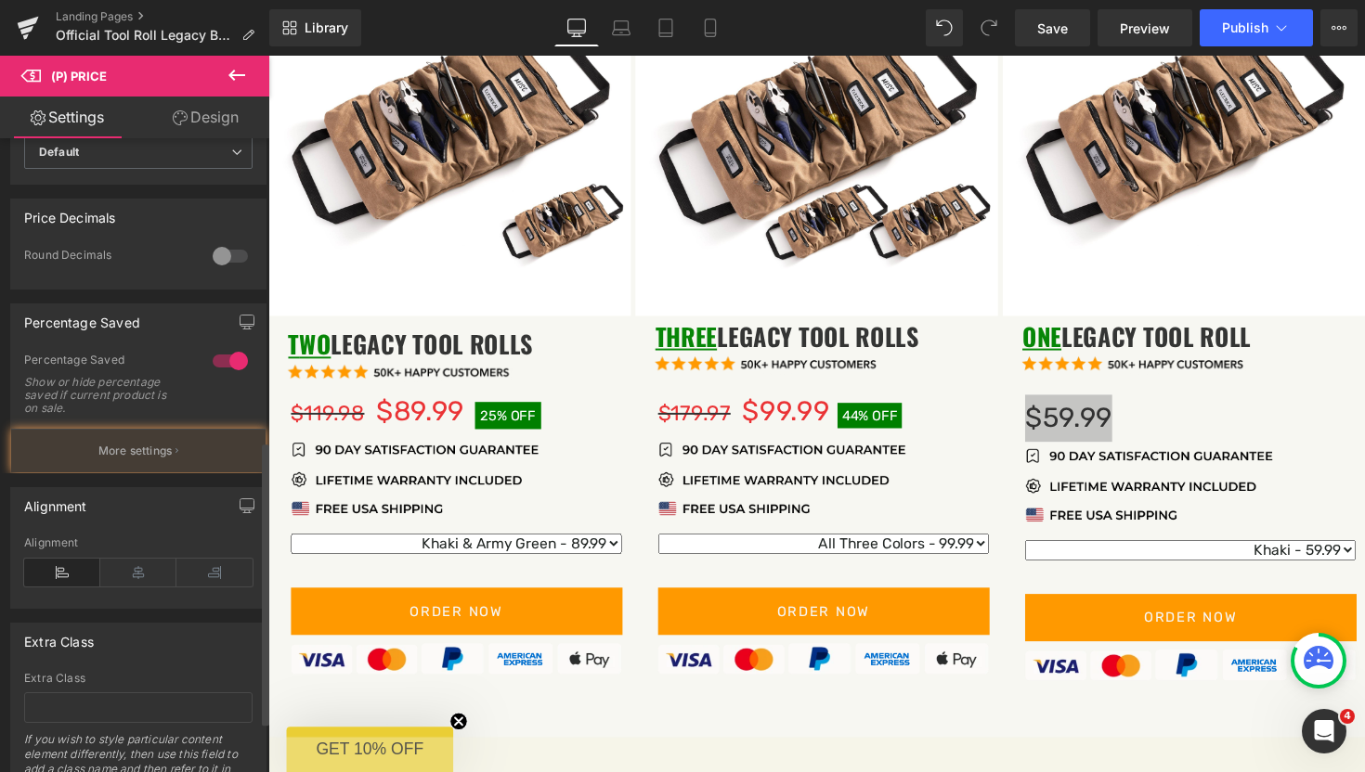
scroll to position [693, 0]
click at [148, 470] on button "More settings" at bounding box center [138, 449] width 254 height 44
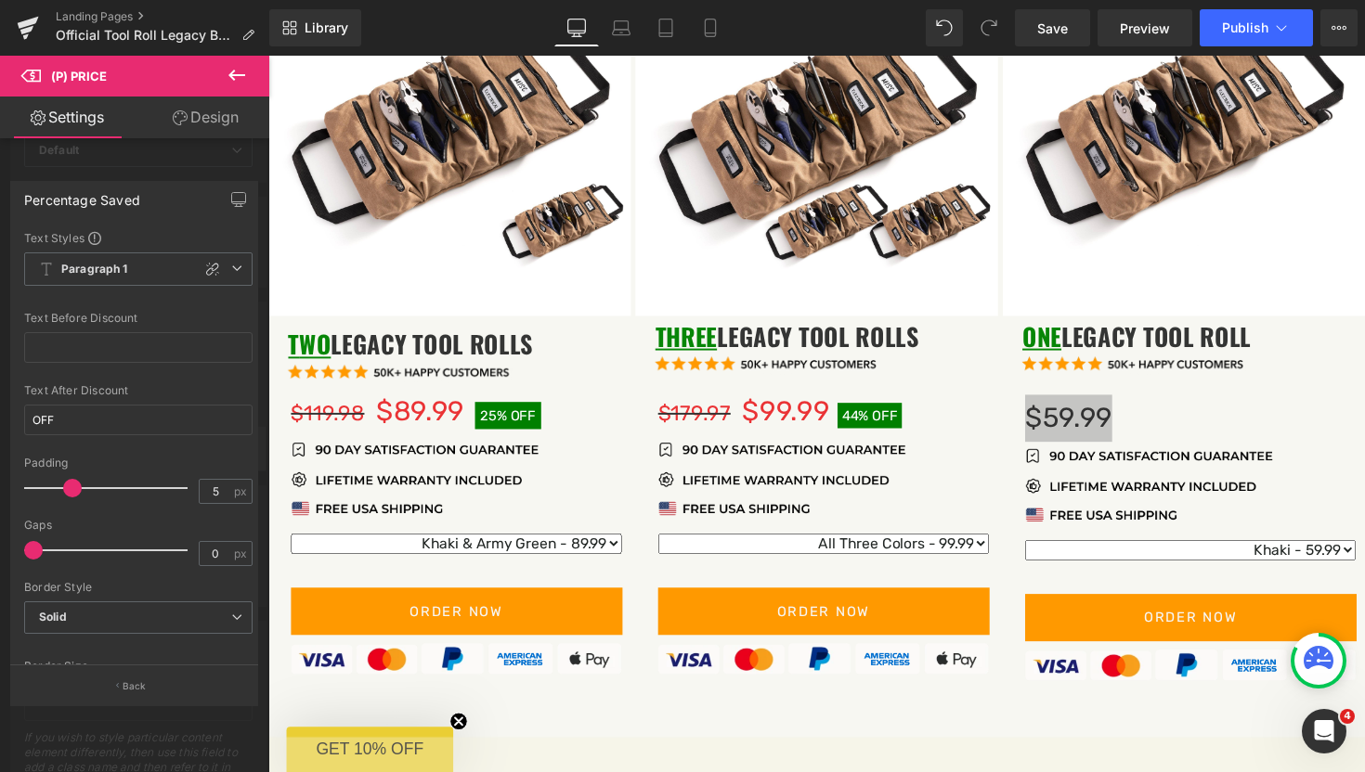
scroll to position [326, 0]
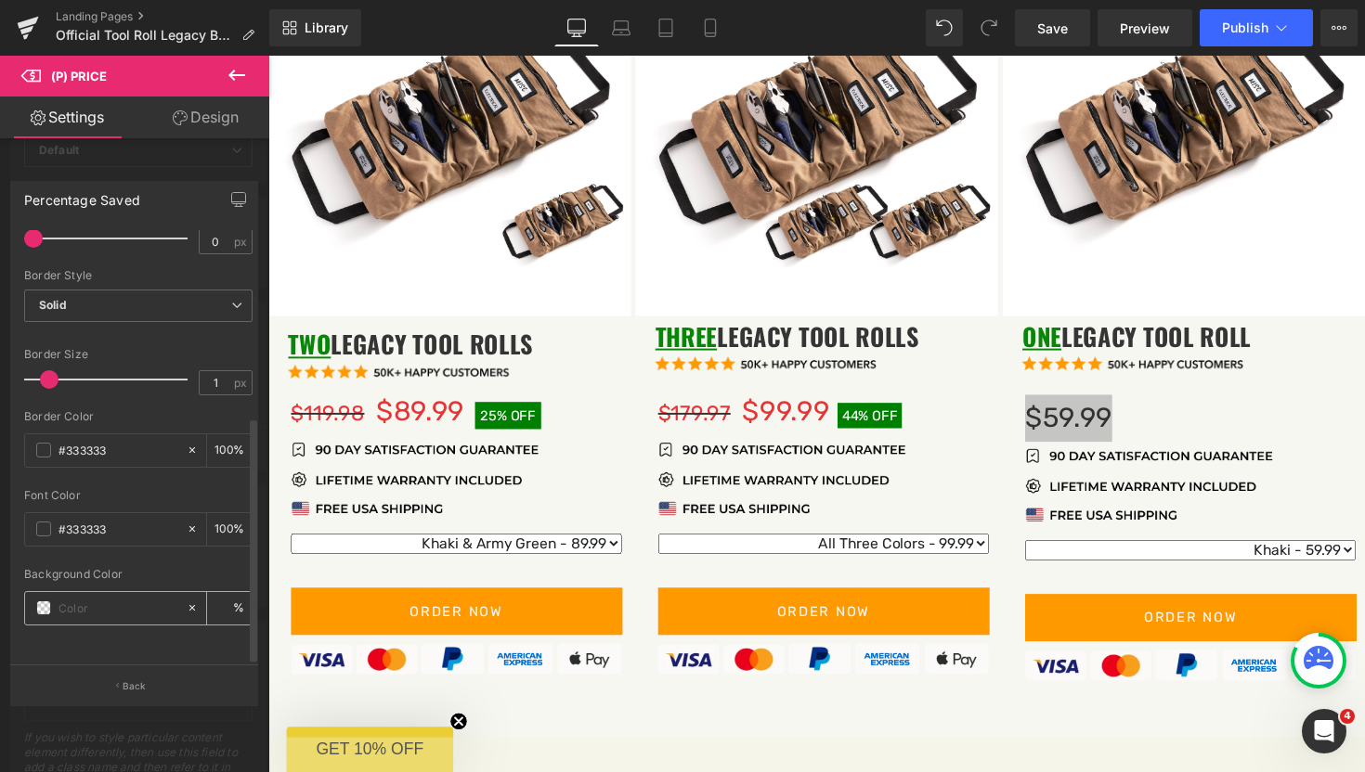
click at [45, 601] on span at bounding box center [43, 608] width 15 height 15
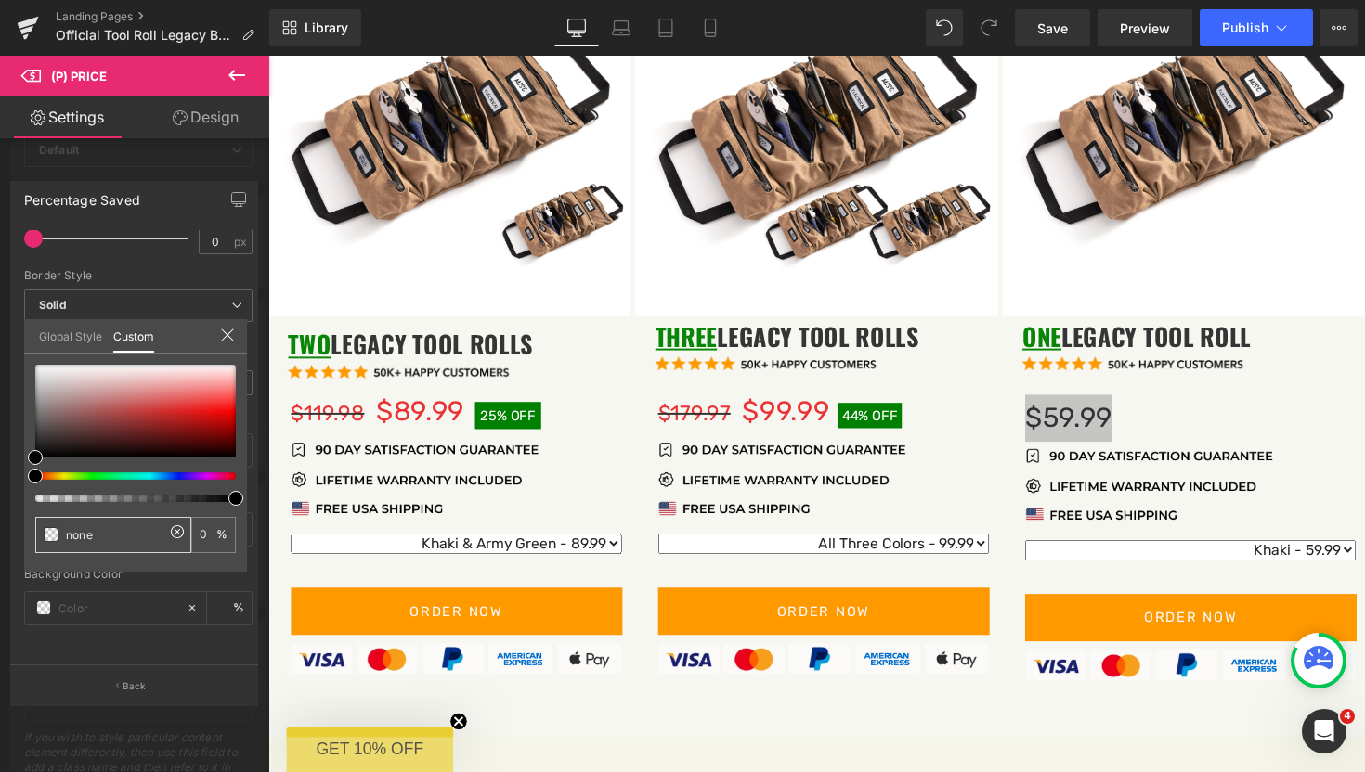
click at [103, 531] on input "none" at bounding box center [115, 534] width 98 height 19
paste input "008000"
type input "008000"
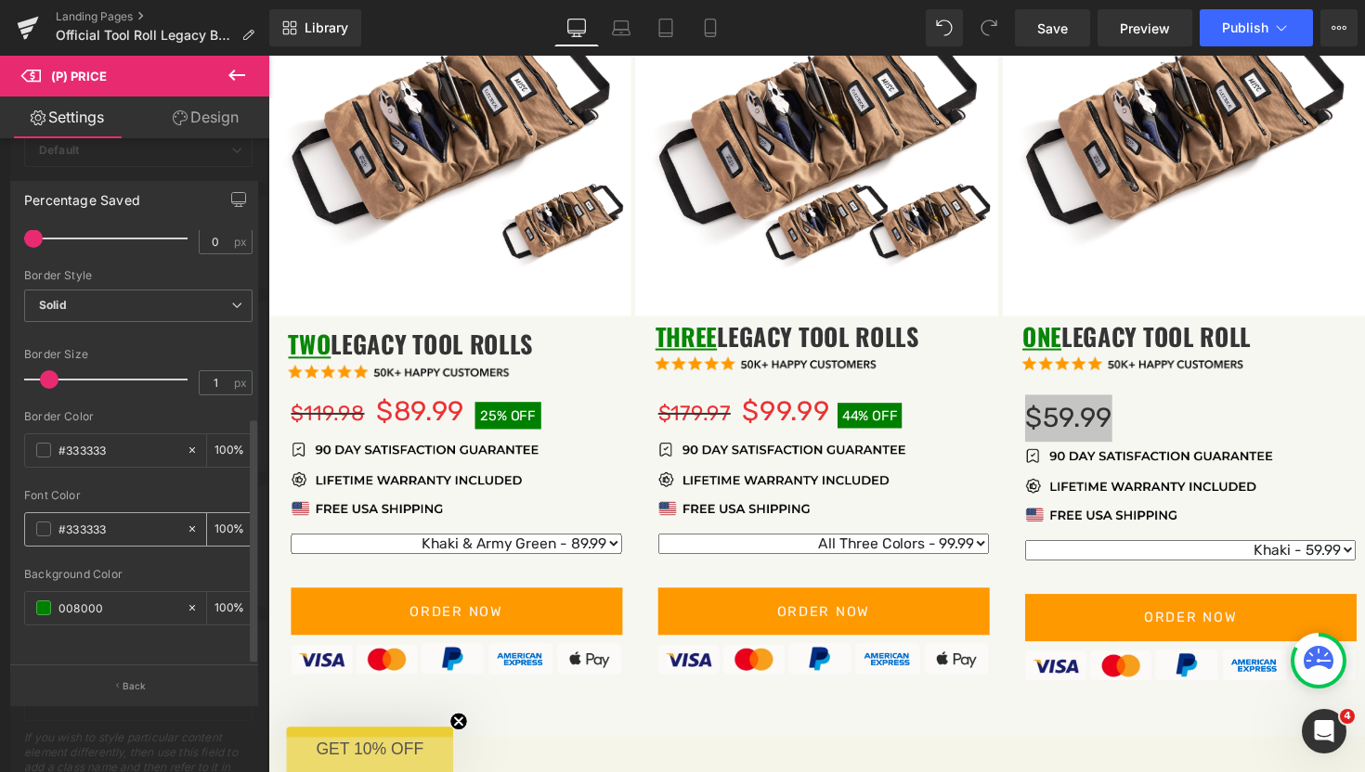
click at [40, 522] on span at bounding box center [43, 529] width 15 height 15
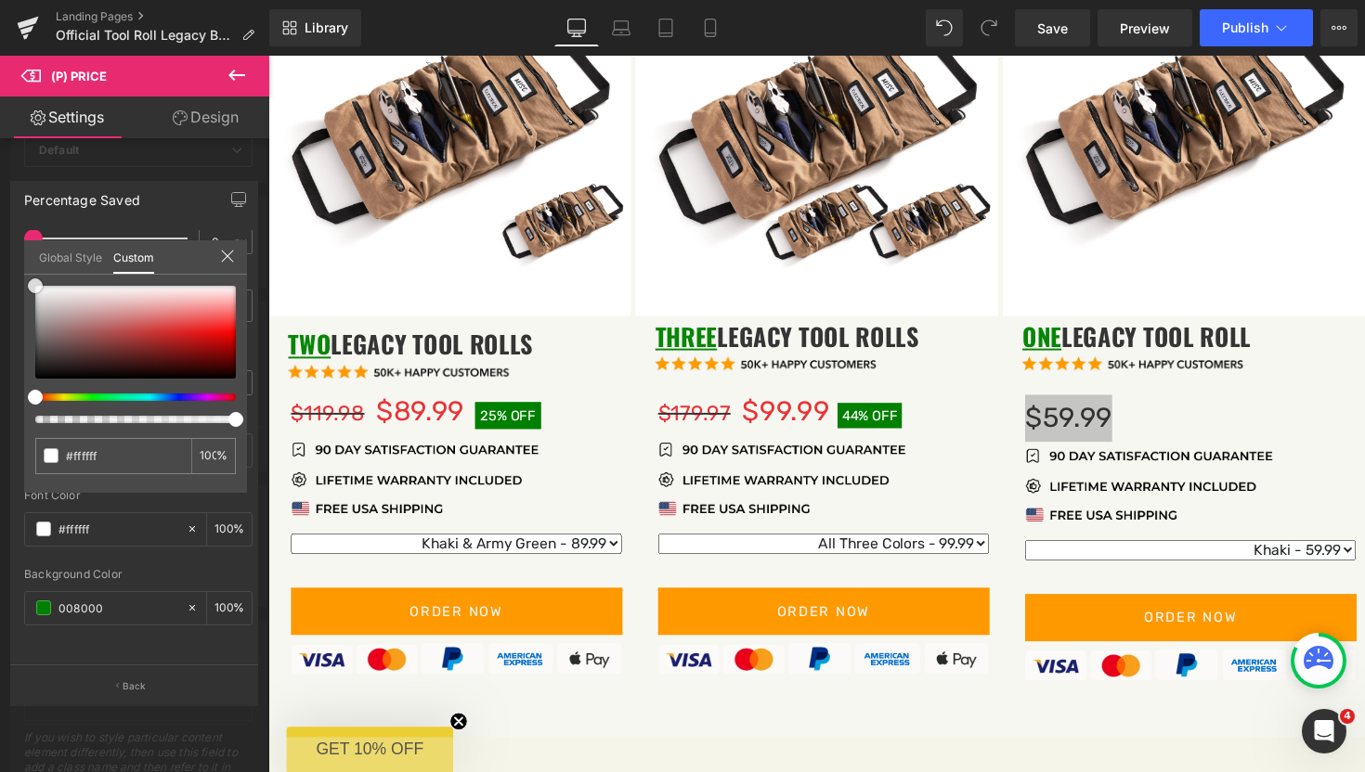
drag, startPoint x: 49, startPoint y: 314, endPoint x: 22, endPoint y: 278, distance: 44.4
click at [23, 278] on div "Percentage Saved Text Styles Custom HEADING Heading 1 Heading 2 Heading 3 Headi…" at bounding box center [134, 435] width 269 height 537
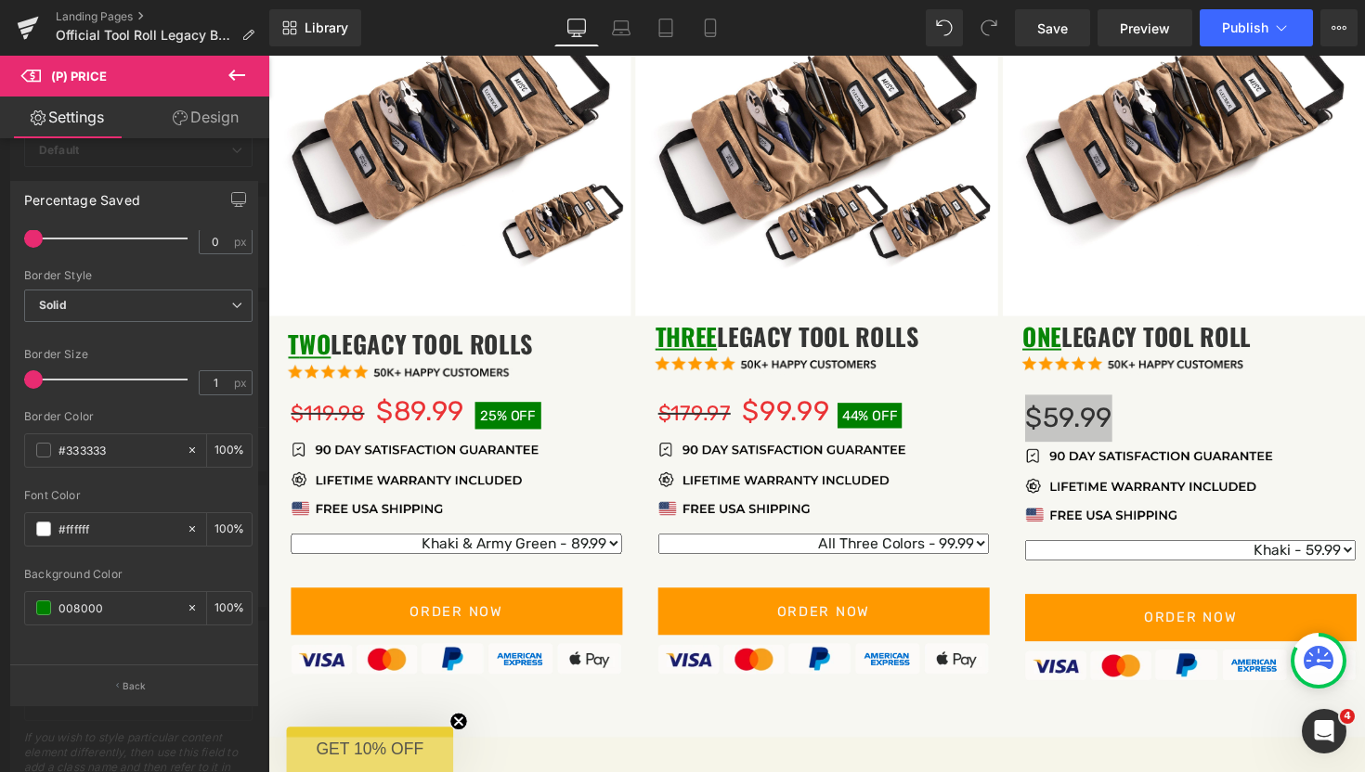
drag, startPoint x: 53, startPoint y: 364, endPoint x: 0, endPoint y: 364, distance: 52.9
click at [0, 364] on div "Percentage Saved Text Styles Custom HEADING Heading 1 Heading 2 Heading 3 Headi…" at bounding box center [134, 435] width 269 height 537
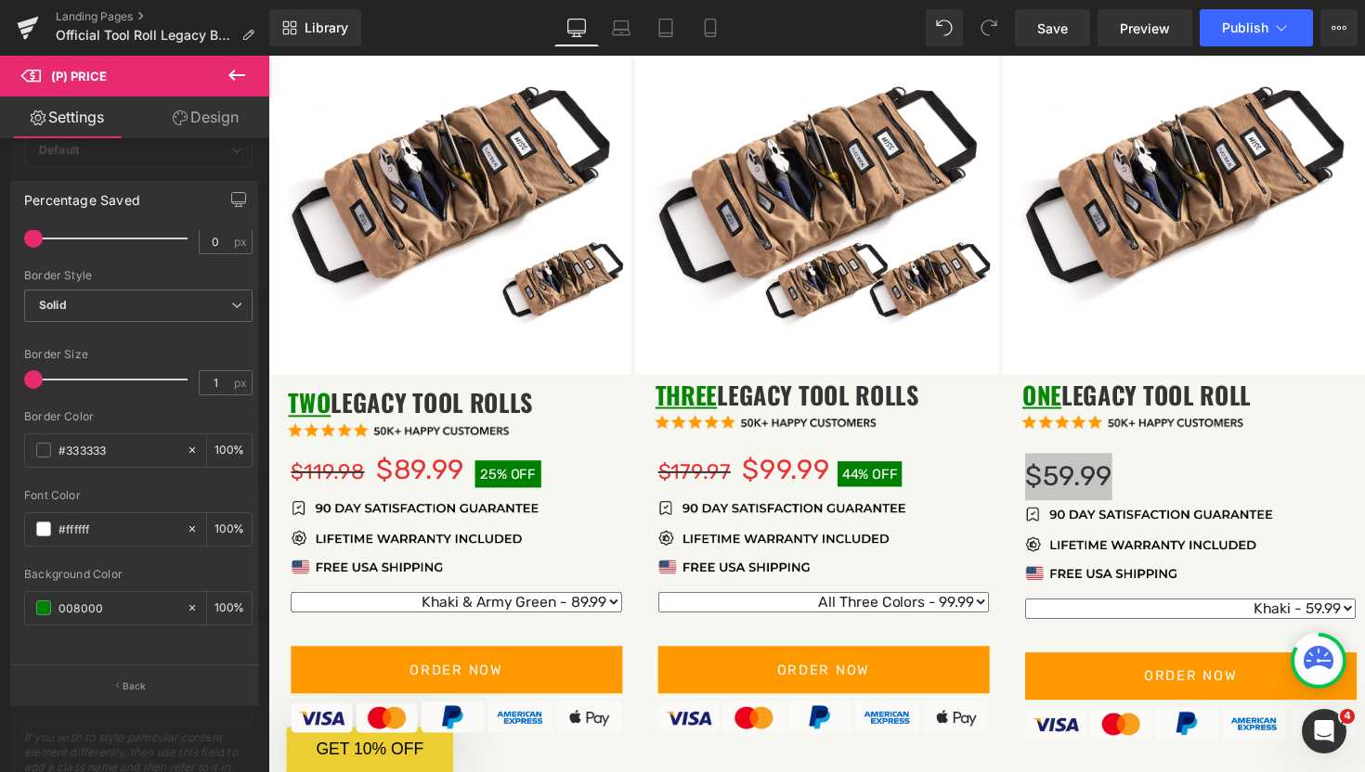
scroll to position [3169, 0]
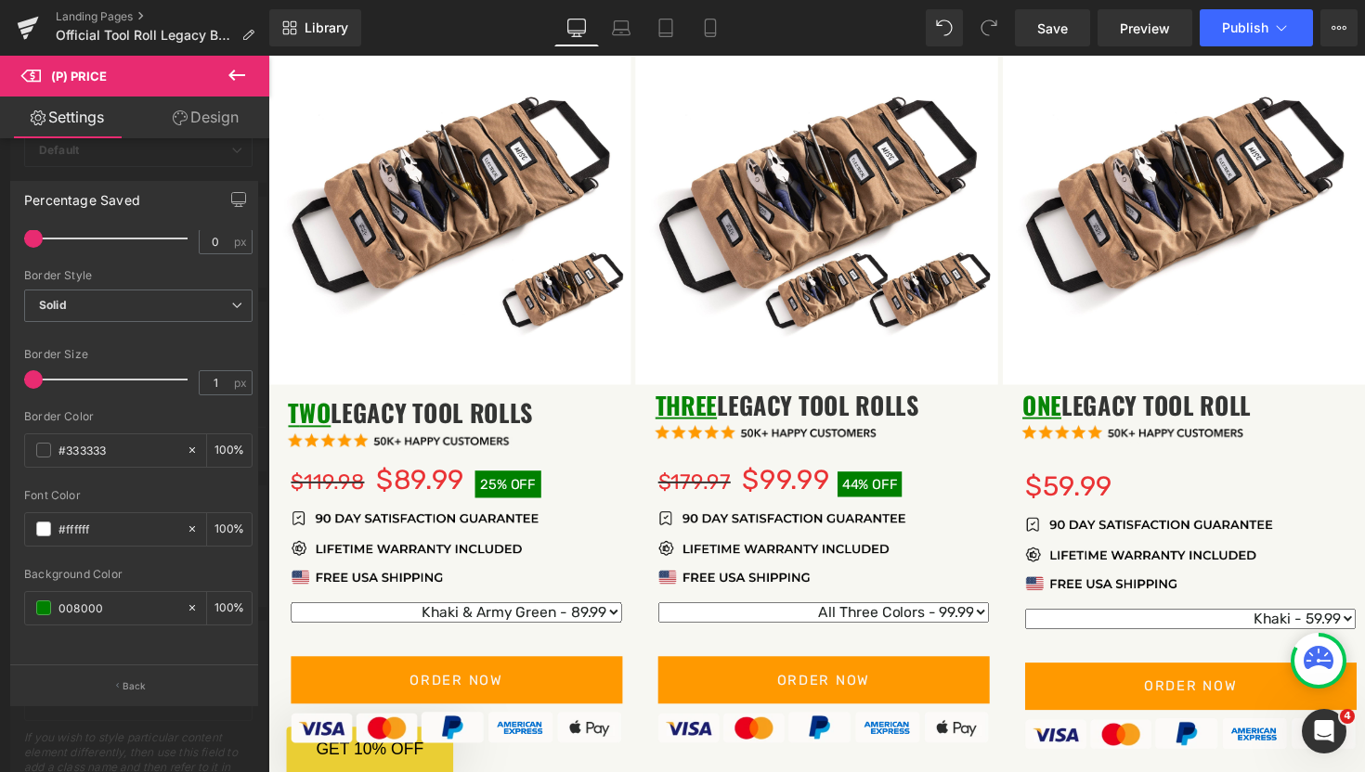
click at [886, 500] on body "Skip to content Up to 40% Off Bundles Shop Now Close Shop Tool Rolls Tool Rolls…" at bounding box center [829, 202] width 1123 height 6631
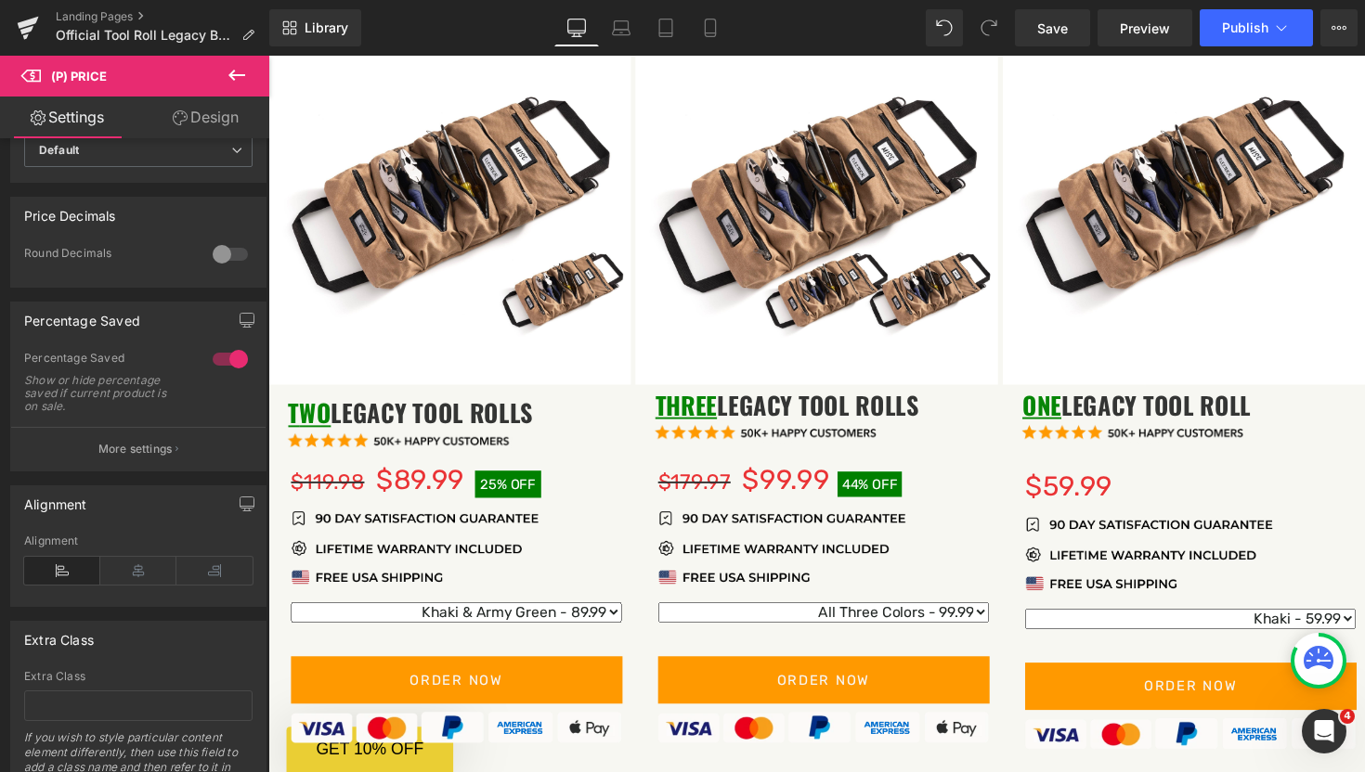
click at [886, 500] on span "OFF" at bounding box center [899, 494] width 26 height 17
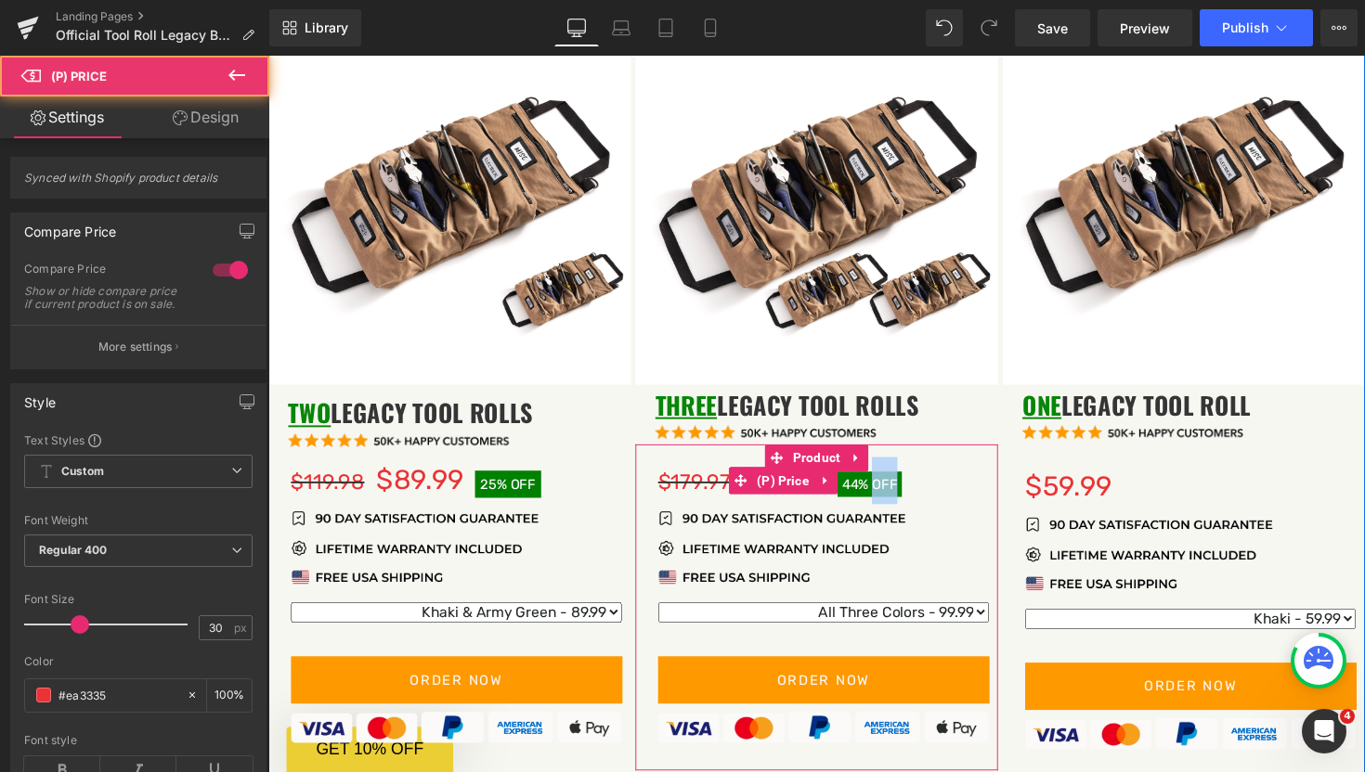
click at [886, 500] on span "OFF" at bounding box center [899, 494] width 26 height 17
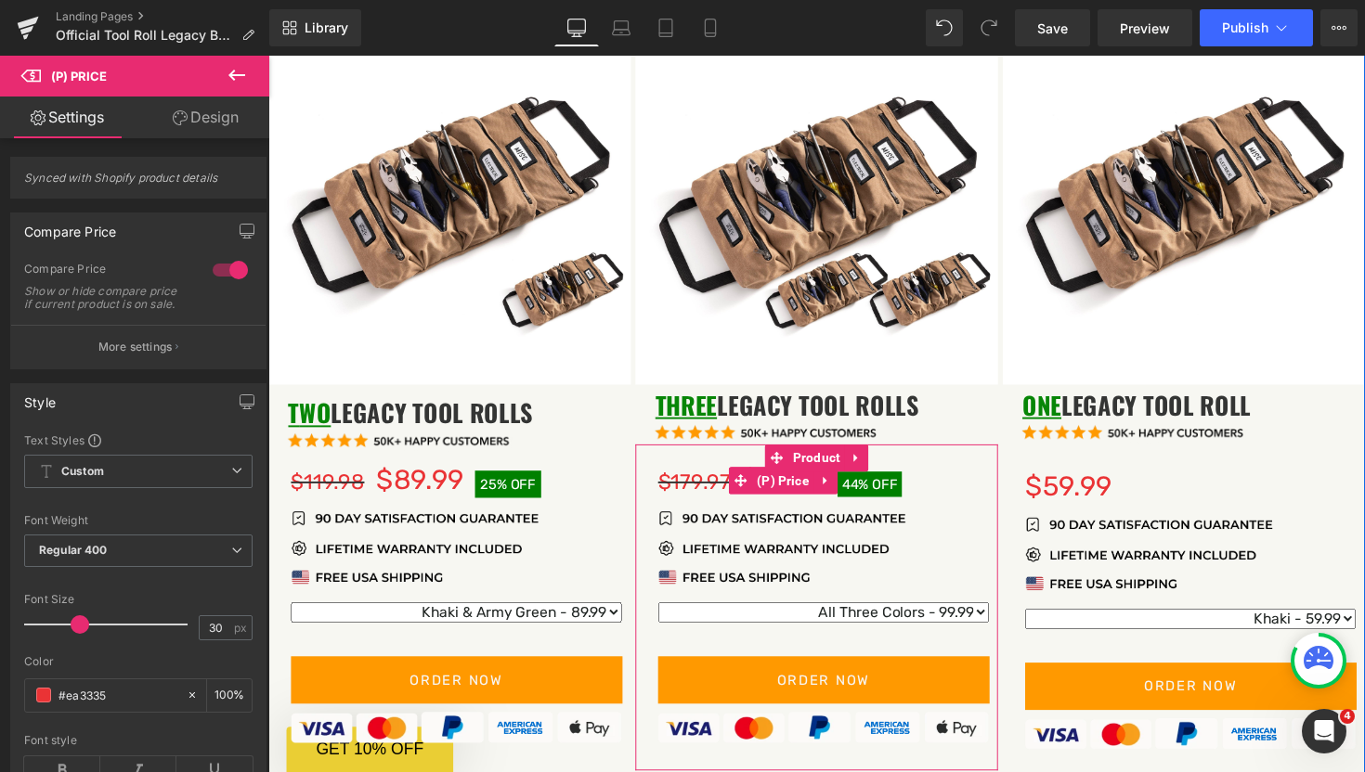
click at [886, 500] on span "OFF" at bounding box center [899, 494] width 26 height 17
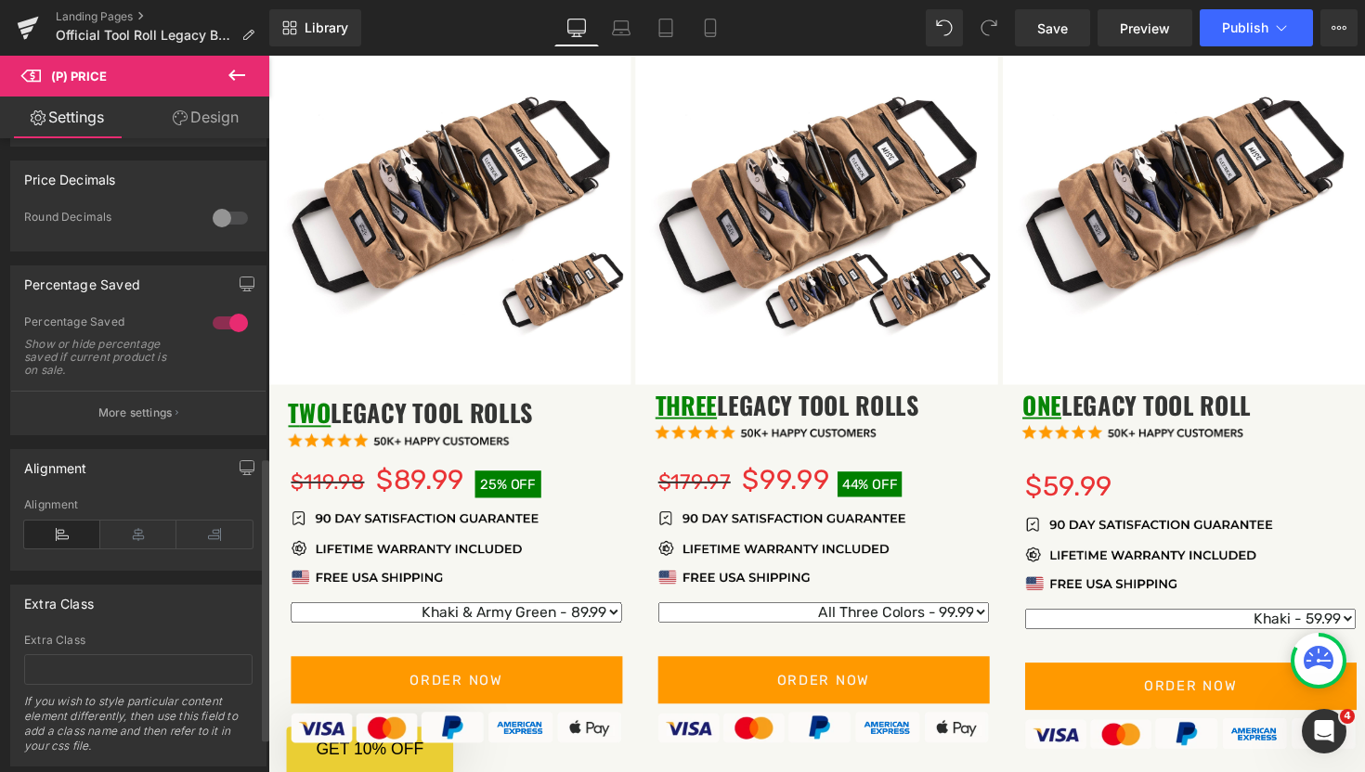
scroll to position [711, 0]
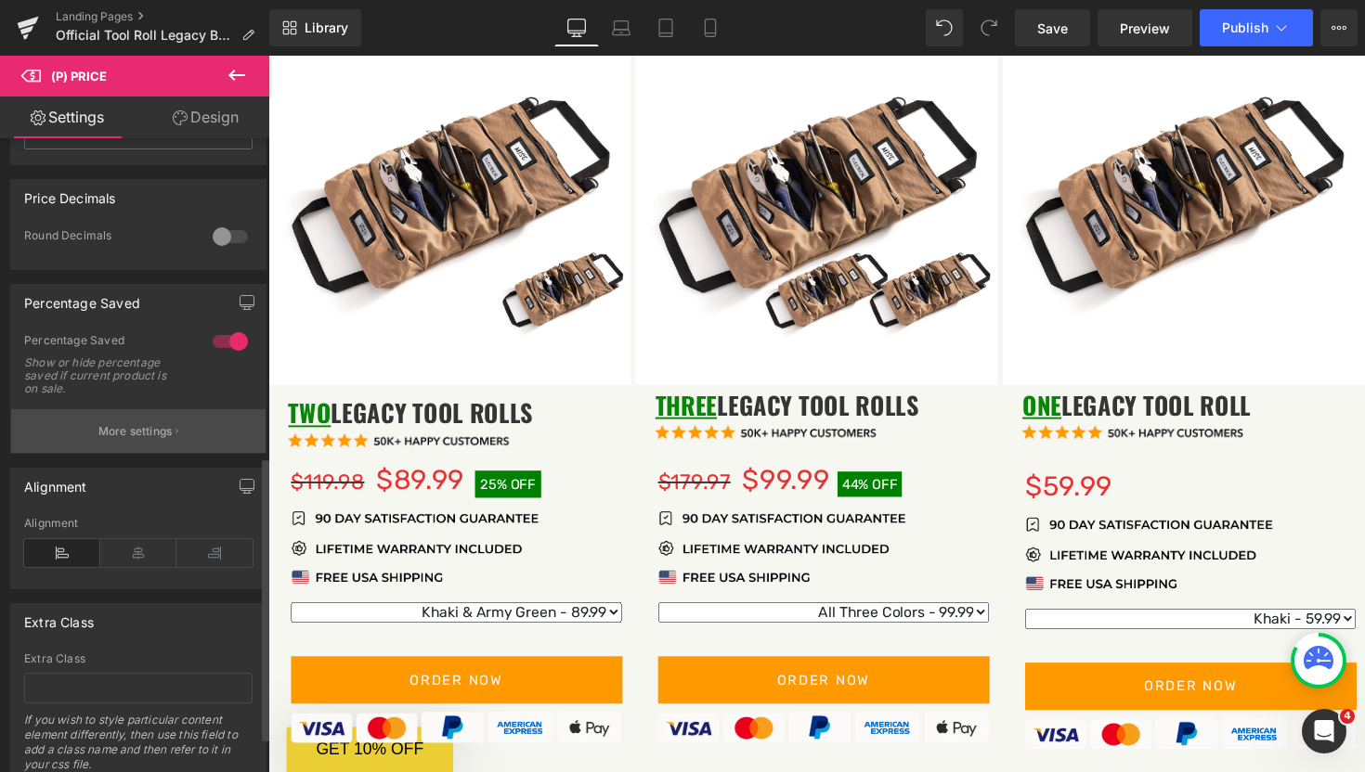
click at [151, 440] on p "More settings" at bounding box center [135, 431] width 74 height 17
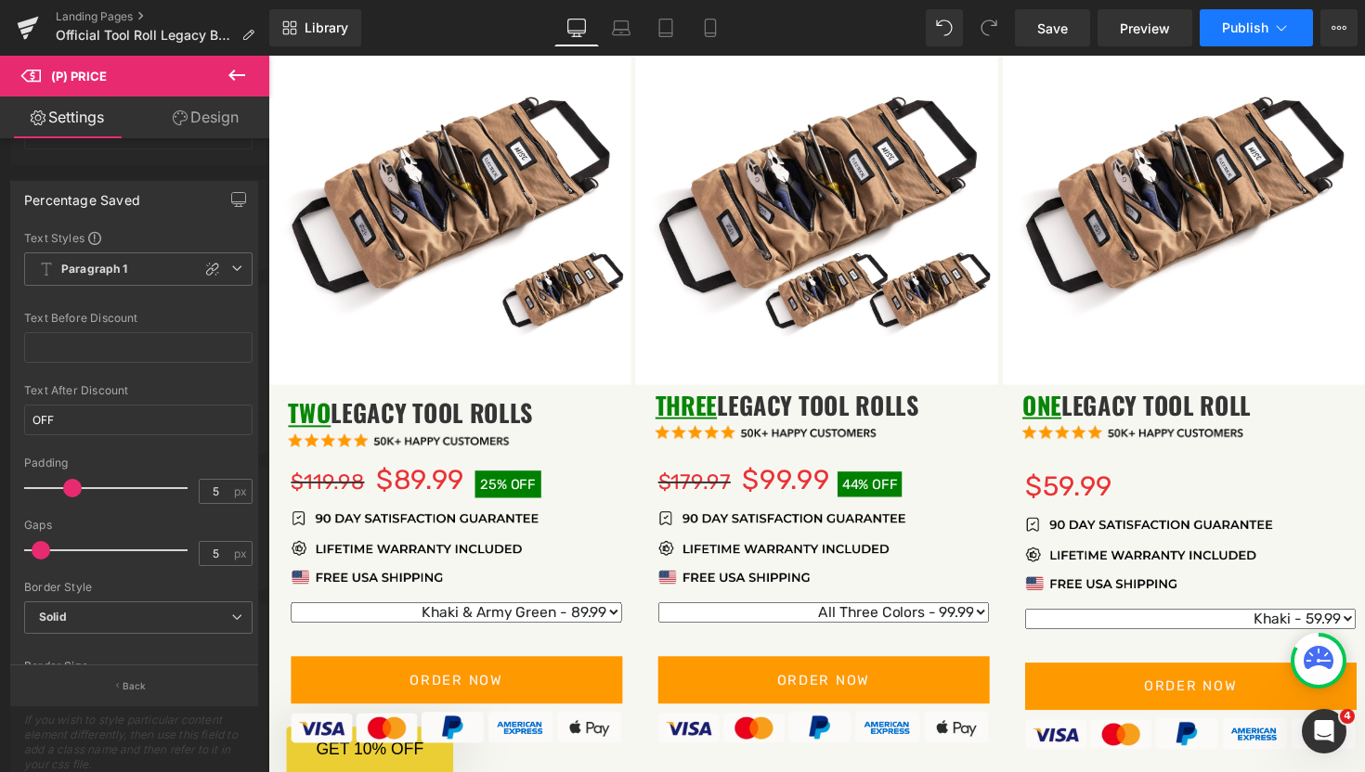
click at [1249, 23] on span "Publish" at bounding box center [1245, 27] width 46 height 15
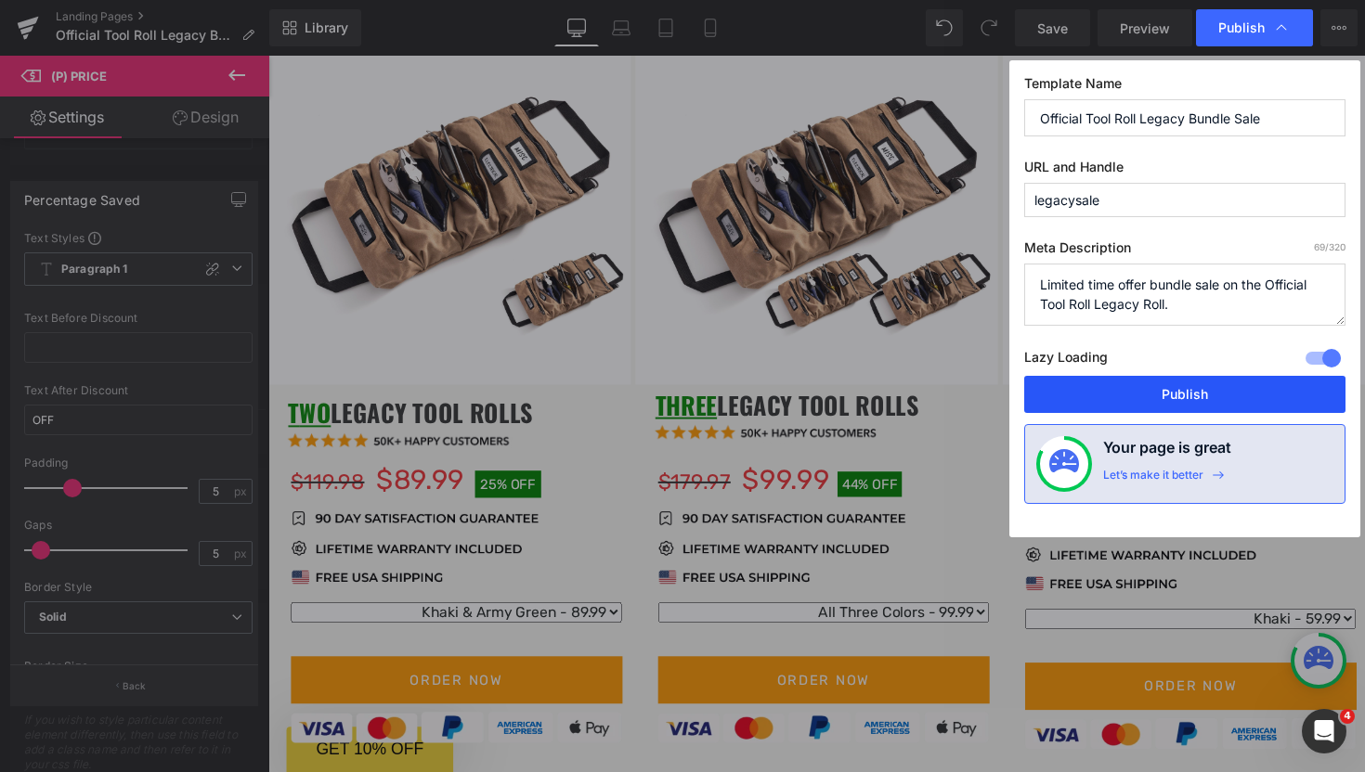
click at [1122, 396] on button "Publish" at bounding box center [1184, 394] width 321 height 37
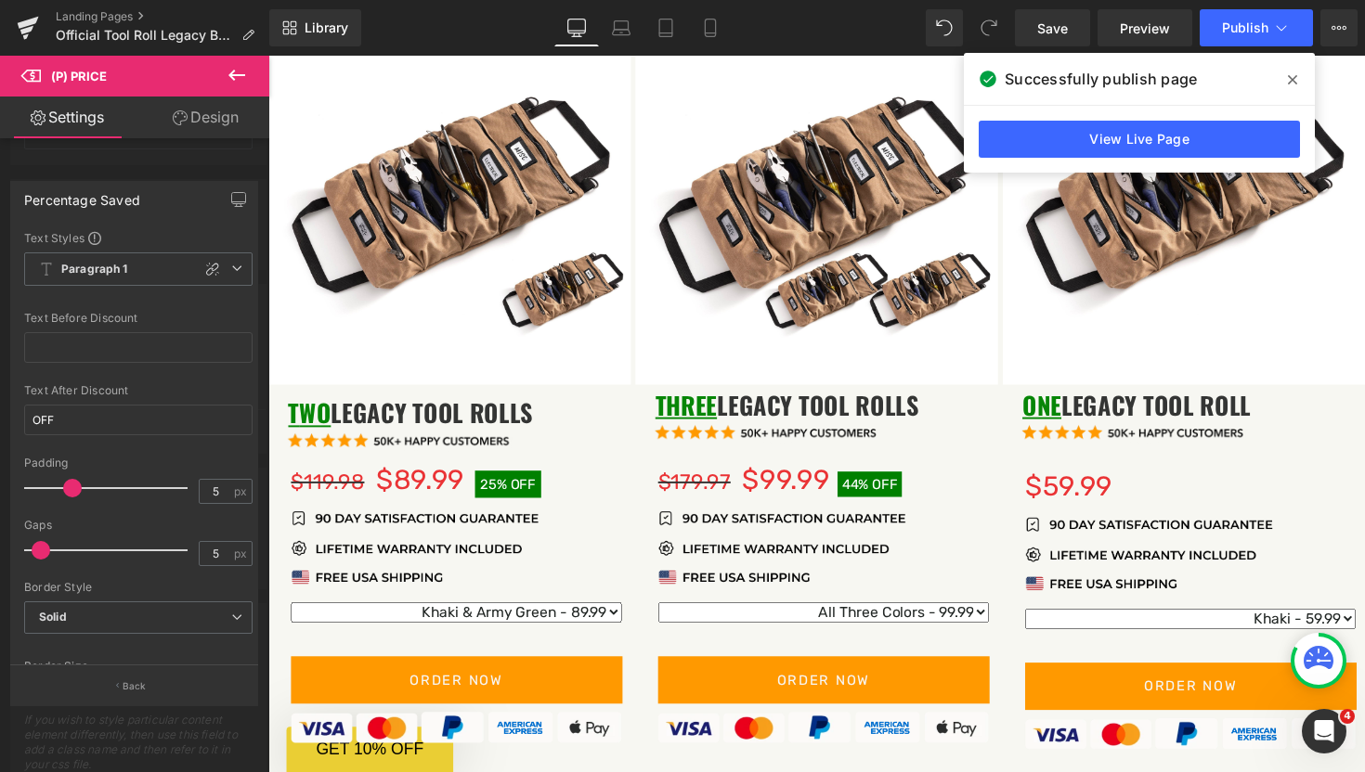
click at [367, 625] on body "Skip to content Up to 40% Off Bundles Shop Now Close Shop Tool Rolls Tool Rolls…" at bounding box center [829, 202] width 1123 height 6631
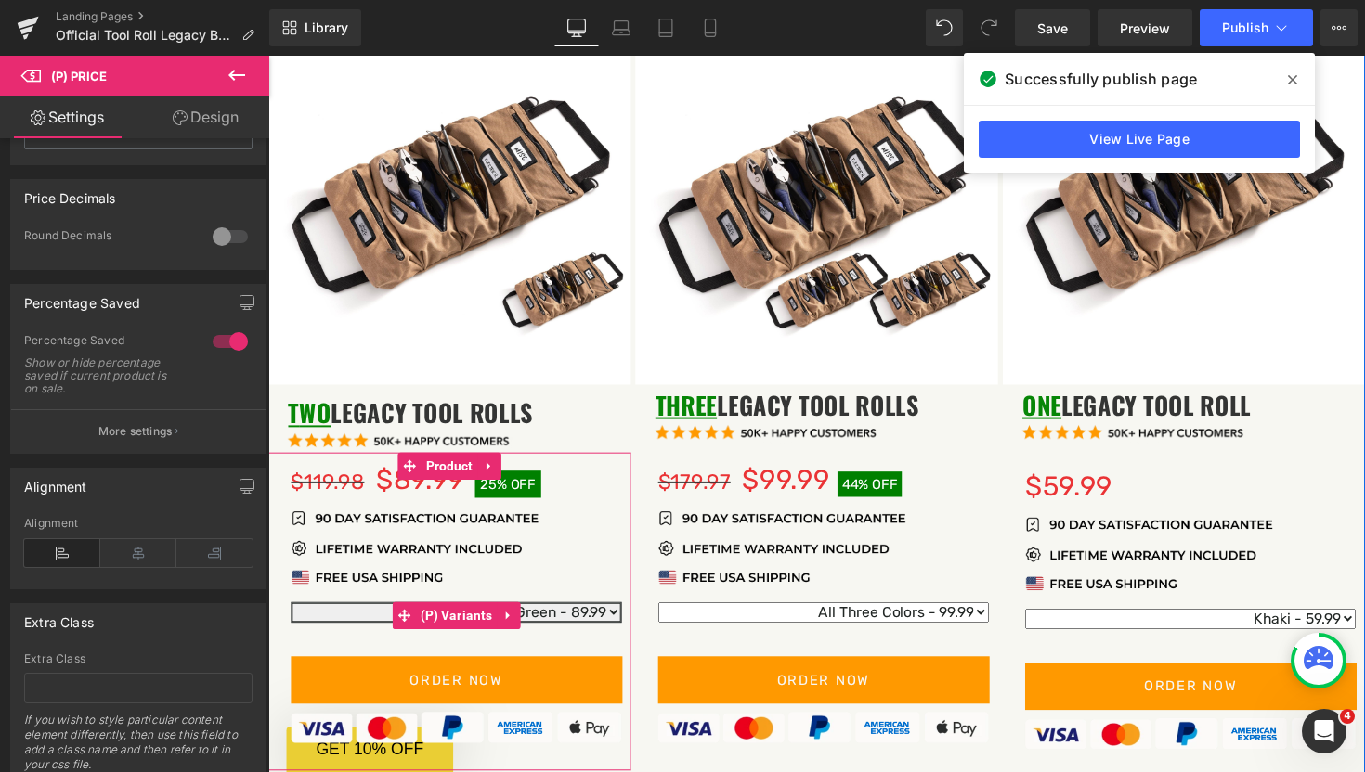
click at [367, 625] on select "Khaki & Army Green - 89.99 2 Khaki - 89.99 2 Army Green - 89.99 2 Black - 89.99…" at bounding box center [460, 625] width 339 height 21
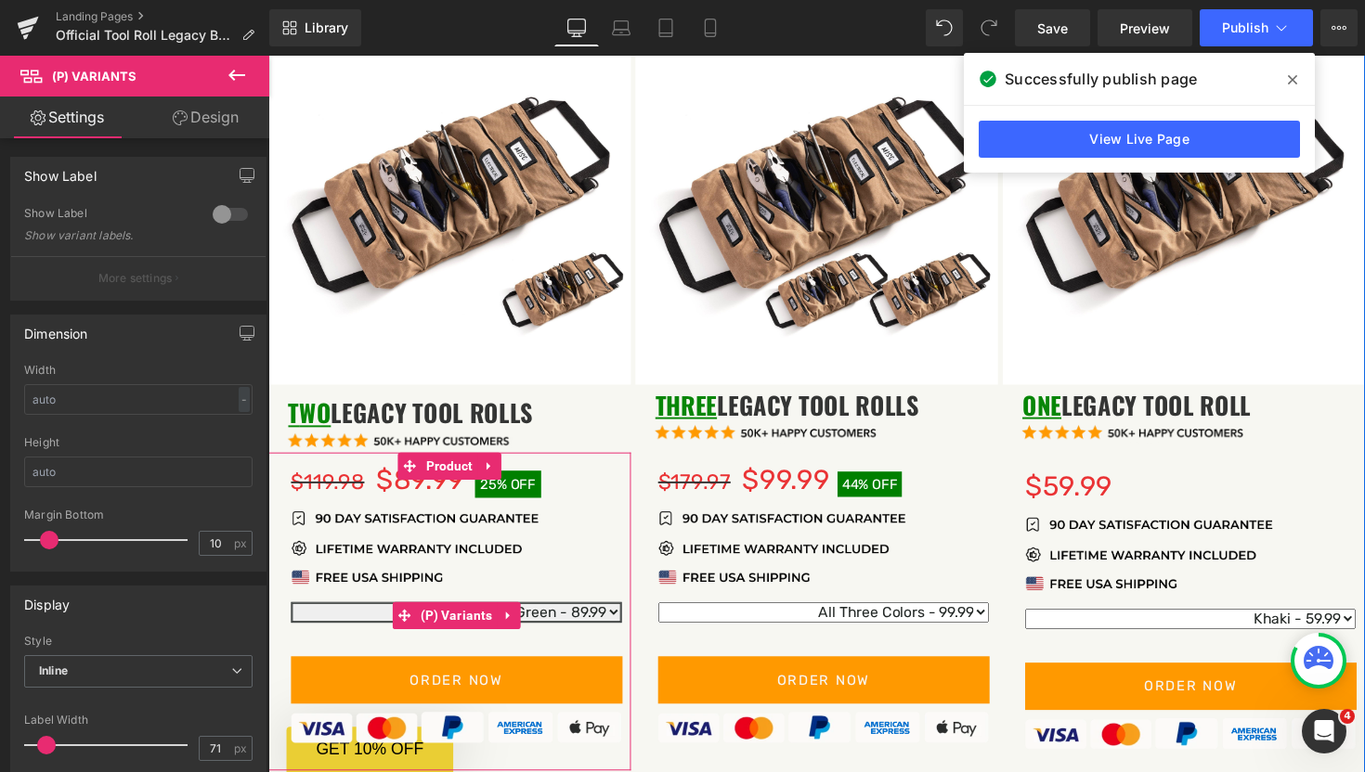
click at [291, 615] on select "Khaki & Army Green - 89.99 2 Khaki - 89.99 2 Army Green - 89.99 2 Black - 89.99…" at bounding box center [460, 625] width 339 height 21
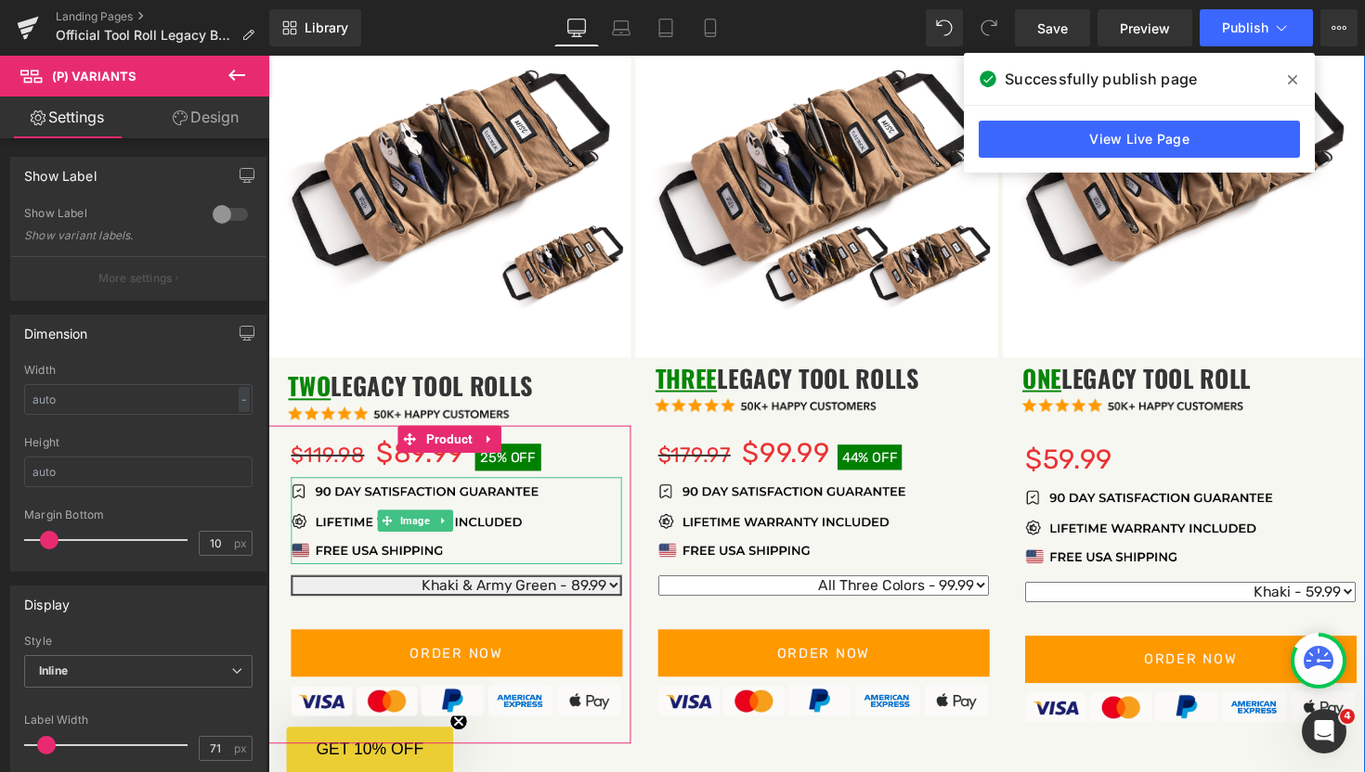
scroll to position [3227, 0]
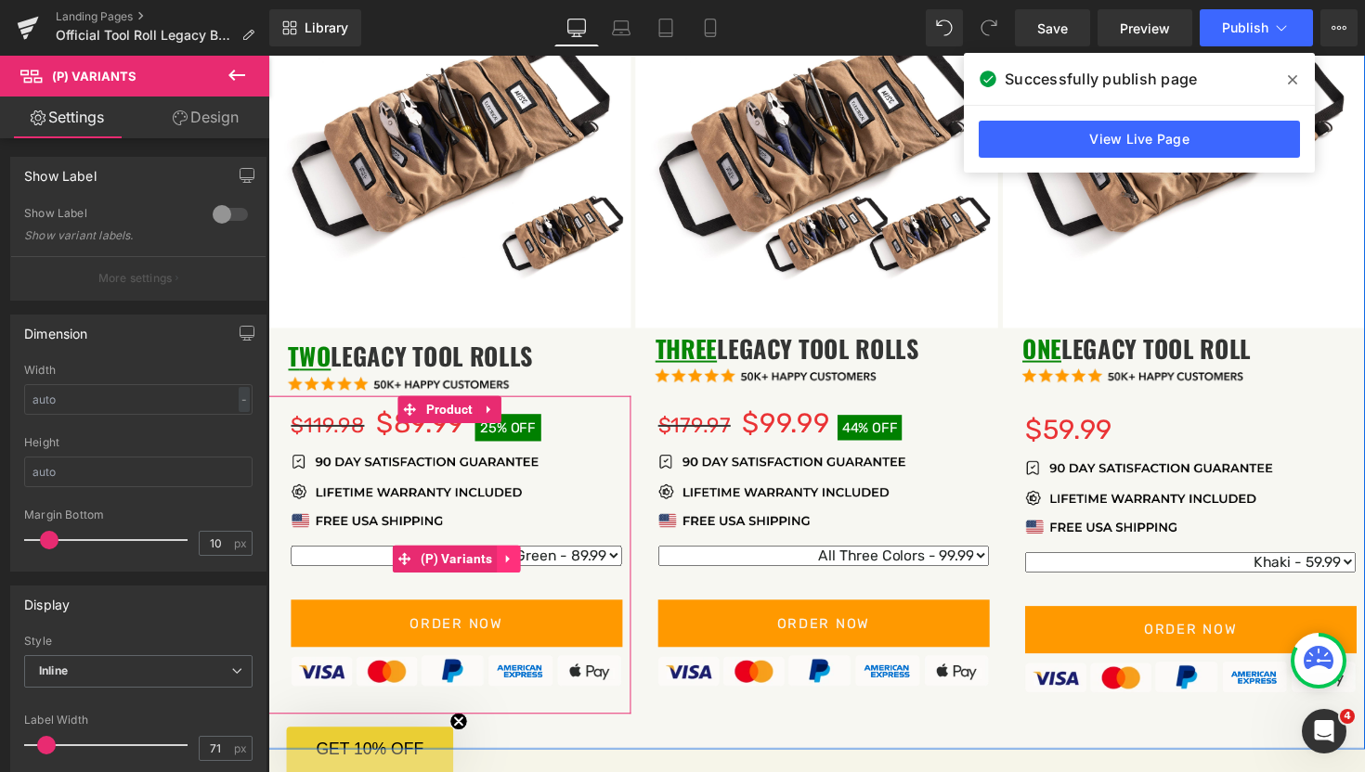
click at [516, 576] on icon at bounding box center [514, 572] width 13 height 14
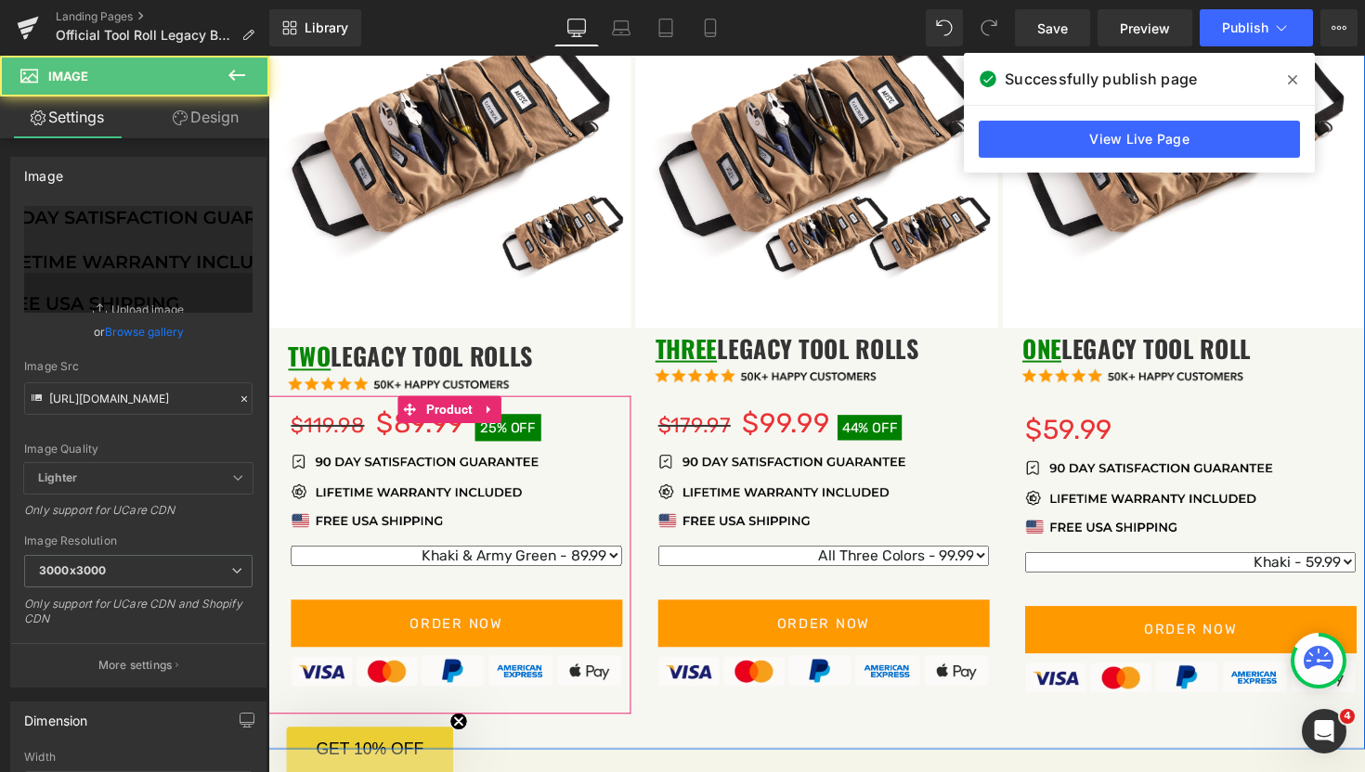
click at [575, 530] on div at bounding box center [460, 502] width 339 height 88
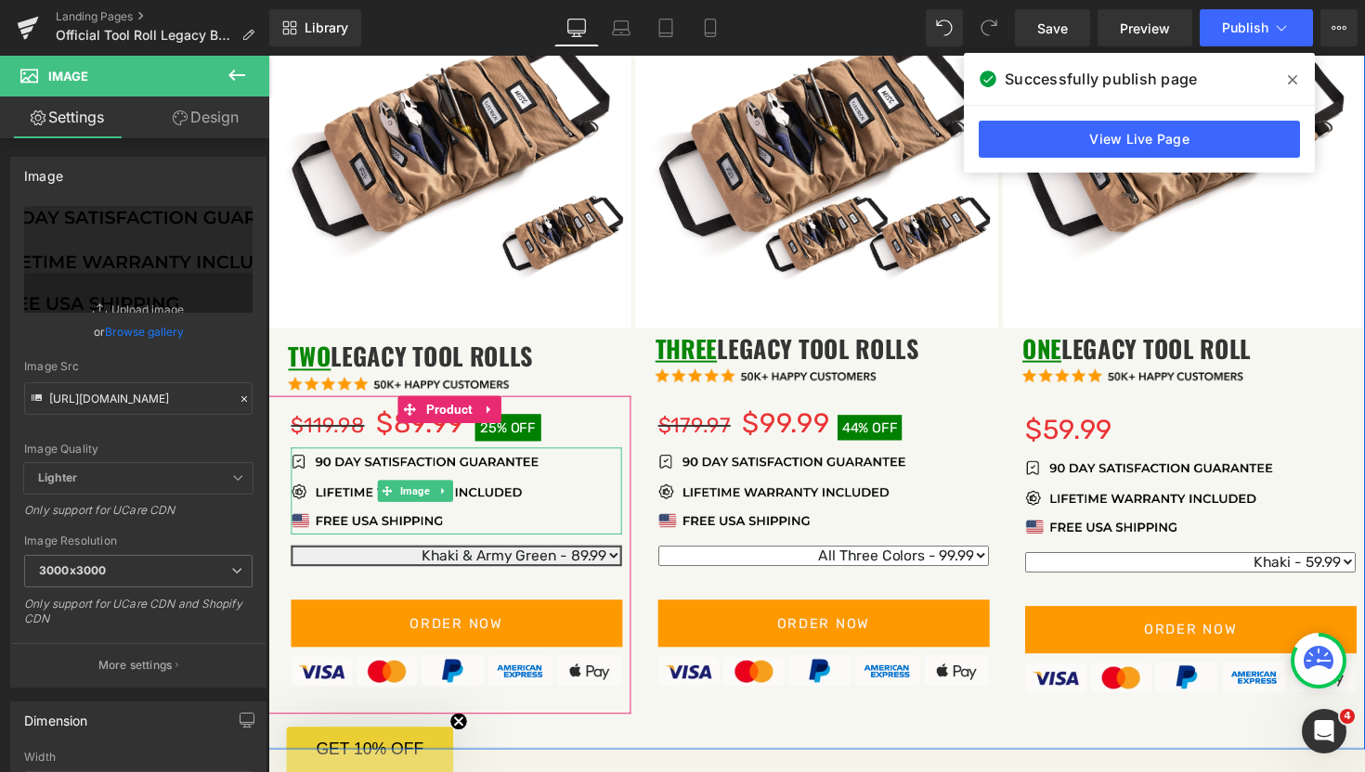
click at [582, 563] on select "Khaki & Army Green - 89.99 2 Khaki - 89.99 2 Army Green - 89.99 2 Black - 89.99…" at bounding box center [460, 568] width 339 height 21
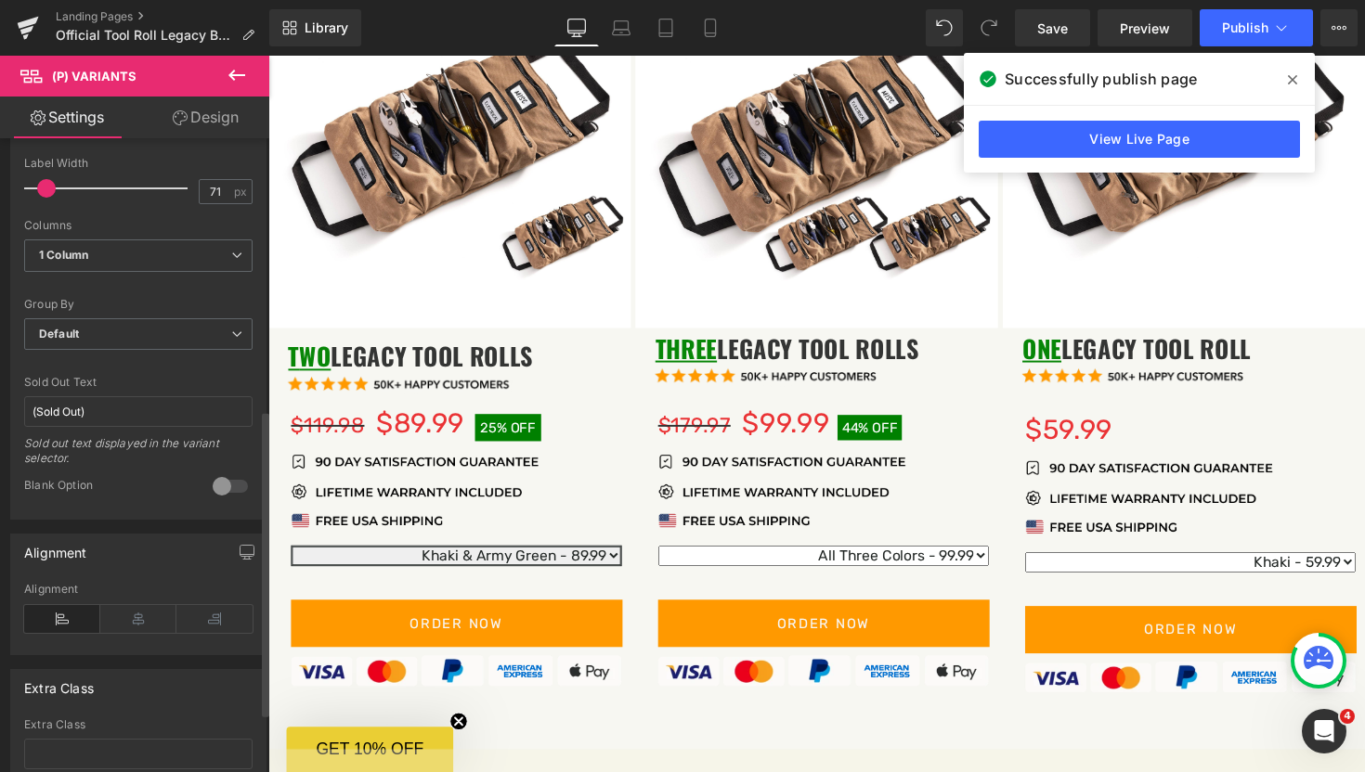
scroll to position [564, 0]
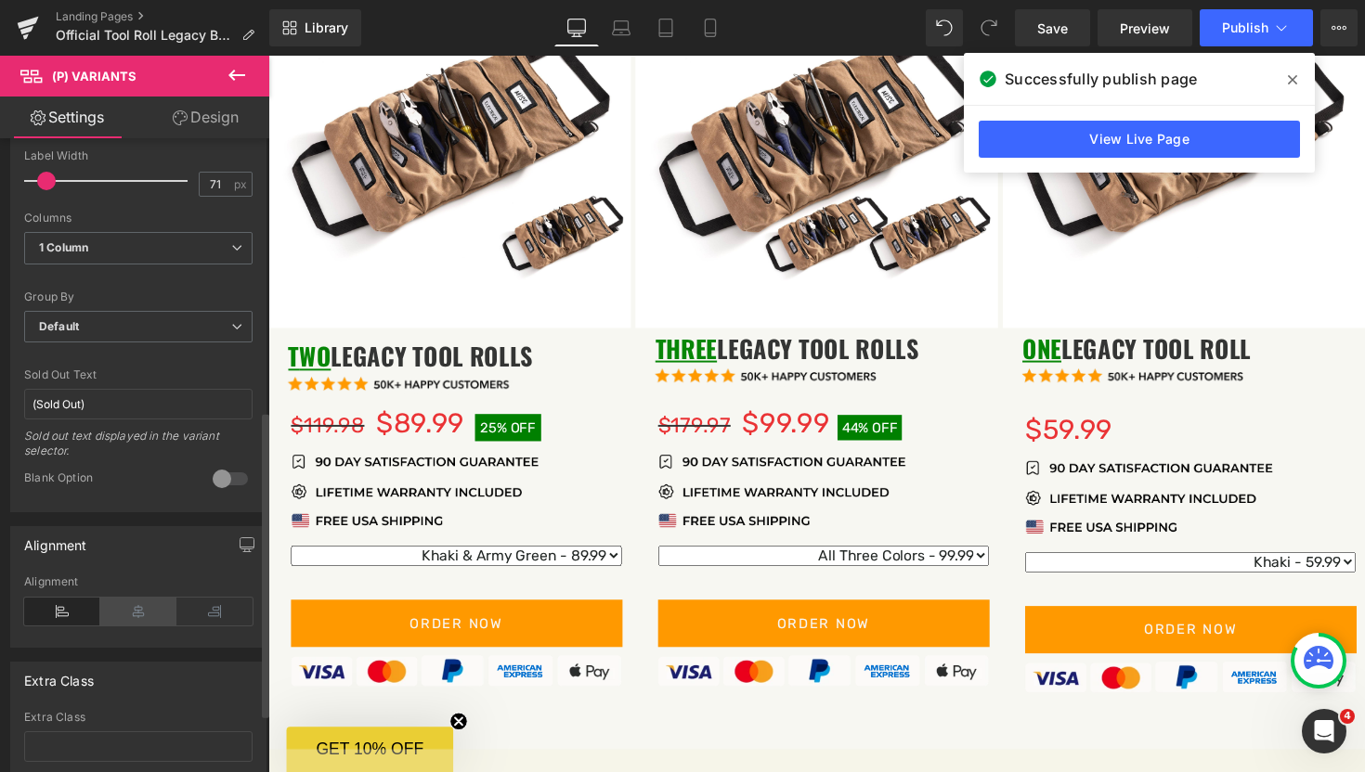
click at [144, 619] on icon at bounding box center [138, 612] width 76 height 28
click at [52, 611] on icon at bounding box center [62, 612] width 76 height 28
click at [230, 612] on icon at bounding box center [214, 612] width 76 height 28
click at [52, 604] on icon at bounding box center [62, 612] width 76 height 28
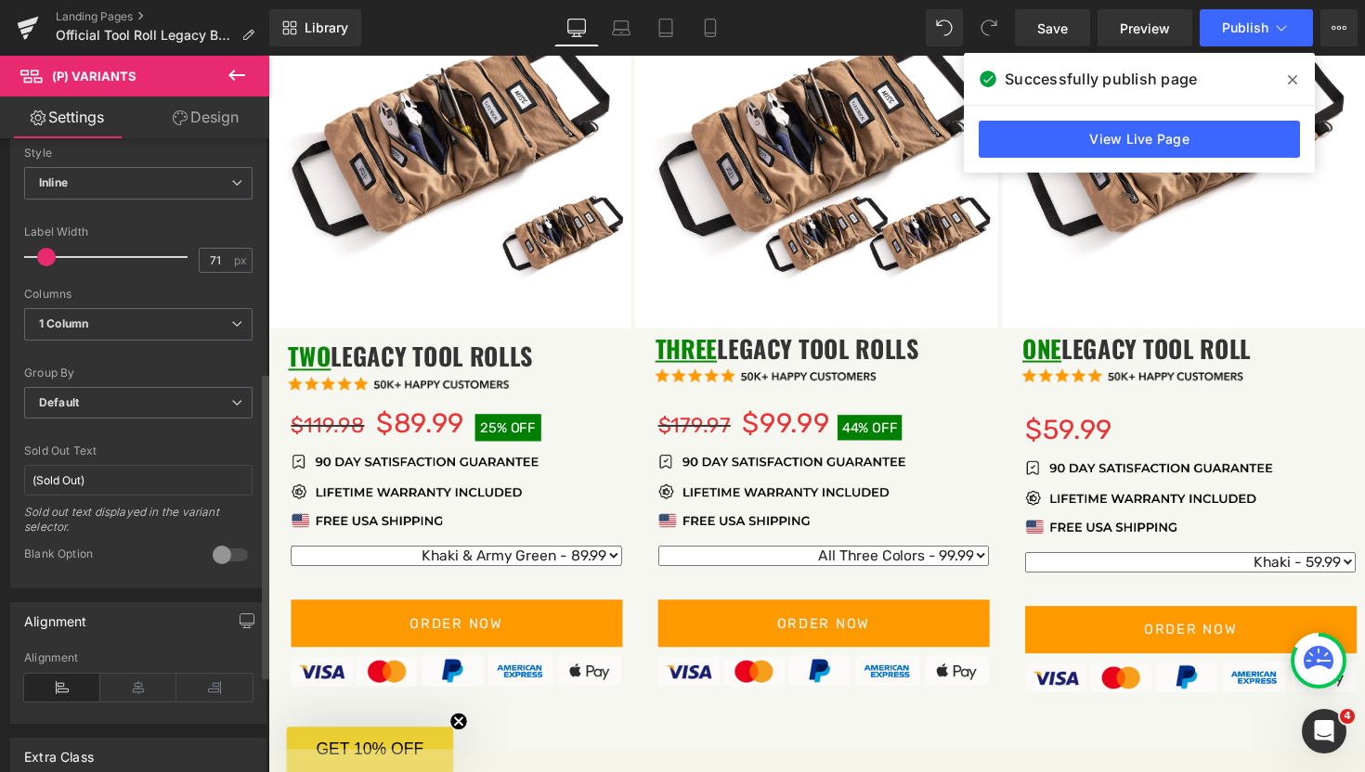
scroll to position [480, 0]
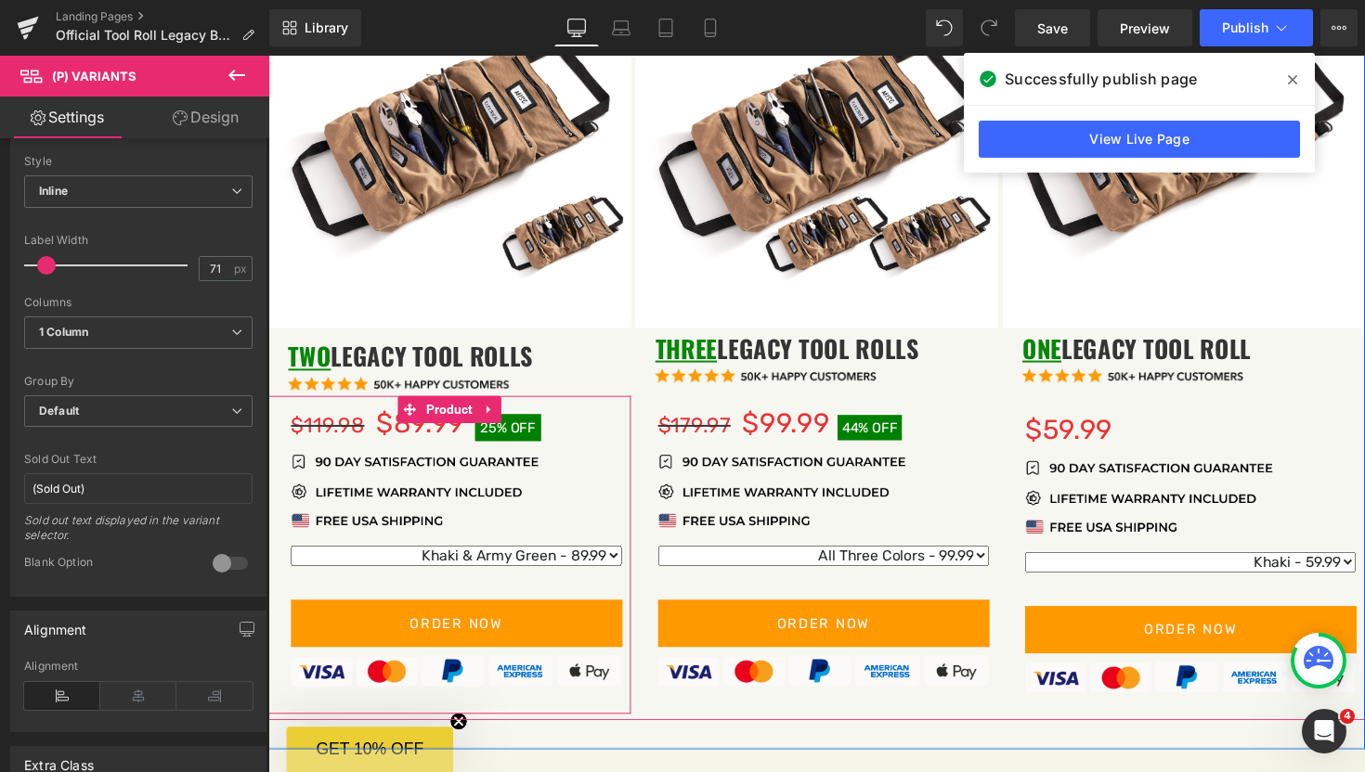
click at [428, 552] on div "$119.98 $89.99 25% OFF (P) Price Image Khaki & Army Green - 89.99 2 Khaki - 89.…" at bounding box center [454, 555] width 353 height 293
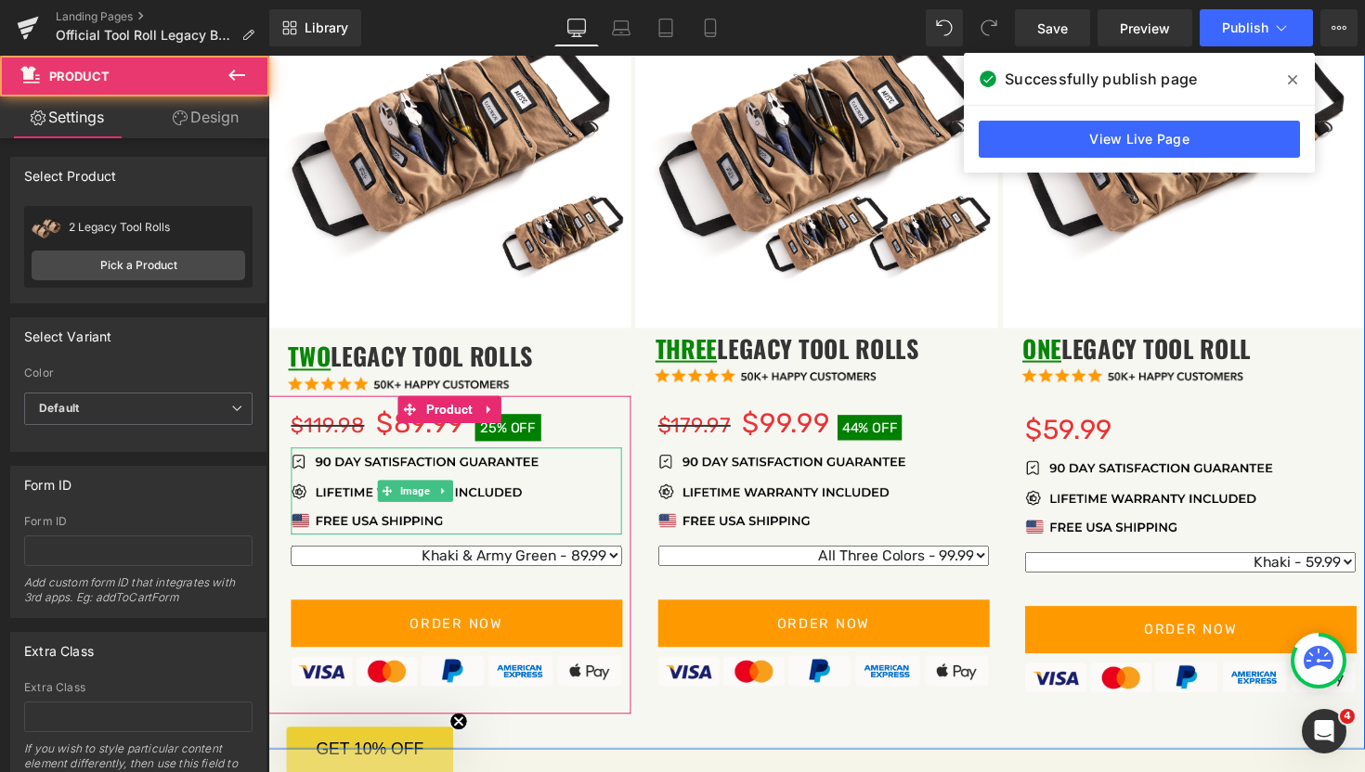
click at [430, 516] on img at bounding box center [418, 502] width 254 height 88
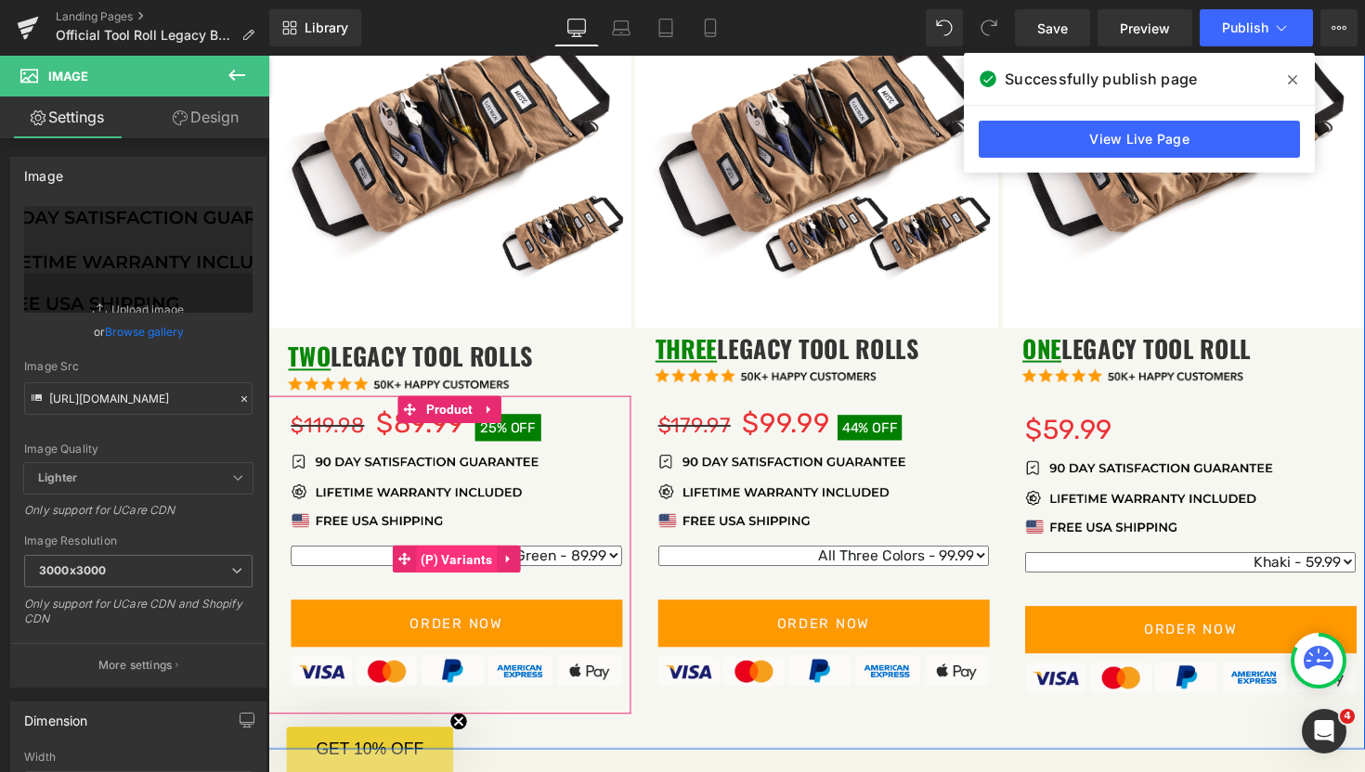
click at [456, 565] on span "(P) Variants" at bounding box center [462, 573] width 84 height 28
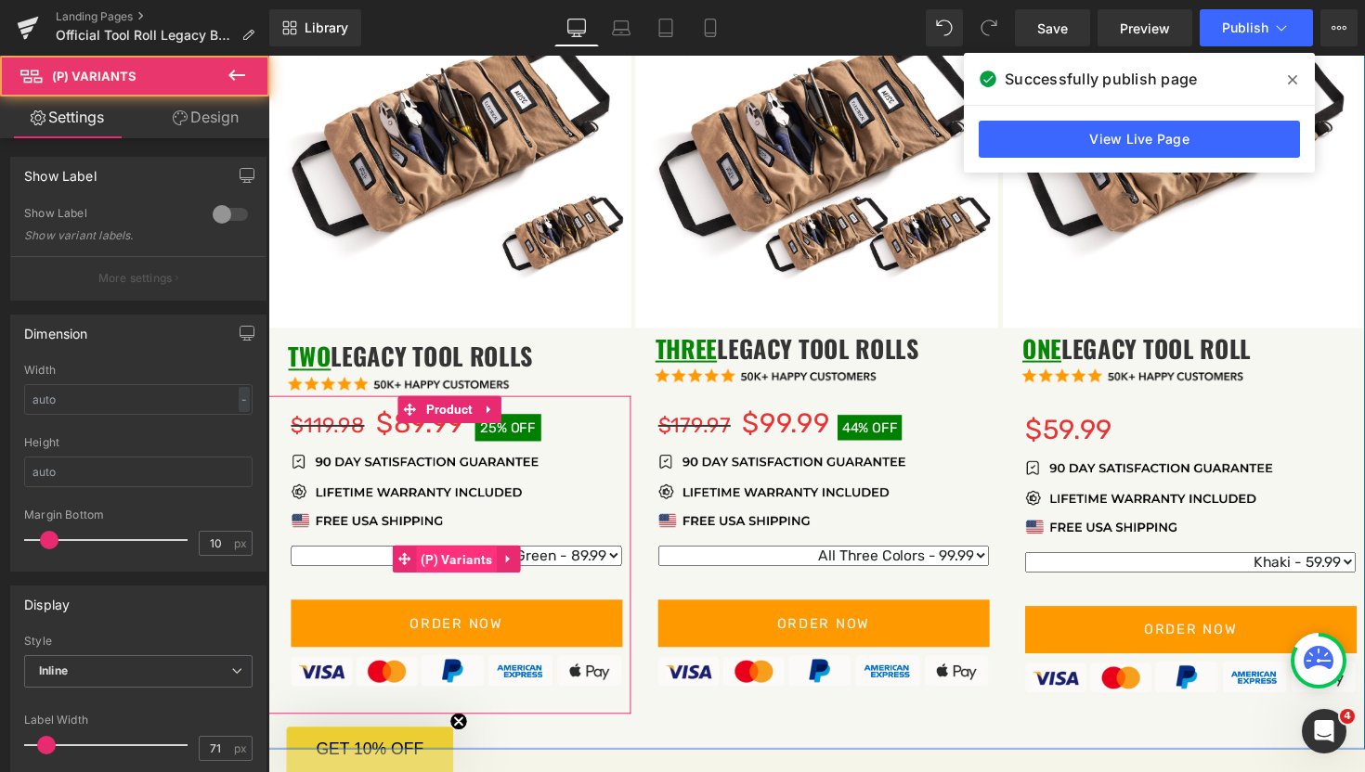
click at [456, 565] on span "(P) Variants" at bounding box center [462, 573] width 84 height 28
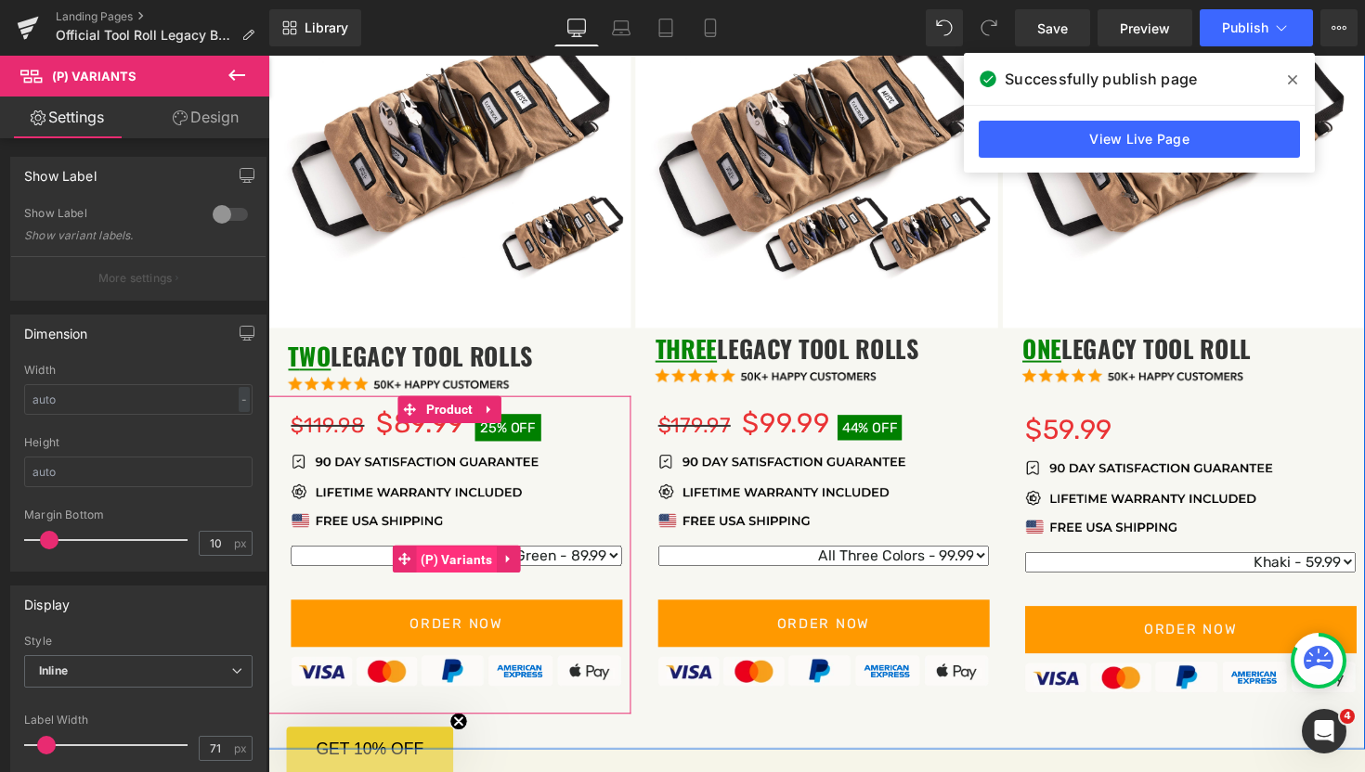
click at [456, 565] on span "(P) Variants" at bounding box center [462, 573] width 84 height 28
click at [456, 565] on span "(P) Variants" at bounding box center [462, 572] width 84 height 28
click at [566, 574] on select "Khaki & Army Green - 89.99 2 Khaki - 89.99 2 Army Green - 89.99 2 Black - 89.99…" at bounding box center [460, 568] width 339 height 21
click at [291, 558] on select "Khaki & Army Green - 89.99 2 Khaki - 89.99 2 Army Green - 89.99 2 Black - 89.99…" at bounding box center [460, 568] width 339 height 21
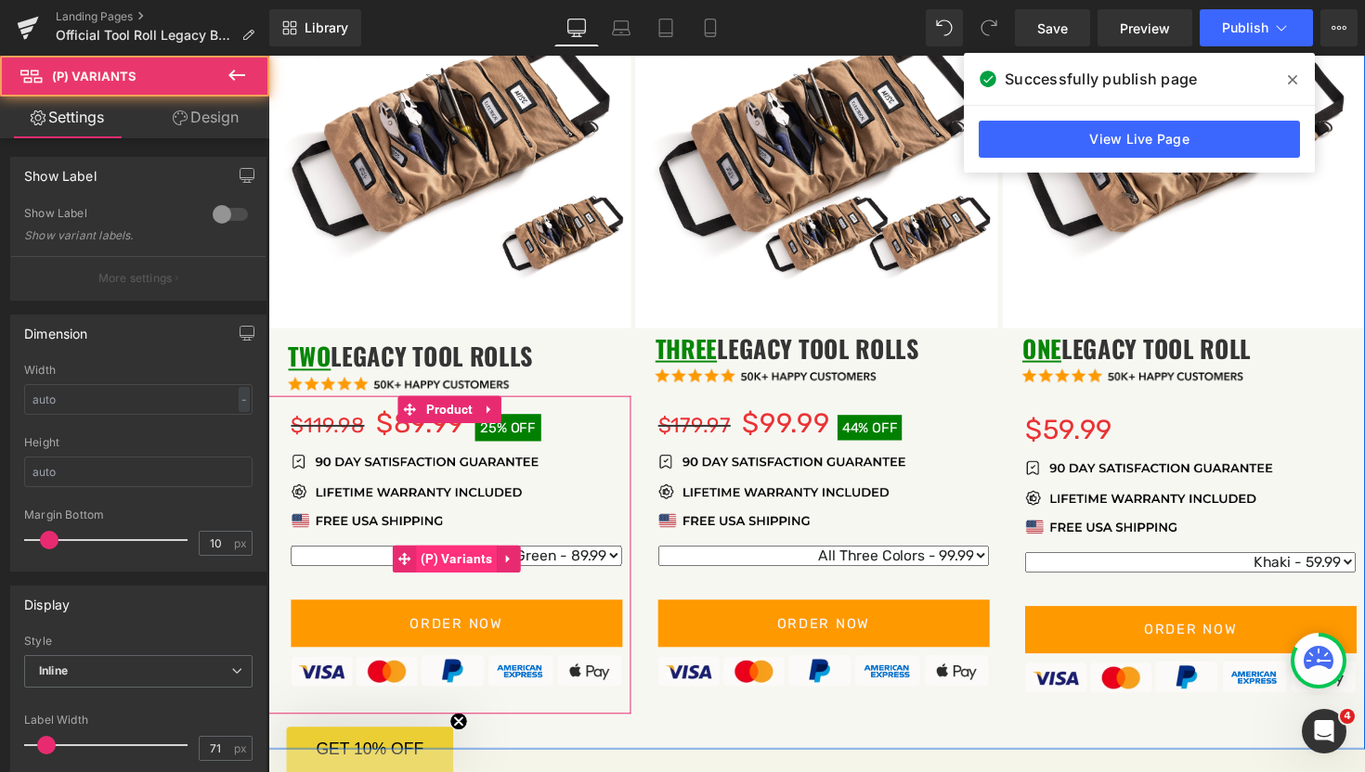
click at [473, 570] on span "(P) Variants" at bounding box center [462, 572] width 84 height 28
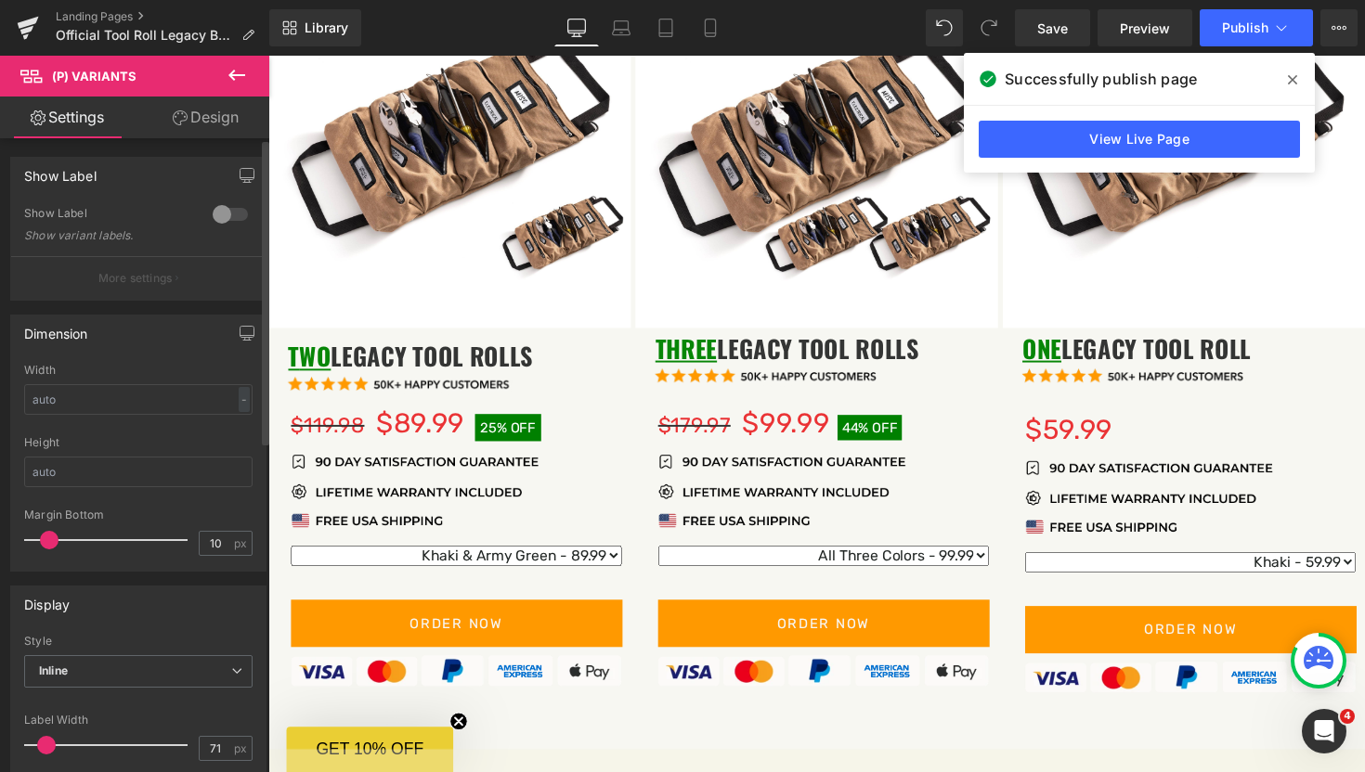
click at [233, 213] on div at bounding box center [230, 215] width 45 height 30
click at [208, 214] on div at bounding box center [230, 215] width 45 height 30
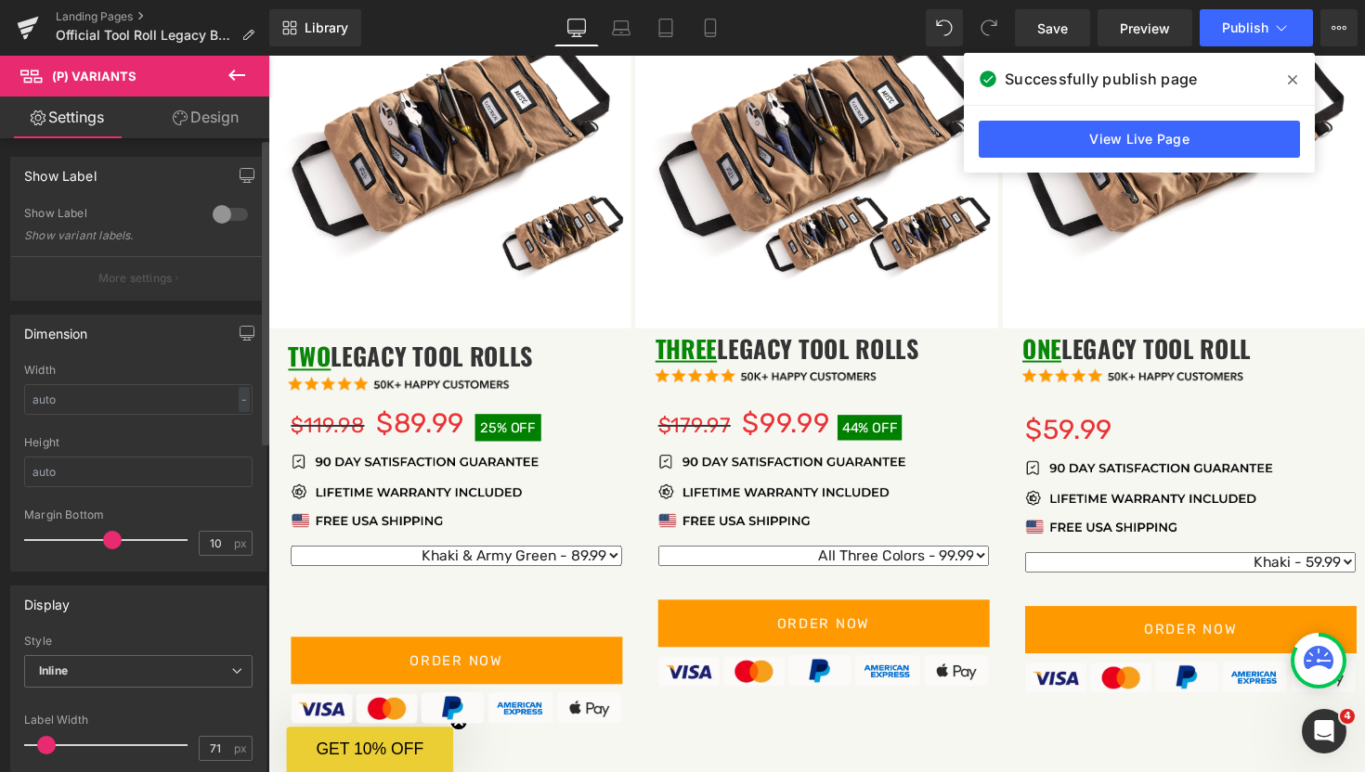
drag, startPoint x: 44, startPoint y: 540, endPoint x: 104, endPoint y: 540, distance: 60.3
click at [104, 540] on span at bounding box center [112, 540] width 19 height 19
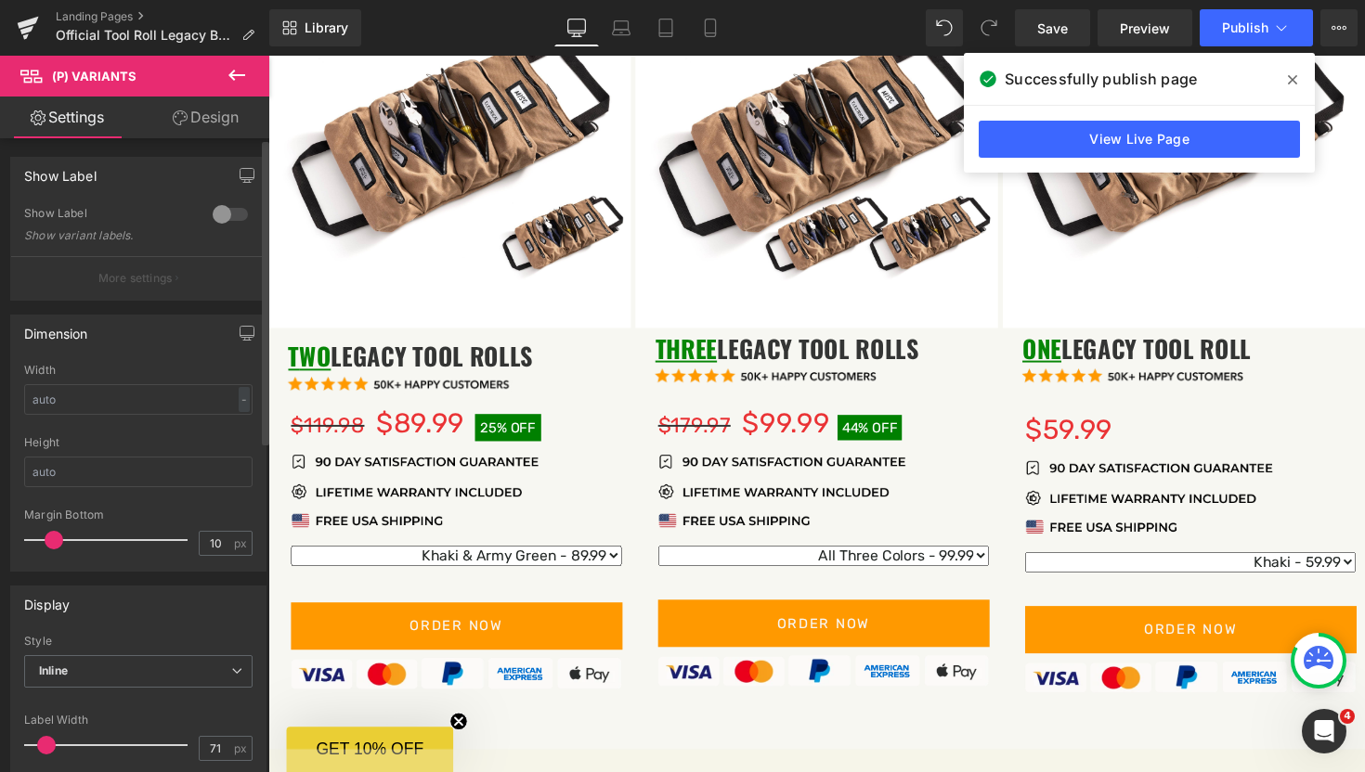
drag, startPoint x: 104, startPoint y: 540, endPoint x: 48, endPoint y: 547, distance: 56.1
click at [48, 547] on span at bounding box center [54, 540] width 19 height 19
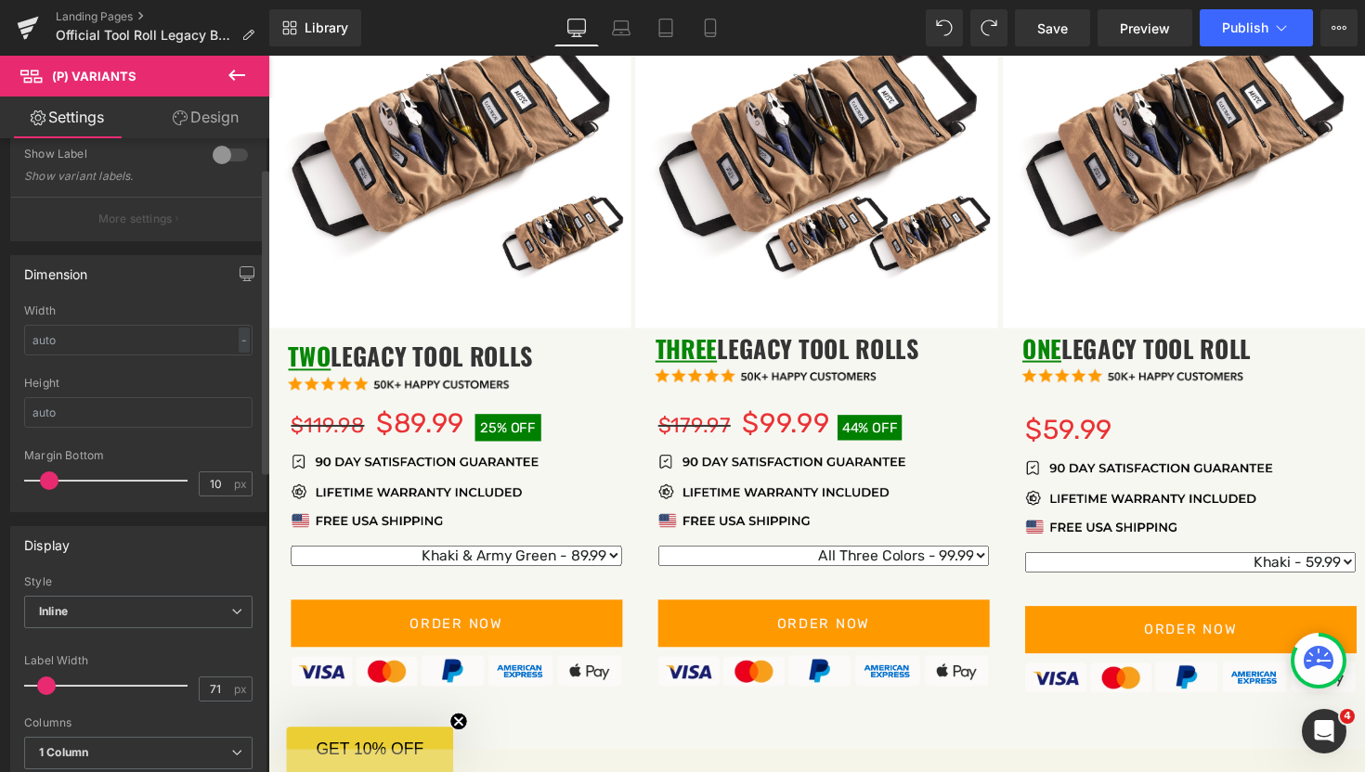
scroll to position [60, 0]
click at [121, 617] on span "Inline" at bounding box center [138, 611] width 228 height 32
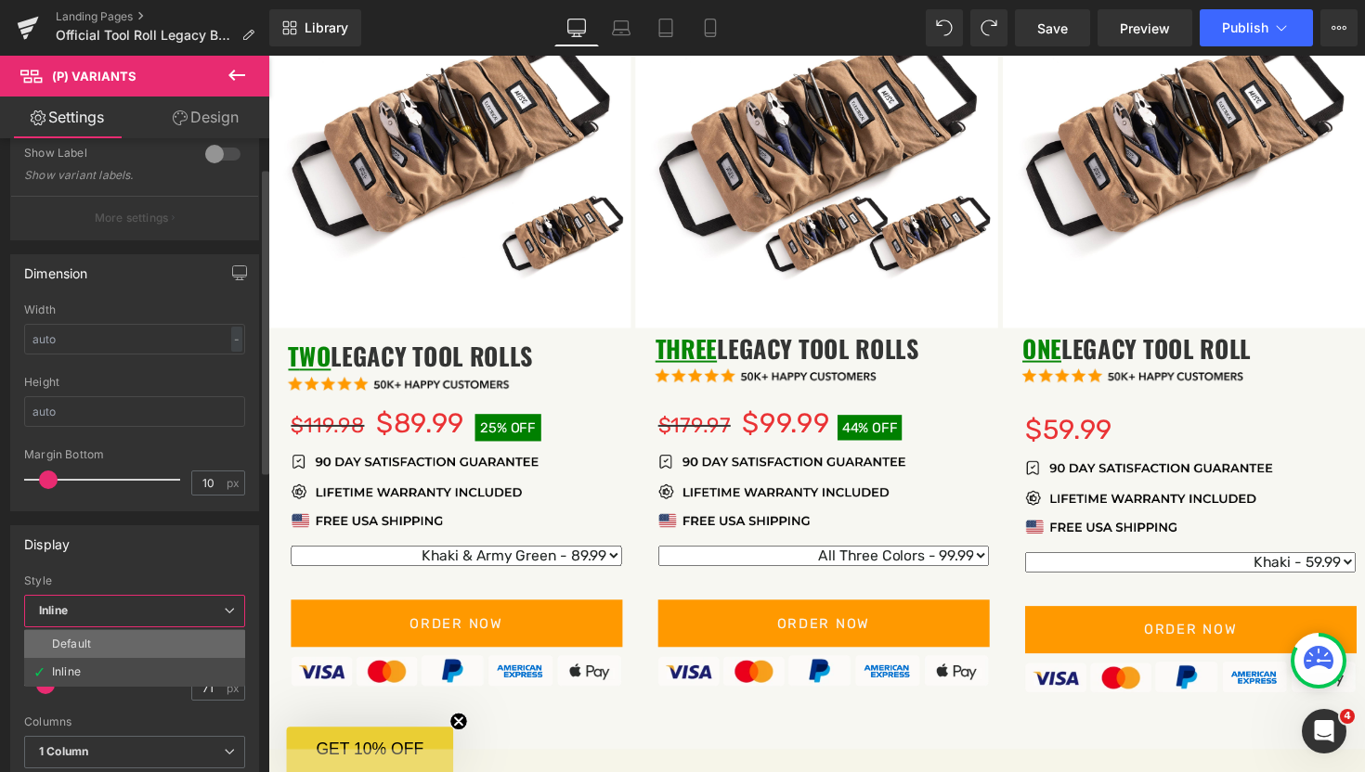
click at [127, 642] on li "Default" at bounding box center [134, 644] width 221 height 28
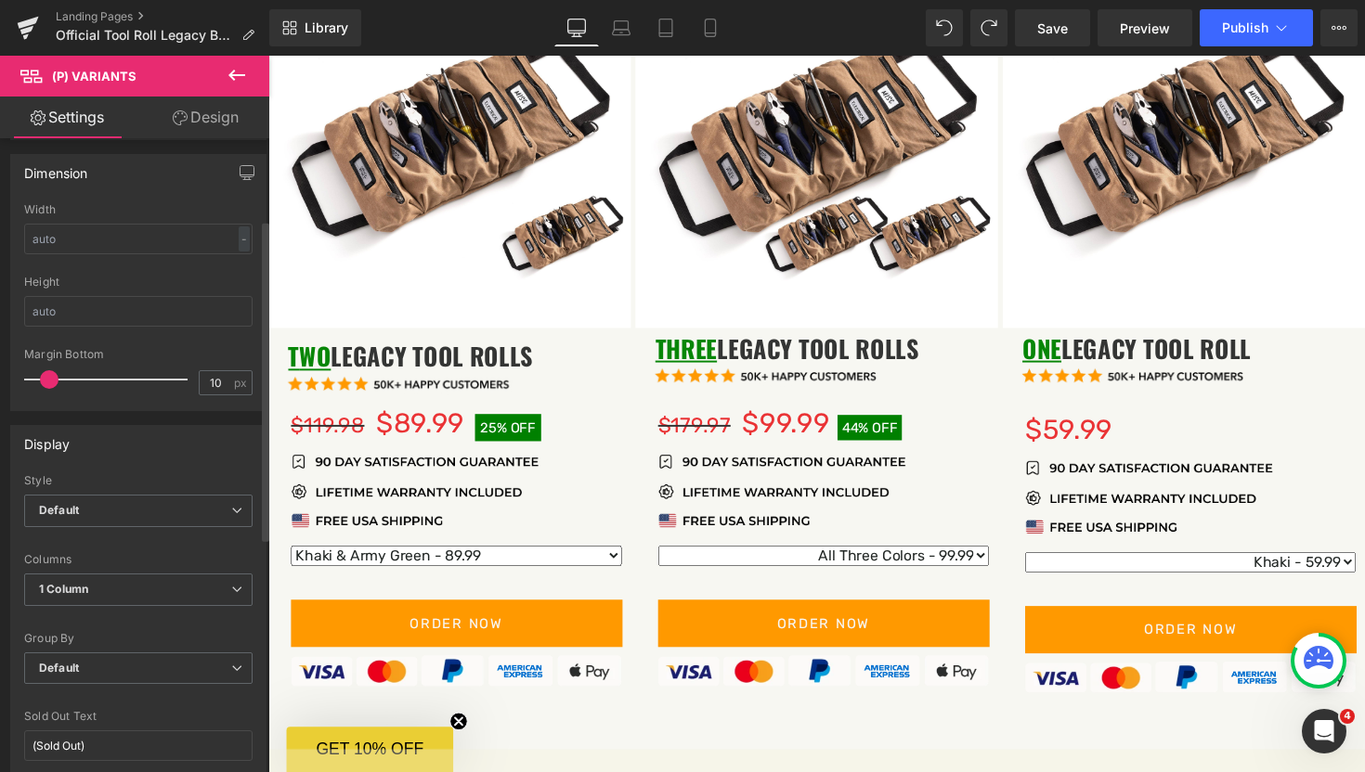
scroll to position [200, 0]
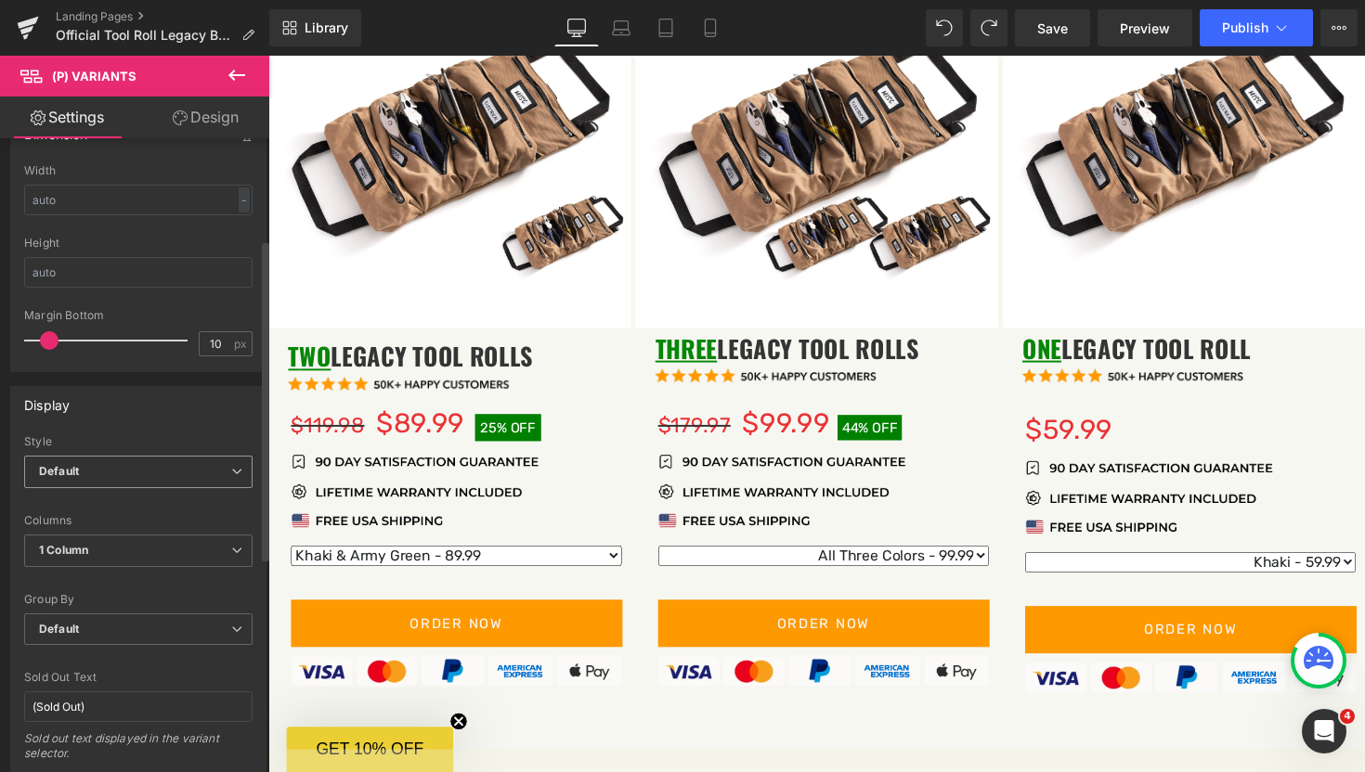
click at [170, 484] on span "Default" at bounding box center [138, 472] width 228 height 32
click at [184, 428] on div "Display Default Inline Style Default Default Inline 71px Label Width 71 px 1 Co…" at bounding box center [138, 600] width 256 height 429
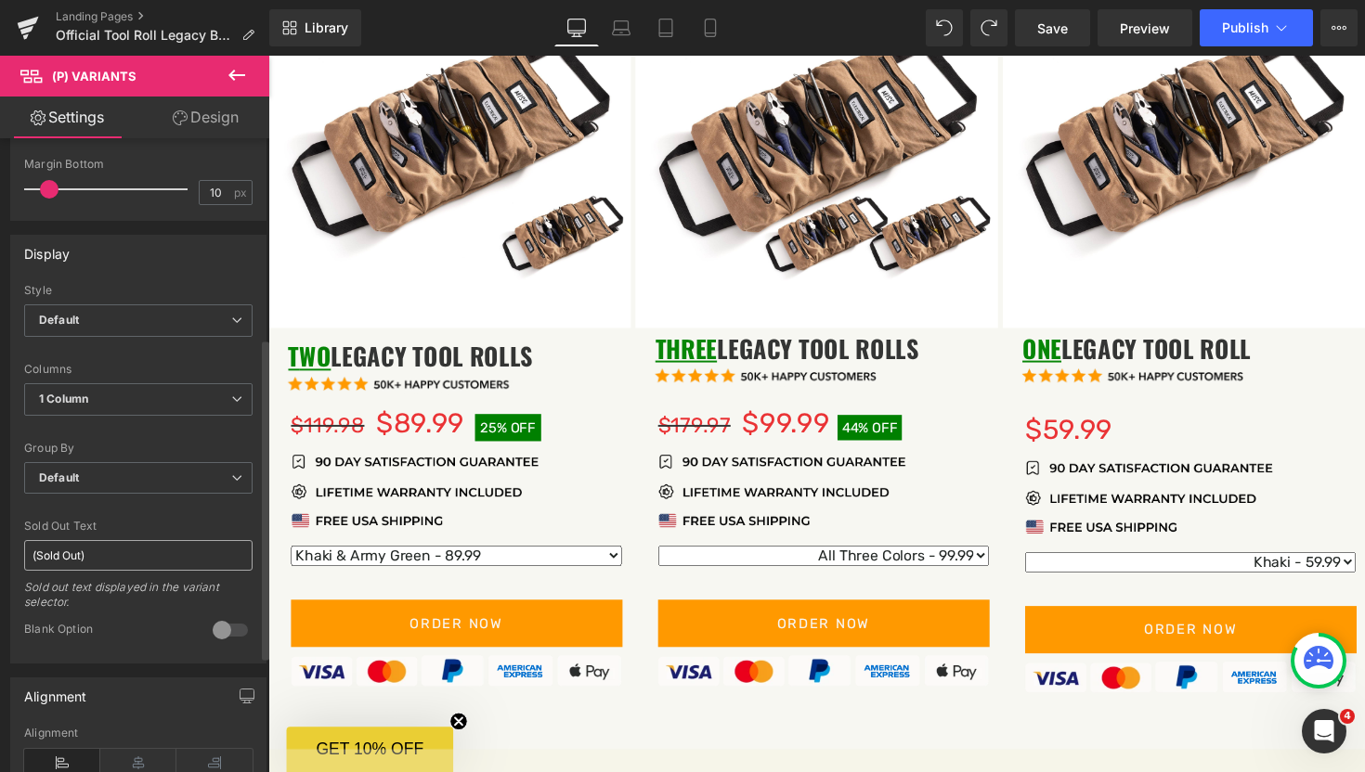
scroll to position [439, 0]
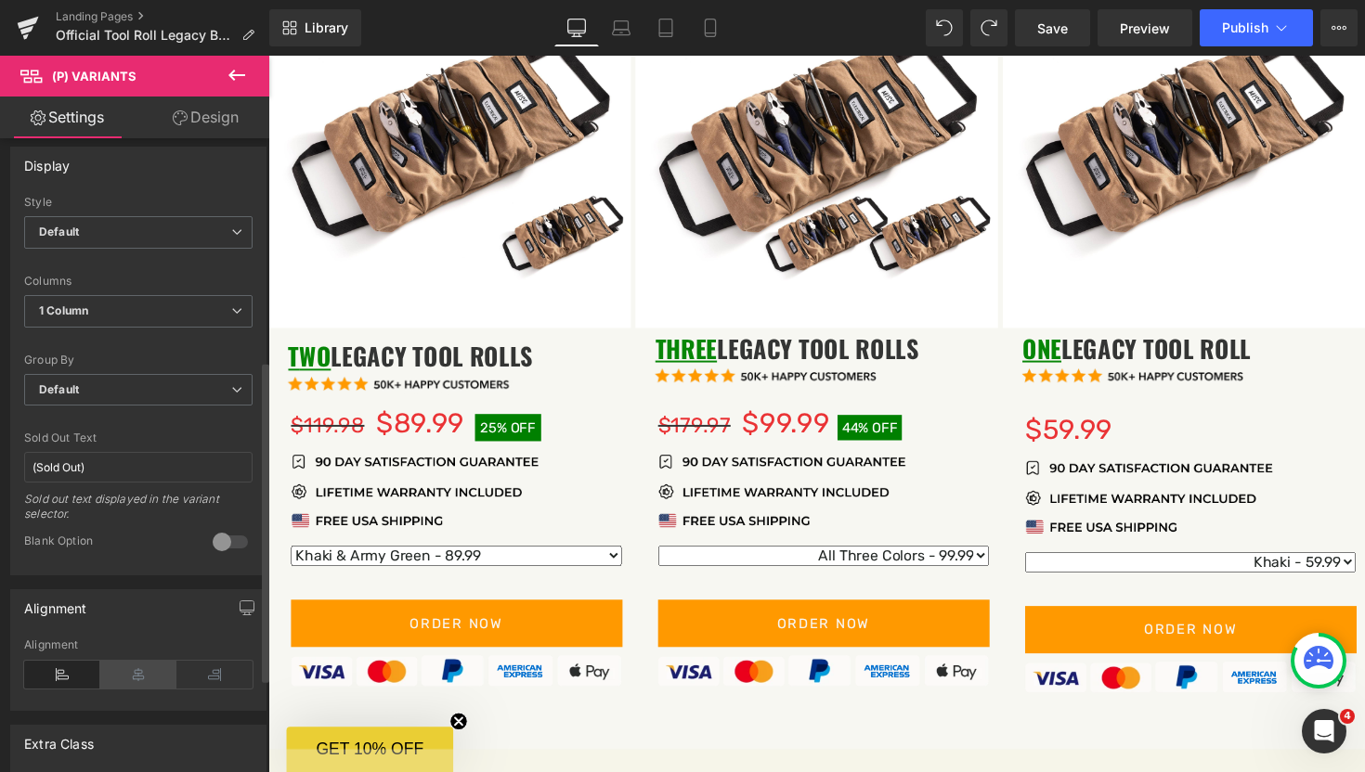
click at [126, 675] on icon at bounding box center [138, 675] width 76 height 28
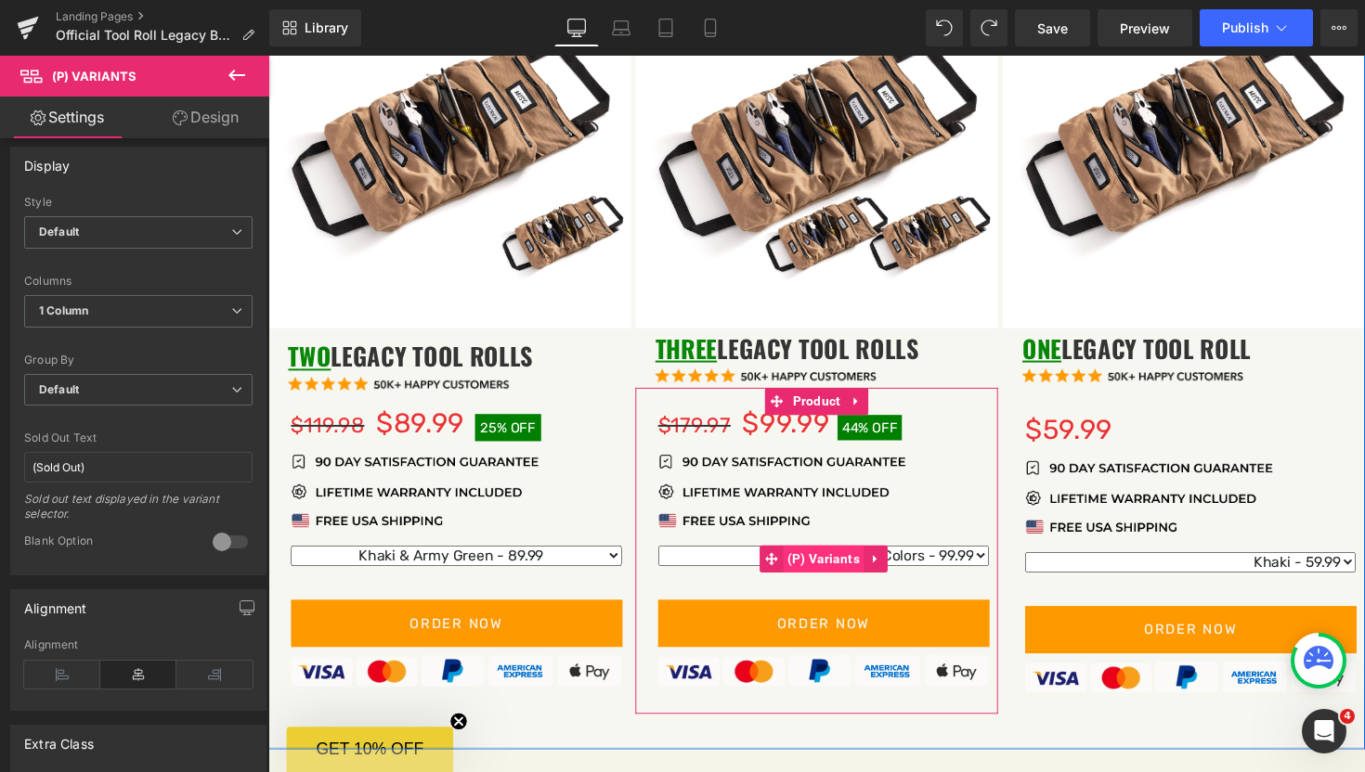
click at [807, 565] on span "(P) Variants" at bounding box center [838, 572] width 84 height 28
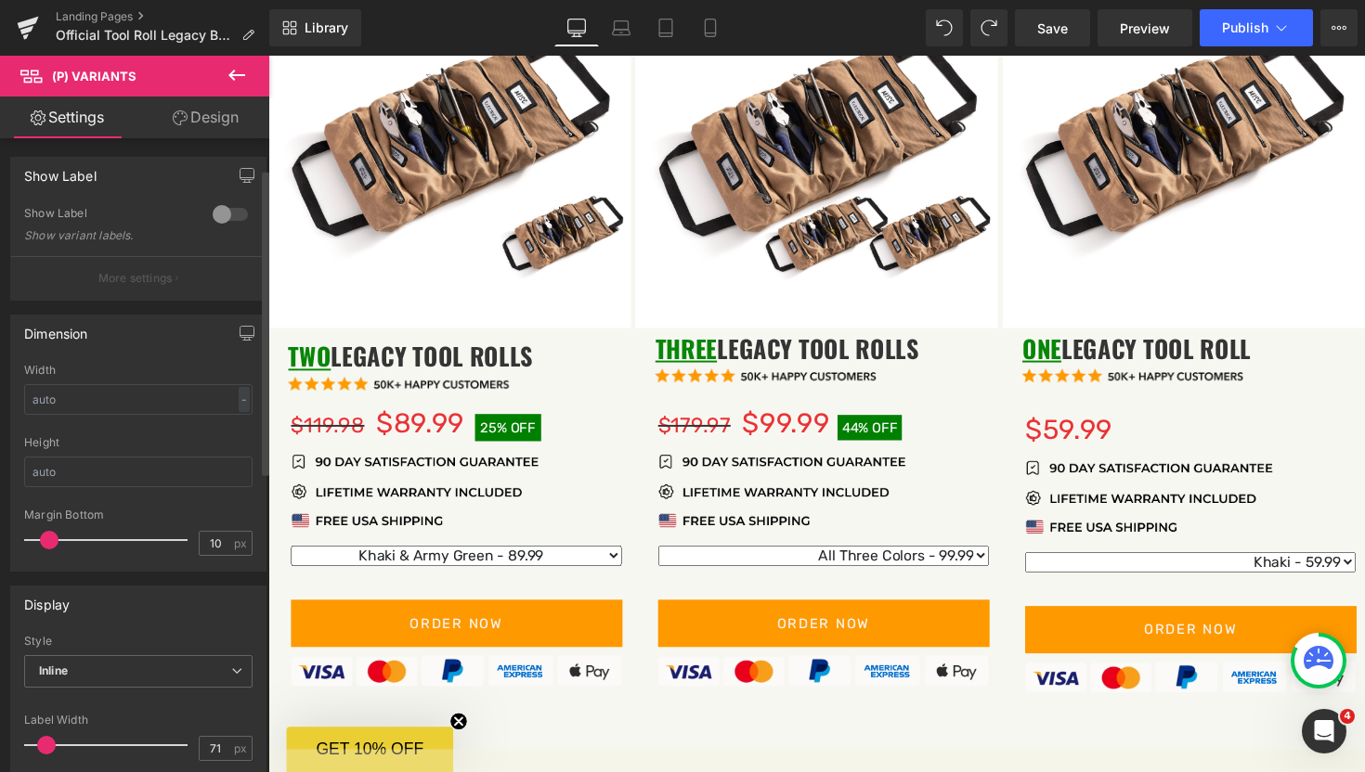
scroll to position [266, 0]
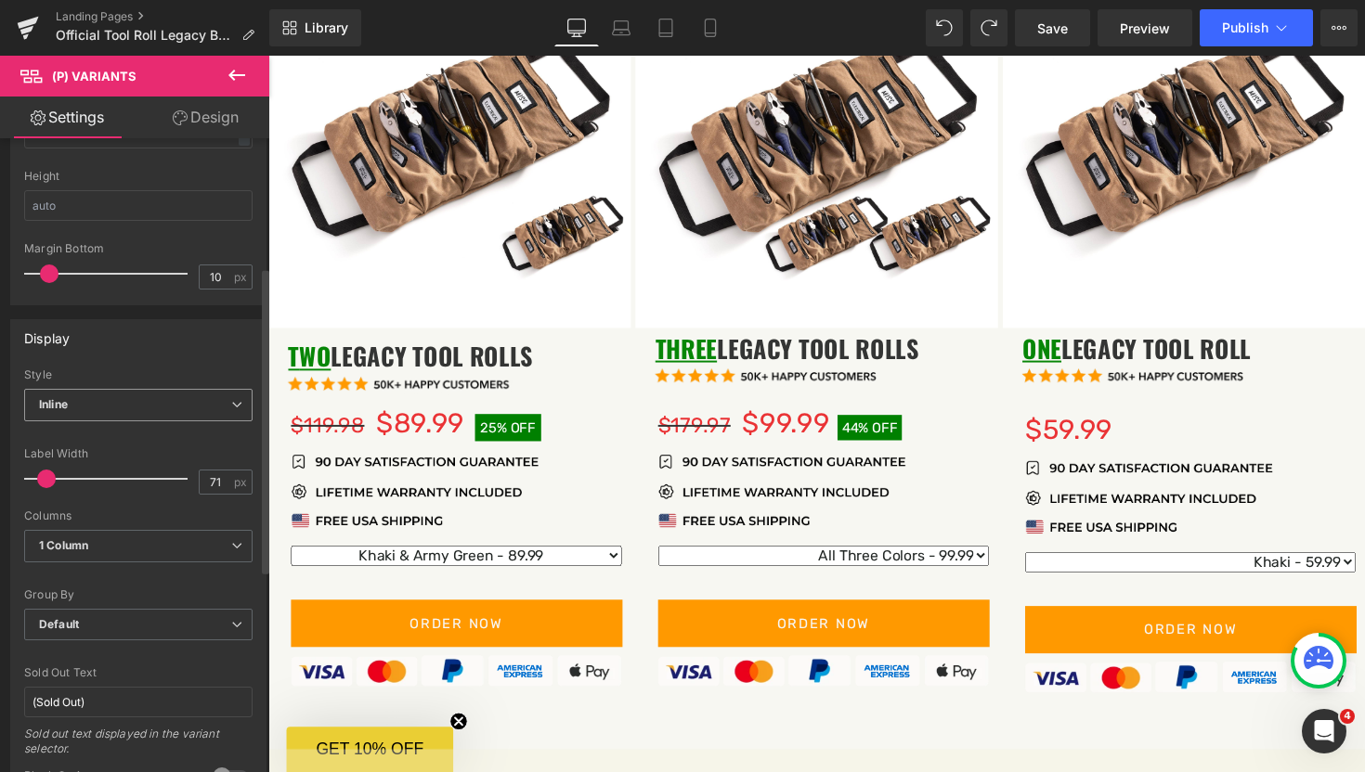
click at [149, 406] on span "Inline" at bounding box center [138, 405] width 228 height 32
click at [149, 433] on li "Default" at bounding box center [134, 438] width 221 height 28
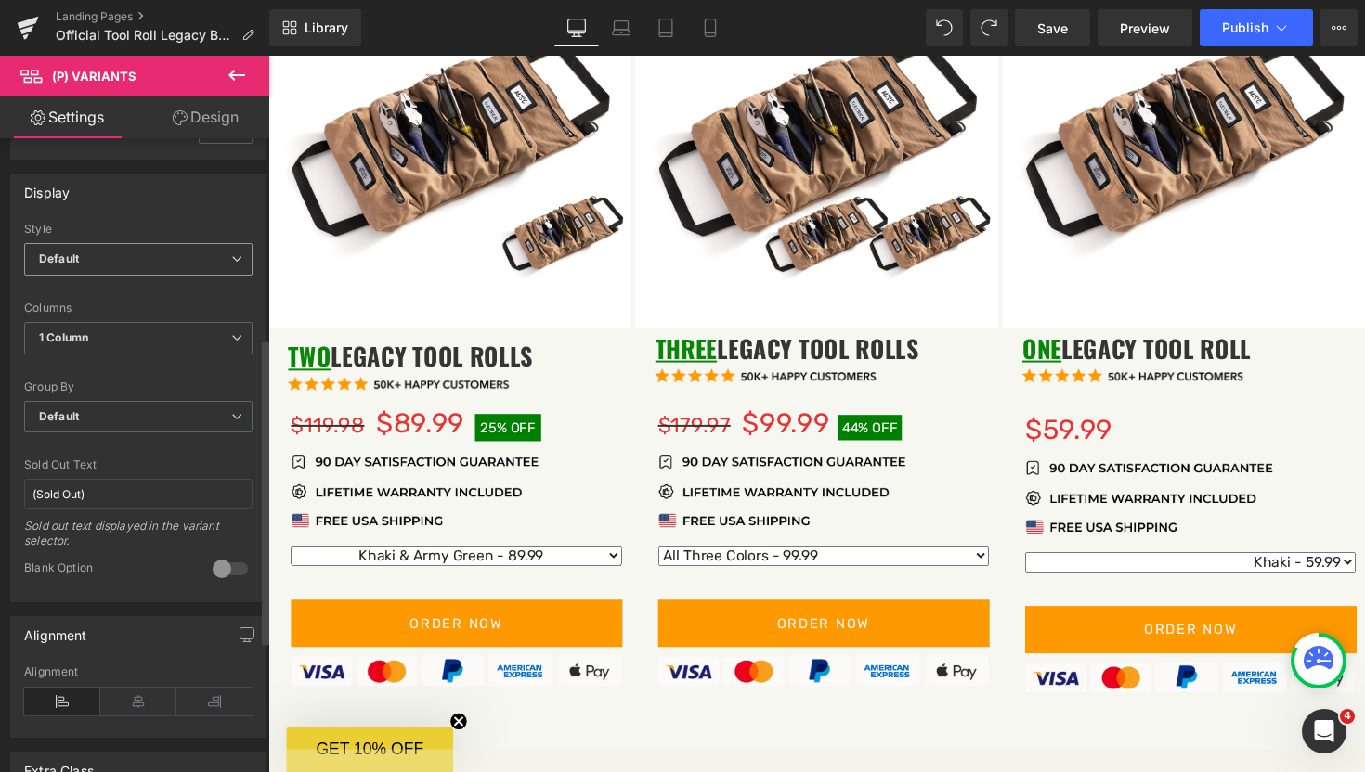
scroll to position [414, 0]
click at [141, 698] on icon at bounding box center [138, 700] width 76 height 28
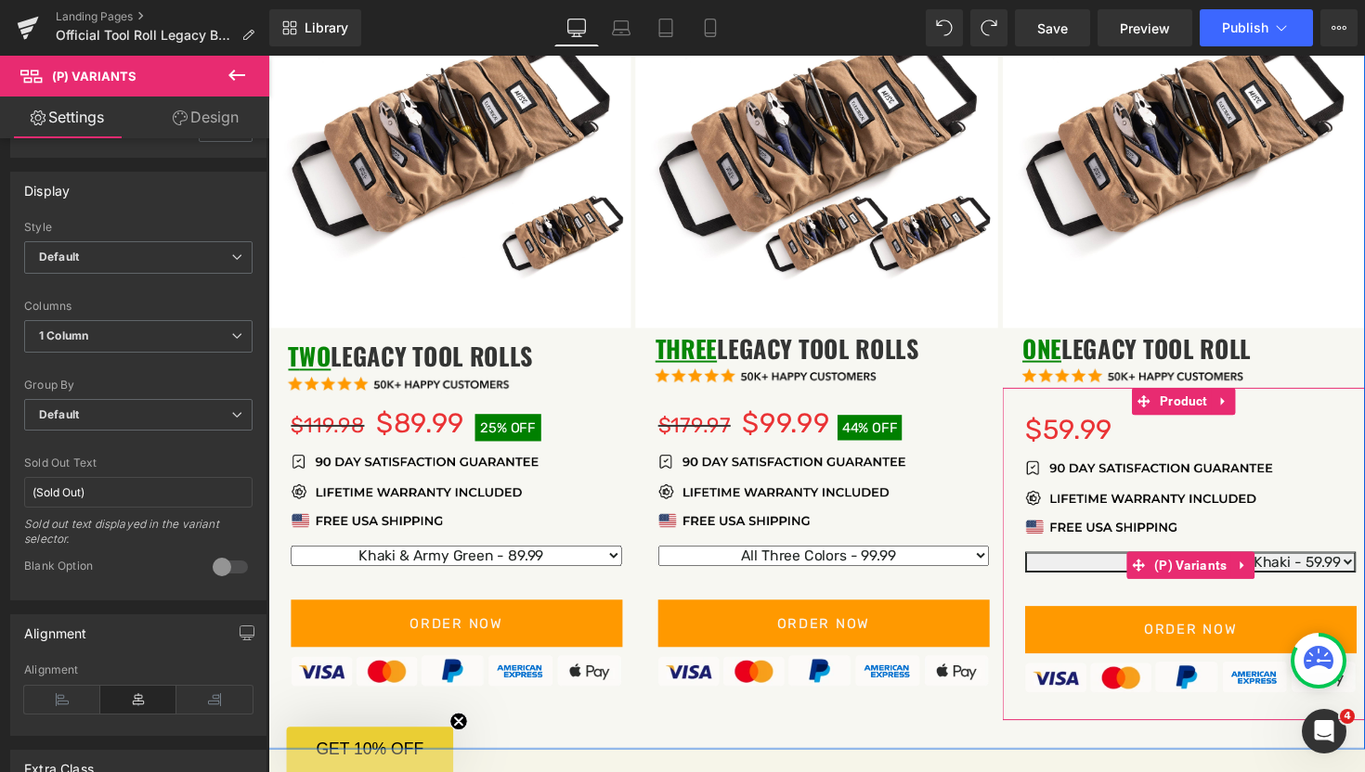
click at [1145, 571] on select "Khaki - 59.99 Army Green - 59.99 Black - 59.99" at bounding box center [1212, 574] width 339 height 21
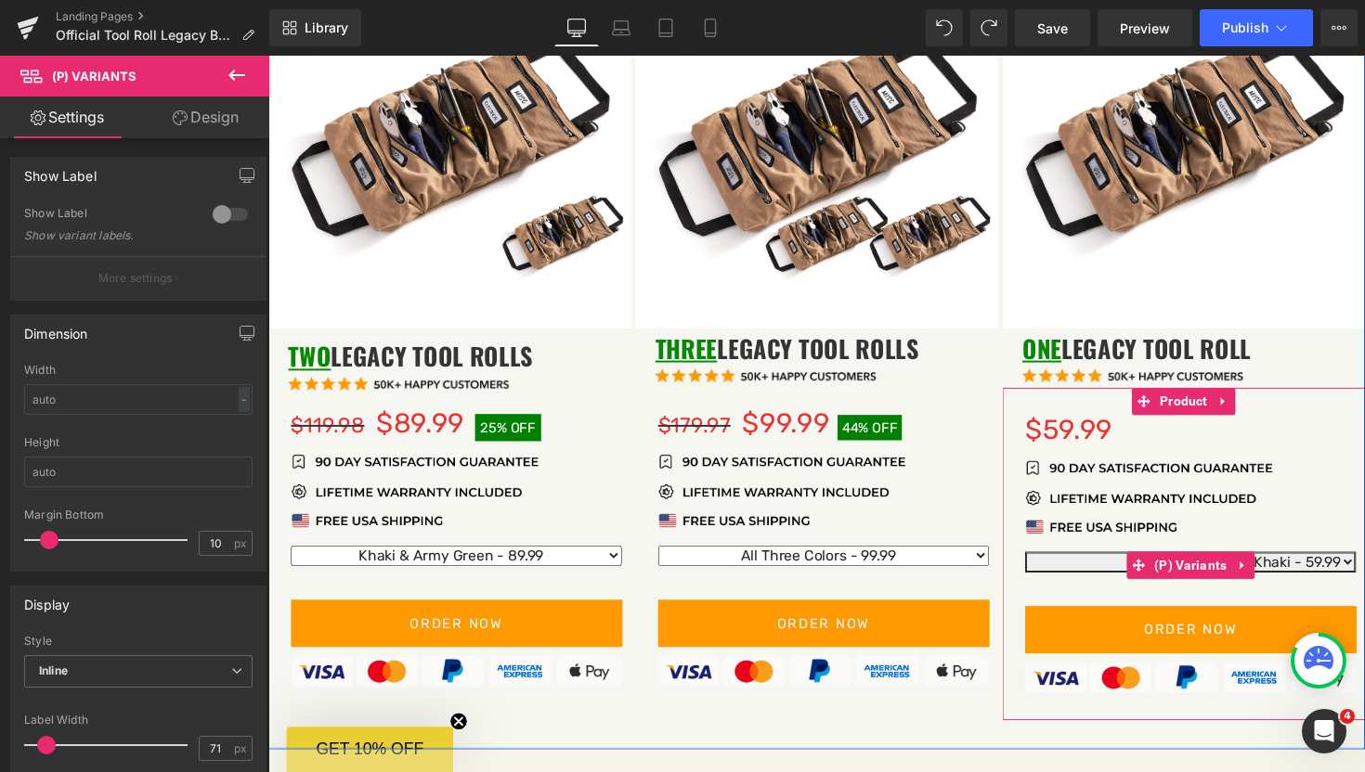
click at [1043, 564] on select "Khaki - 59.99 Army Green - 59.99 Black - 59.99" at bounding box center [1212, 574] width 339 height 21
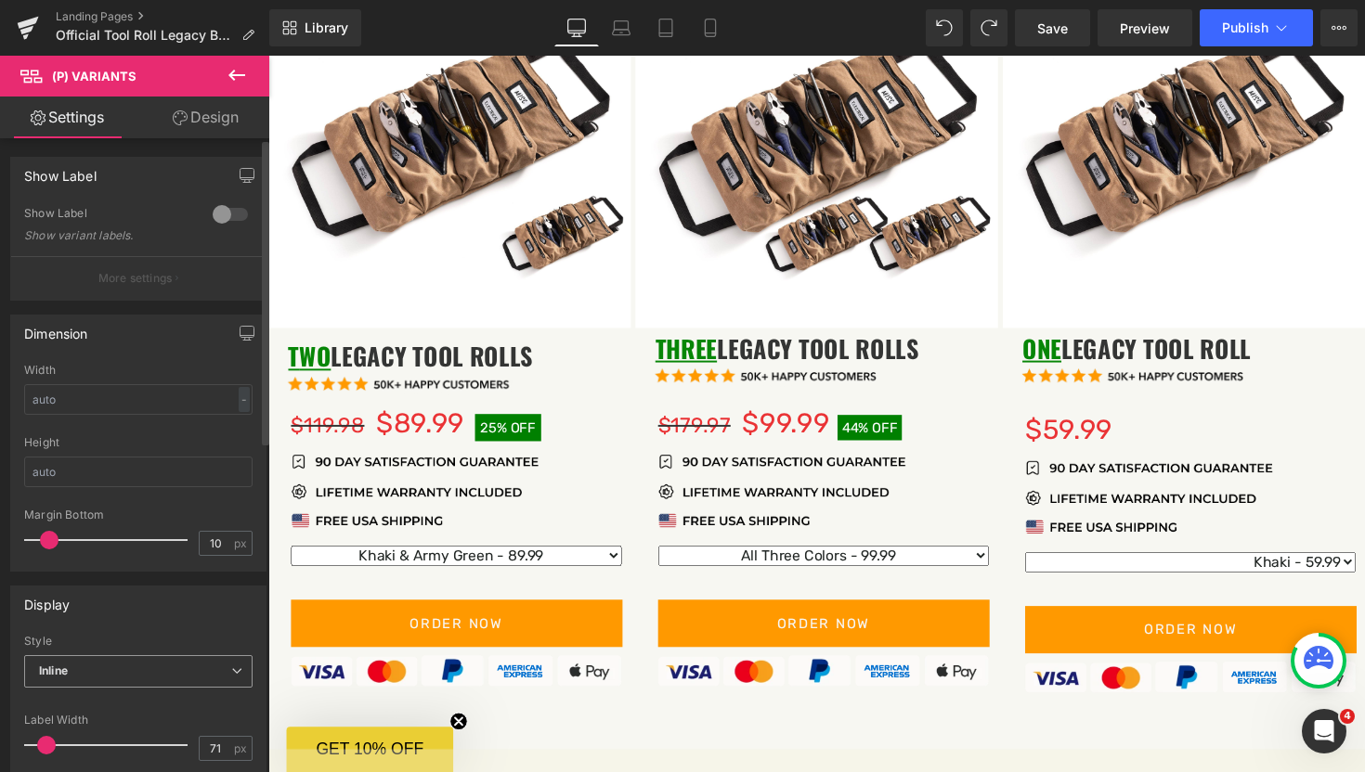
click at [99, 655] on span "Inline" at bounding box center [138, 671] width 228 height 32
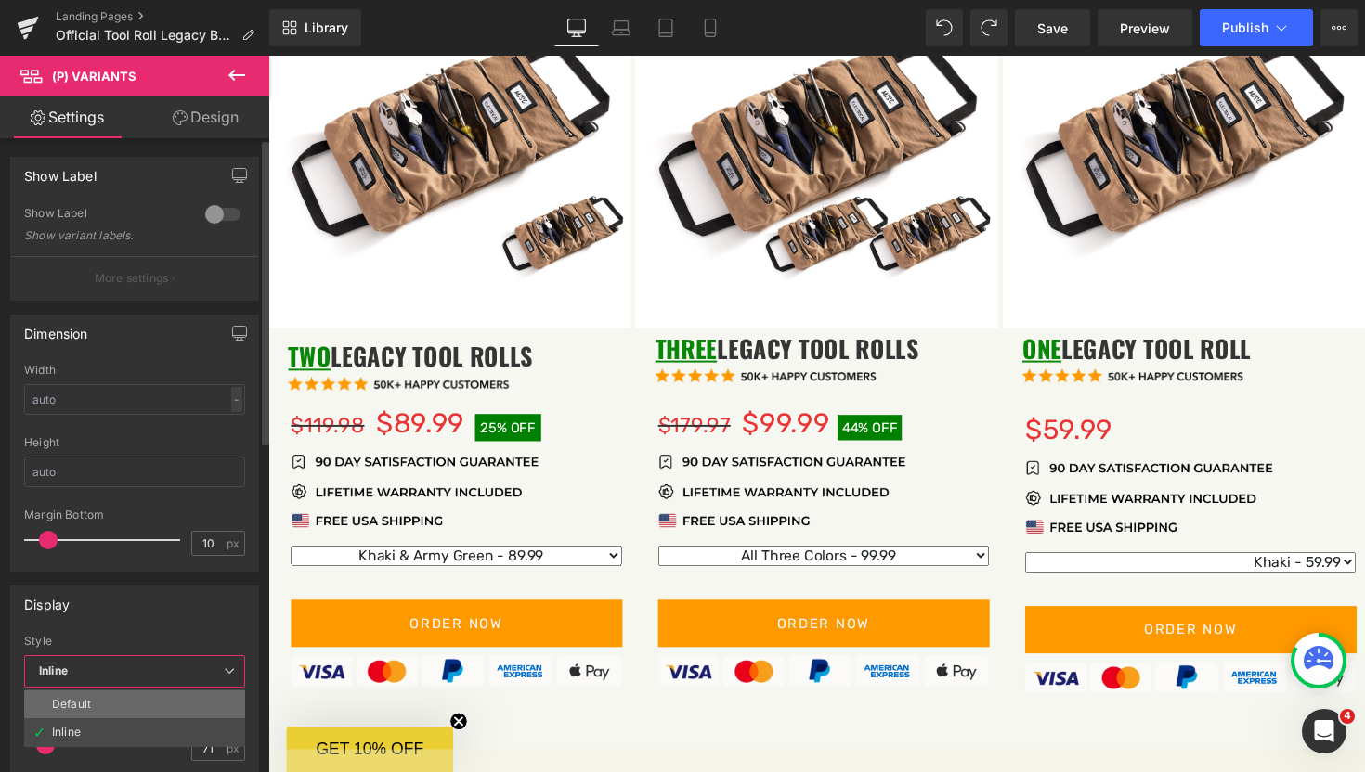
click at [115, 713] on li "Default" at bounding box center [134, 705] width 221 height 28
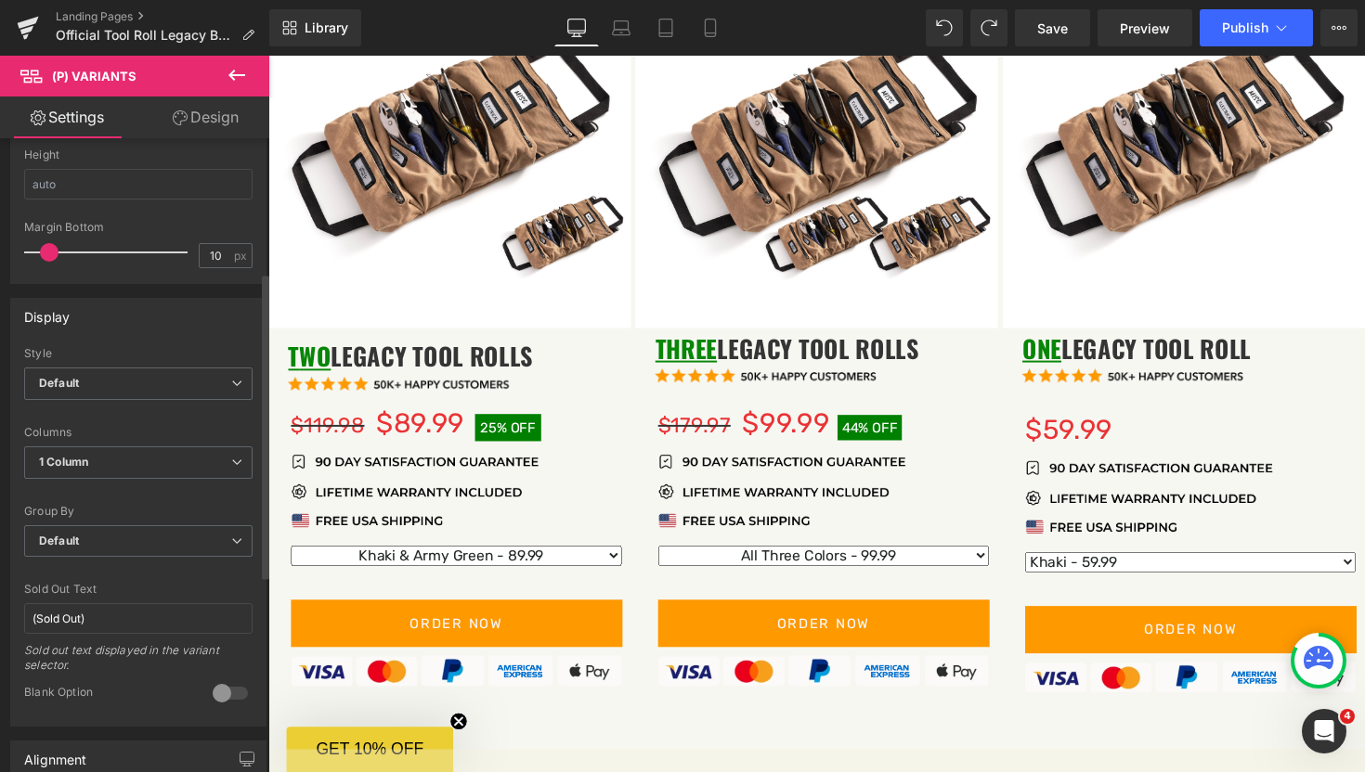
scroll to position [290, 0]
click at [159, 541] on span "Default" at bounding box center [138, 540] width 228 height 32
click at [167, 510] on div "Group By" at bounding box center [138, 509] width 228 height 13
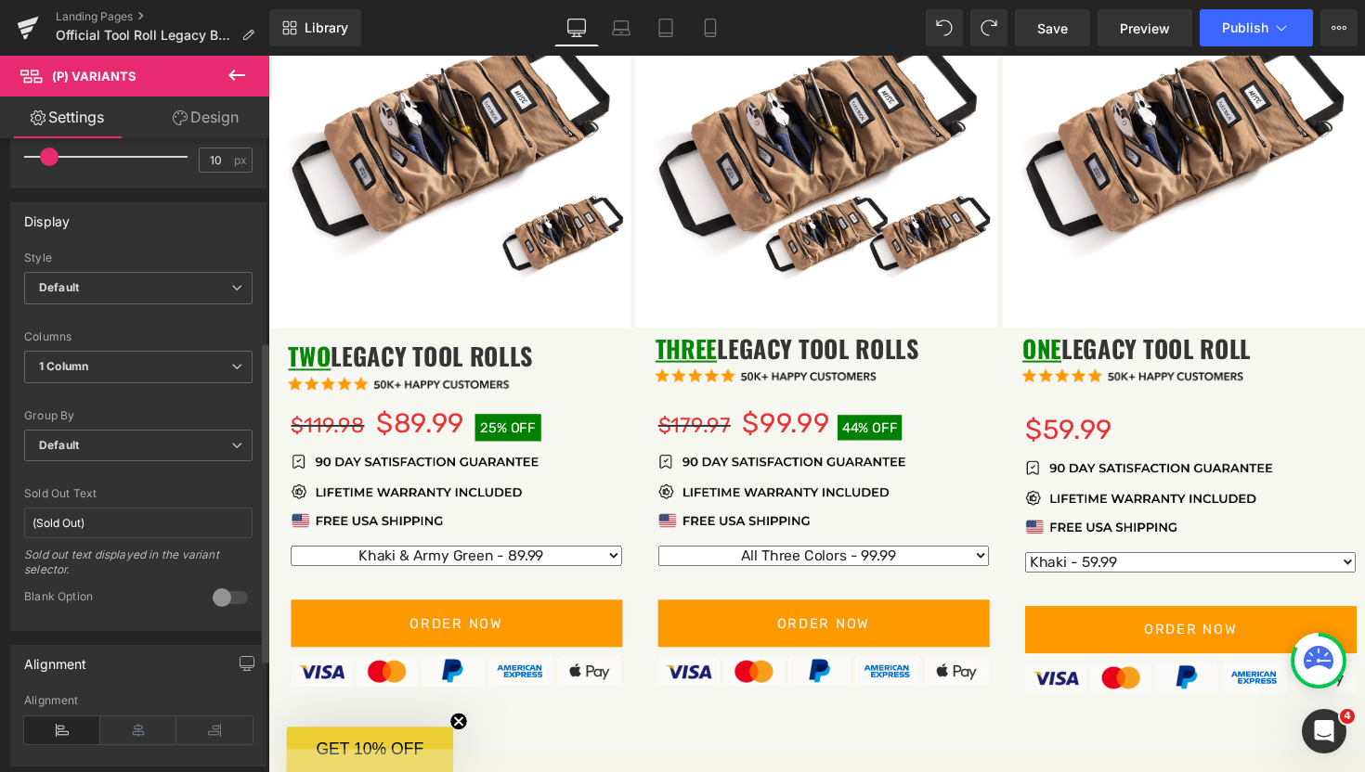
scroll to position [419, 0]
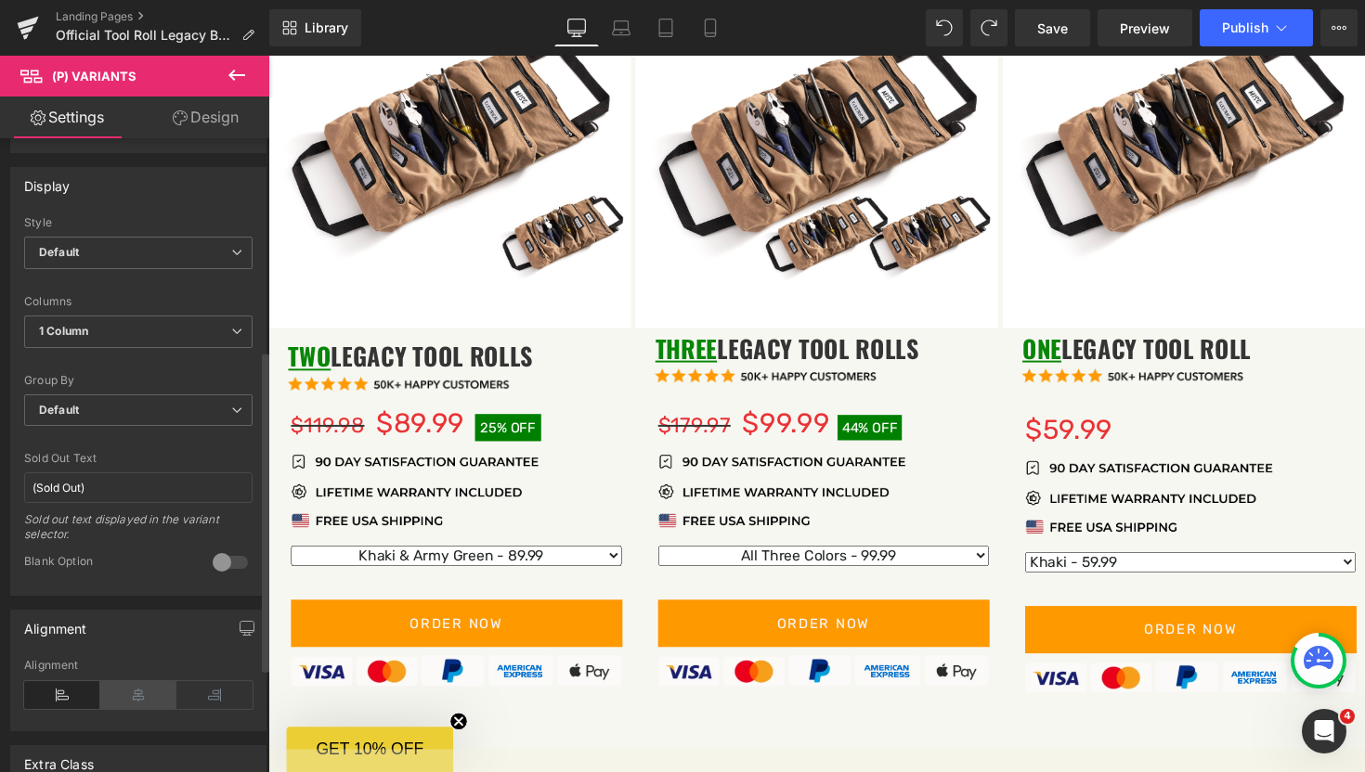
click at [144, 694] on icon at bounding box center [138, 695] width 76 height 28
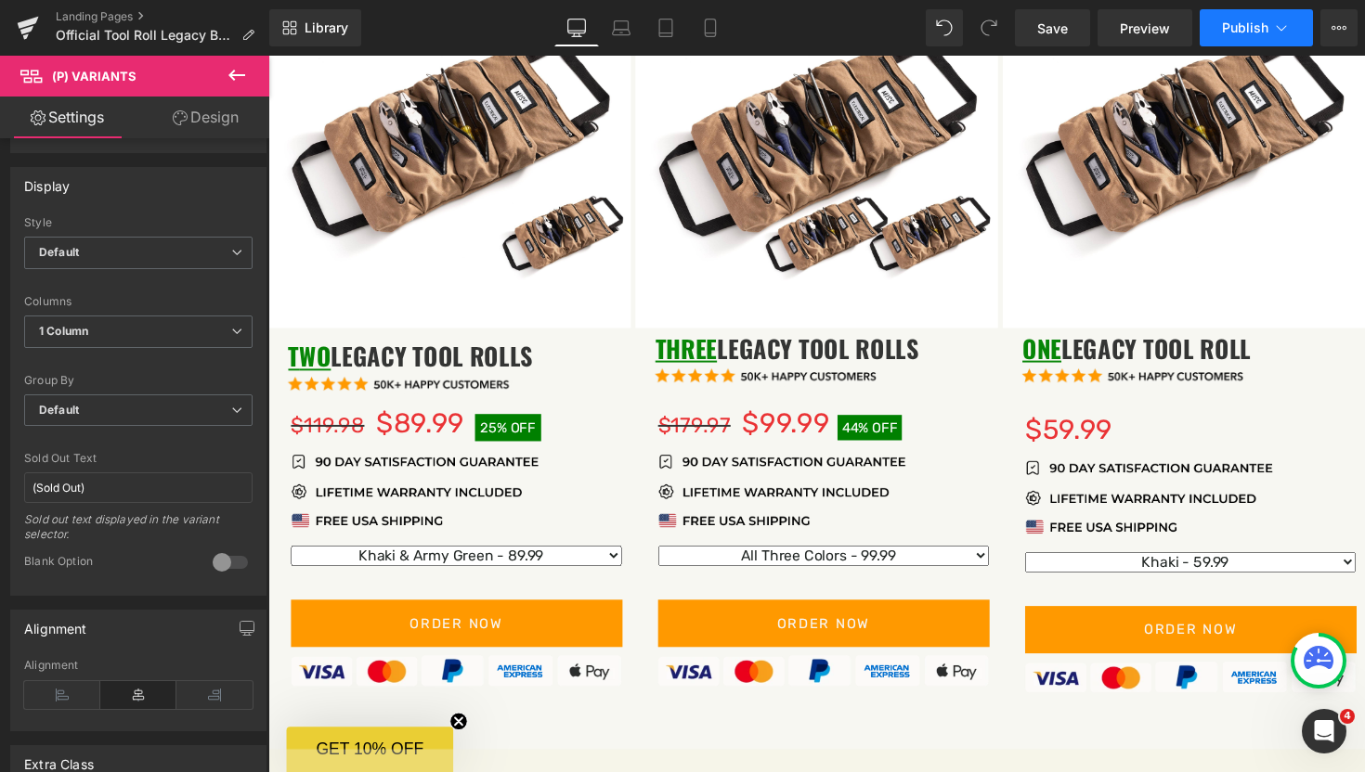
click at [1231, 33] on span "Publish" at bounding box center [1245, 27] width 46 height 15
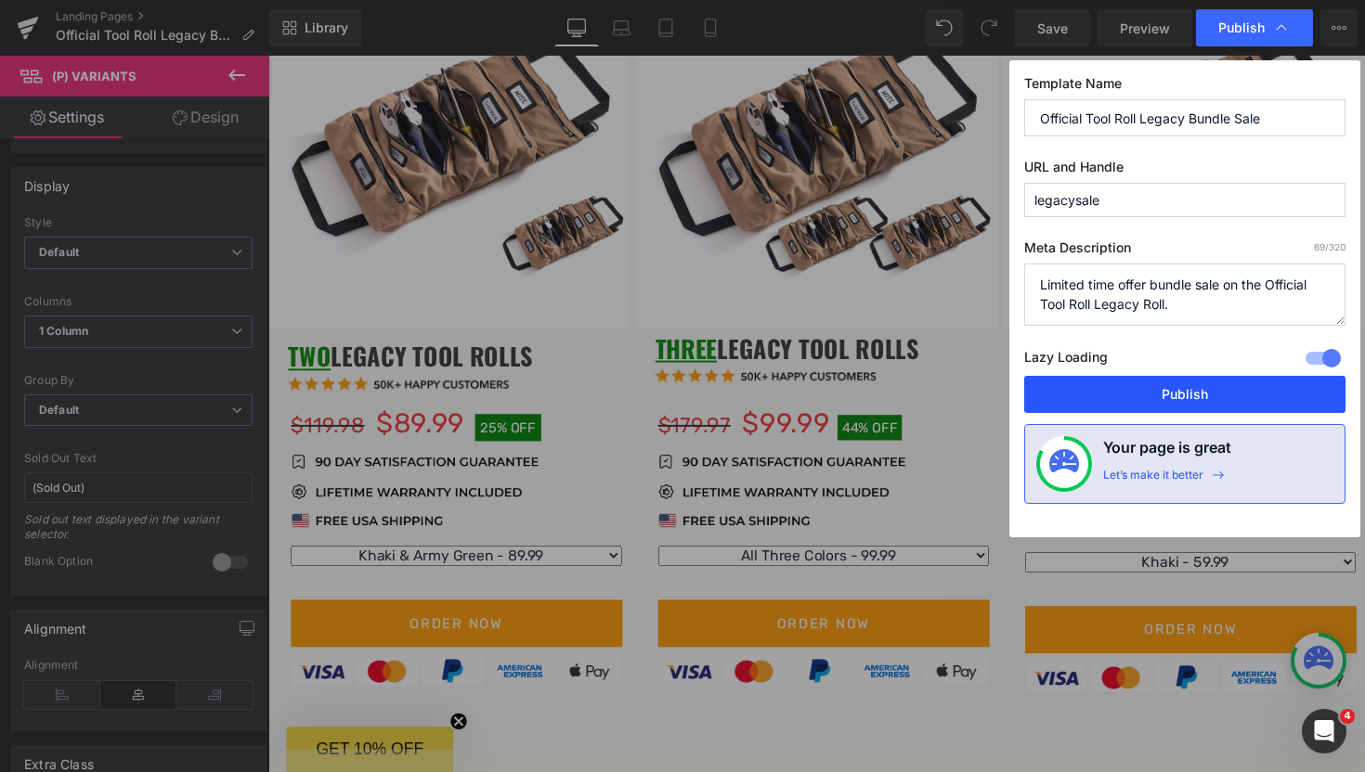
drag, startPoint x: 1155, startPoint y: 389, endPoint x: 908, endPoint y: 335, distance: 252.7
click at [1155, 389] on button "Publish" at bounding box center [1184, 394] width 321 height 37
